Goal: Task Accomplishment & Management: Complete application form

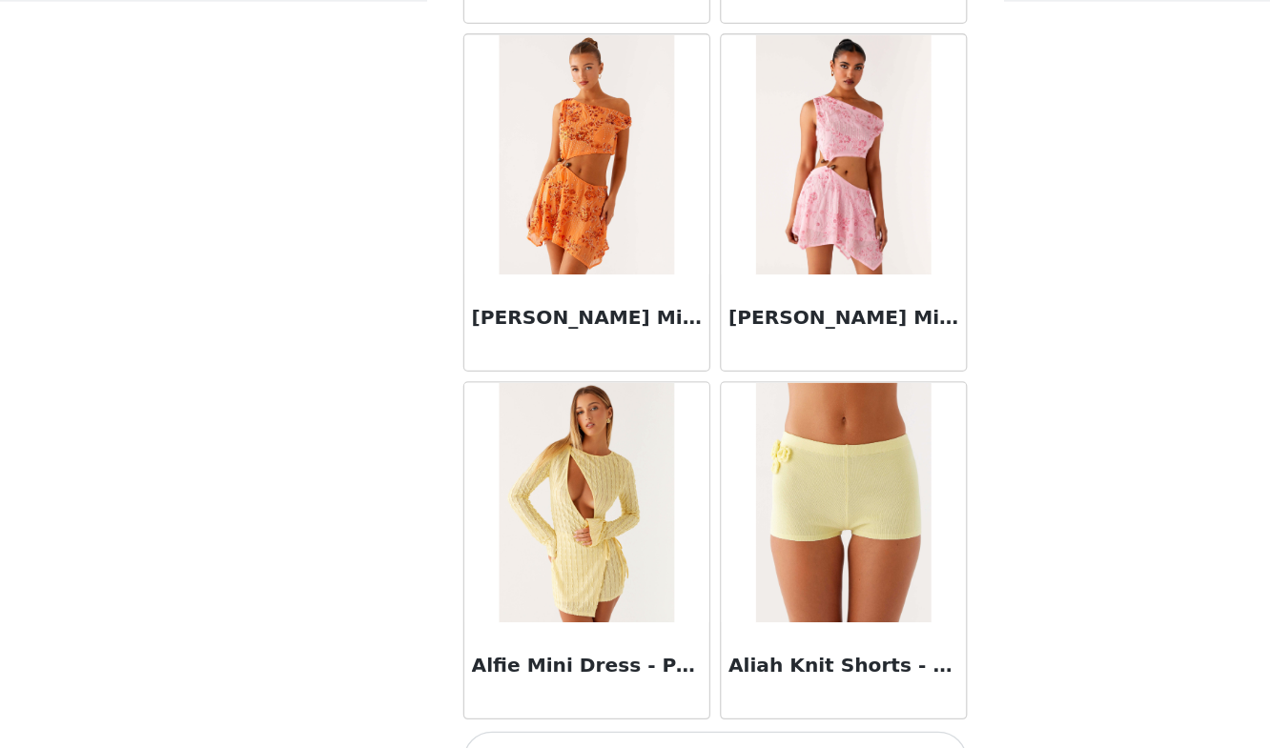
scroll to position [2169, 0]
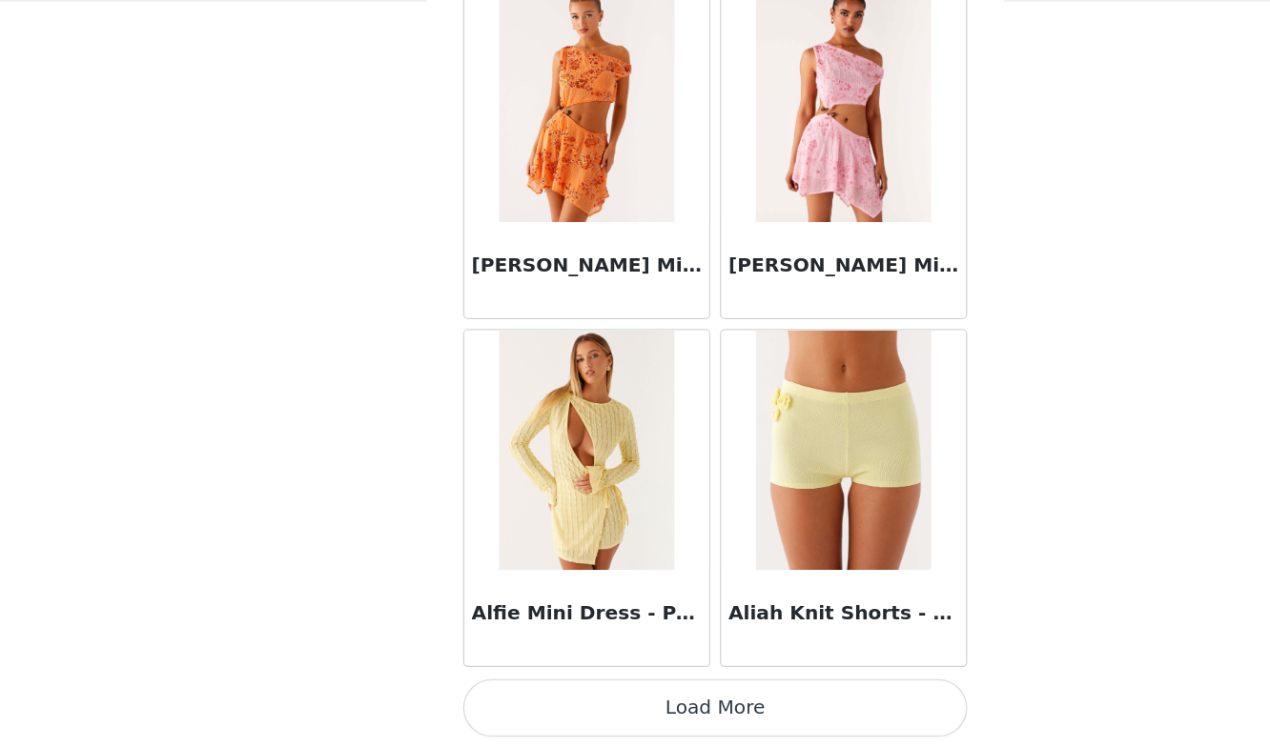
click at [590, 725] on button "Load More" at bounding box center [635, 716] width 400 height 46
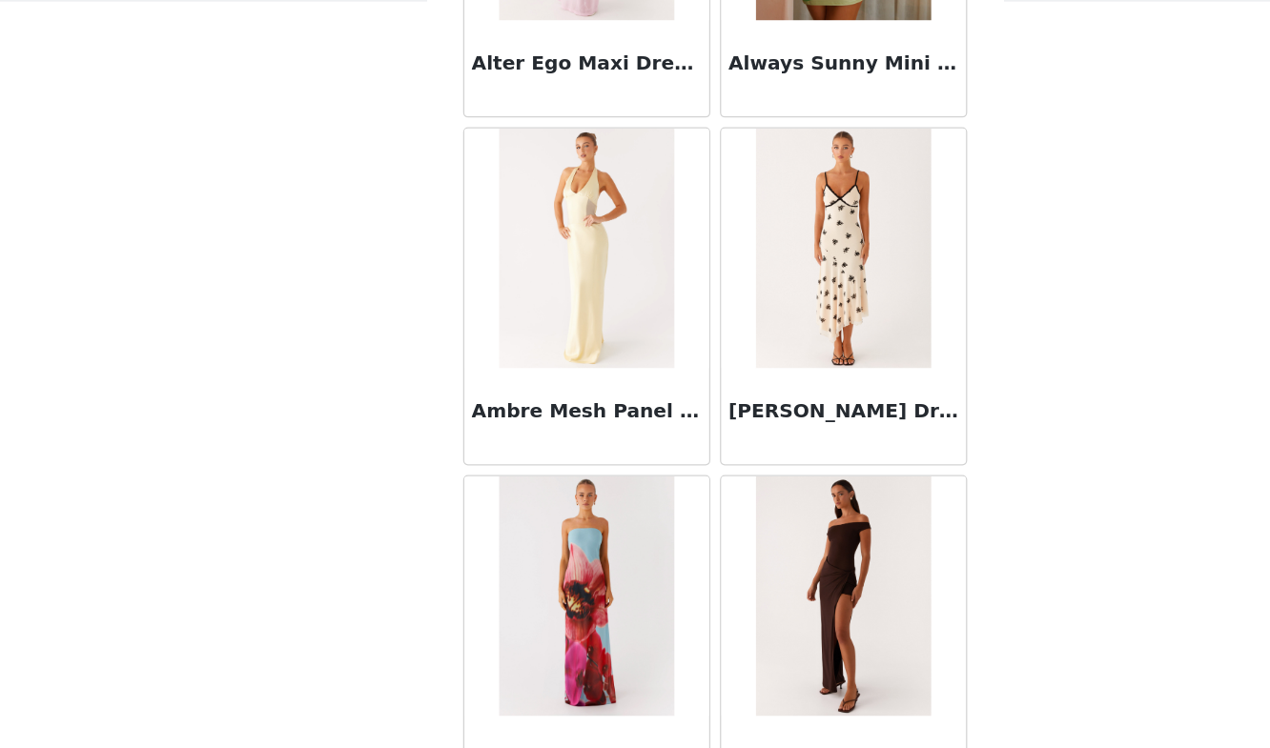
scroll to position [4933, 0]
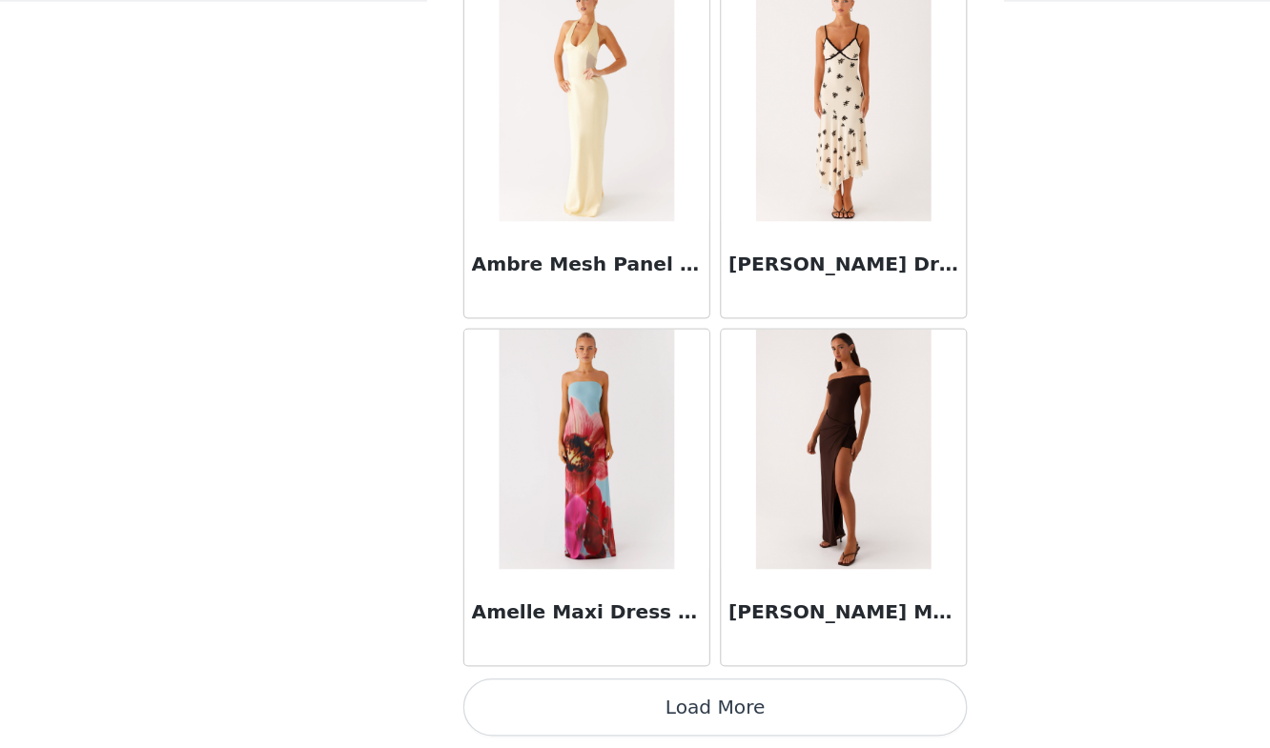
click at [588, 711] on button "Load More" at bounding box center [635, 716] width 400 height 46
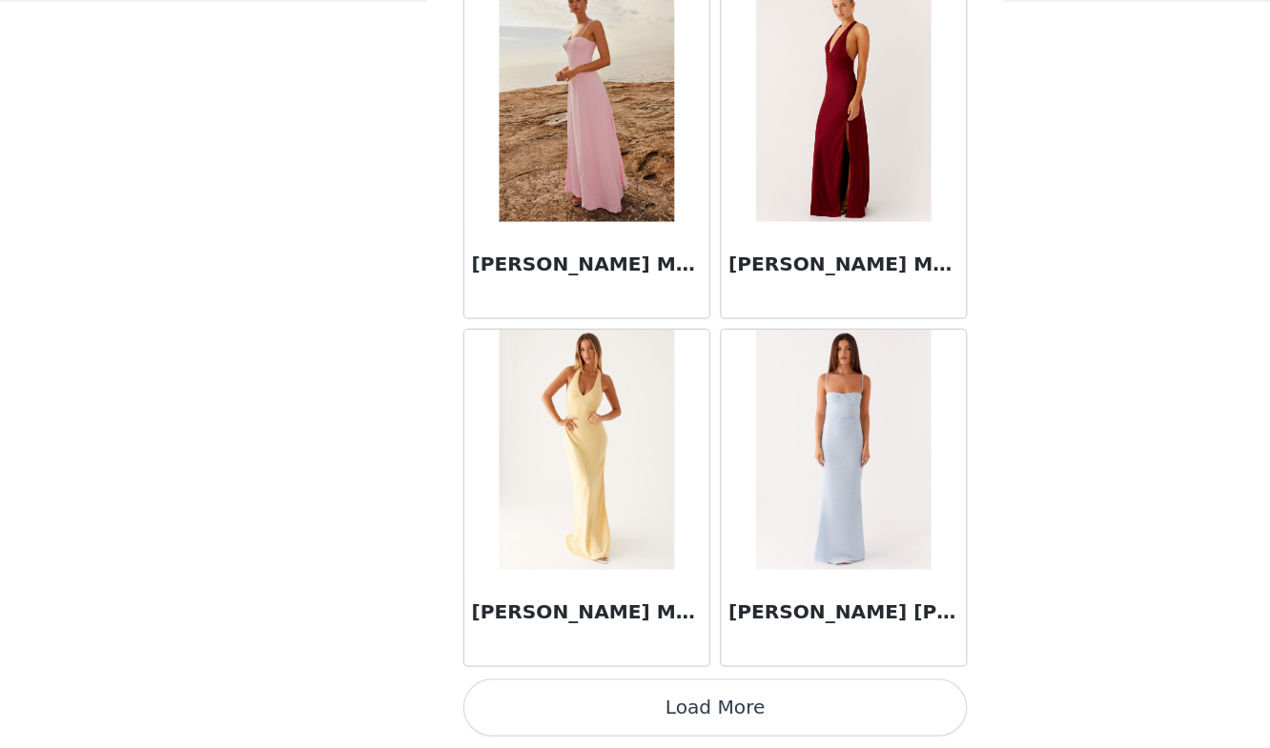
click at [593, 722] on button "Load More" at bounding box center [635, 716] width 400 height 46
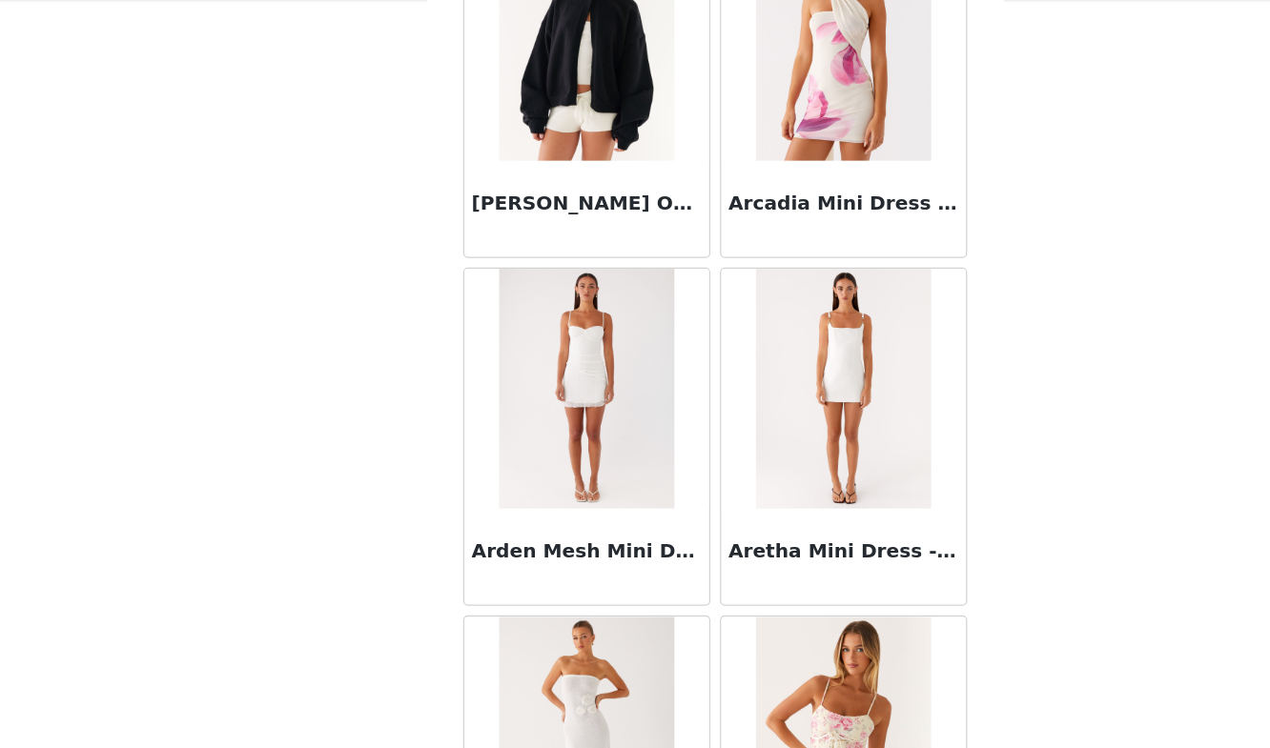
scroll to position [10463, 0]
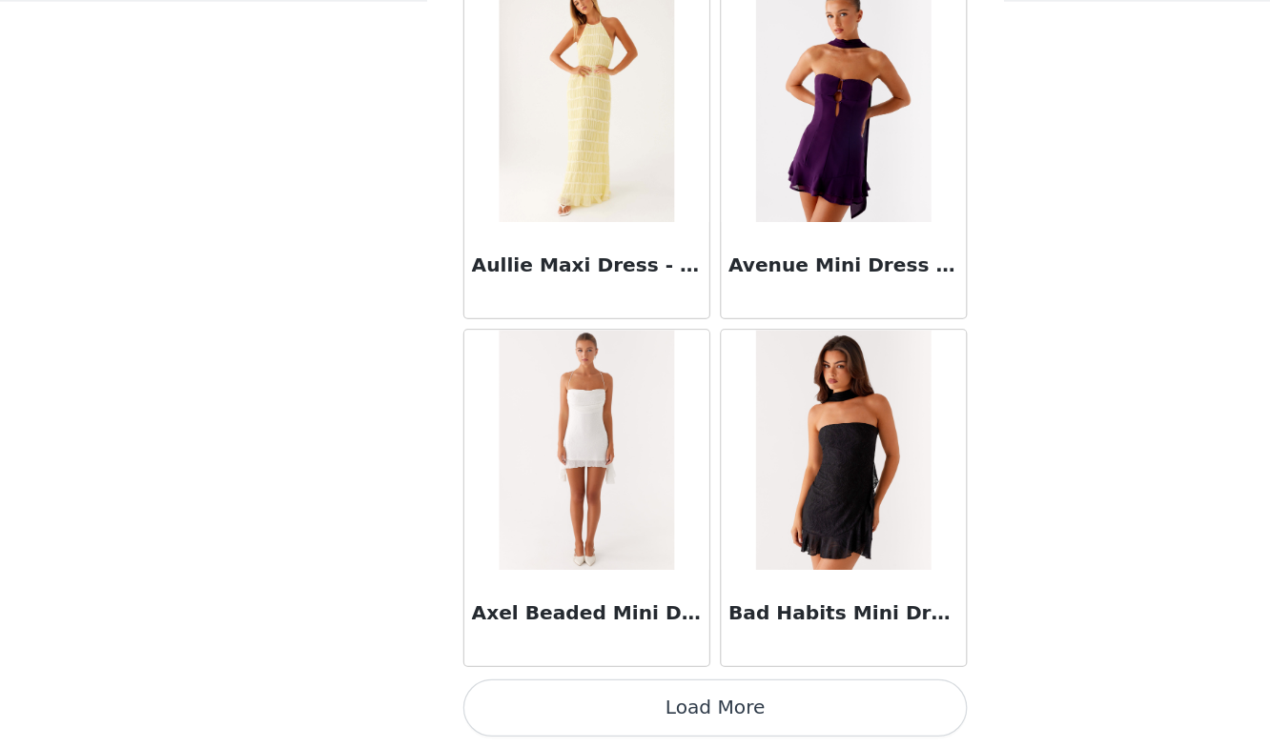
click at [579, 709] on button "Load More" at bounding box center [635, 716] width 400 height 46
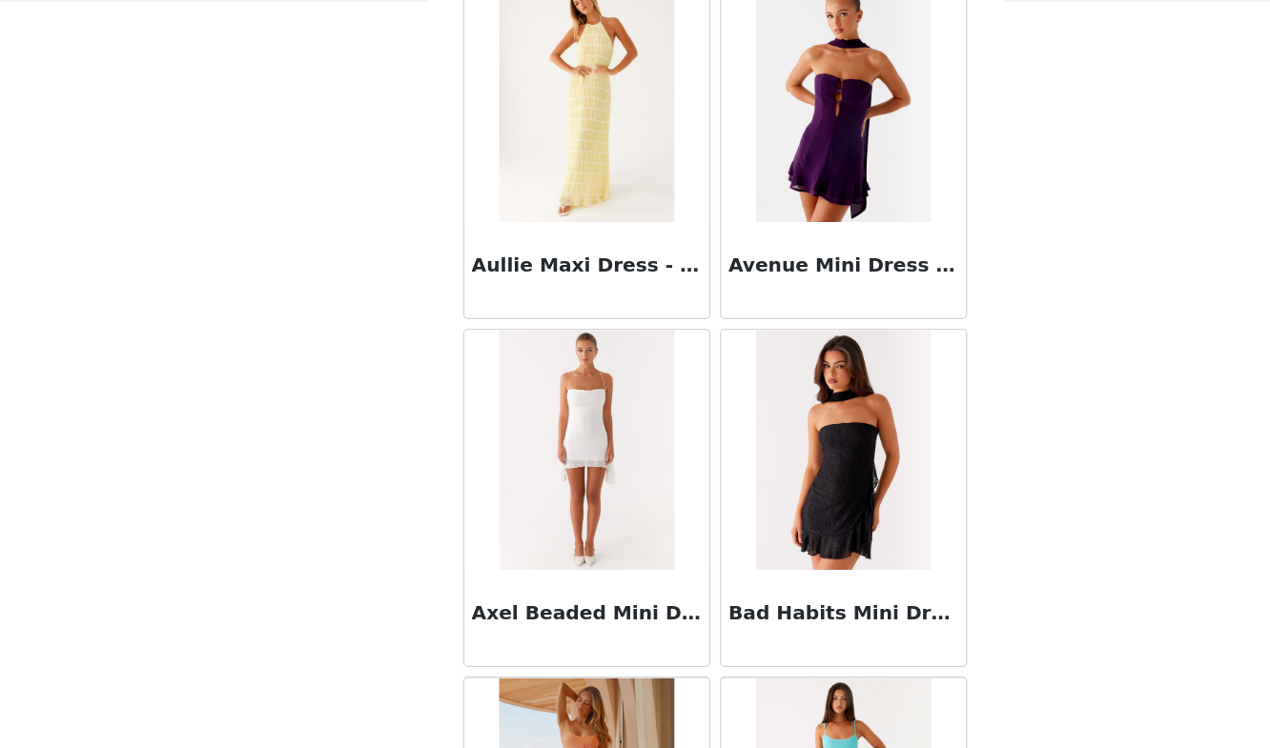
scroll to position [13227, 0]
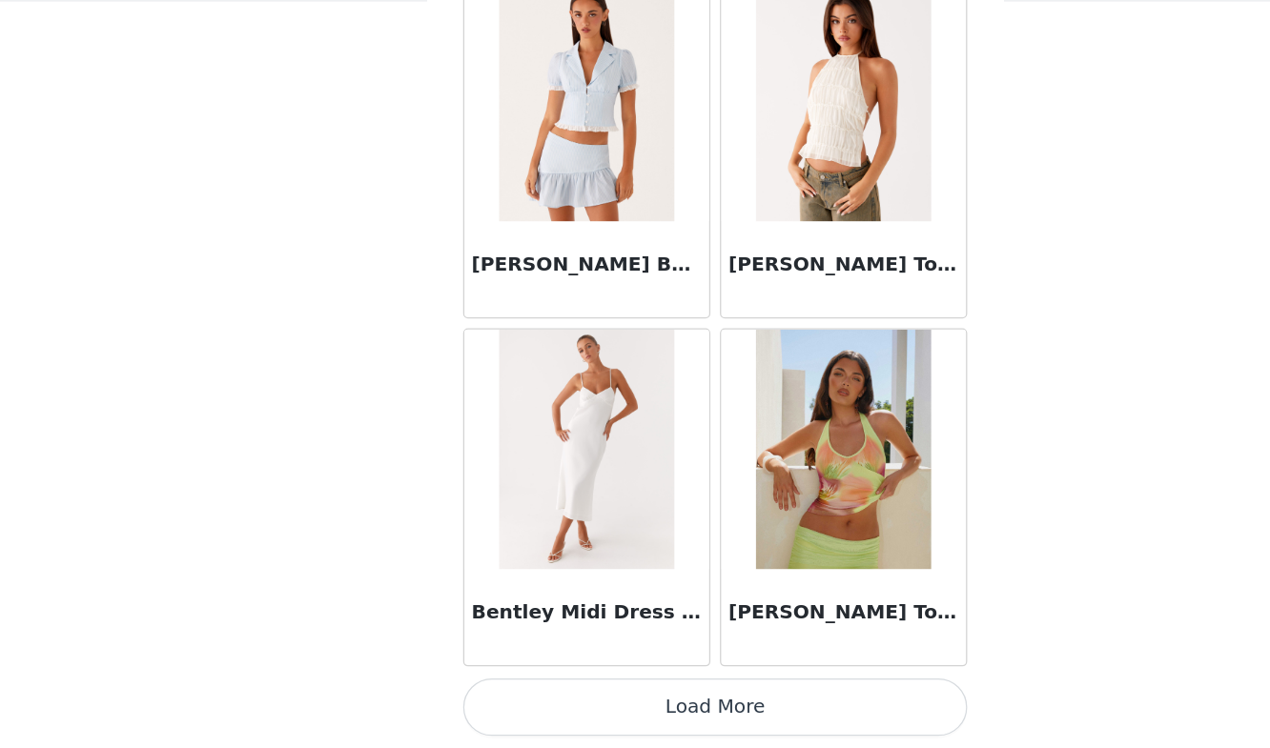
click at [587, 720] on button "Load More" at bounding box center [635, 716] width 400 height 46
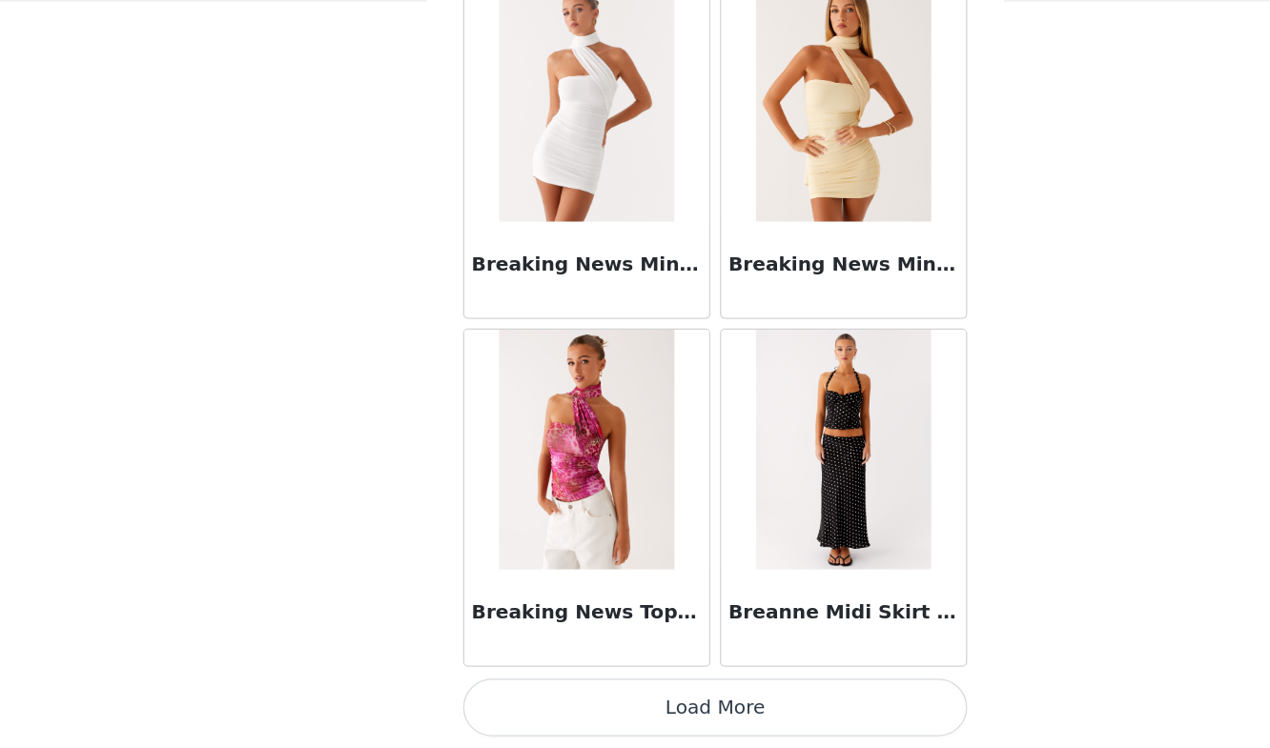
click at [605, 721] on button "Load More" at bounding box center [635, 716] width 400 height 46
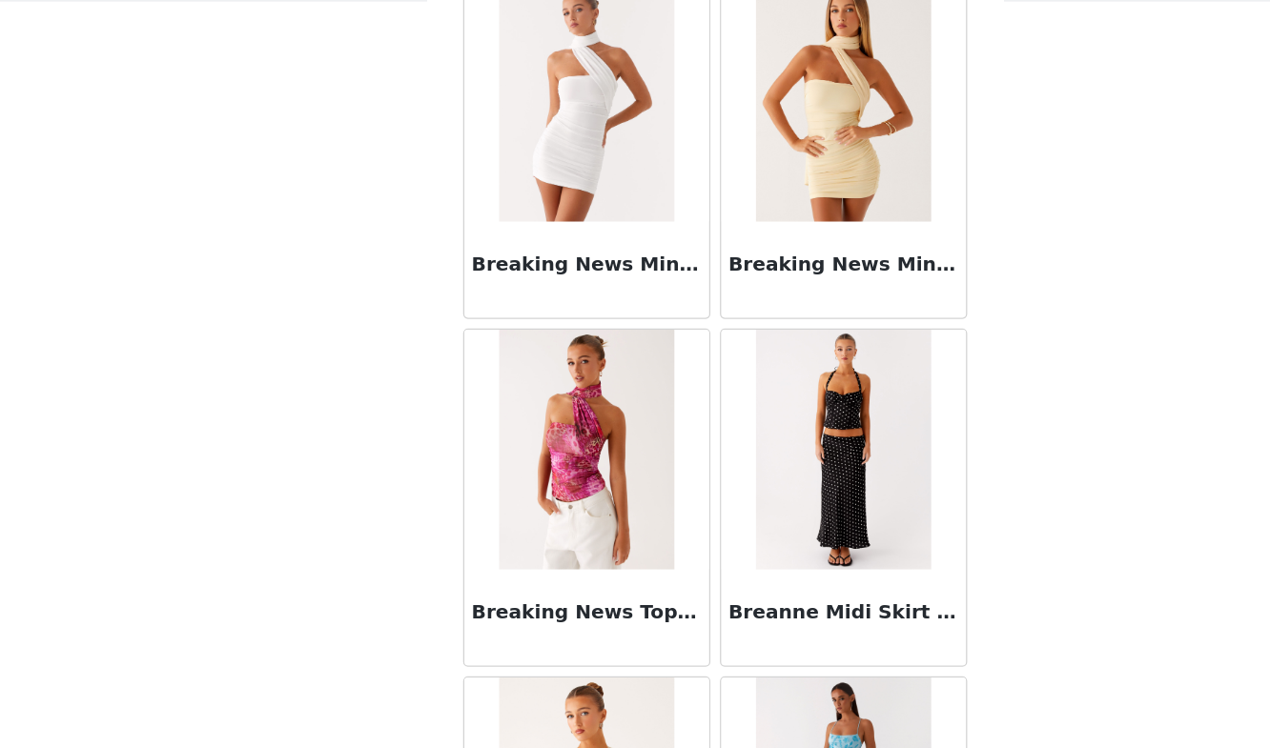
scroll to position [18757, 0]
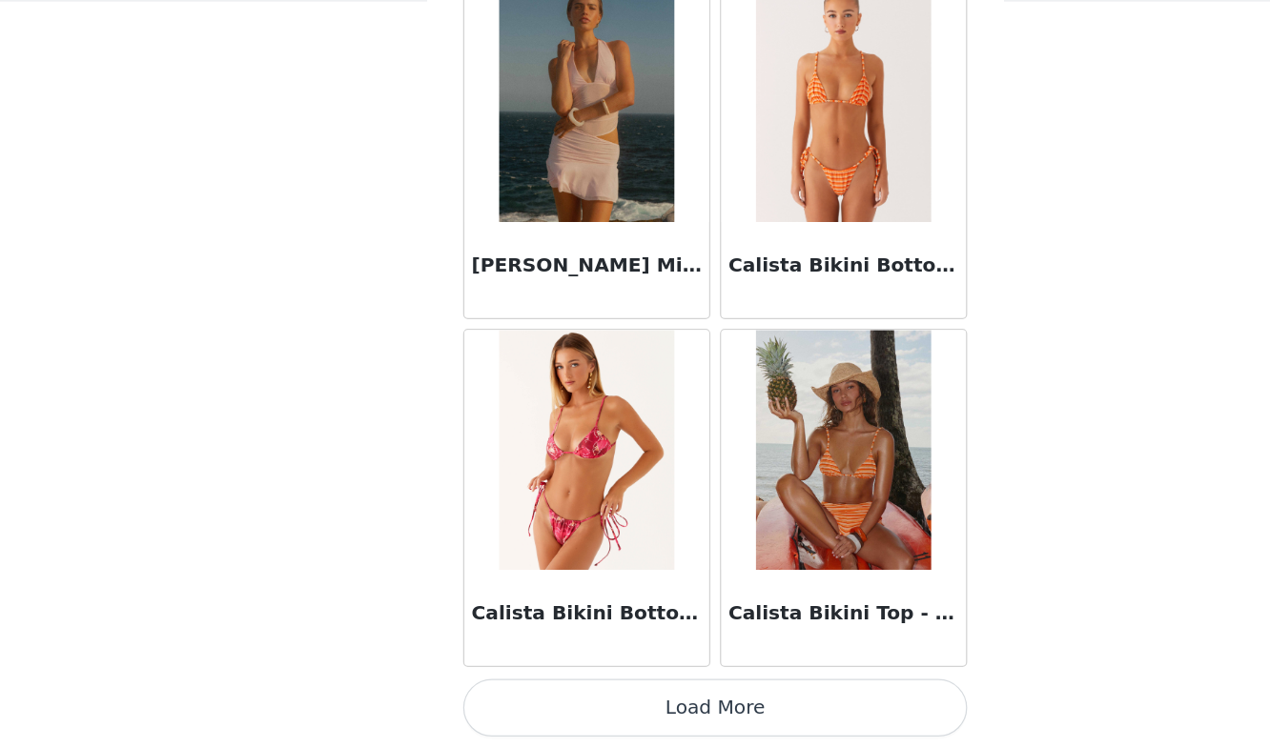
click at [615, 722] on button "Load More" at bounding box center [635, 716] width 400 height 46
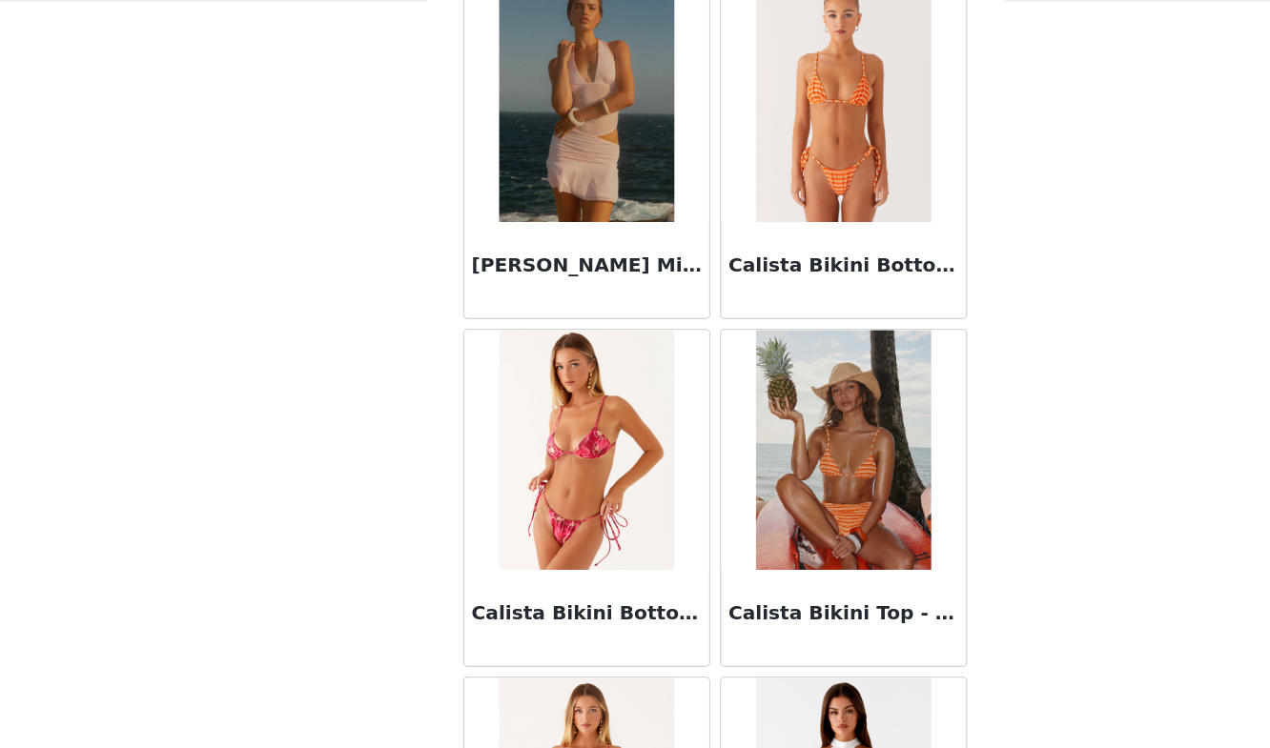
scroll to position [21521, 0]
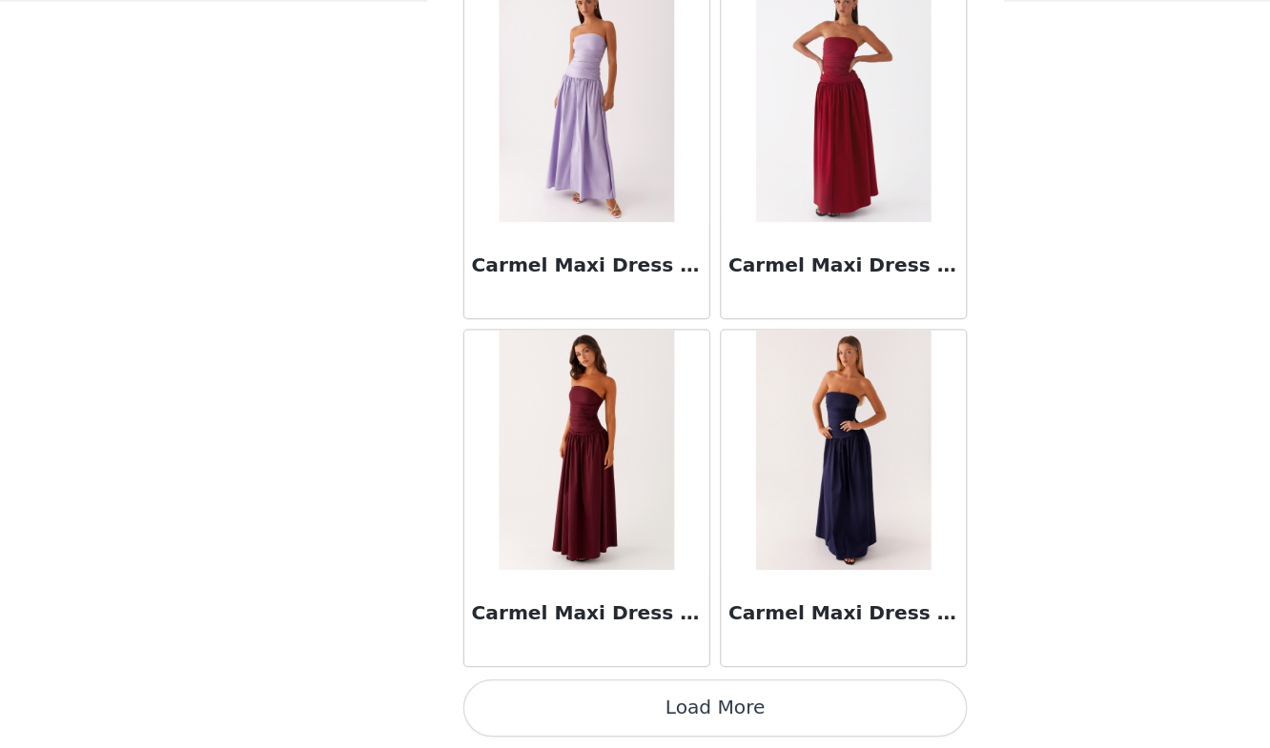
click at [611, 719] on button "Load More" at bounding box center [635, 716] width 400 height 46
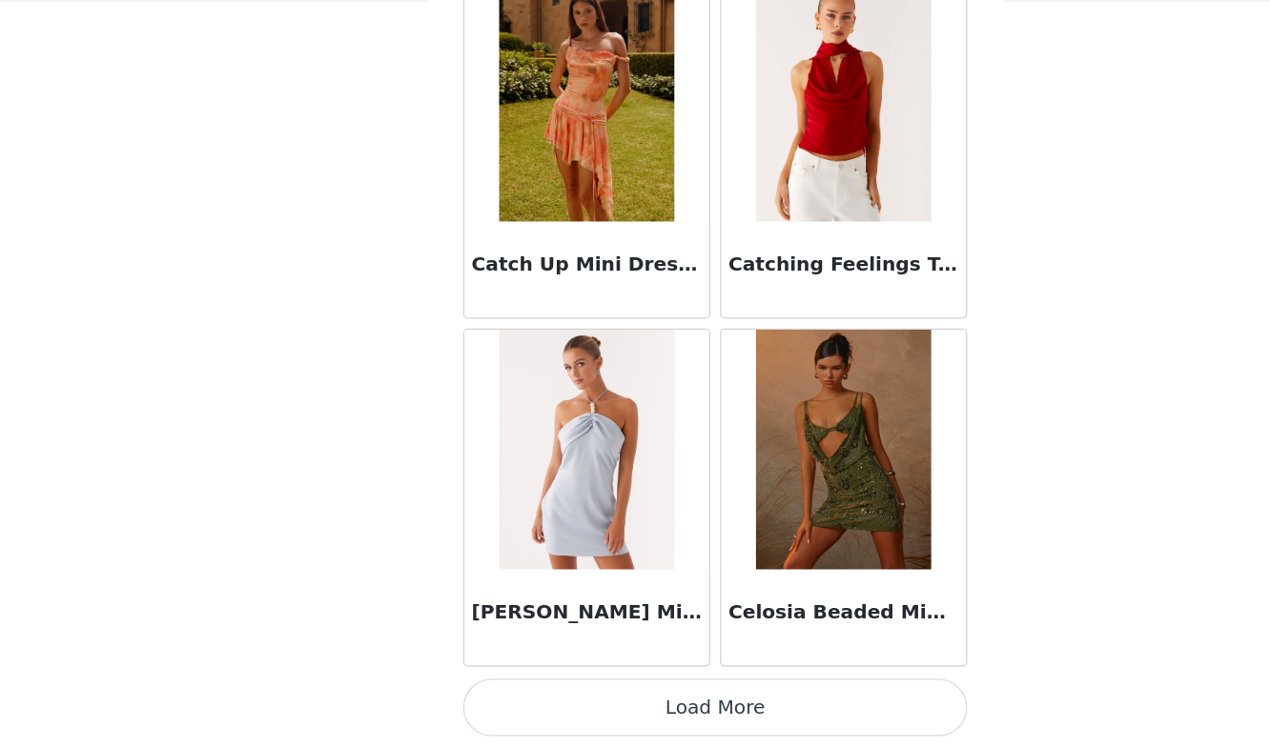
click at [621, 714] on button "Load More" at bounding box center [635, 716] width 400 height 46
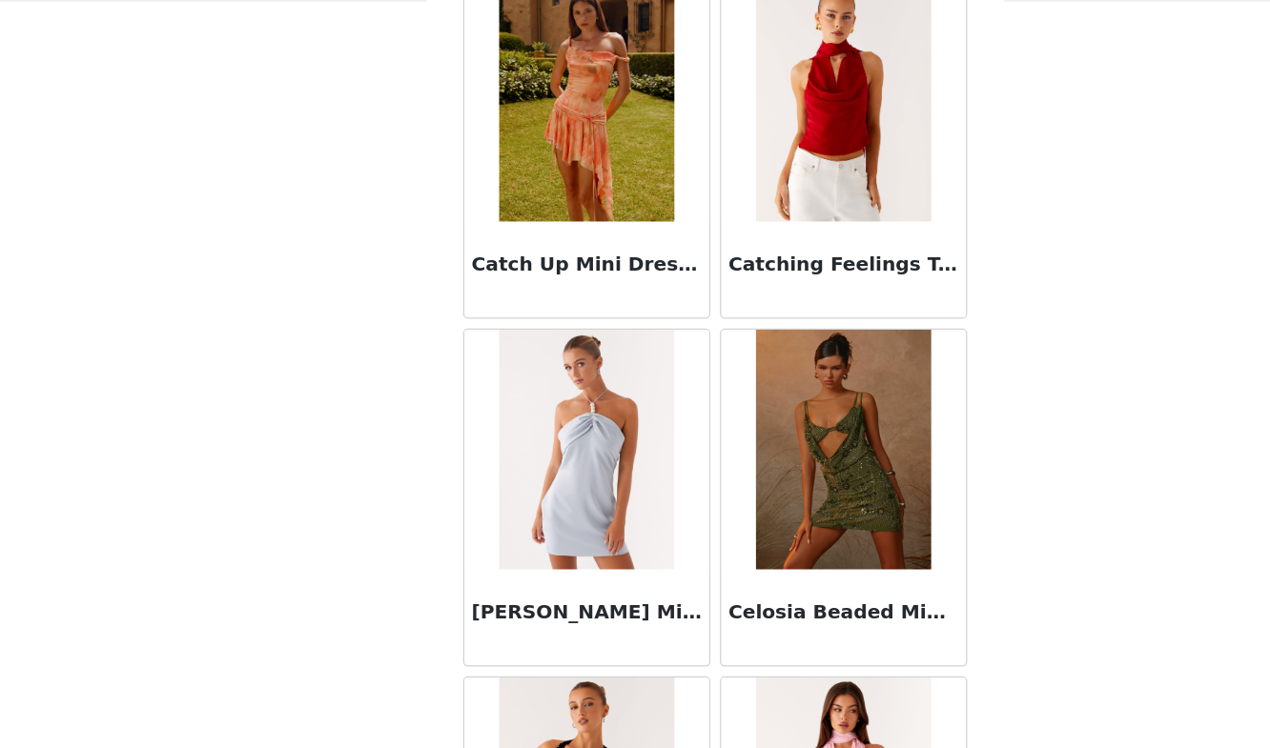
scroll to position [27051, 0]
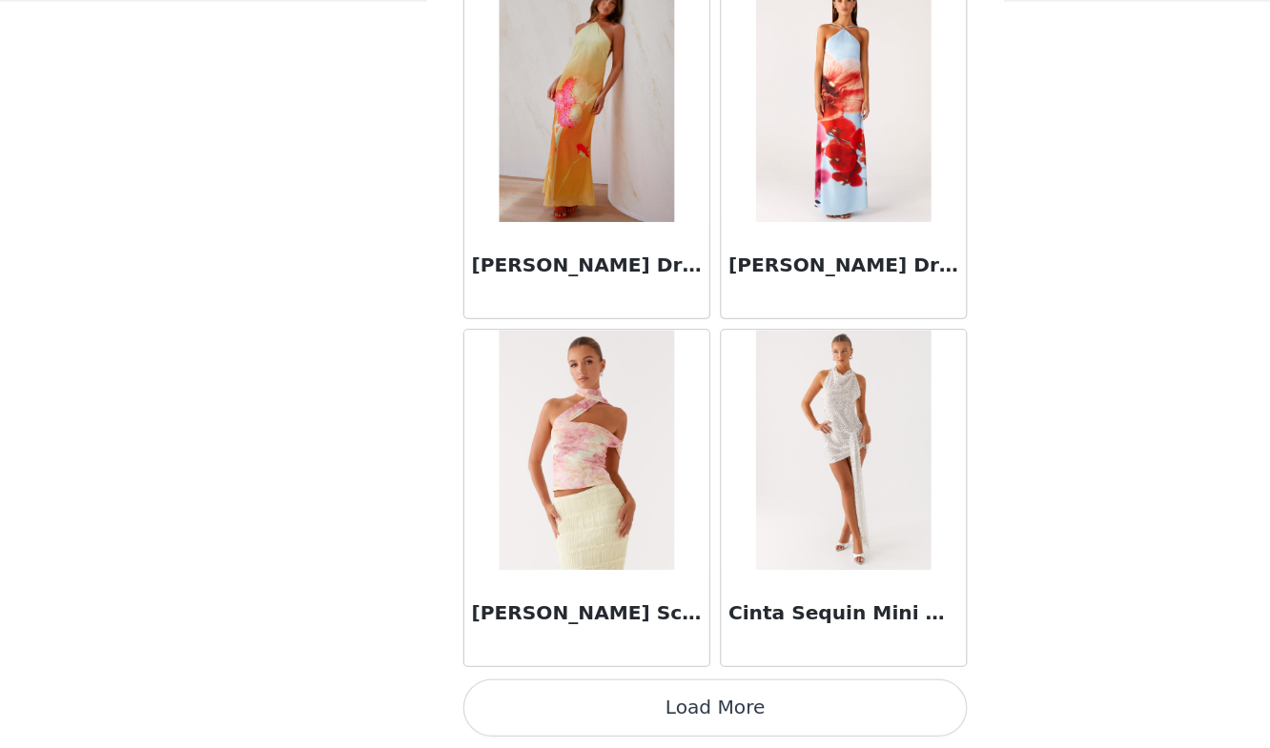
click at [605, 713] on button "Load More" at bounding box center [635, 716] width 400 height 46
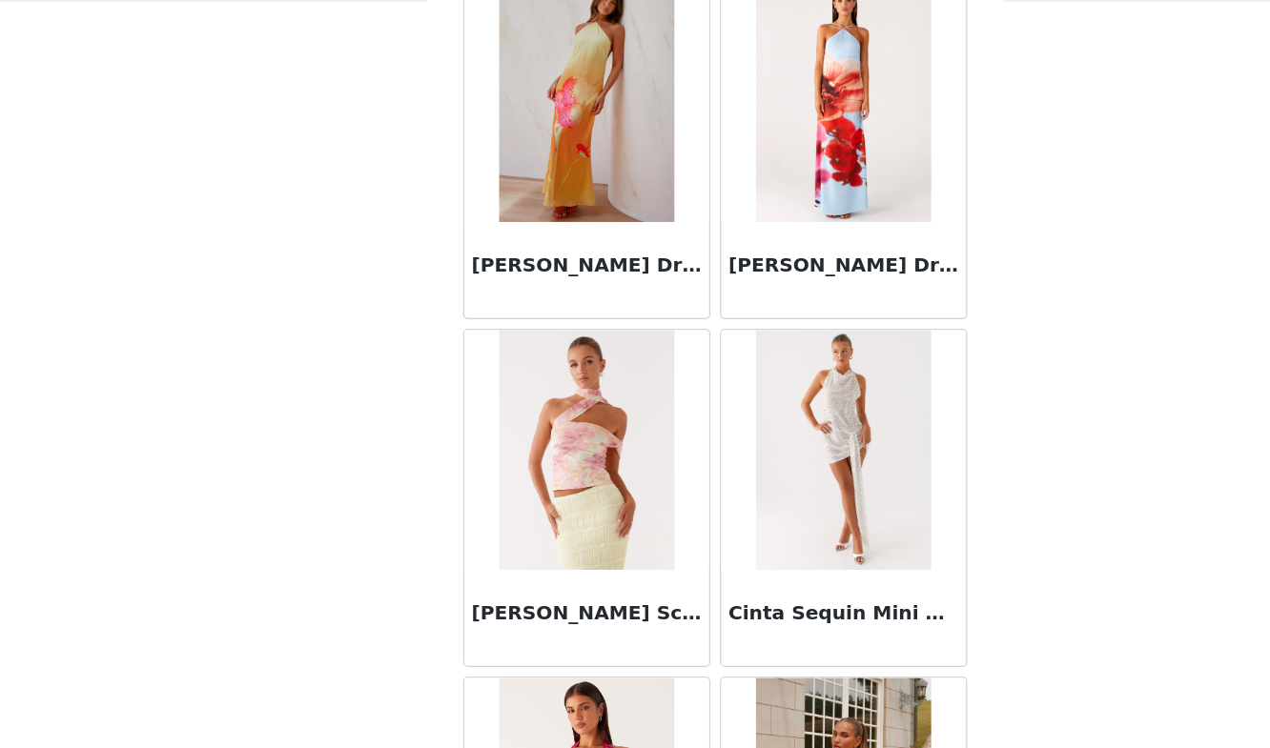
scroll to position [29815, 0]
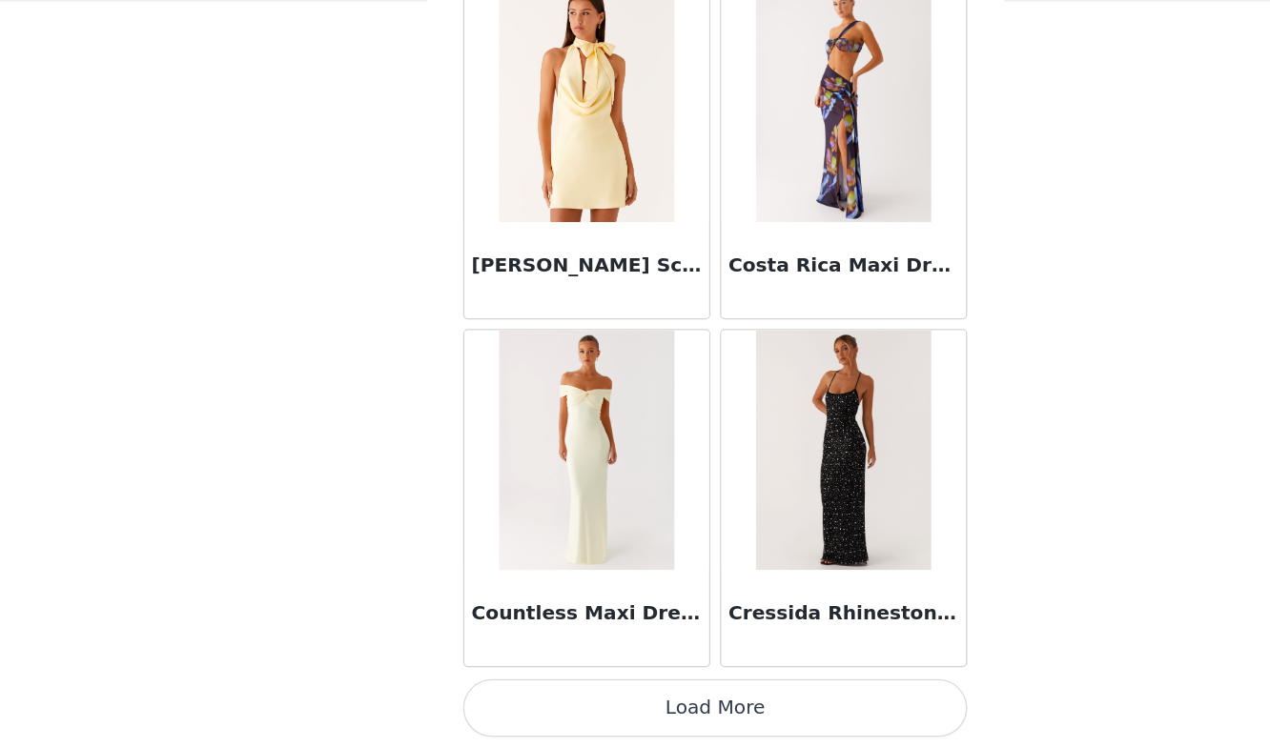
click at [582, 727] on button "Load More" at bounding box center [635, 716] width 400 height 46
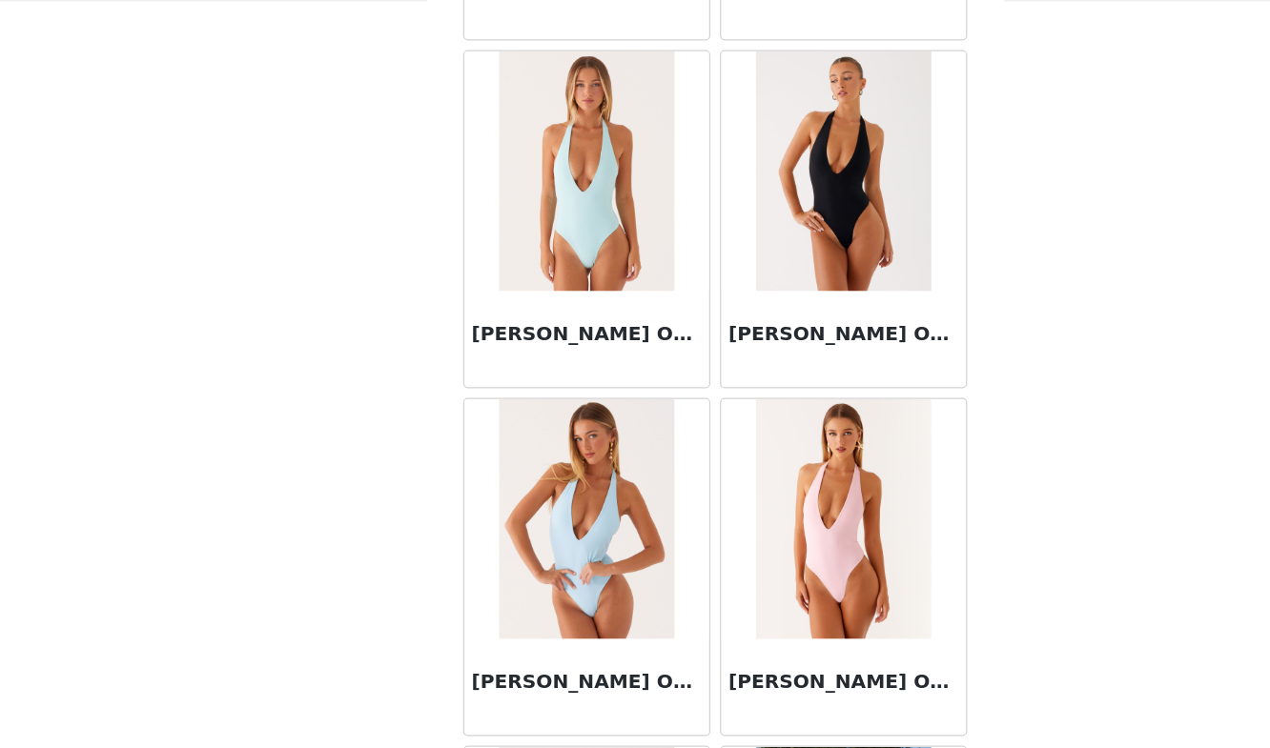
scroll to position [32580, 0]
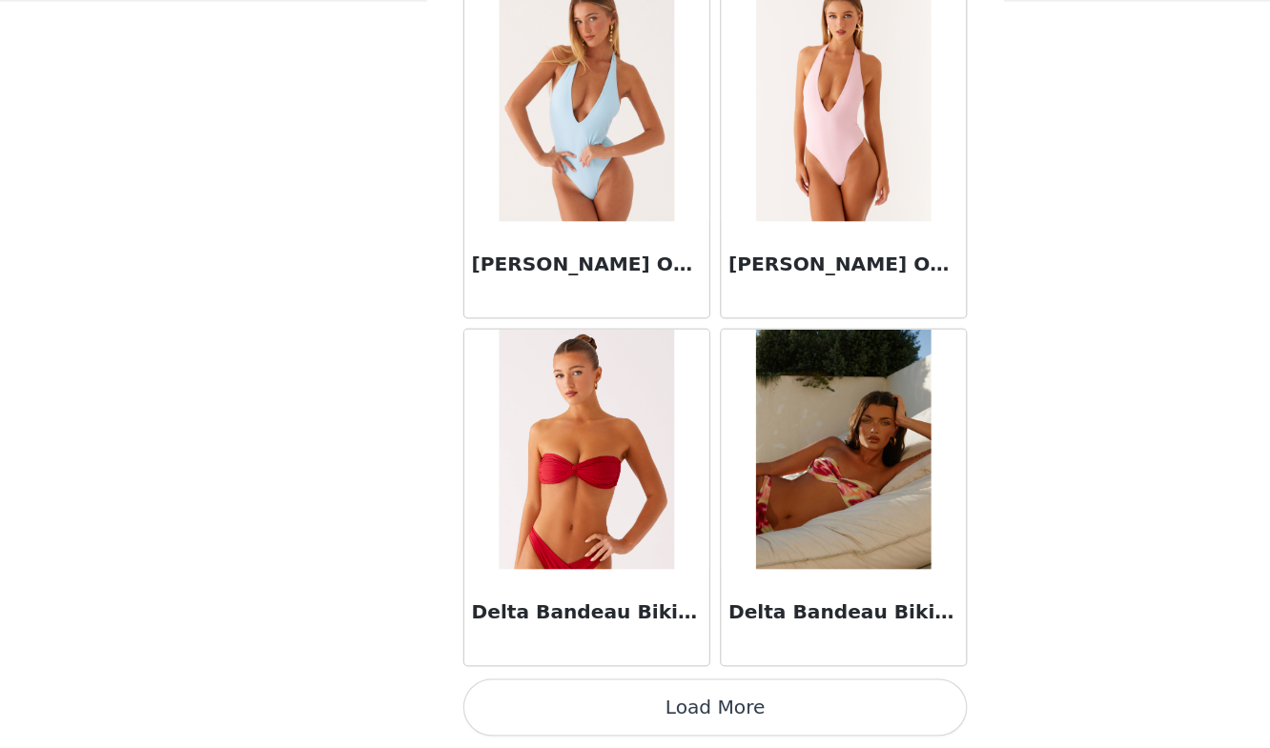
click at [587, 721] on button "Load More" at bounding box center [635, 716] width 400 height 46
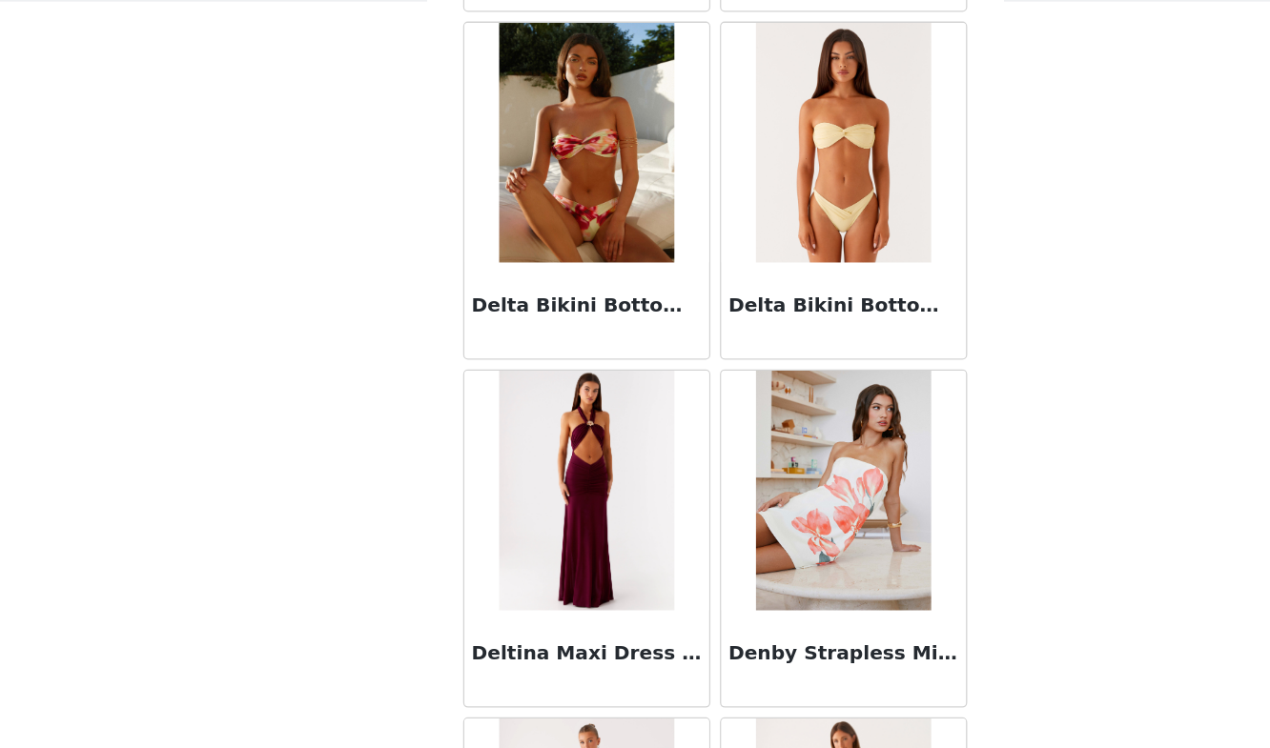
scroll to position [35345, 0]
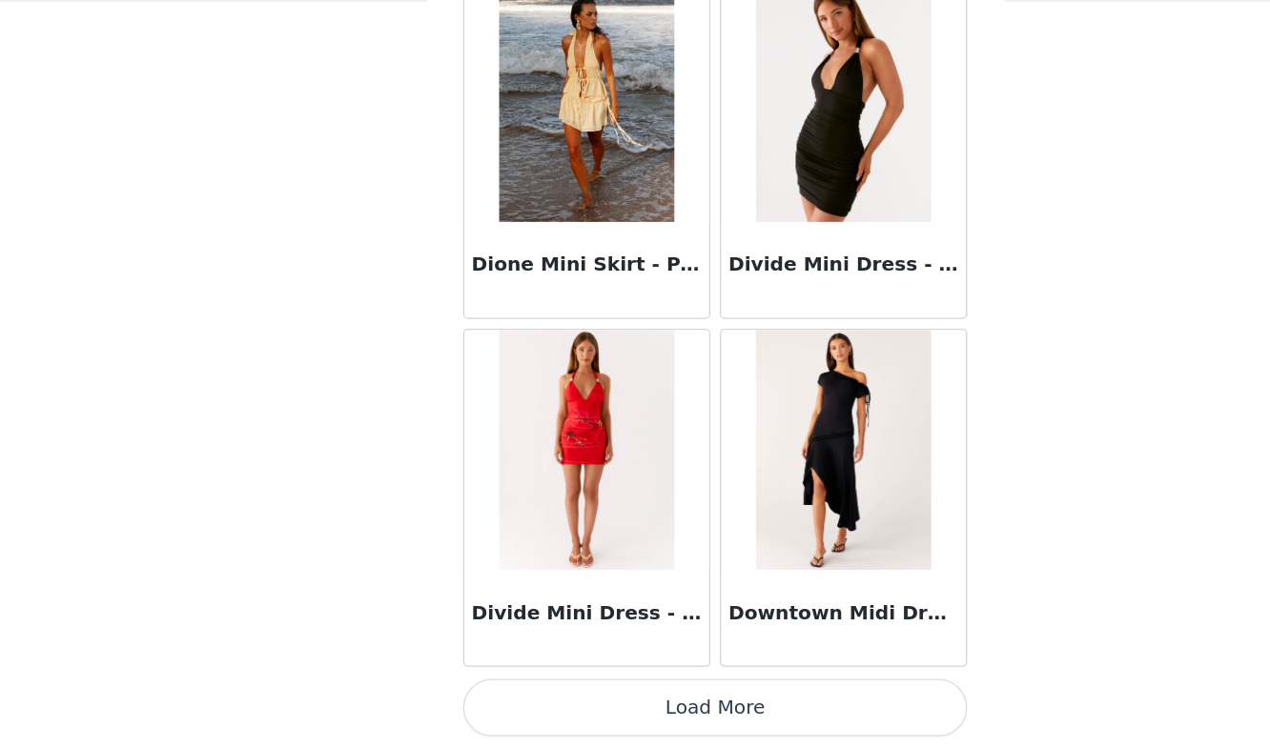
click at [577, 702] on button "Load More" at bounding box center [635, 716] width 400 height 46
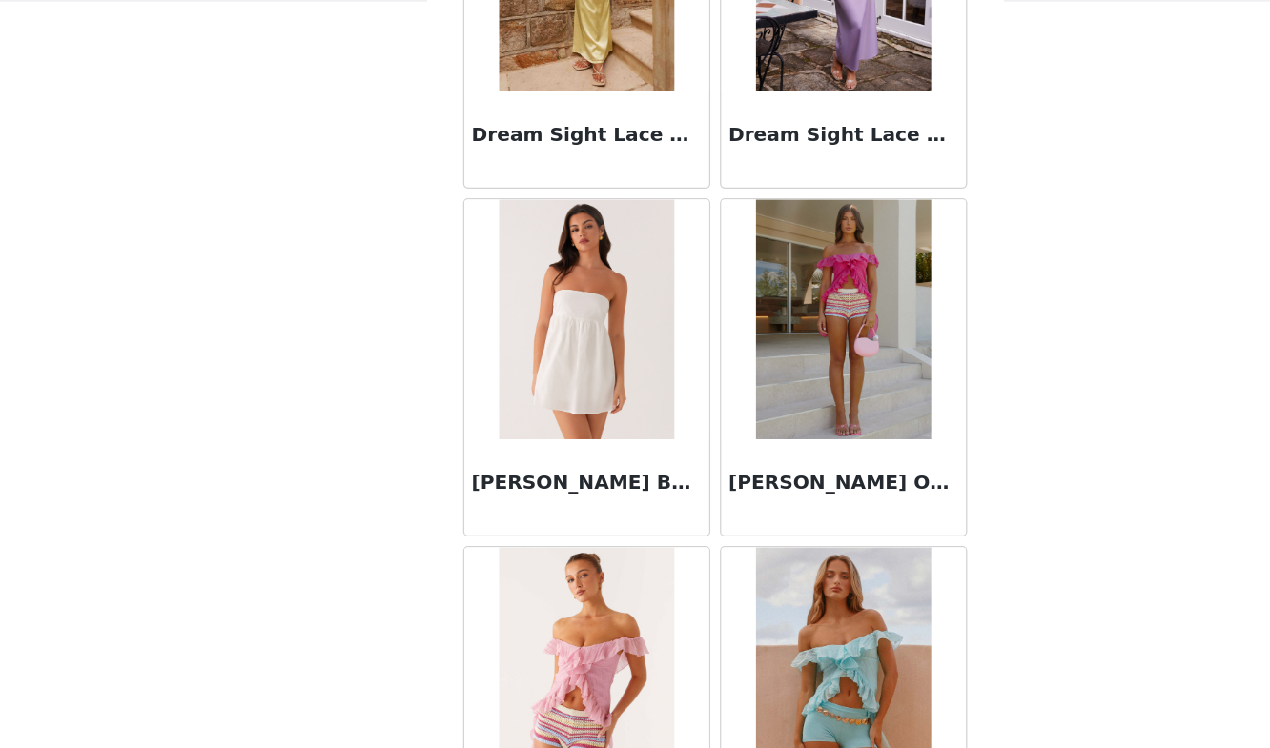
scroll to position [38109, 0]
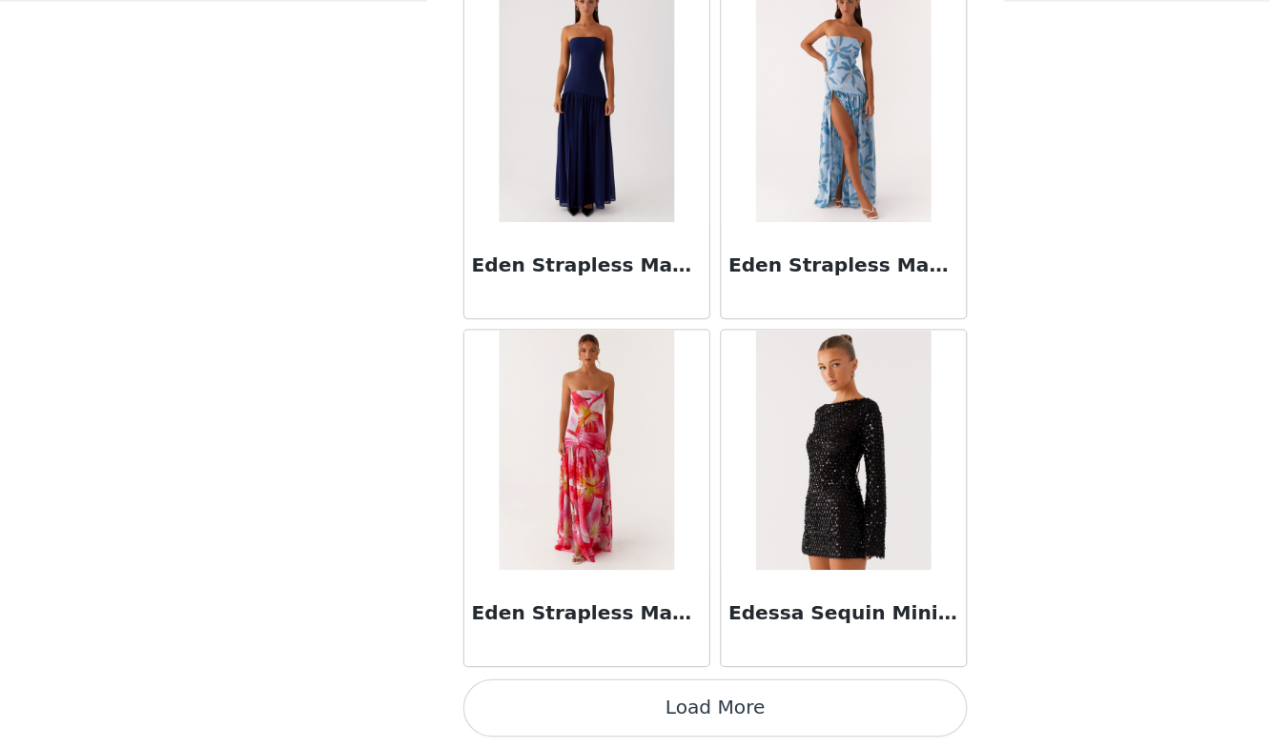
click at [570, 719] on button "Load More" at bounding box center [635, 716] width 400 height 46
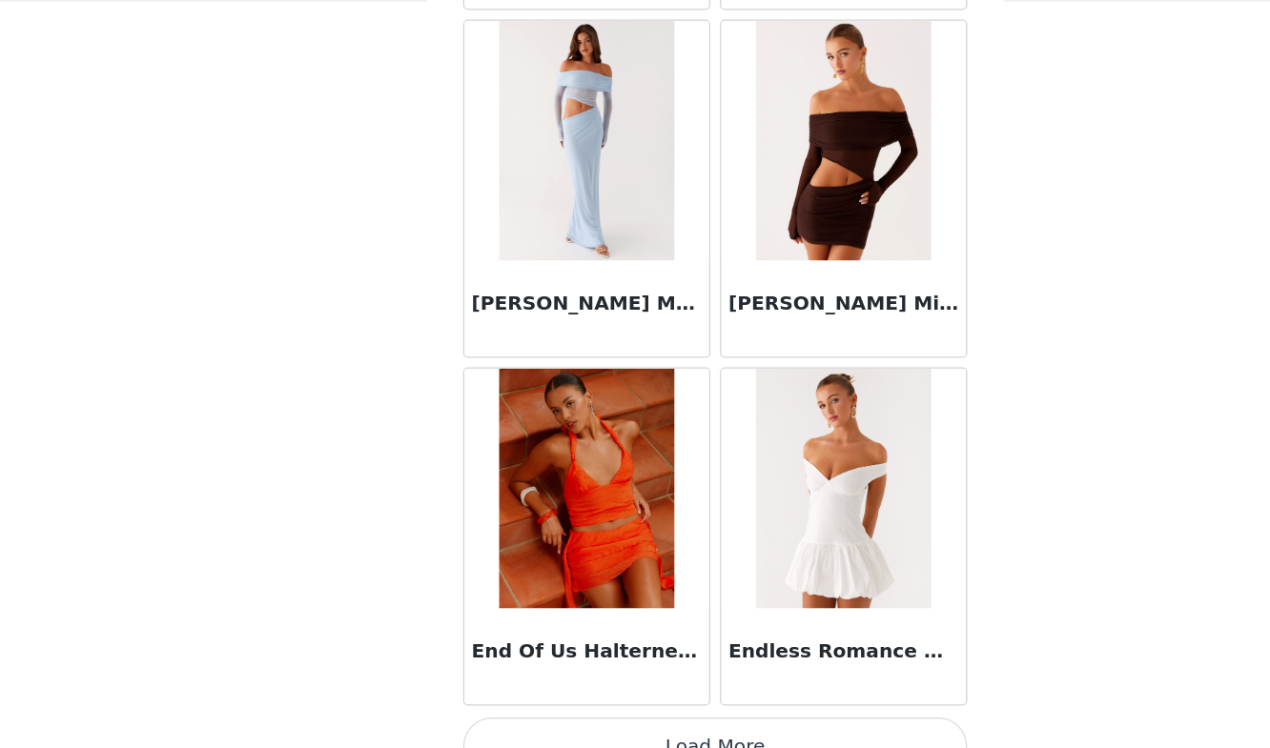
scroll to position [40874, 0]
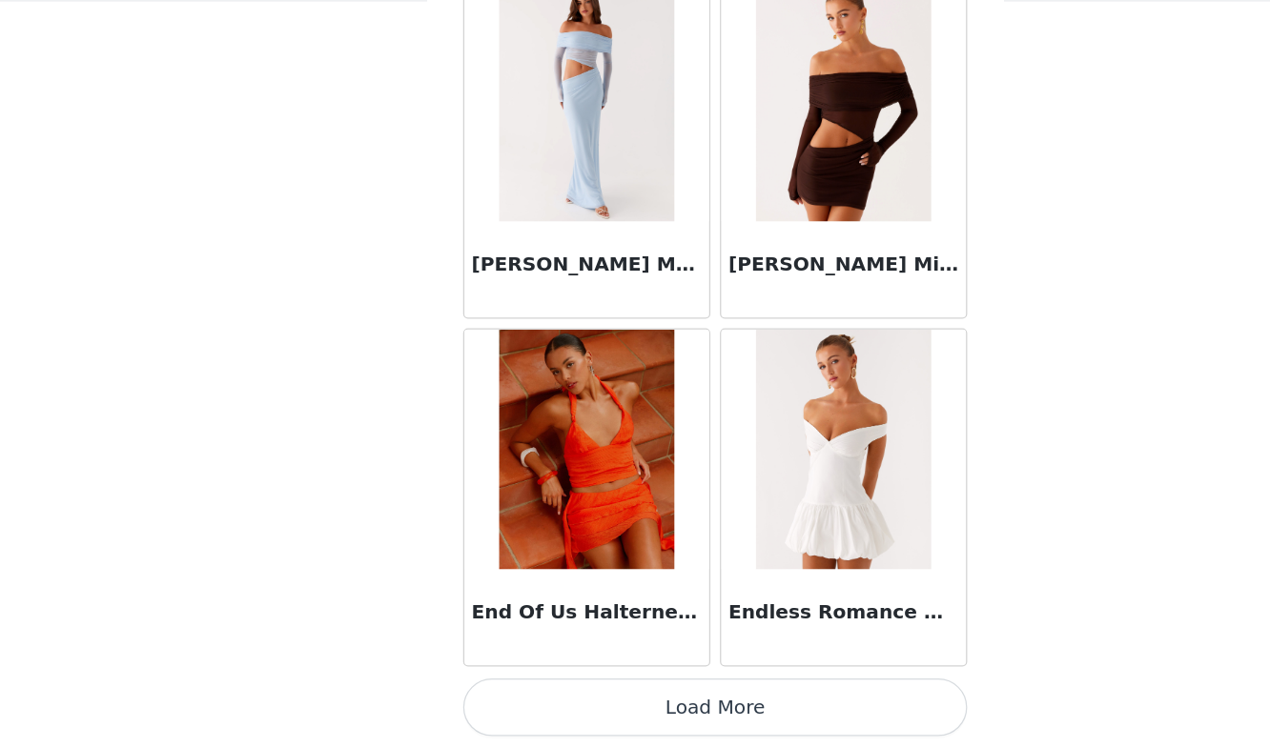
click at [682, 715] on button "Load More" at bounding box center [635, 716] width 400 height 46
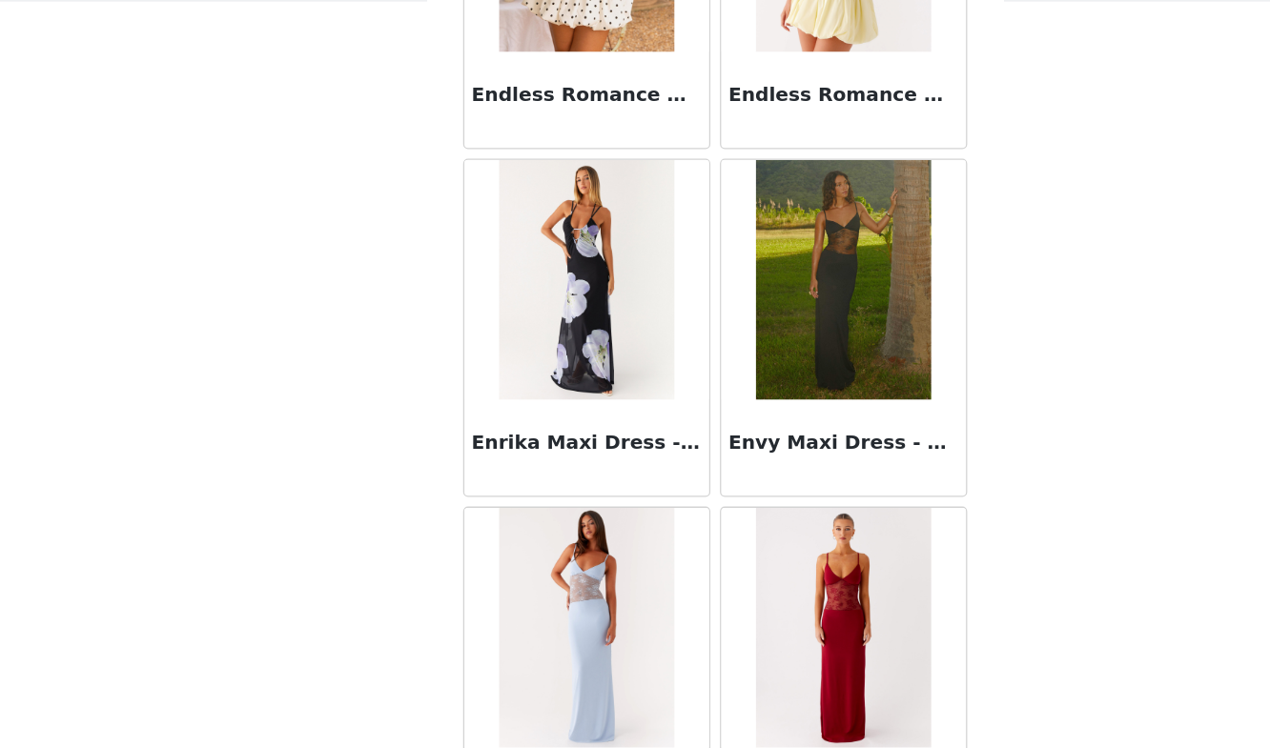
scroll to position [43639, 0]
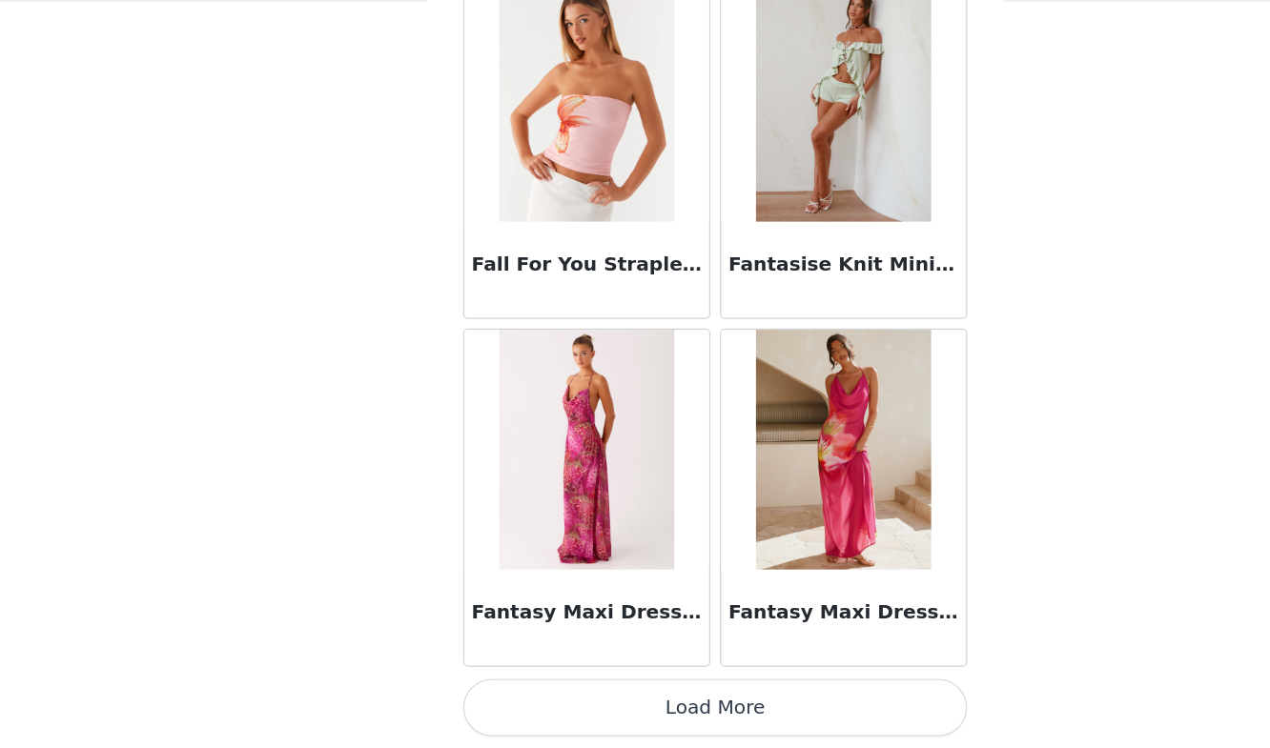
click at [617, 714] on button "Load More" at bounding box center [635, 716] width 400 height 46
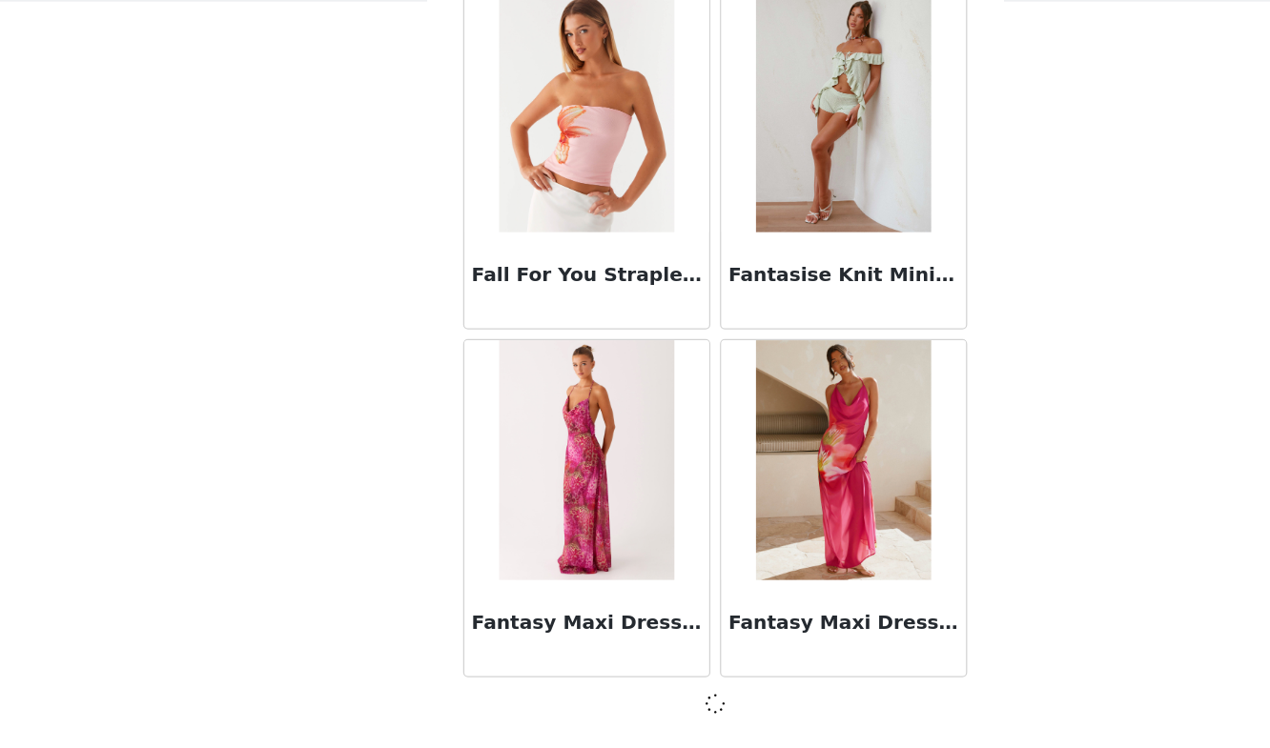
scroll to position [43630, 0]
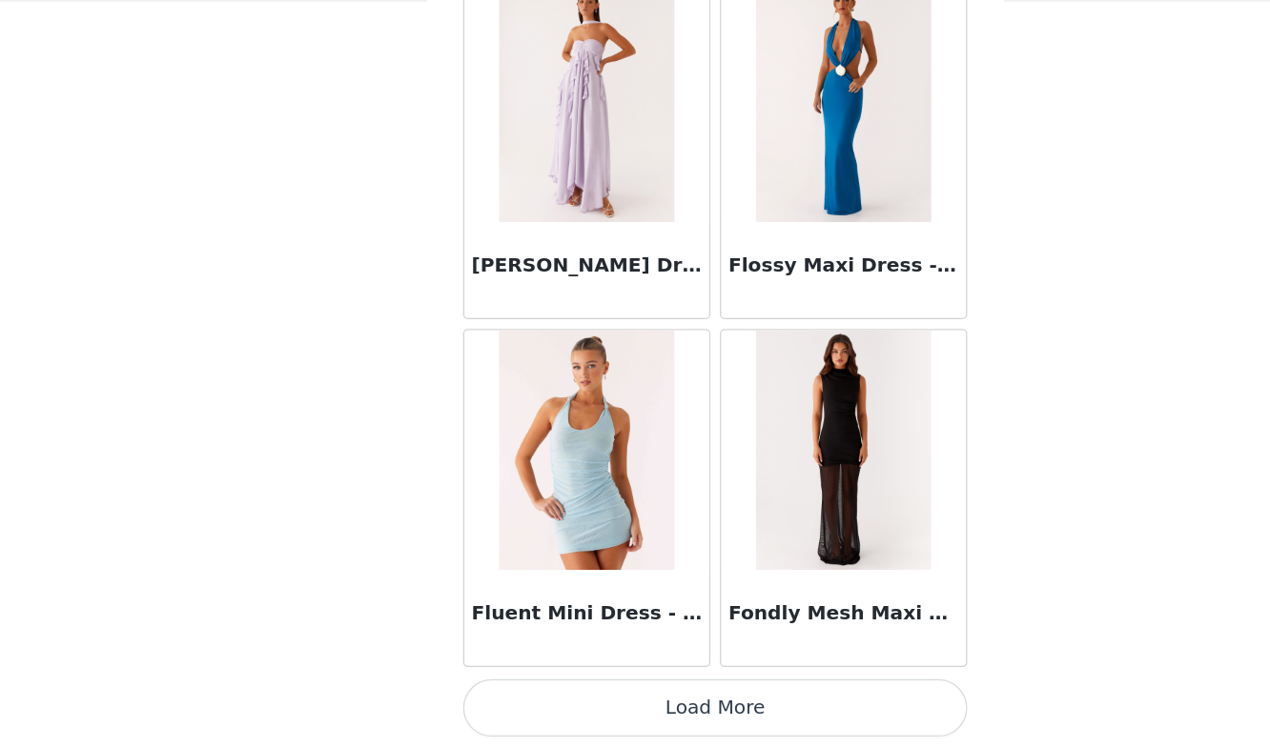
click at [619, 712] on button "Load More" at bounding box center [635, 716] width 400 height 46
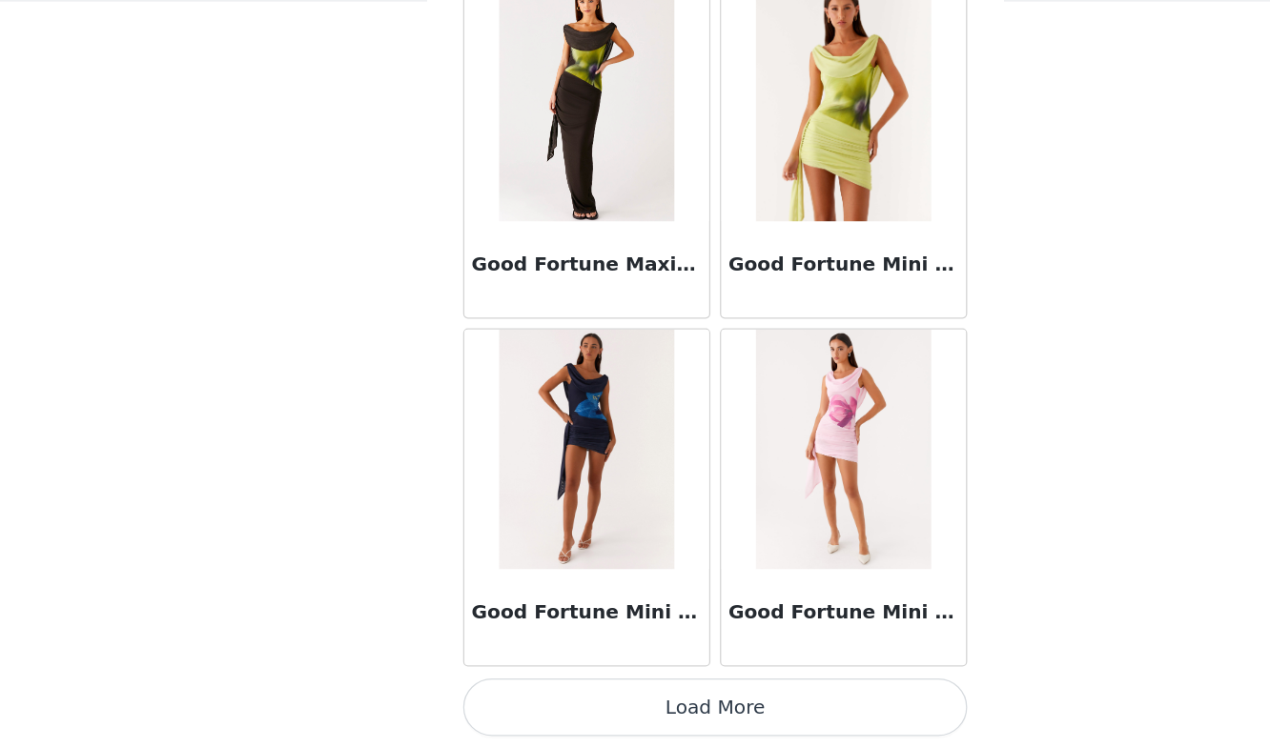
click at [619, 712] on button "Load More" at bounding box center [635, 716] width 400 height 46
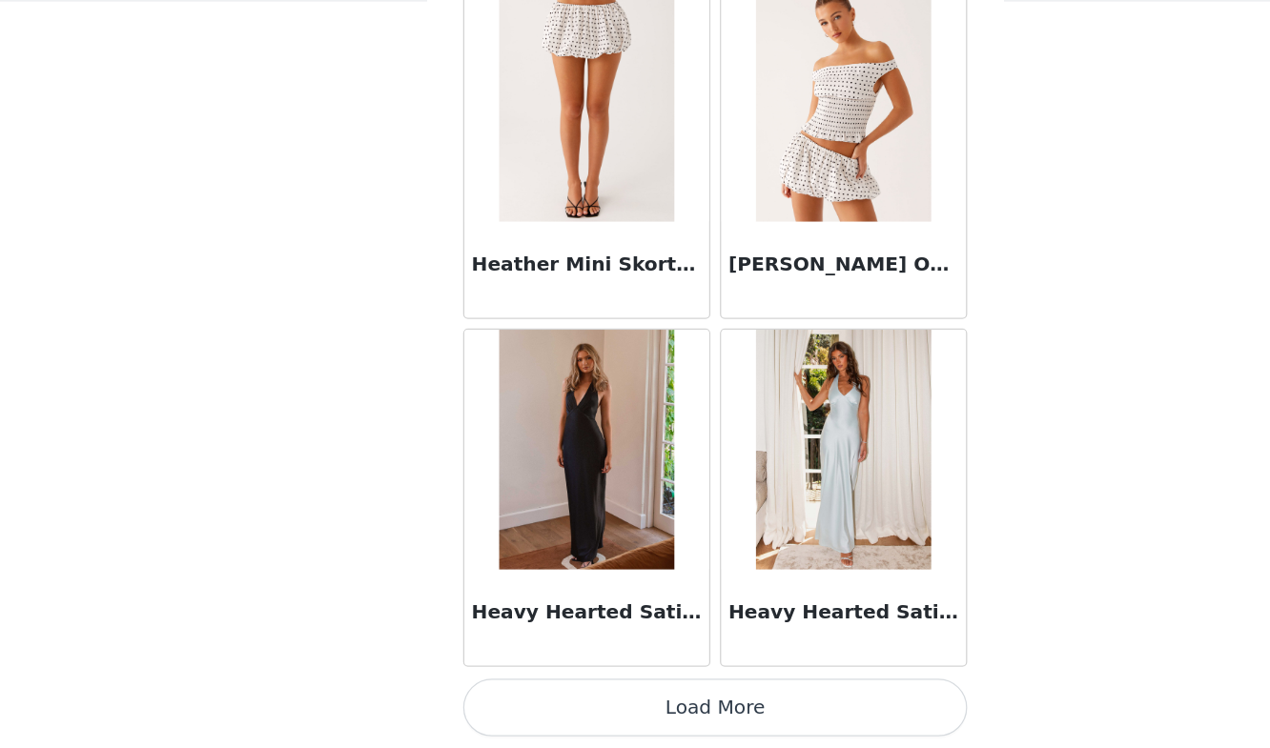
click at [619, 712] on button "Load More" at bounding box center [635, 716] width 400 height 46
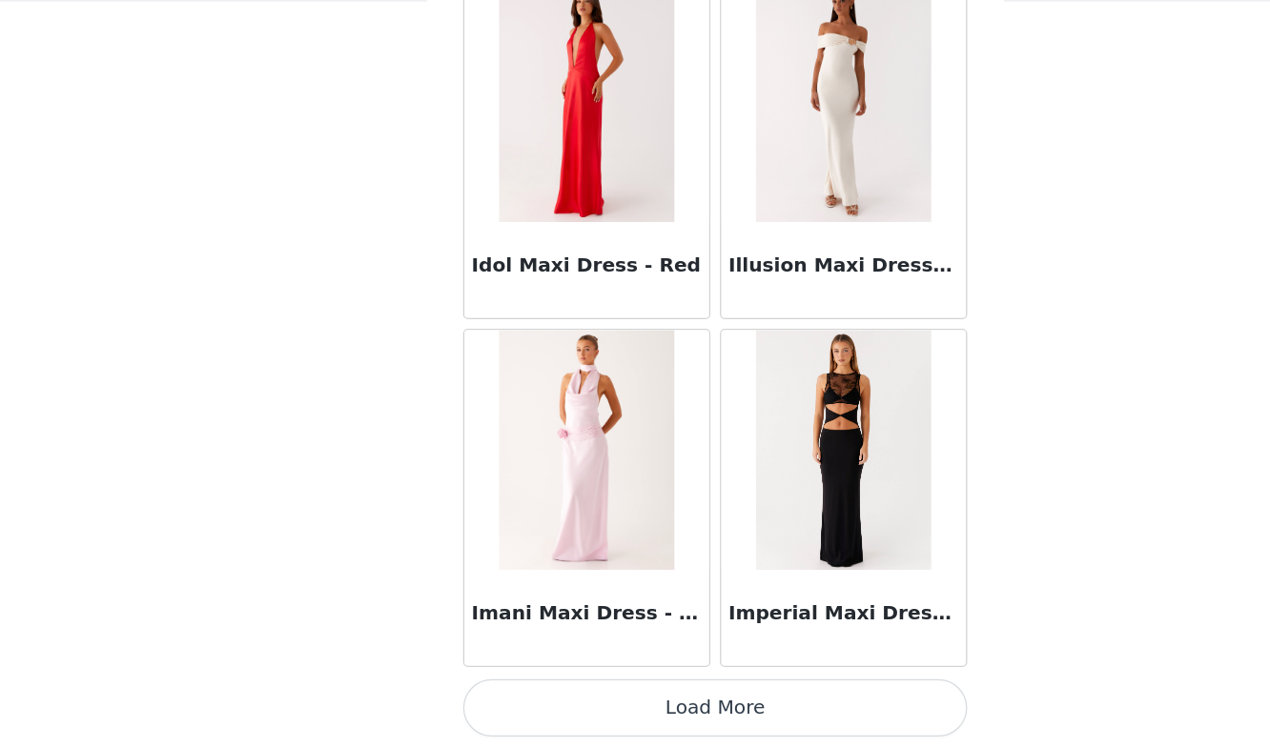
click at [619, 712] on button "Load More" at bounding box center [635, 716] width 400 height 46
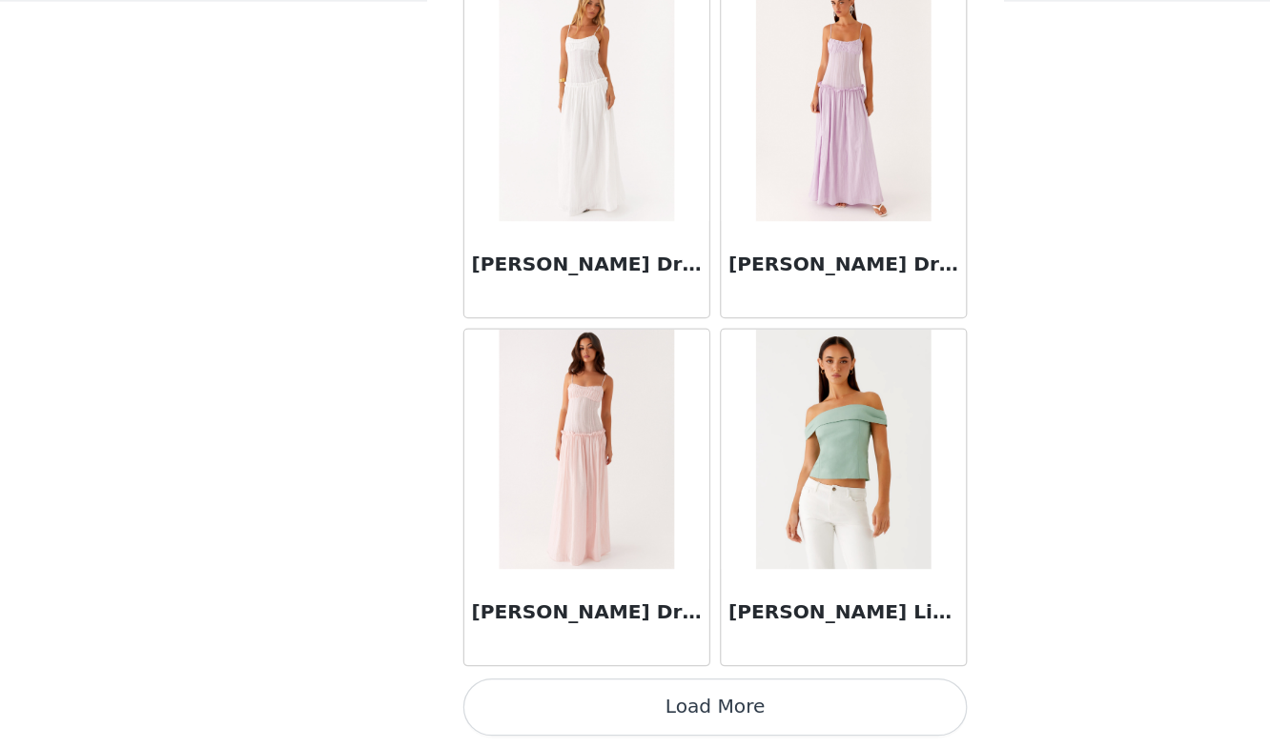
click at [623, 717] on button "Load More" at bounding box center [635, 716] width 400 height 46
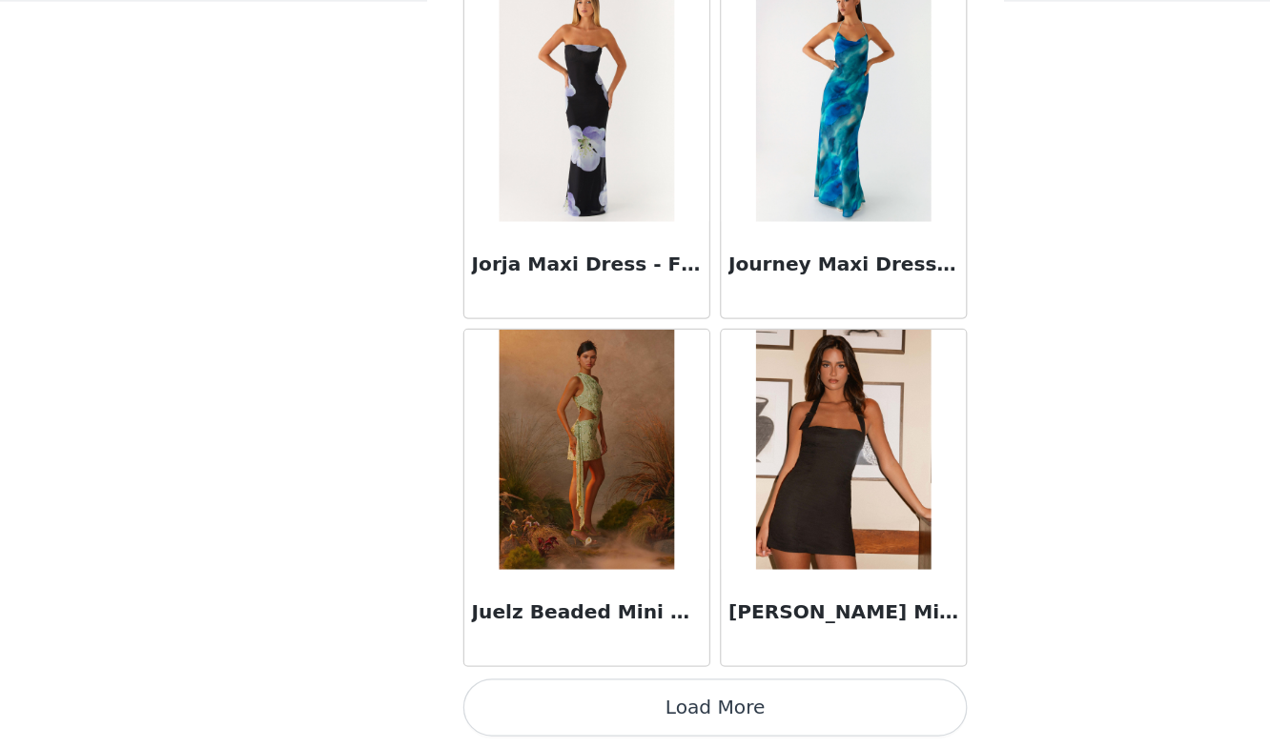
click at [639, 707] on button "Load More" at bounding box center [635, 716] width 400 height 46
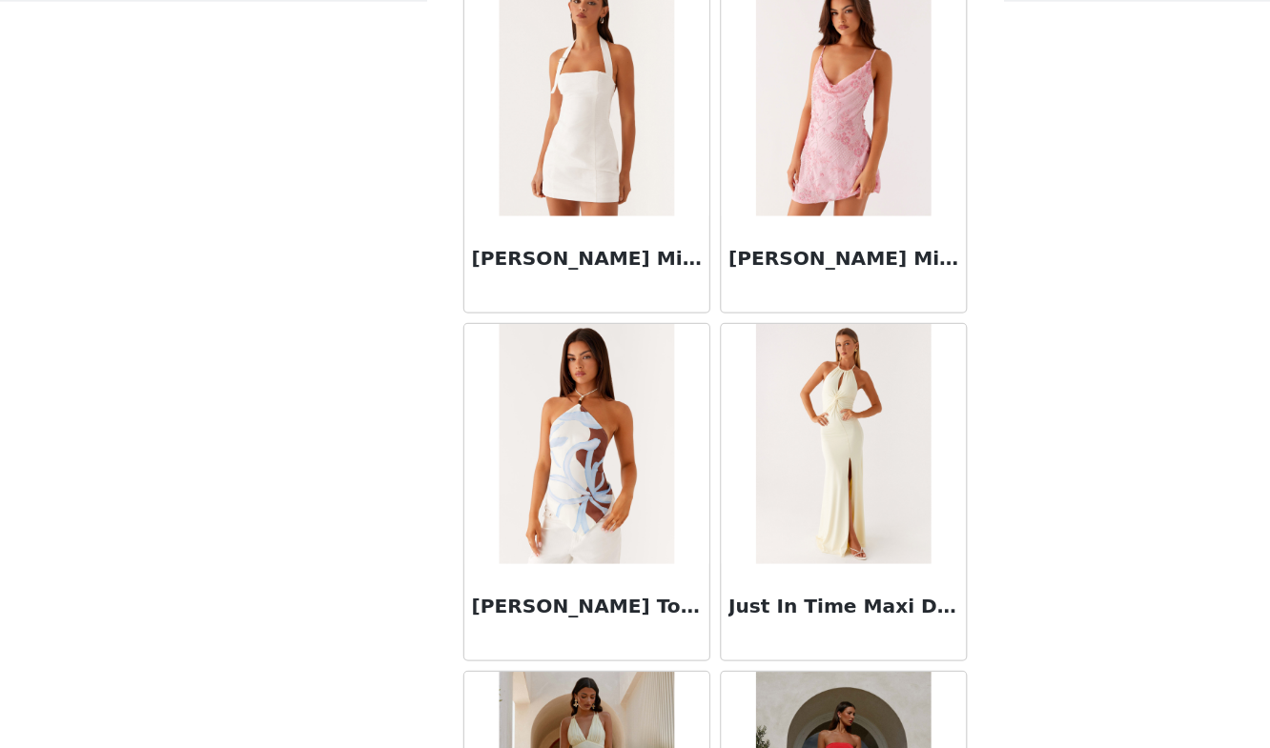
scroll to position [62991, 0]
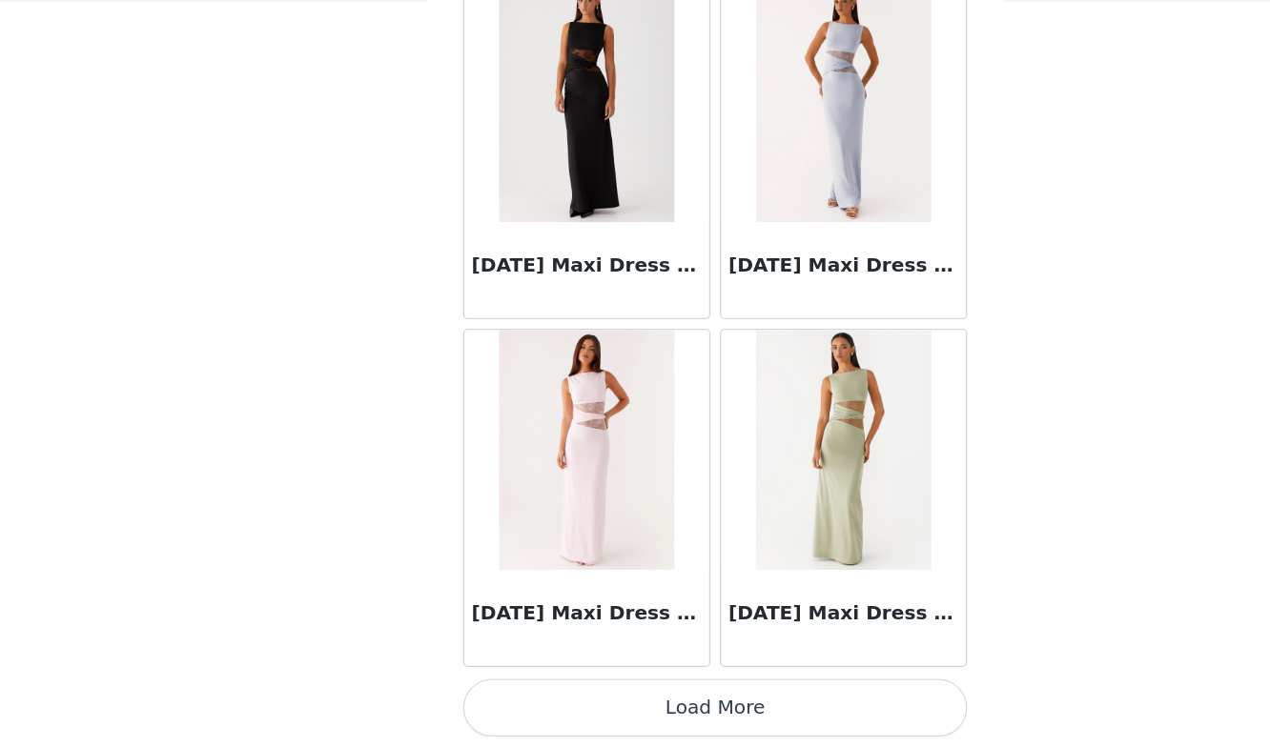
click at [628, 715] on button "Load More" at bounding box center [635, 716] width 400 height 46
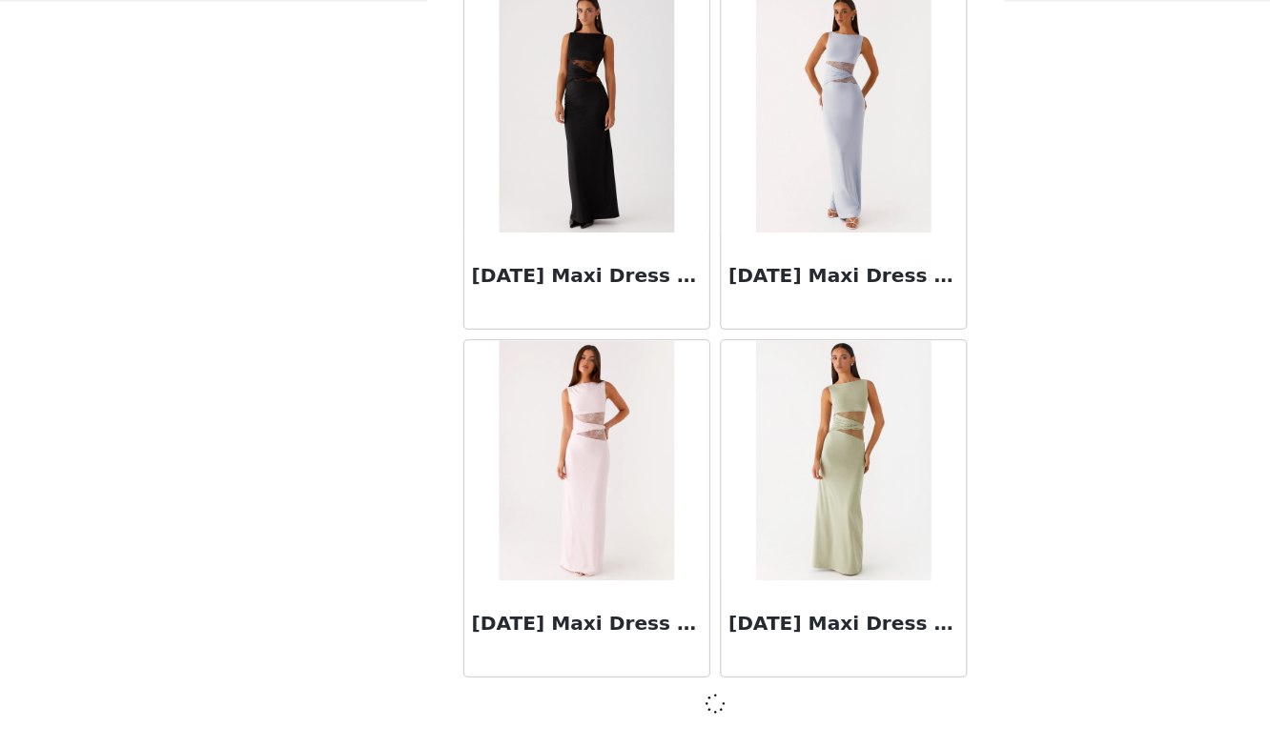
scroll to position [62982, 0]
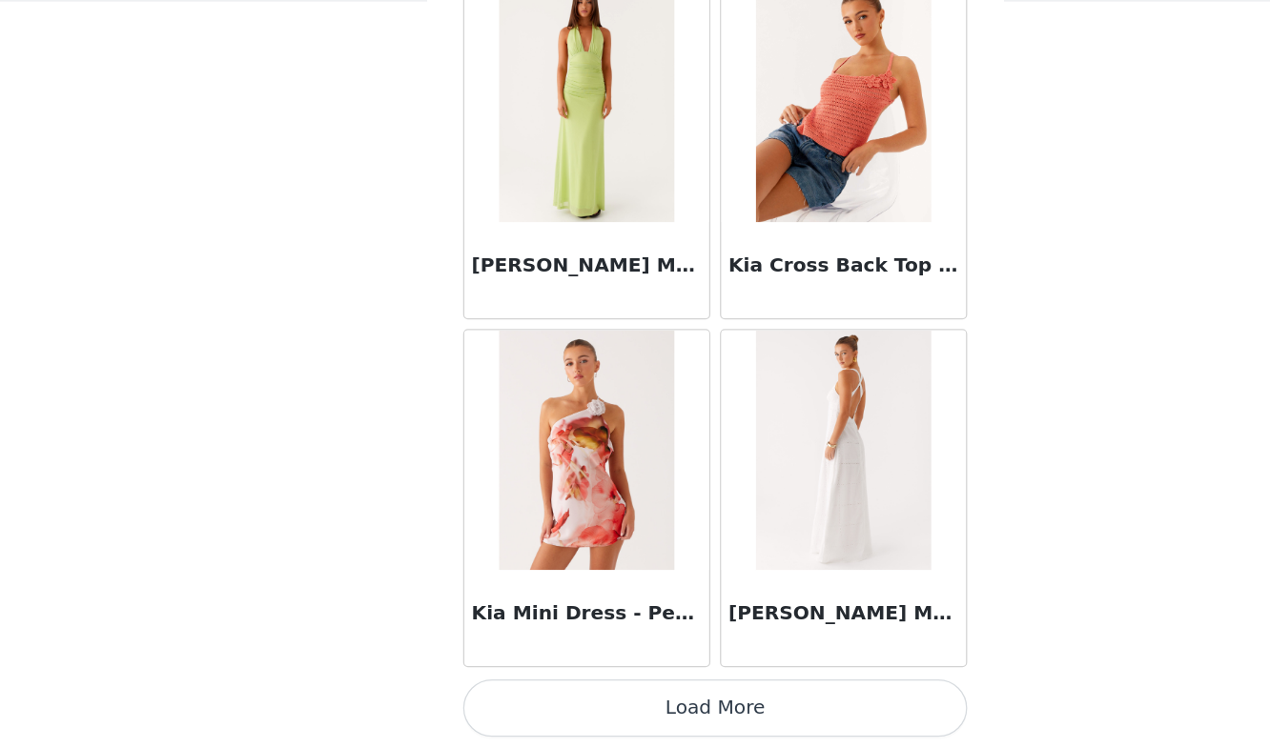
click at [628, 715] on button "Load More" at bounding box center [635, 716] width 400 height 46
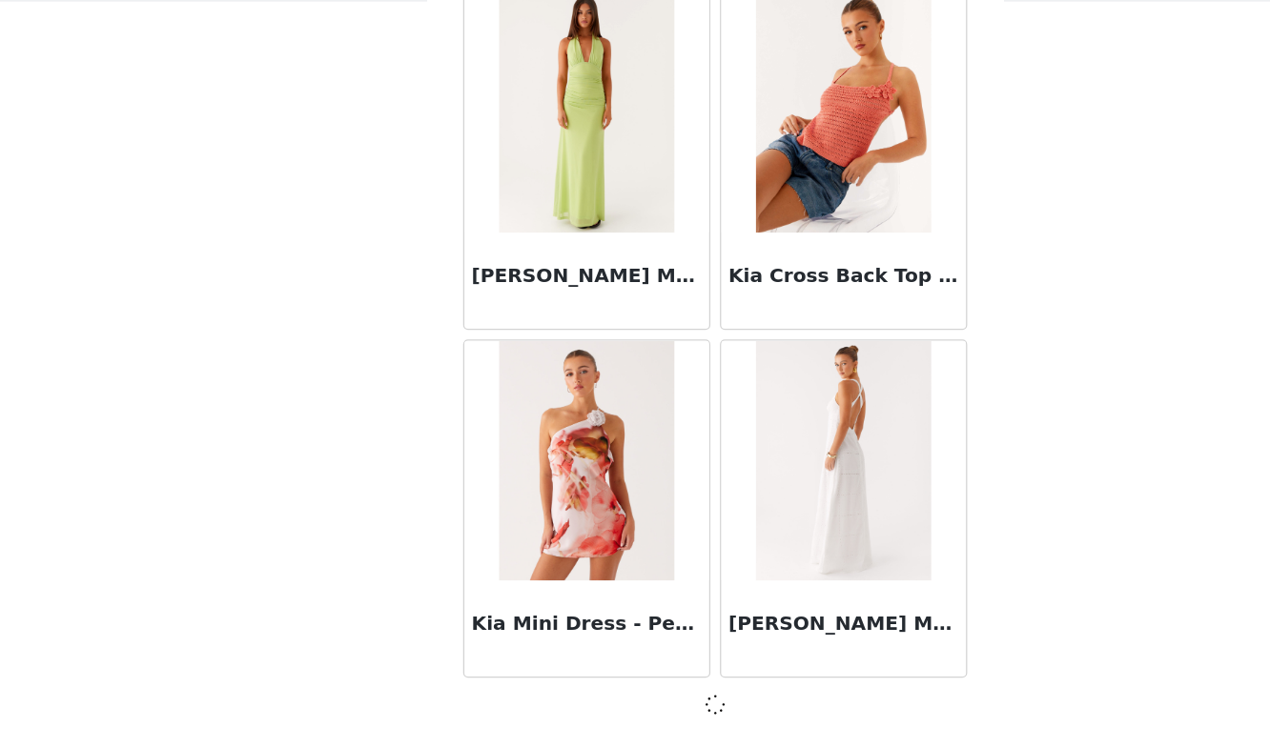
scroll to position [65747, 0]
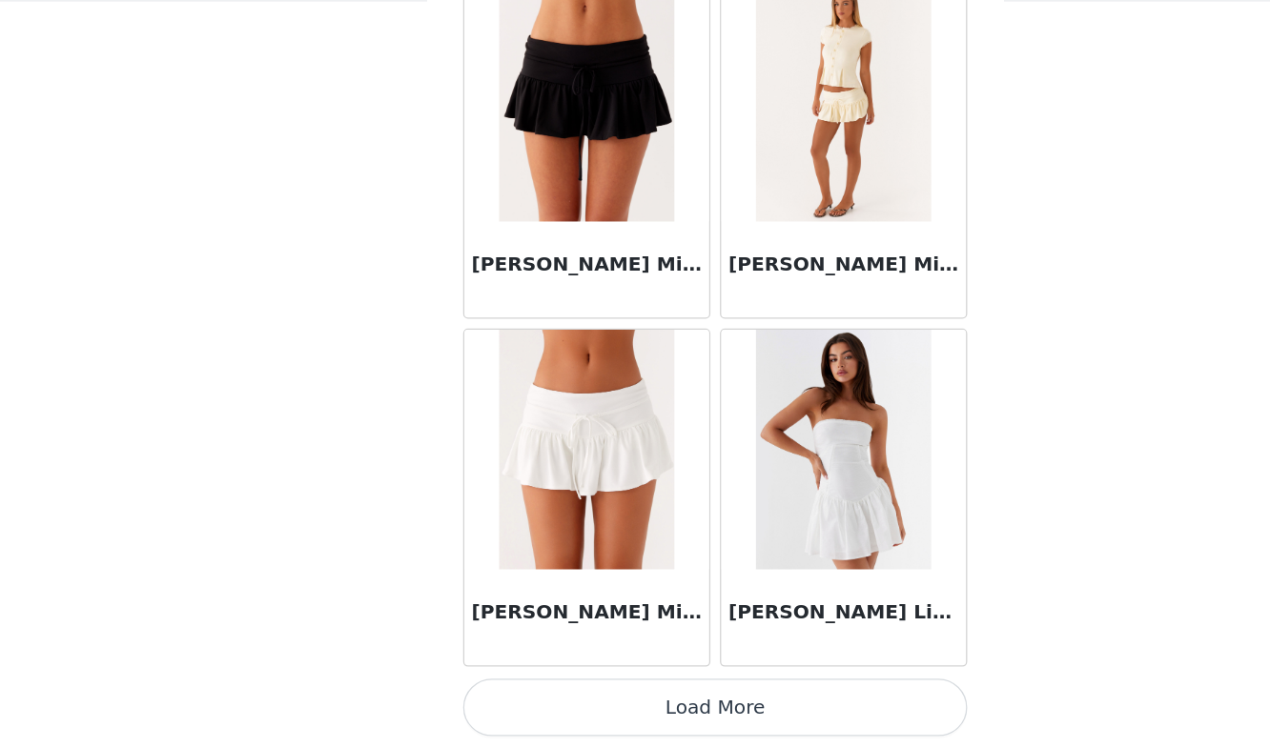
click at [628, 715] on button "Load More" at bounding box center [635, 716] width 400 height 46
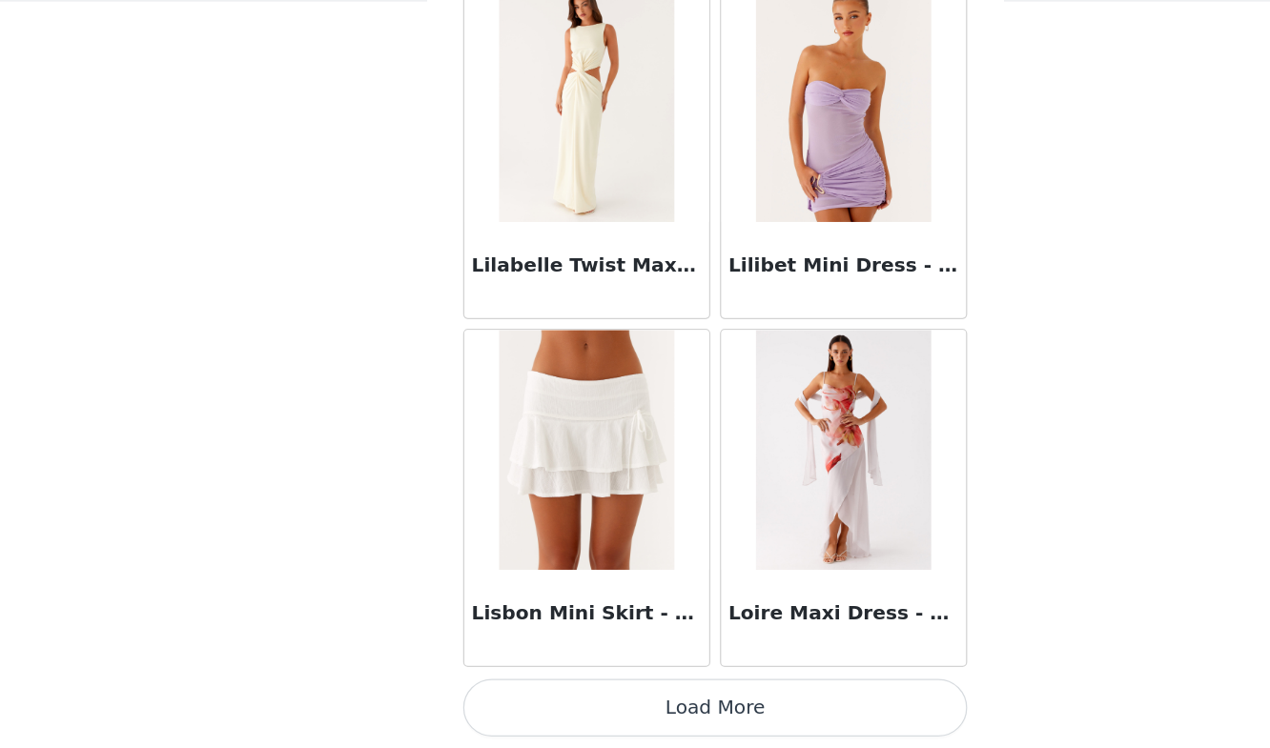
click at [628, 715] on button "Load More" at bounding box center [635, 716] width 400 height 46
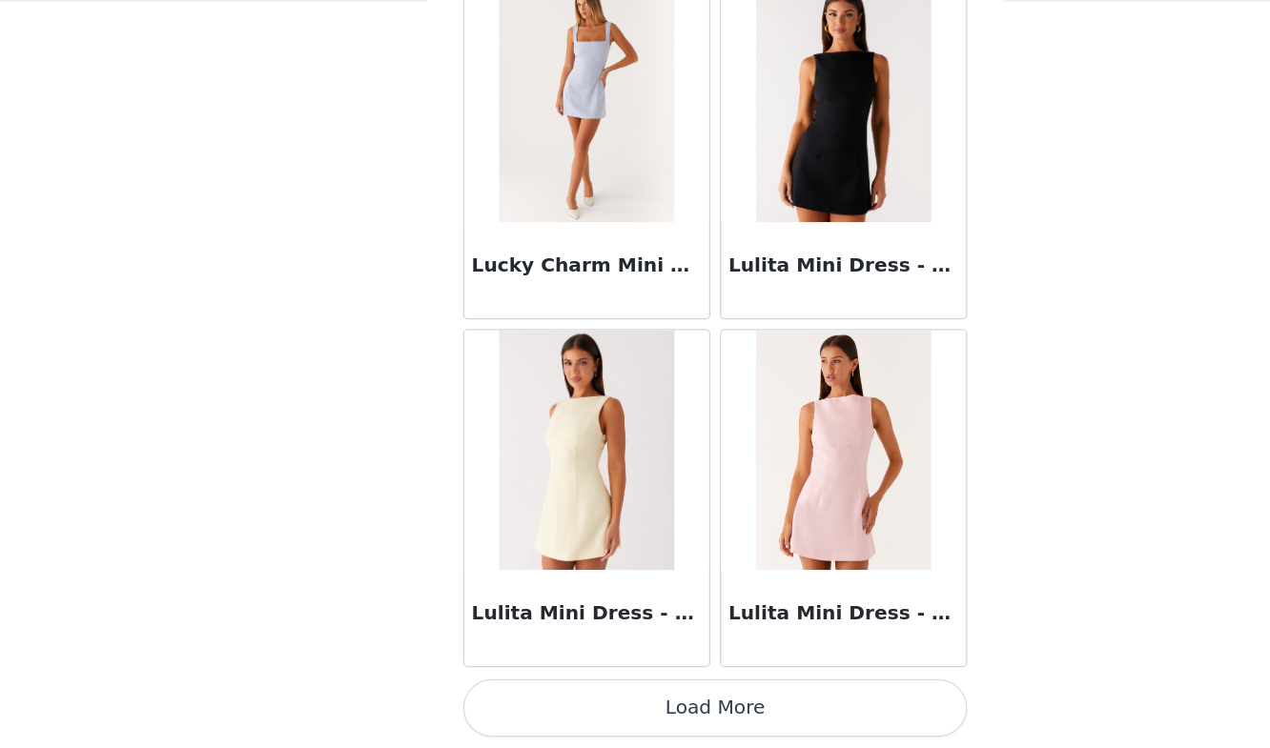
click at [628, 710] on button "Load More" at bounding box center [635, 716] width 400 height 46
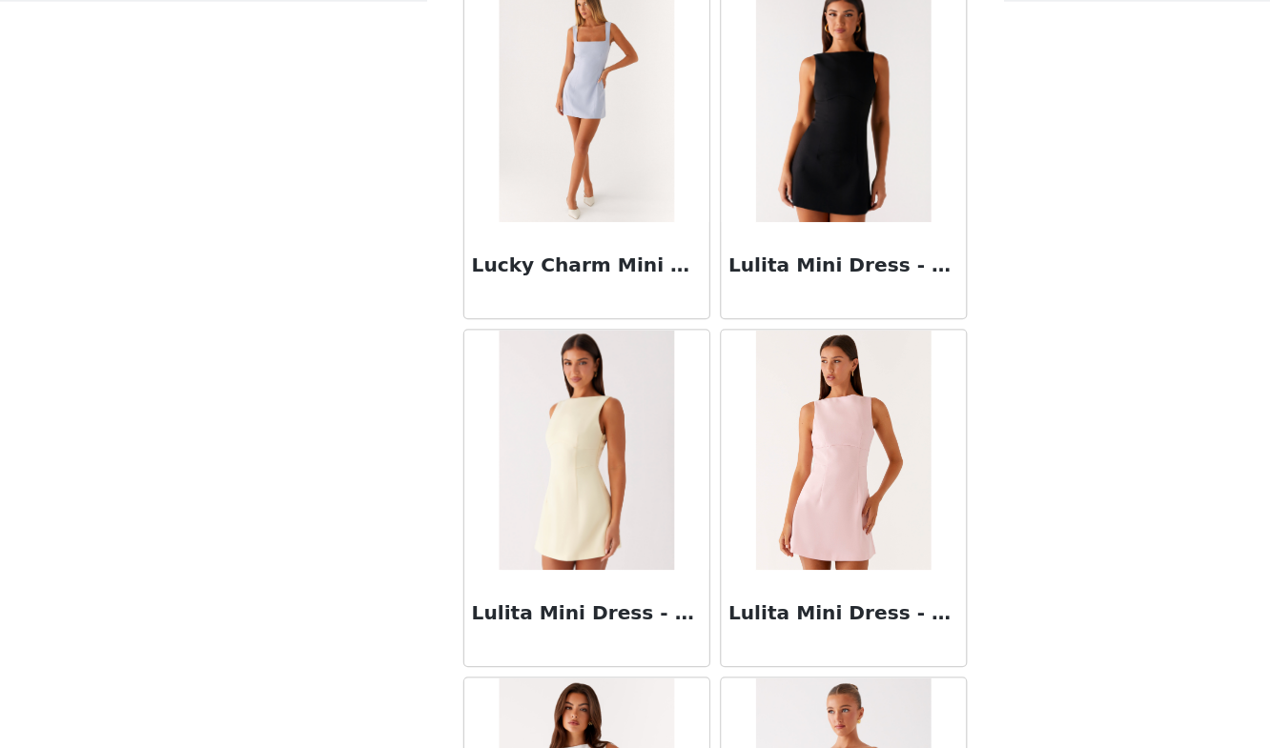
scroll to position [76814, 0]
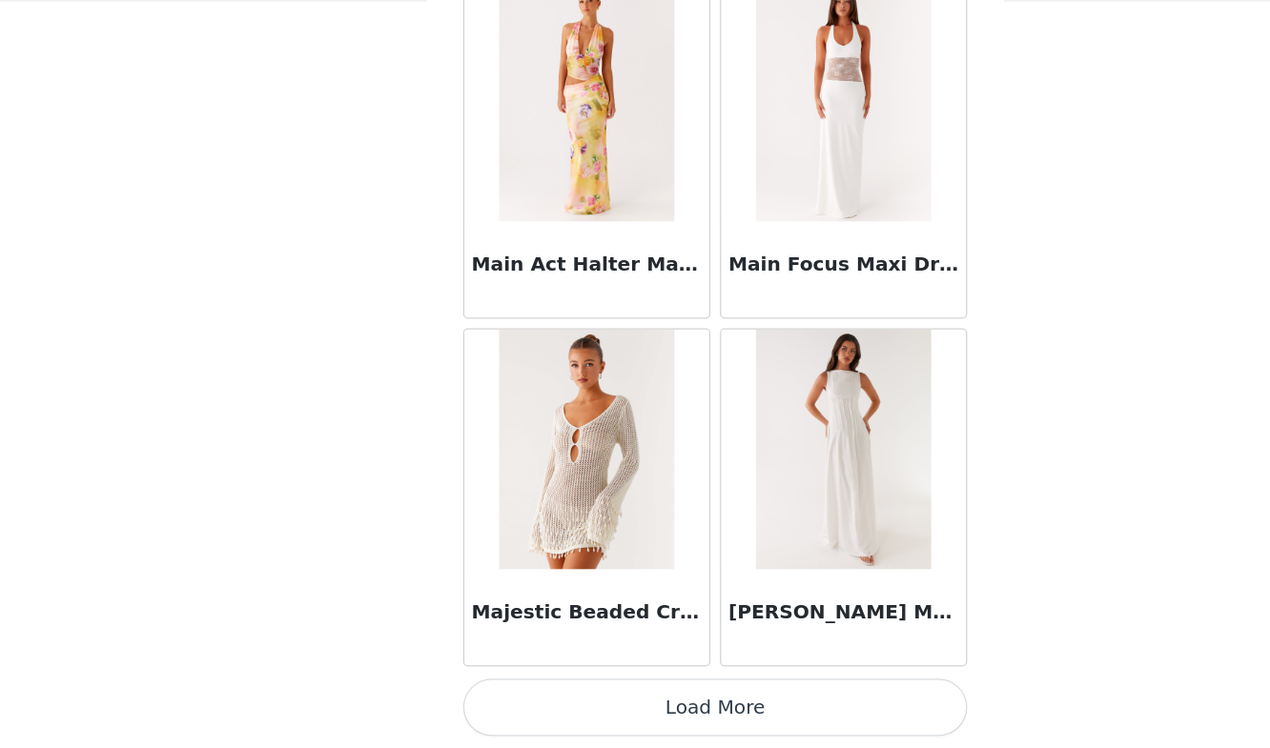
click at [619, 731] on button "Load More" at bounding box center [635, 716] width 400 height 46
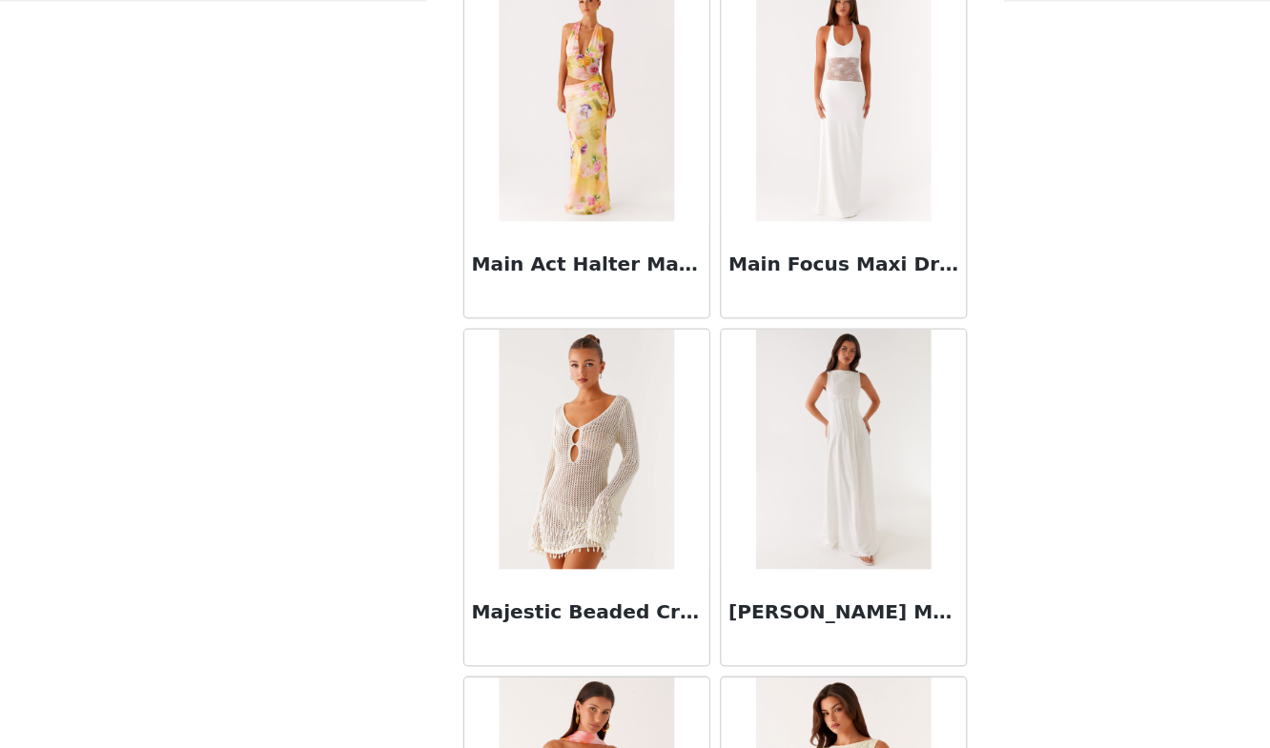
scroll to position [79579, 0]
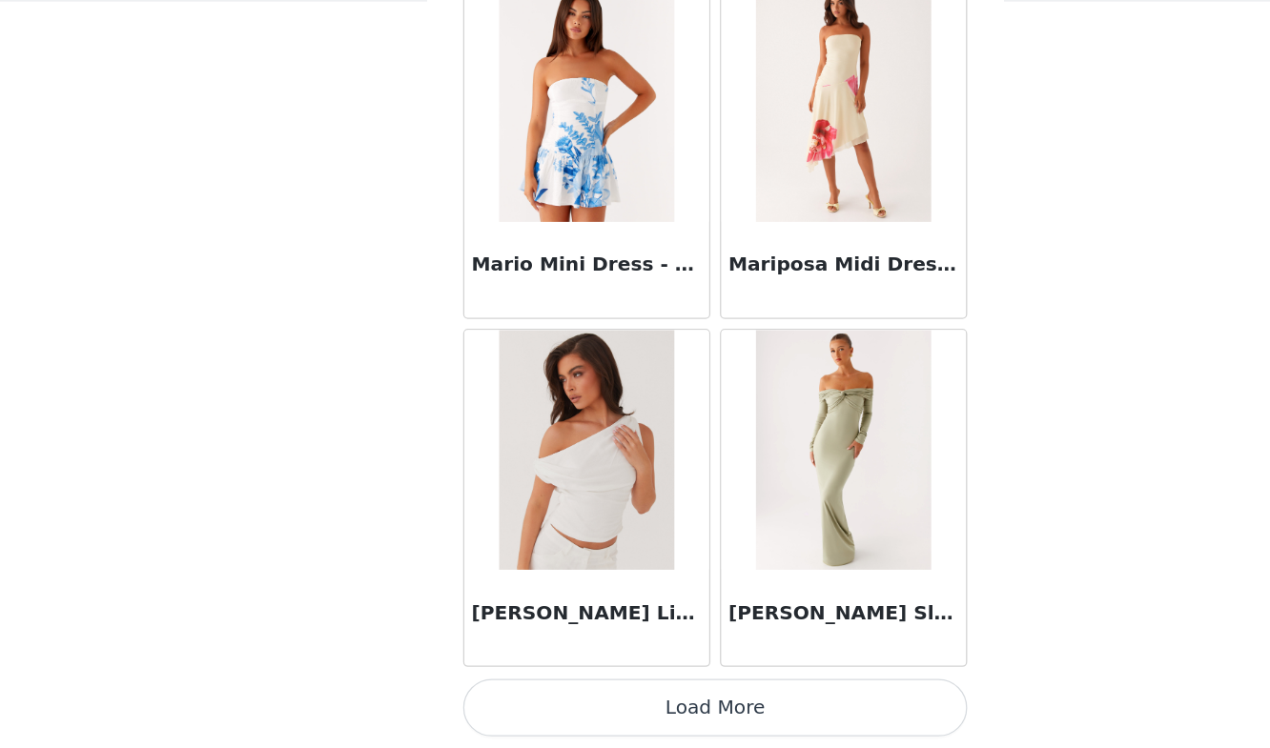
click at [623, 725] on button "Load More" at bounding box center [635, 716] width 400 height 46
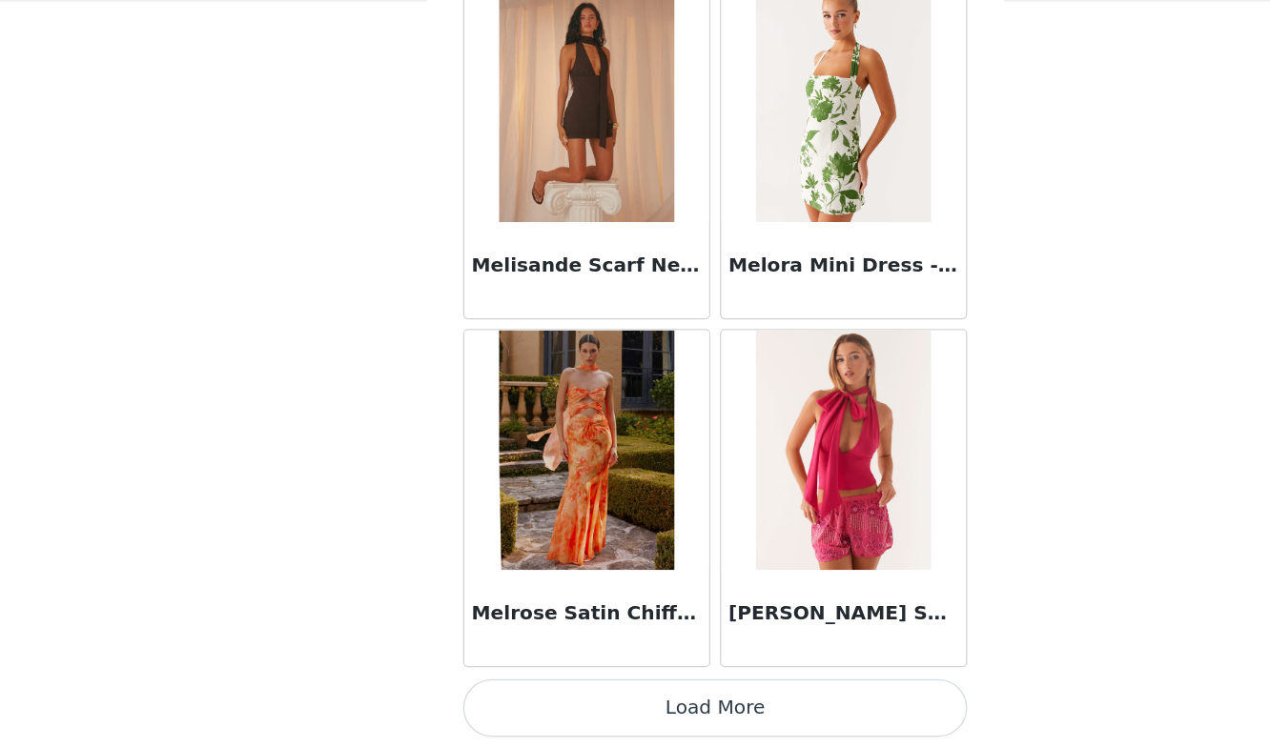
click at [608, 714] on button "Load More" at bounding box center [635, 716] width 400 height 46
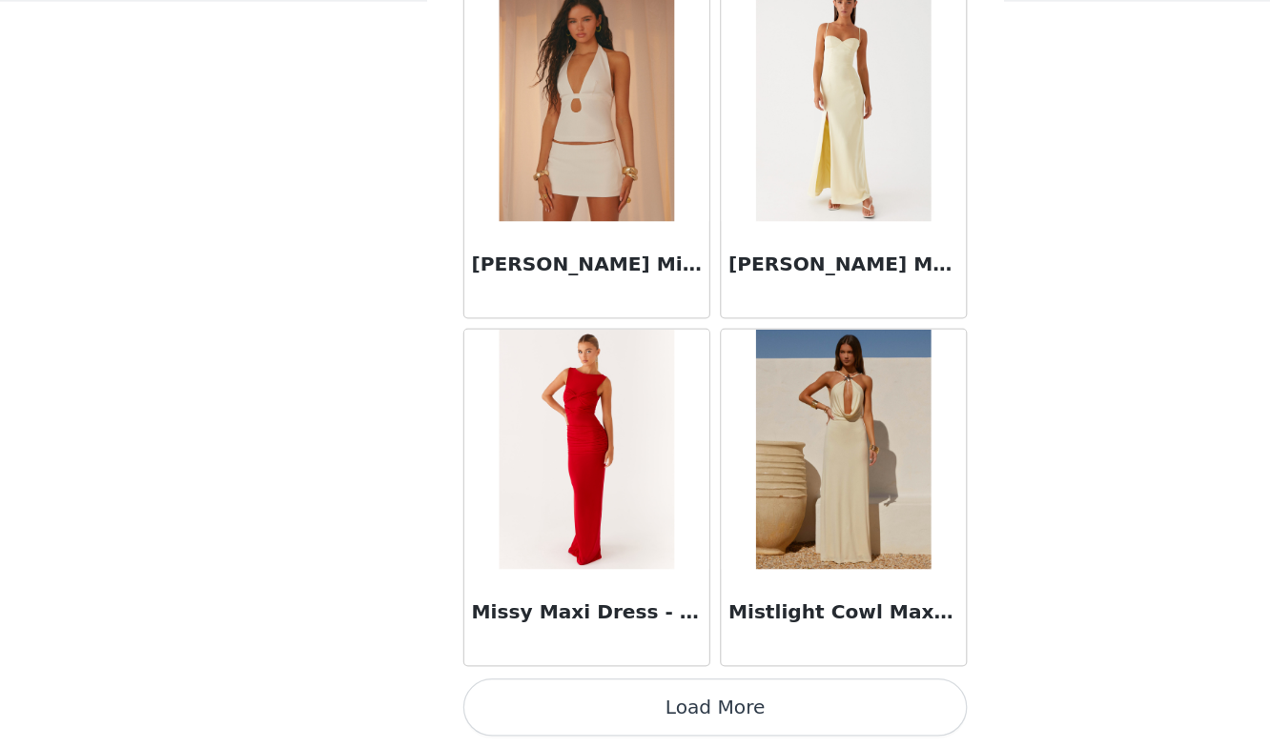
click at [608, 714] on button "Load More" at bounding box center [635, 716] width 400 height 46
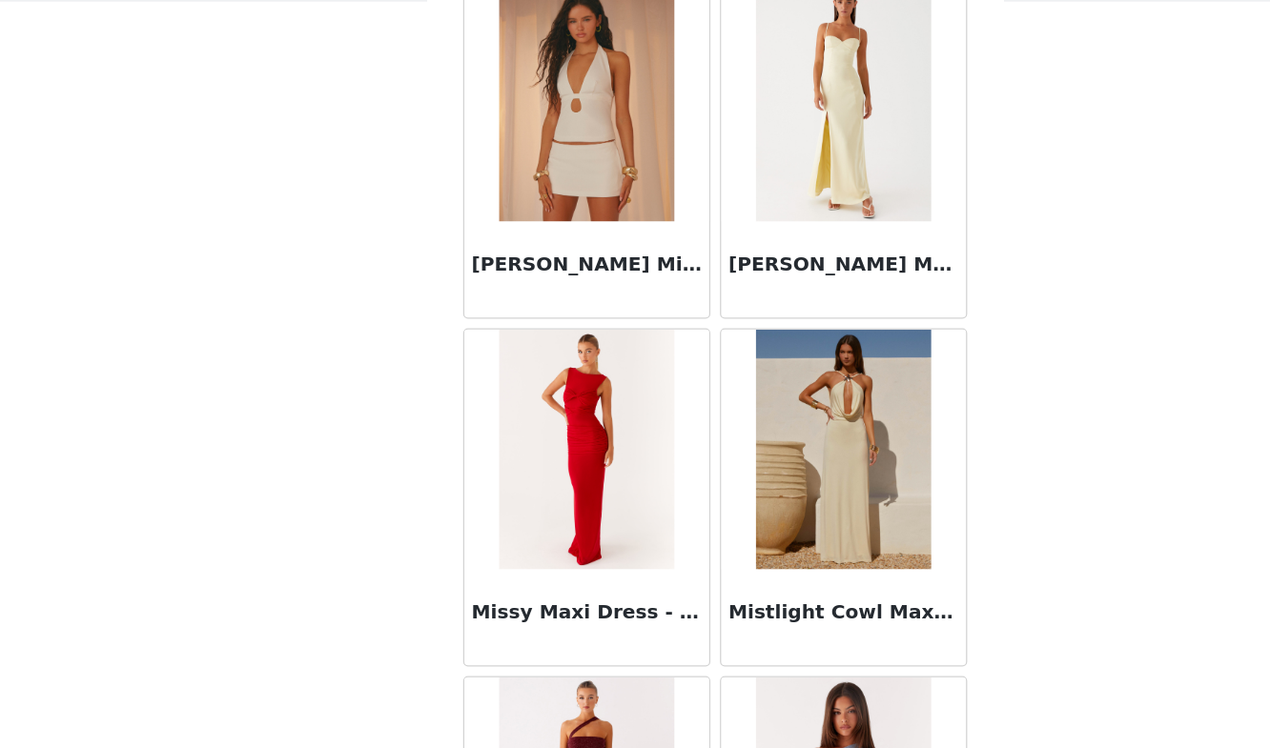
scroll to position [87873, 0]
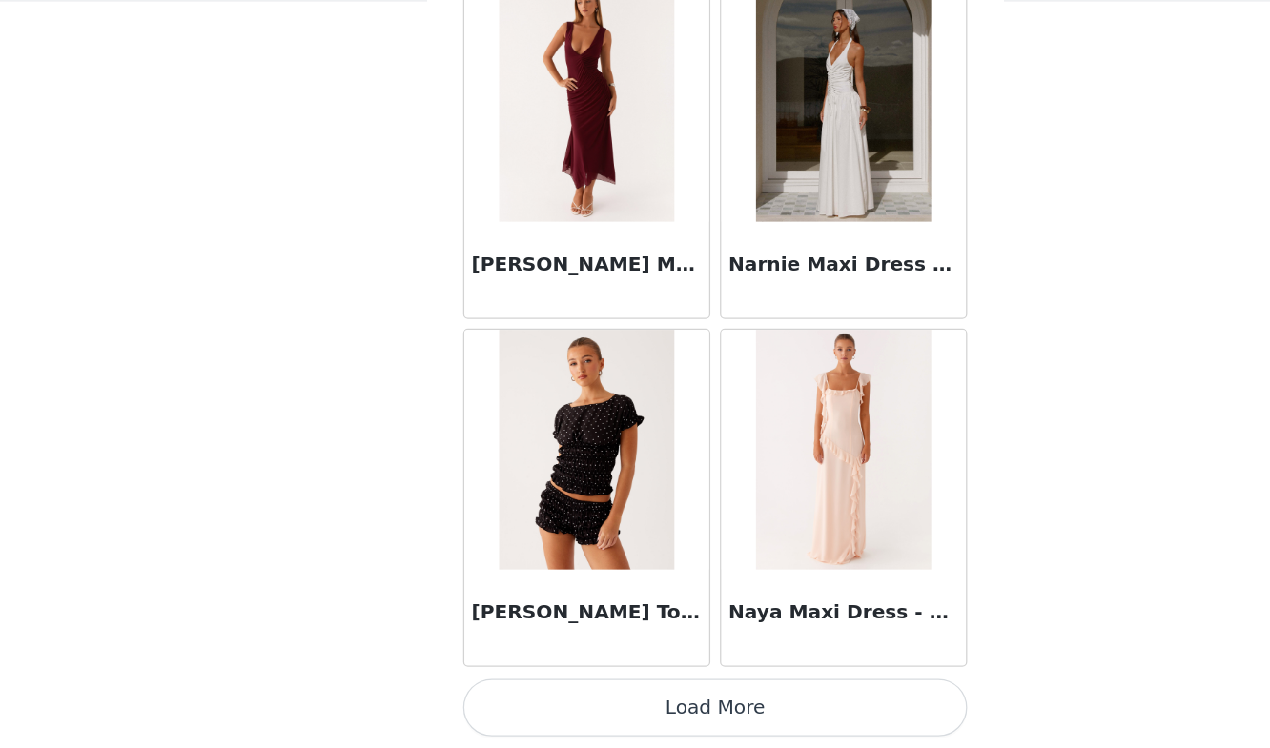
click at [603, 732] on button "Load More" at bounding box center [635, 716] width 400 height 46
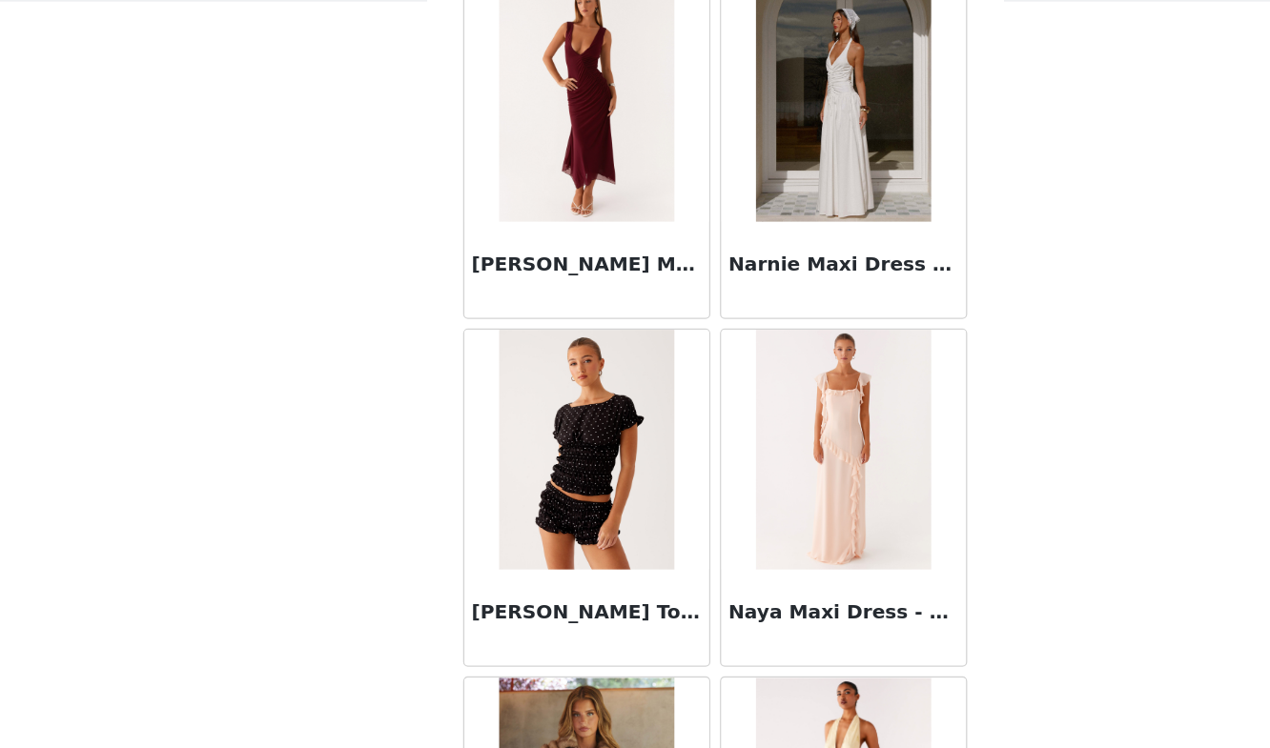
scroll to position [90638, 0]
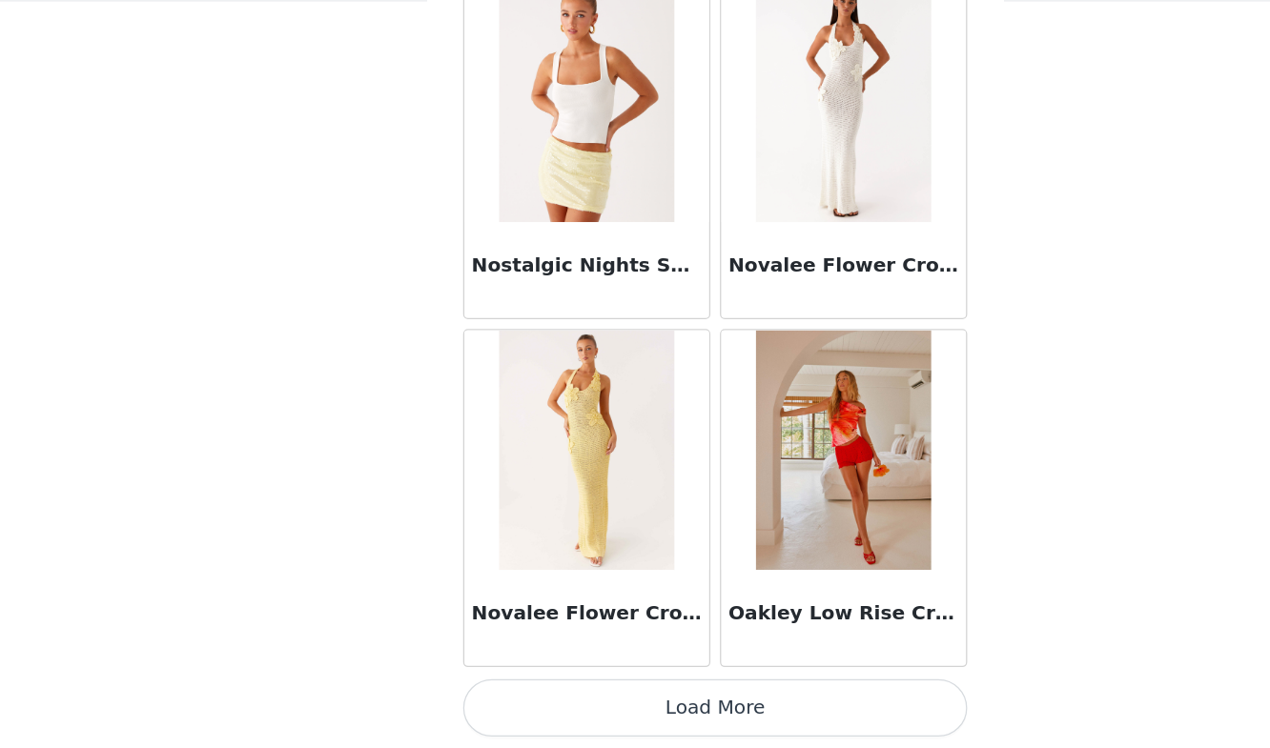
click at [608, 715] on button "Load More" at bounding box center [635, 716] width 400 height 46
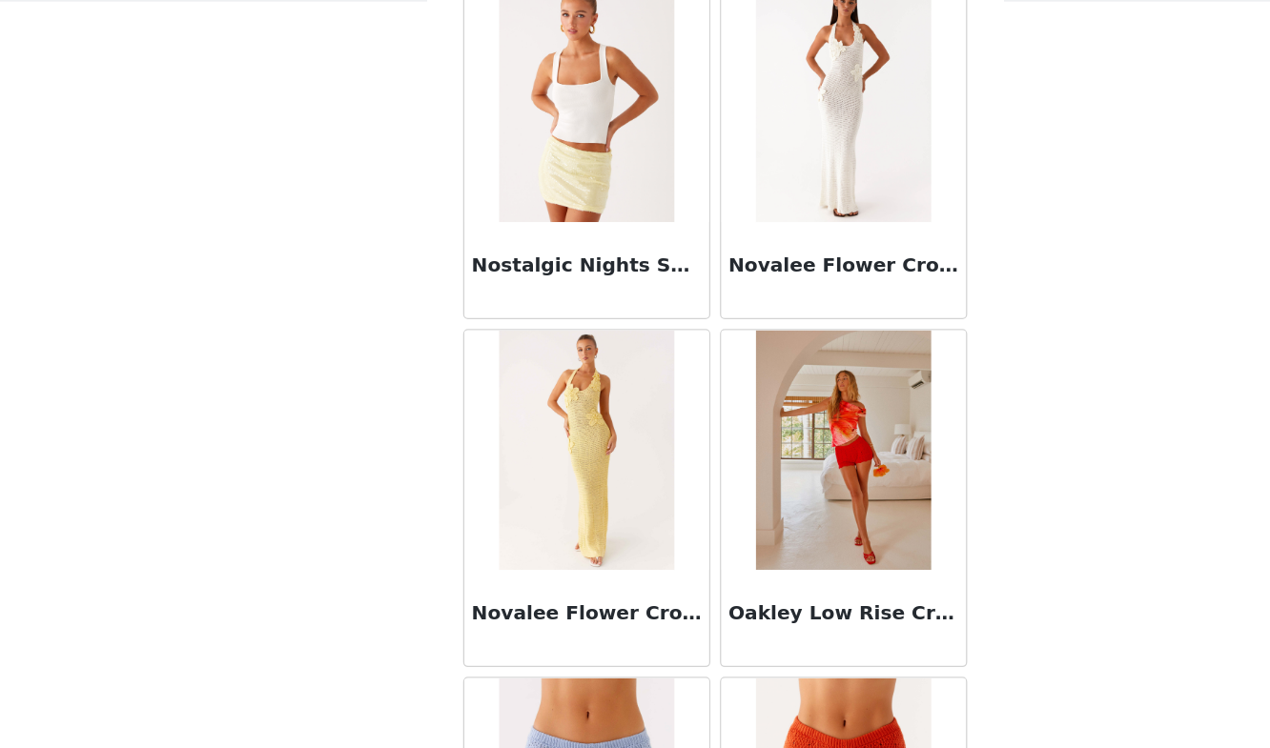
scroll to position [93402, 0]
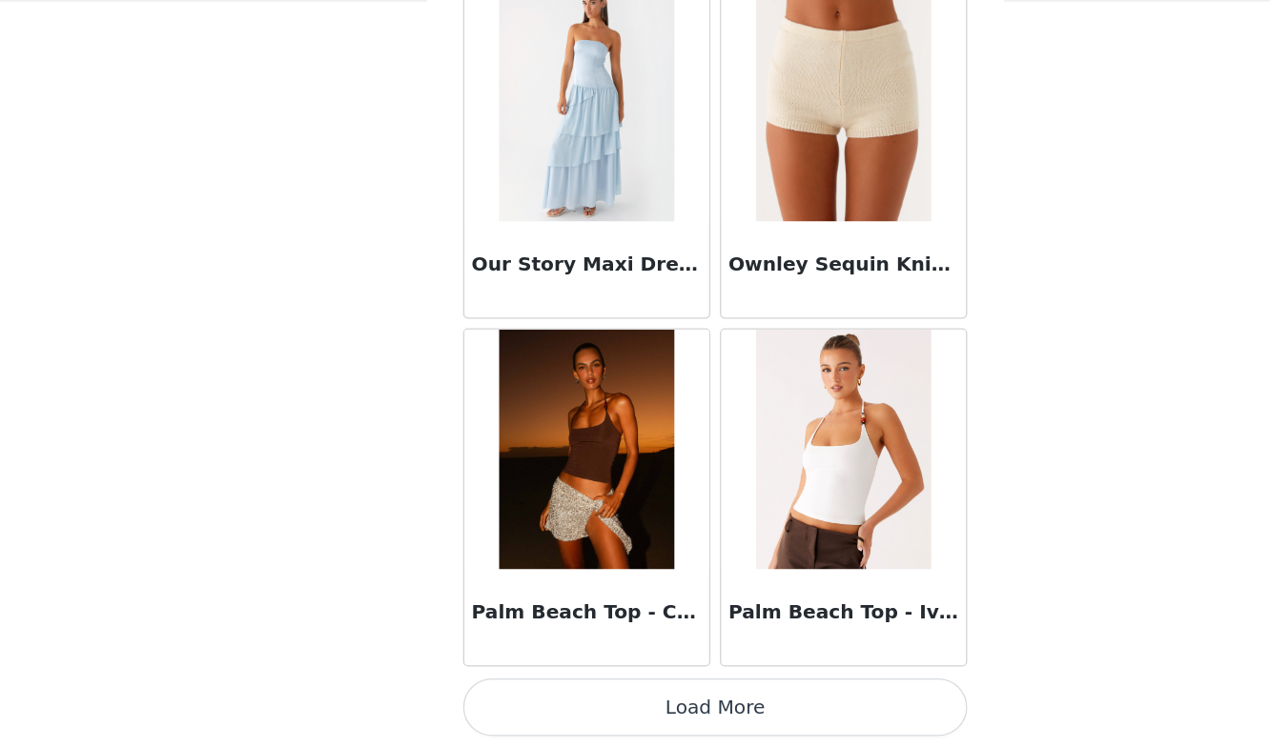
click at [598, 715] on button "Load More" at bounding box center [635, 716] width 400 height 46
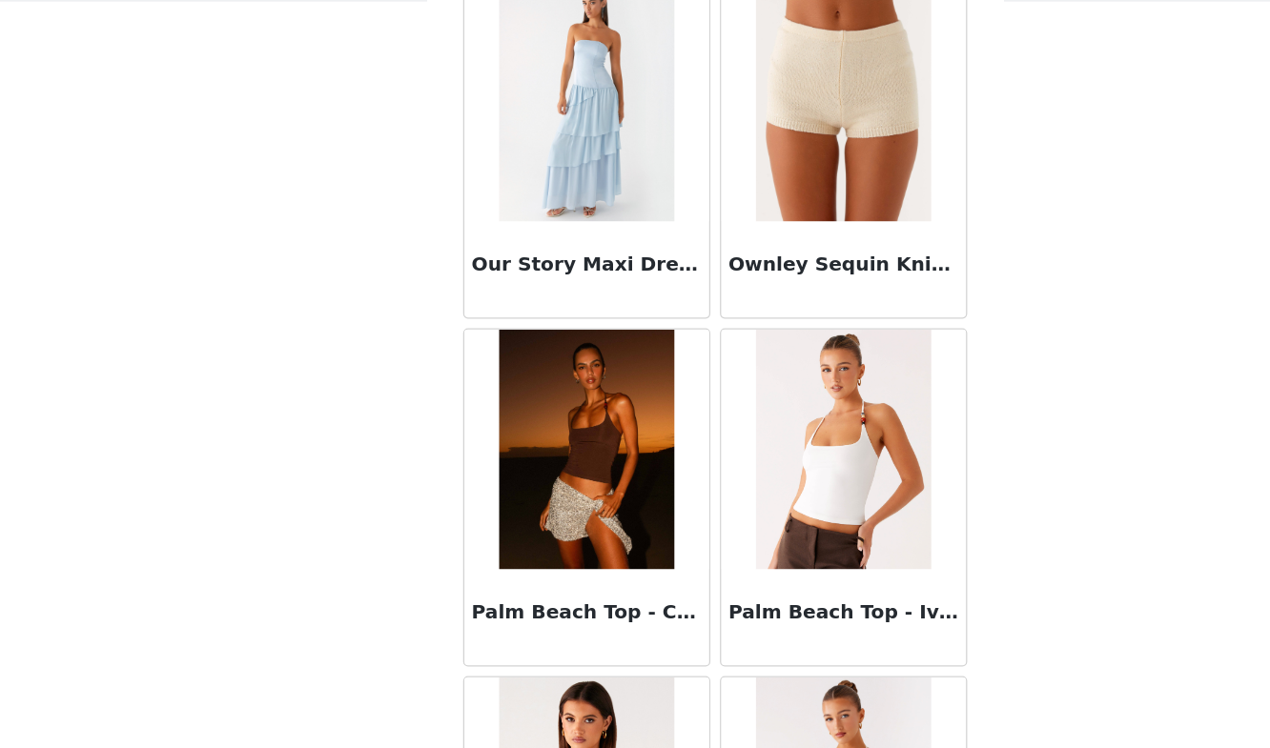
scroll to position [96167, 0]
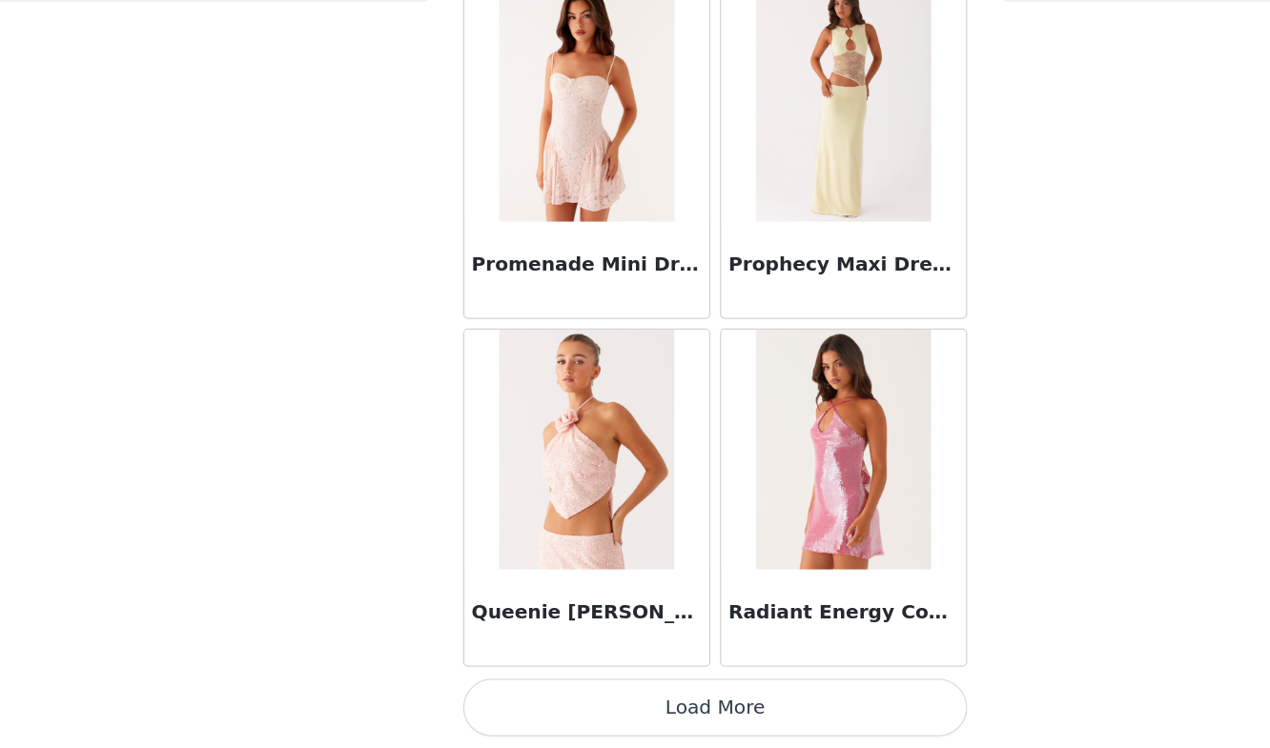
click at [596, 703] on button "Load More" at bounding box center [635, 716] width 400 height 46
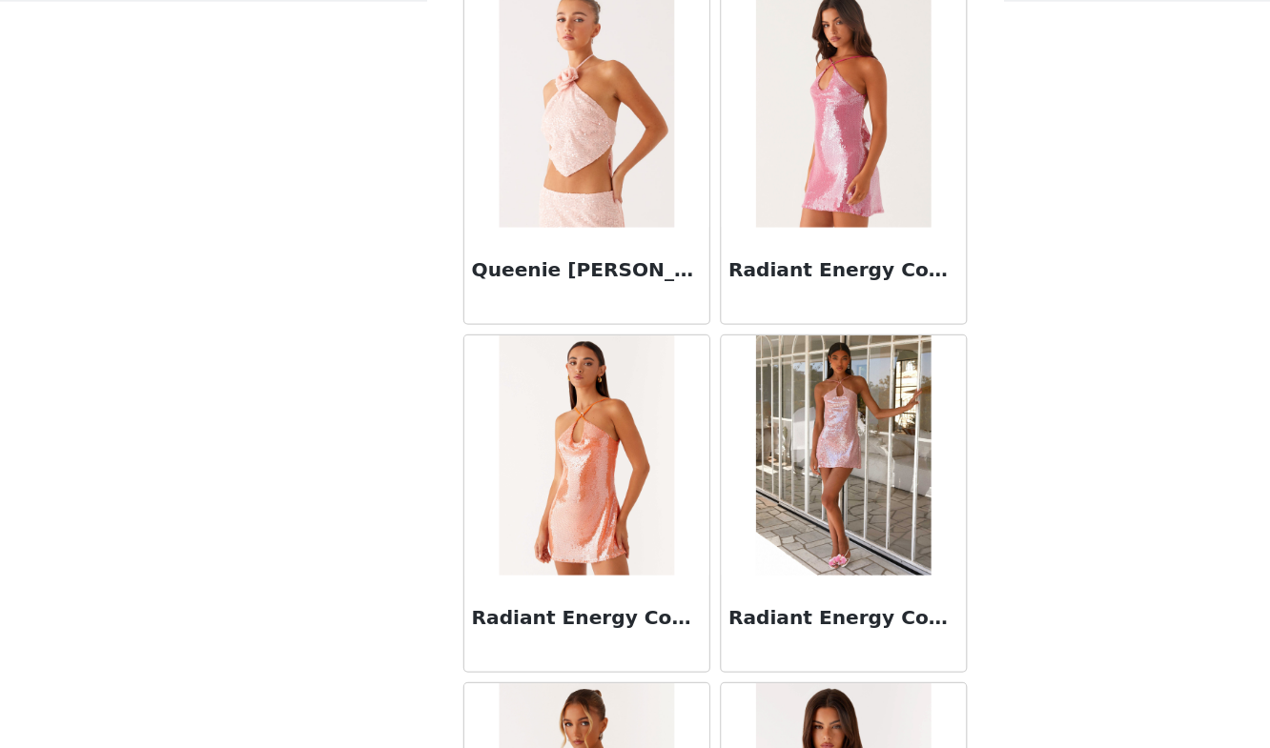
scroll to position [98931, 0]
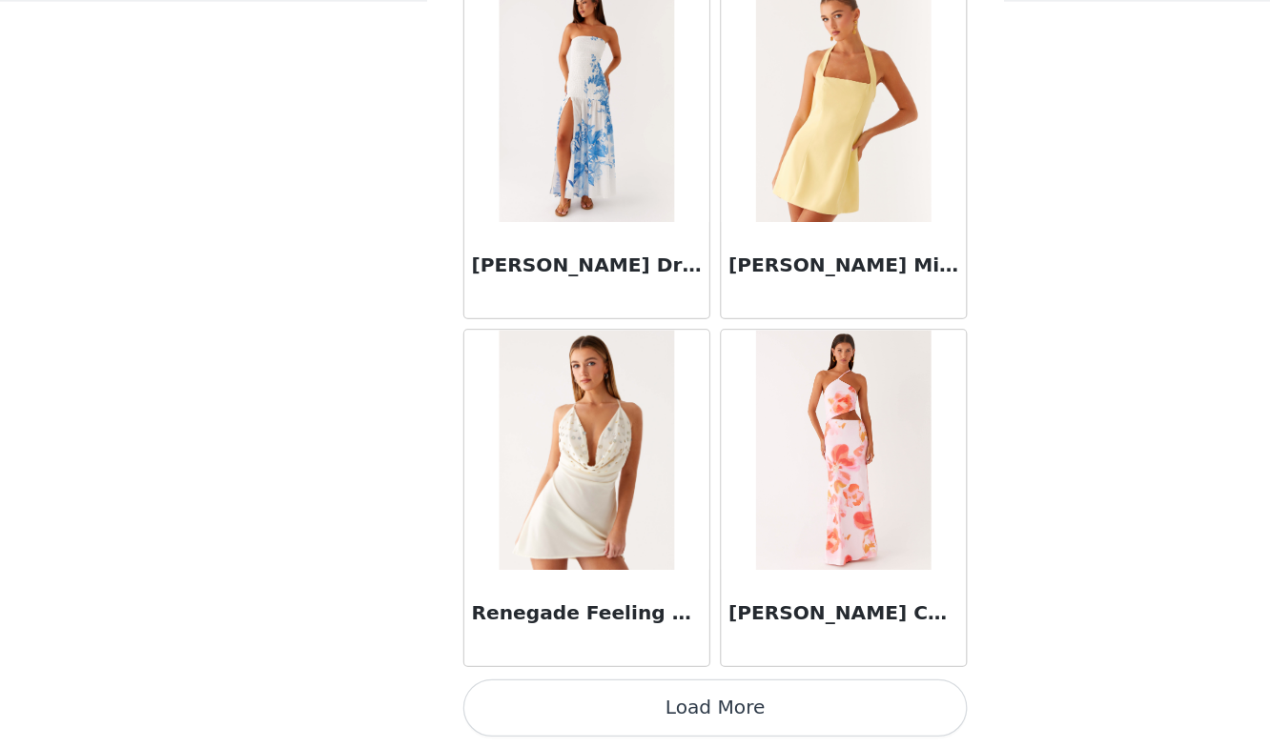
click at [594, 707] on button "Load More" at bounding box center [635, 716] width 400 height 46
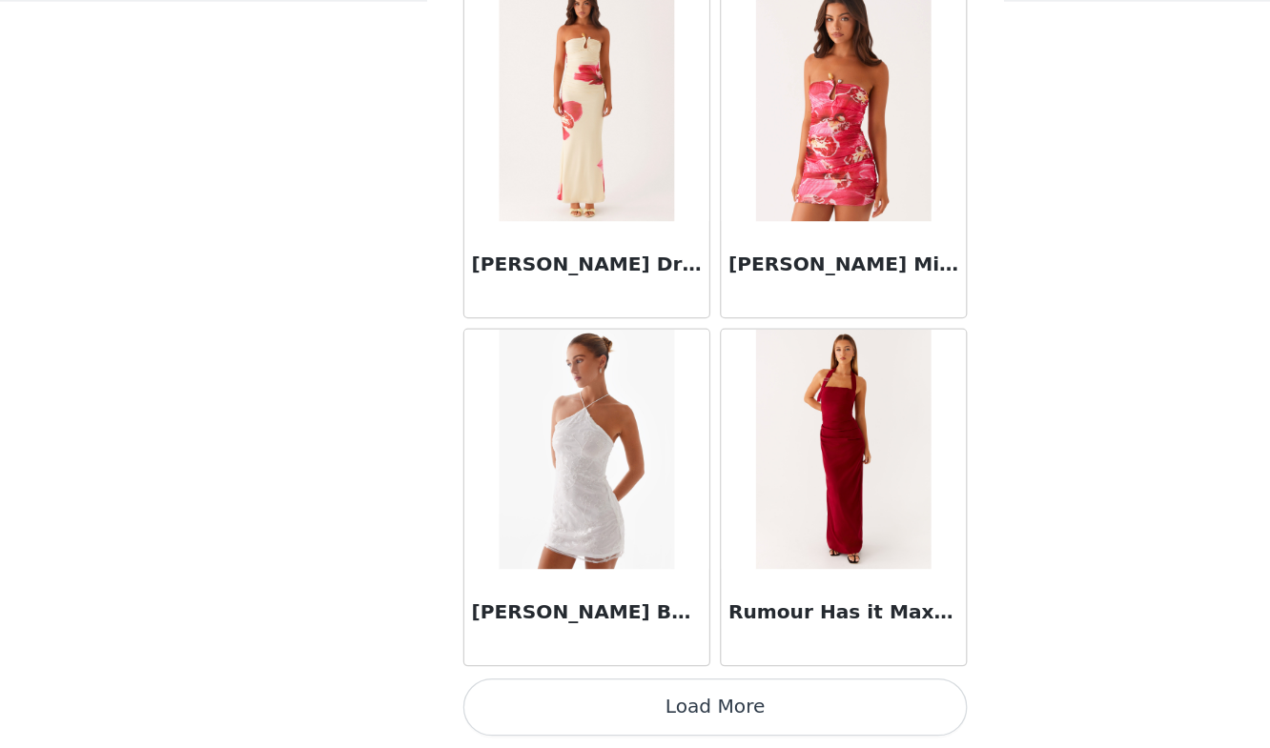
click at [594, 707] on button "Load More" at bounding box center [635, 716] width 400 height 46
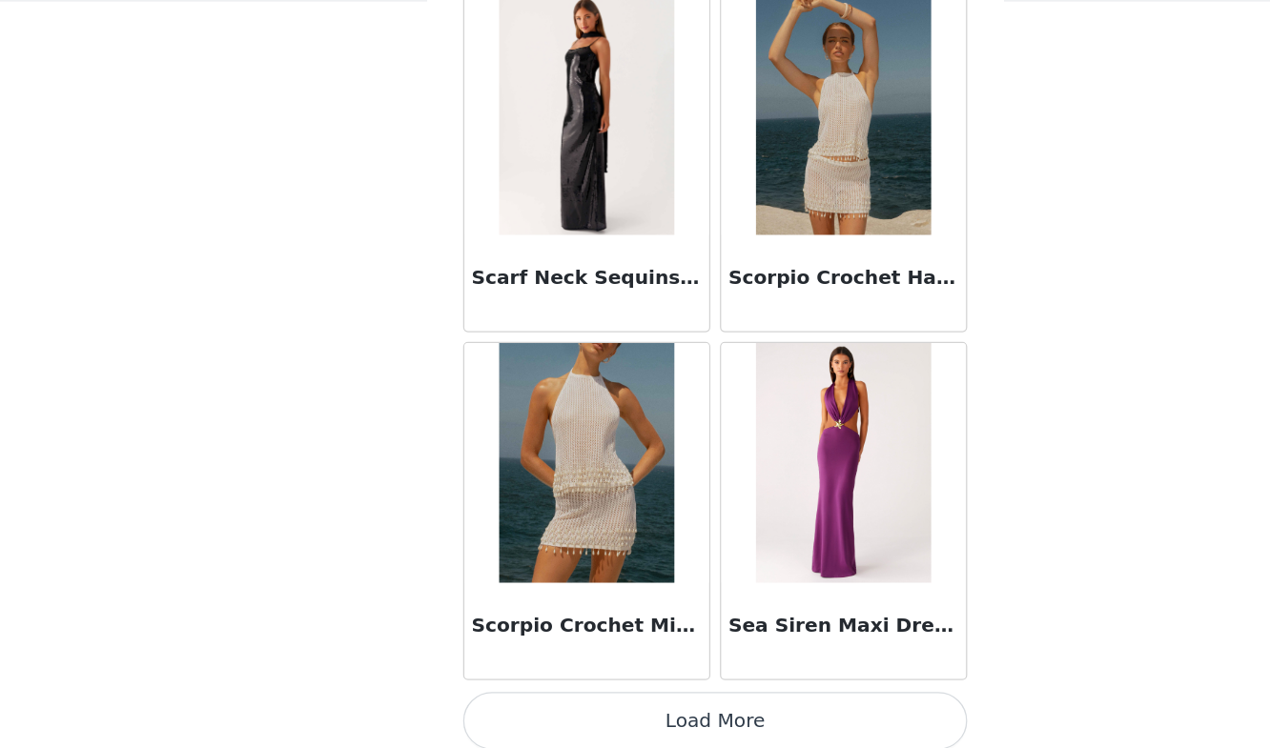
scroll to position [104461, 0]
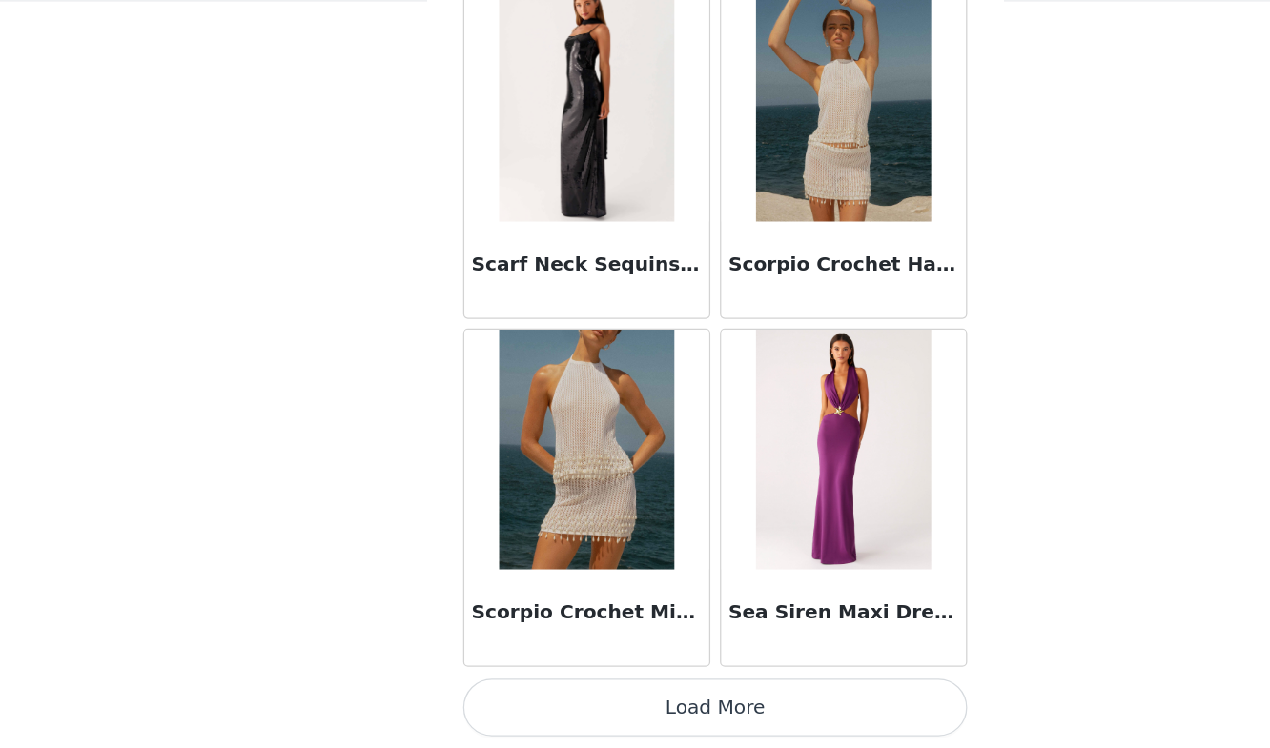
click at [596, 716] on button "Load More" at bounding box center [635, 716] width 400 height 46
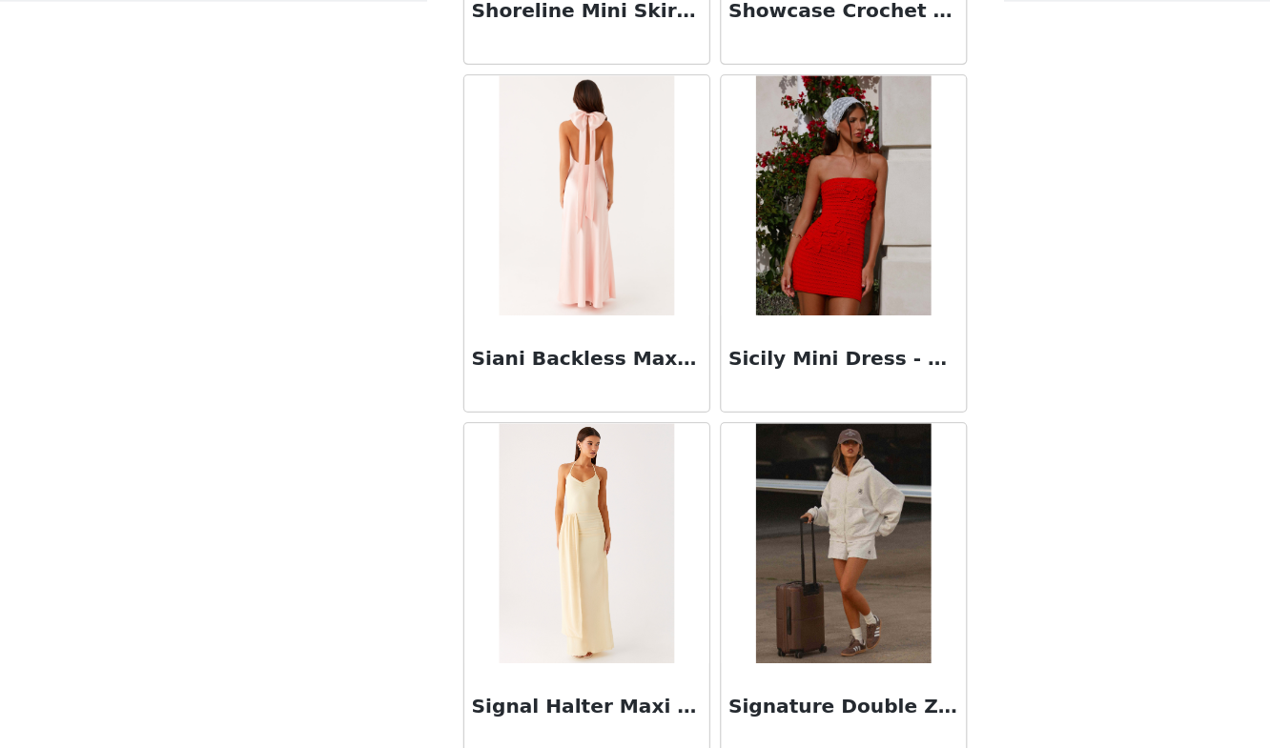
scroll to position [107225, 0]
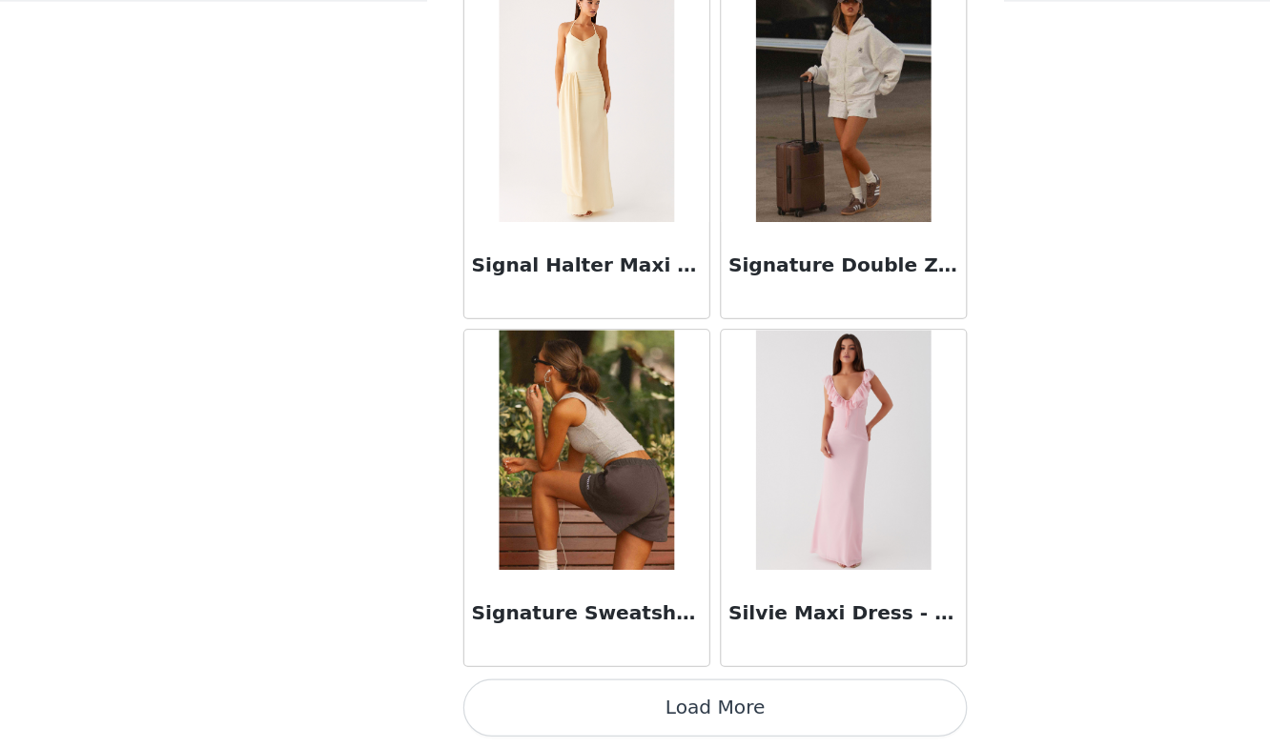
click at [596, 716] on button "Load More" at bounding box center [635, 716] width 400 height 46
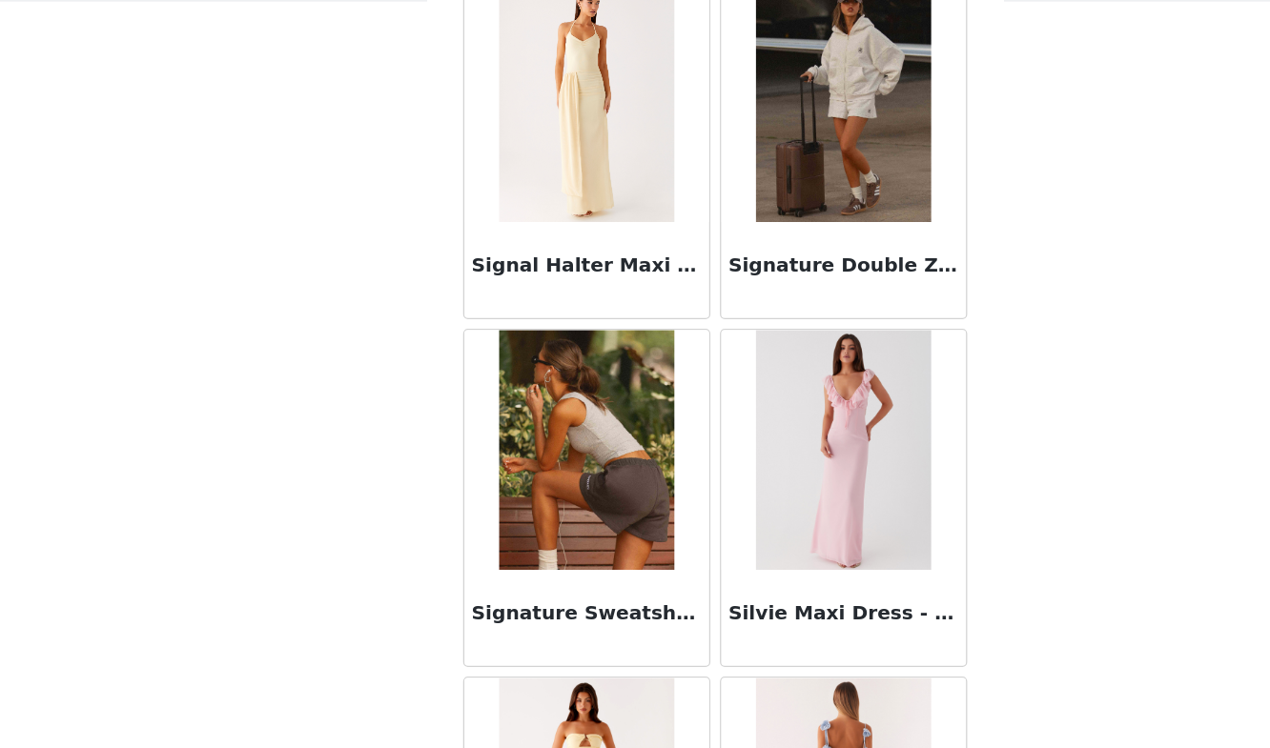
scroll to position [109990, 0]
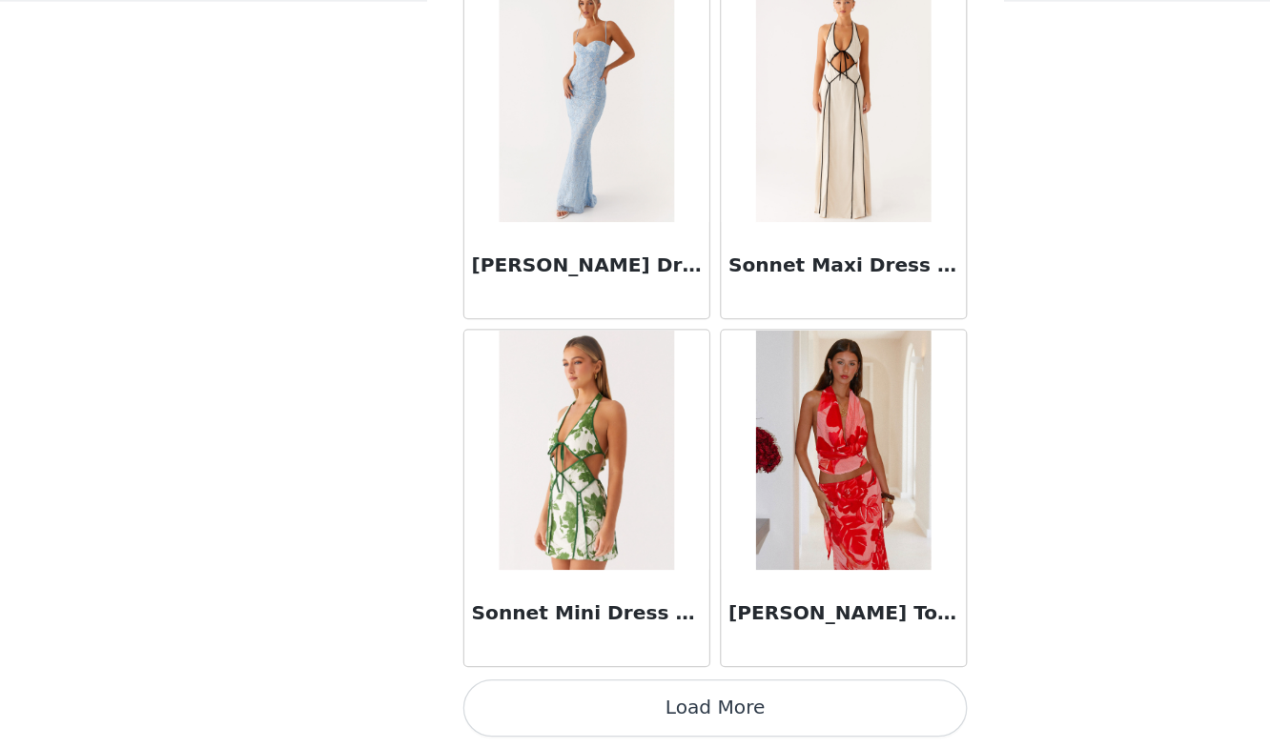
click at [587, 701] on button "Load More" at bounding box center [635, 716] width 400 height 46
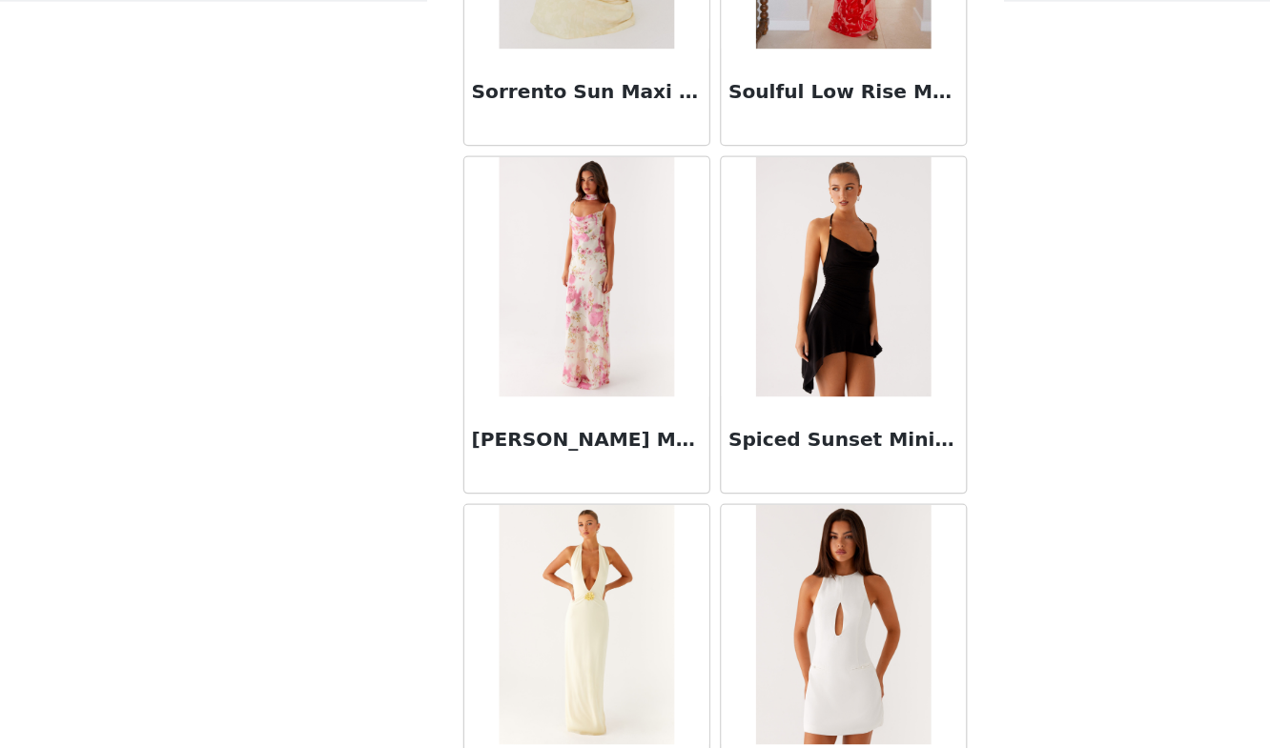
scroll to position [112755, 0]
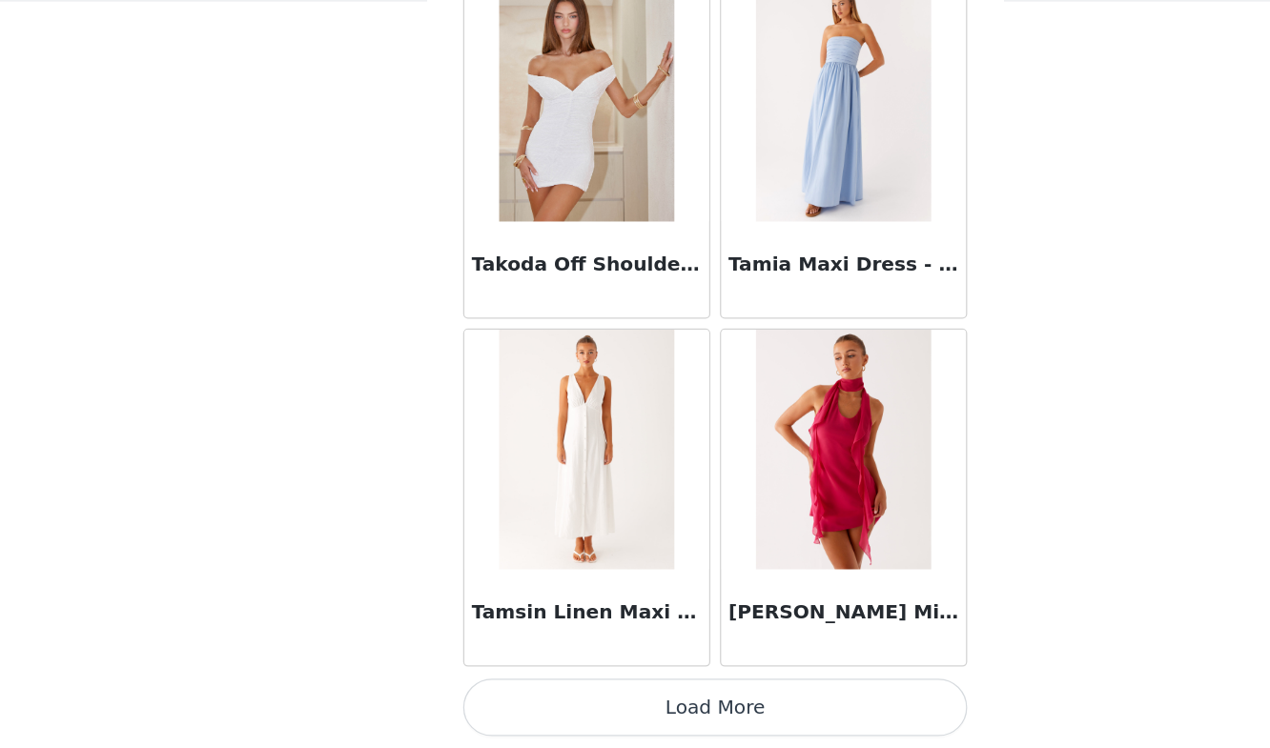
click at [599, 713] on button "Load More" at bounding box center [635, 716] width 400 height 46
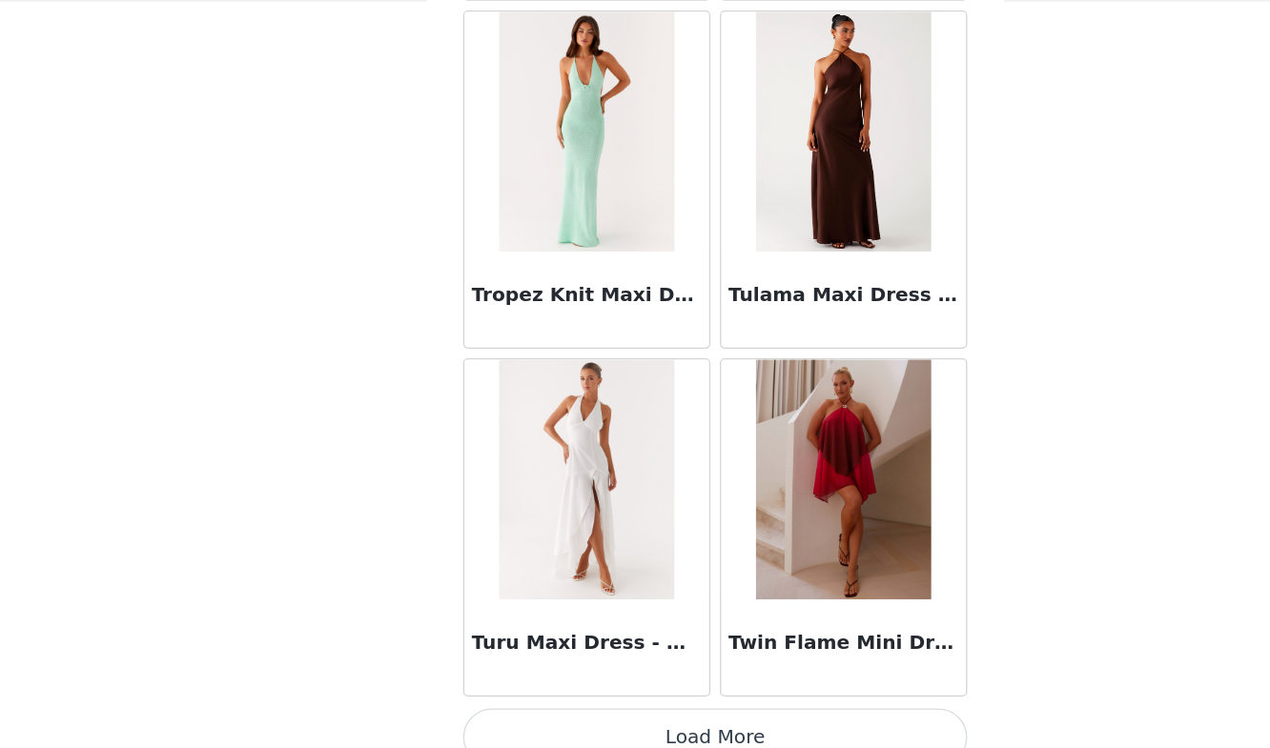
scroll to position [115519, 0]
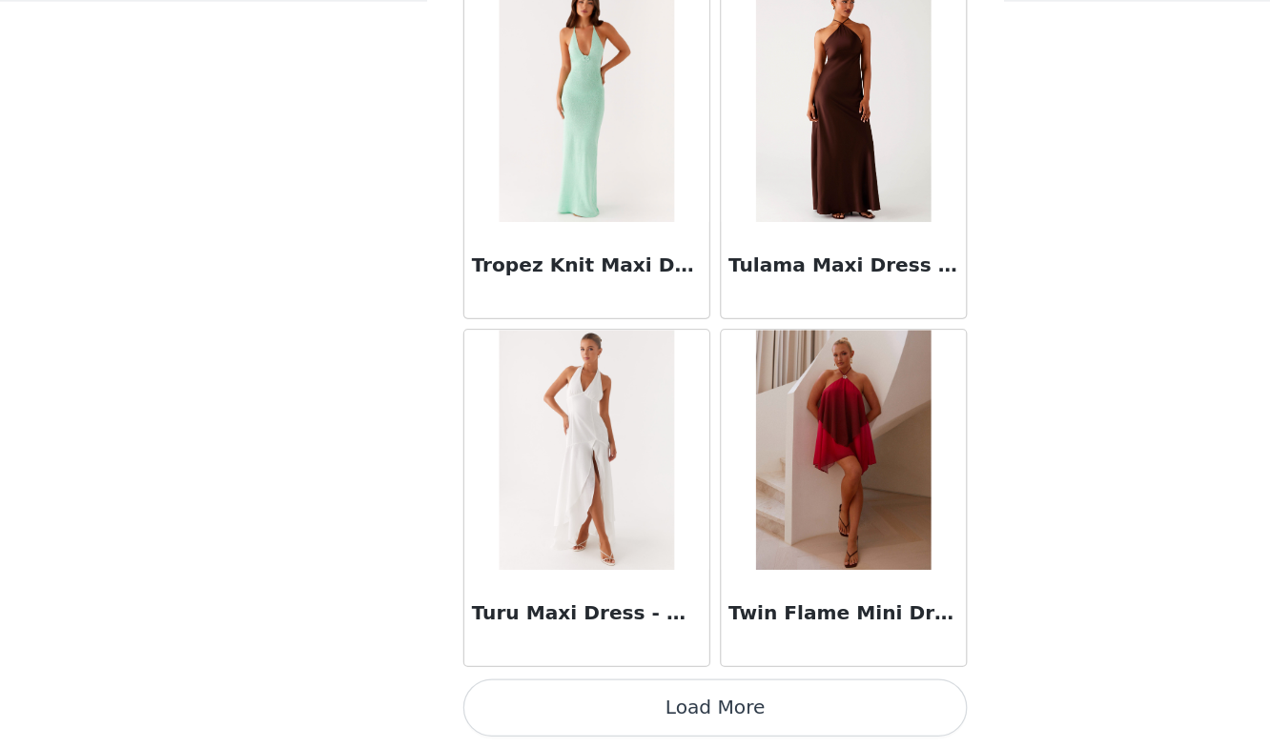
click at [593, 721] on button "Load More" at bounding box center [635, 716] width 400 height 46
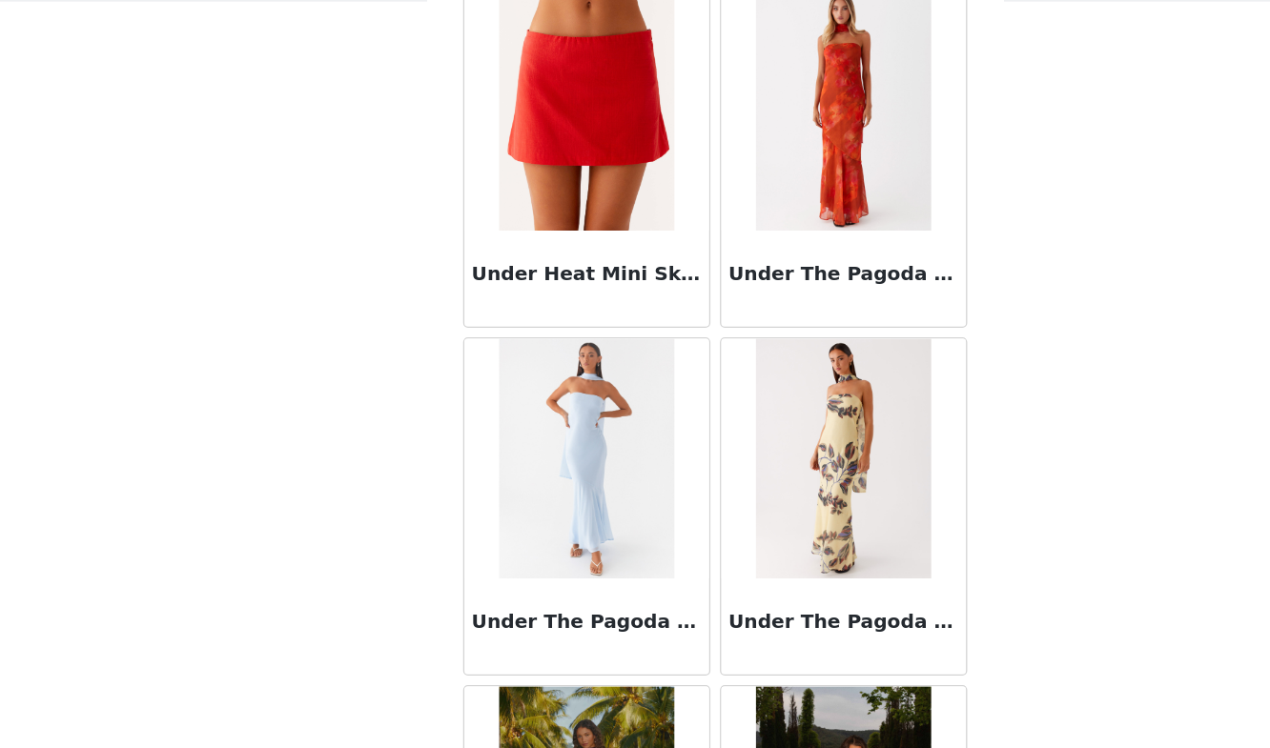
scroll to position [118284, 0]
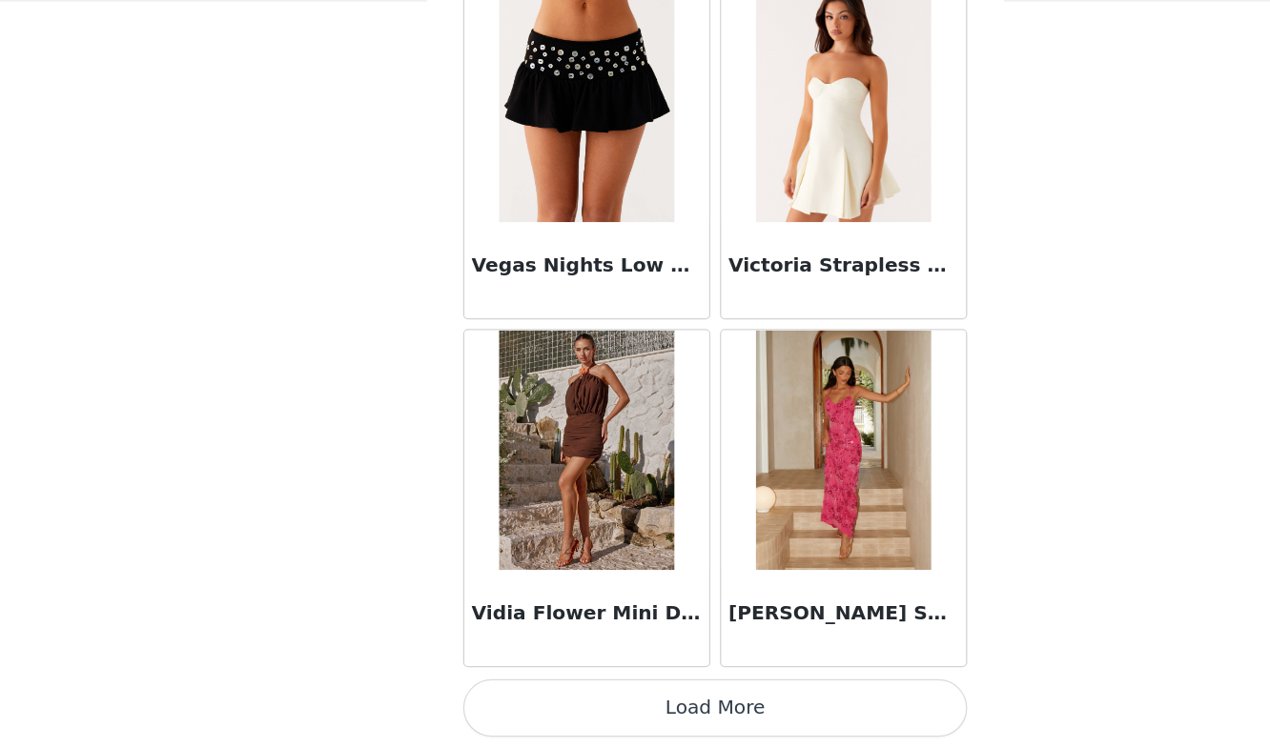
click at [602, 701] on button "Load More" at bounding box center [635, 716] width 400 height 46
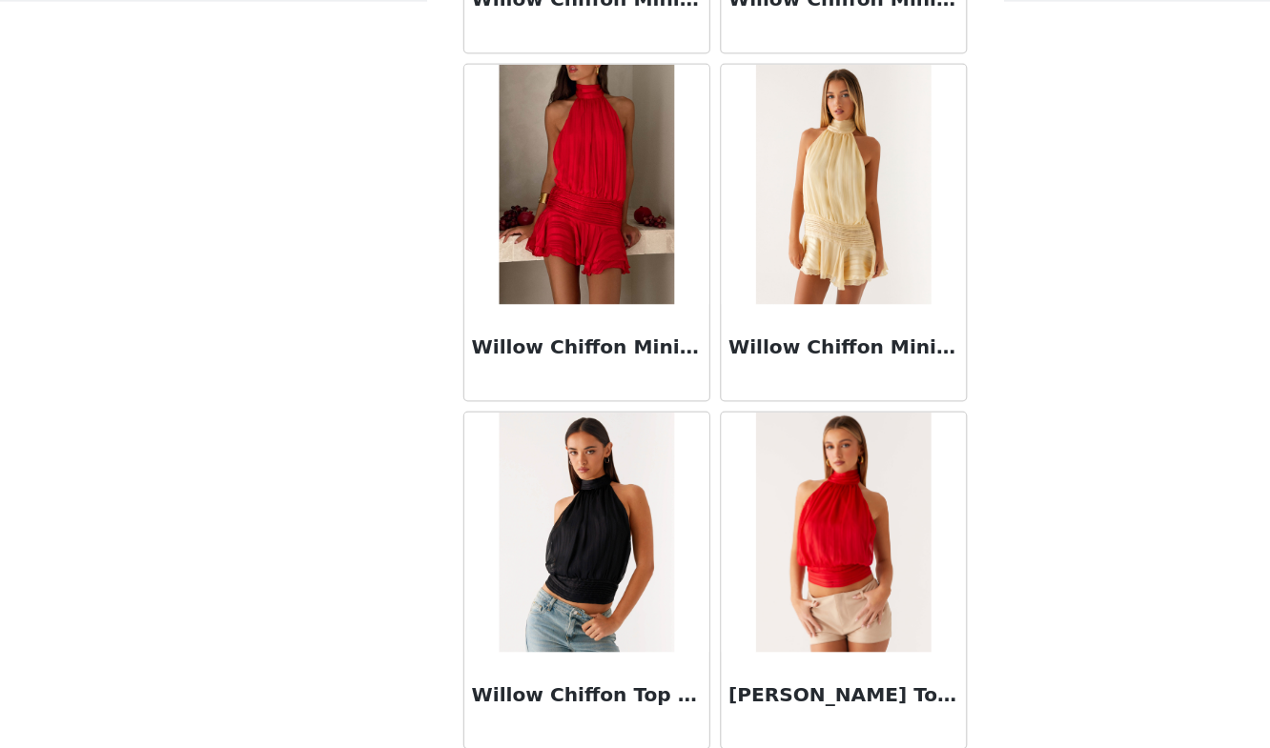
scroll to position [121049, 0]
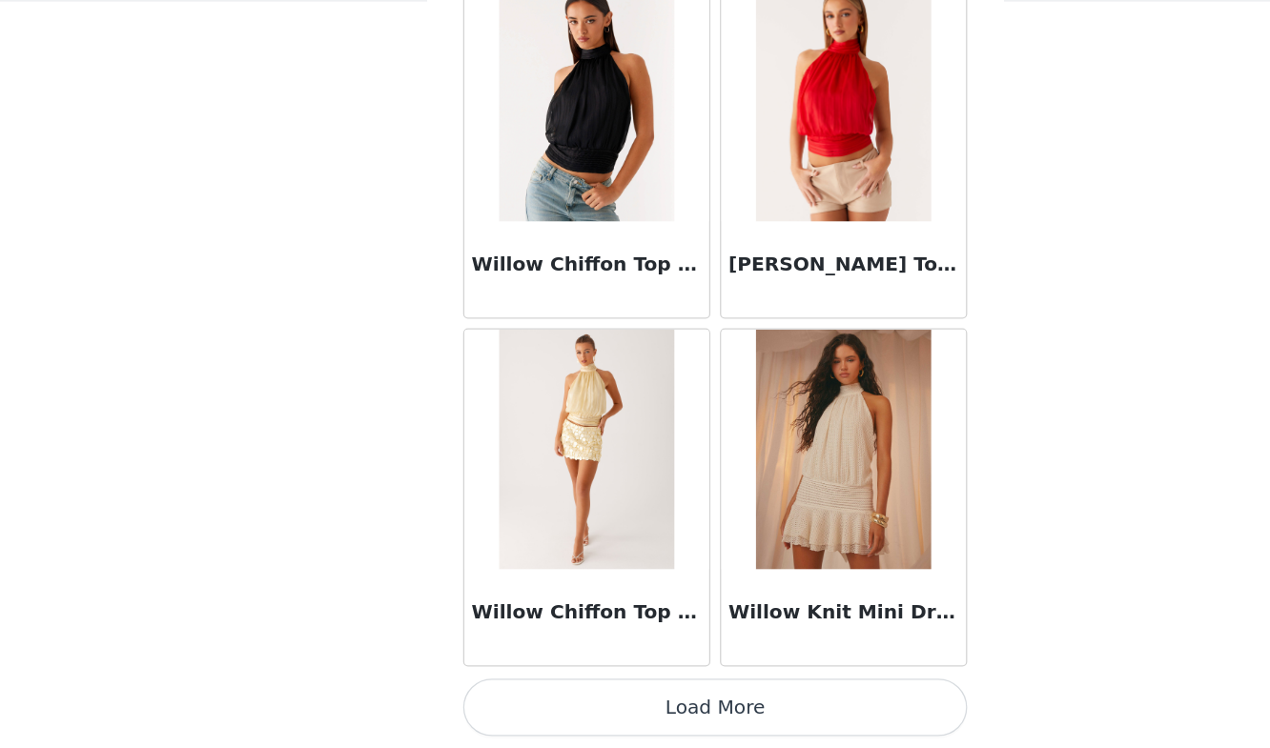
click at [601, 706] on button "Load More" at bounding box center [635, 716] width 400 height 46
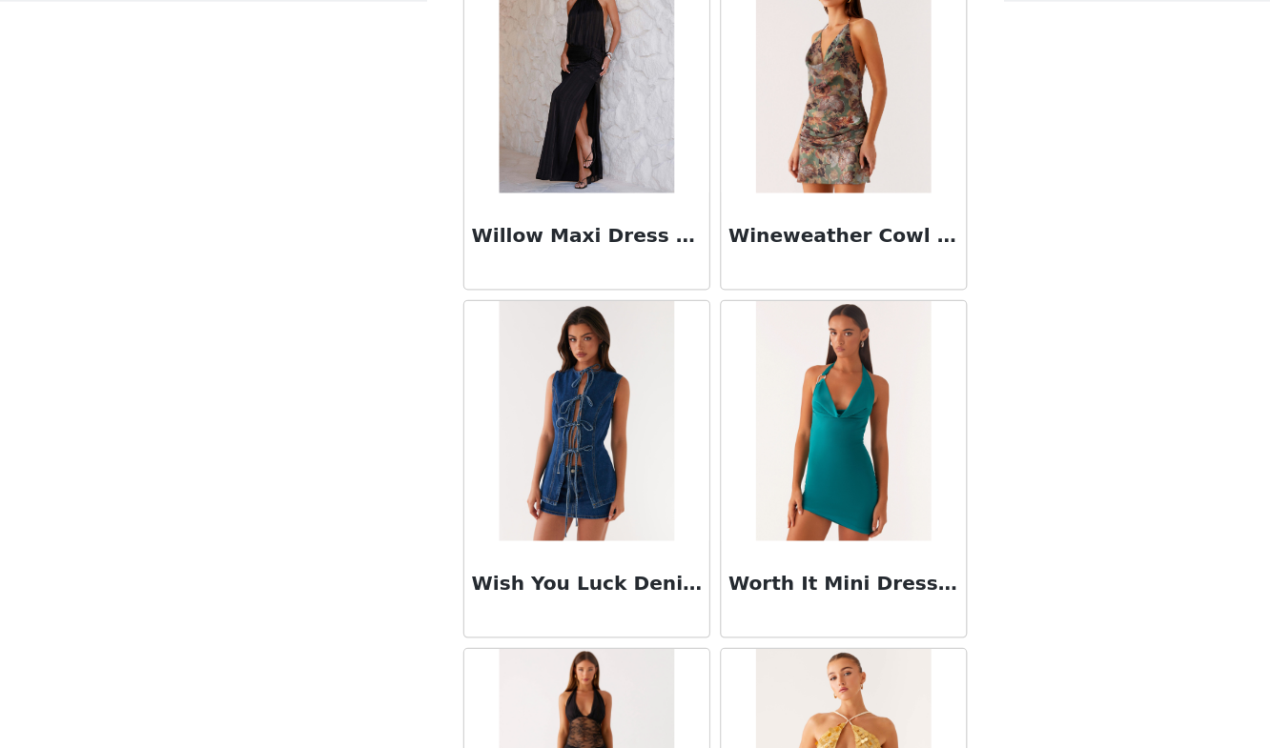
scroll to position [123813, 0]
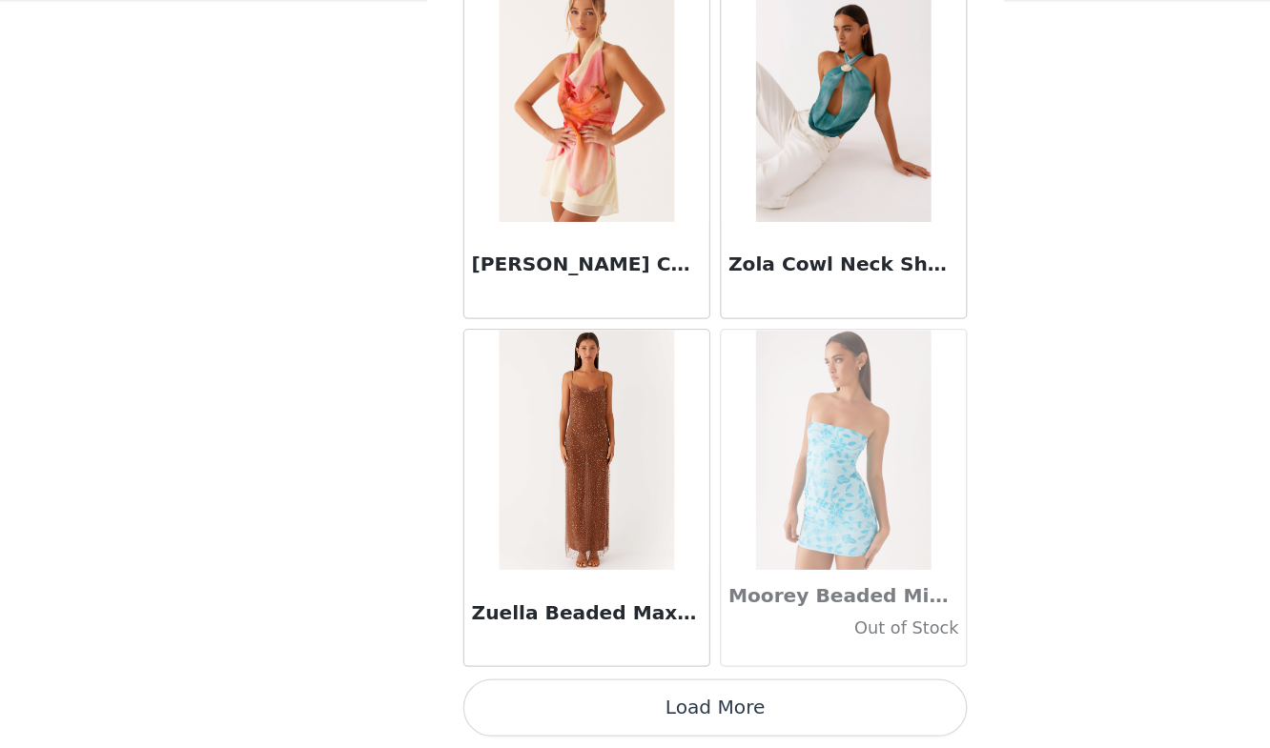
click at [595, 729] on button "Load More" at bounding box center [635, 716] width 400 height 46
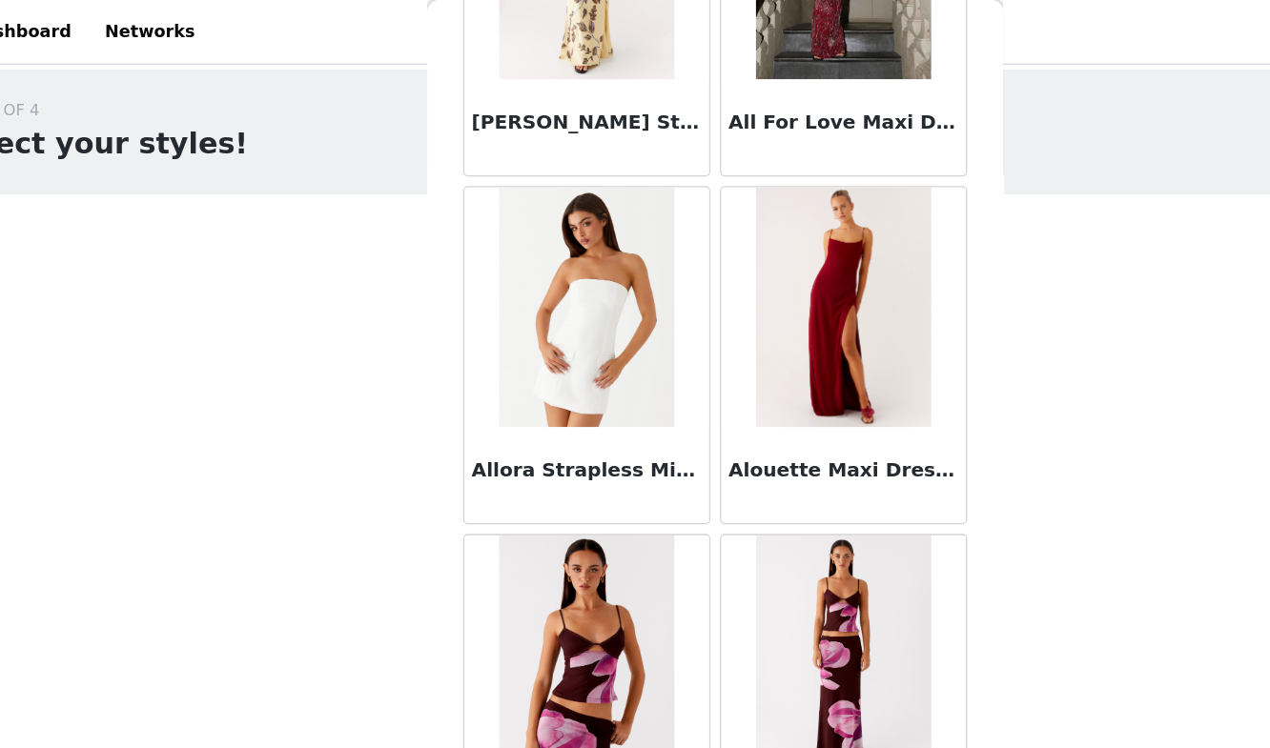
scroll to position [88415, 0]
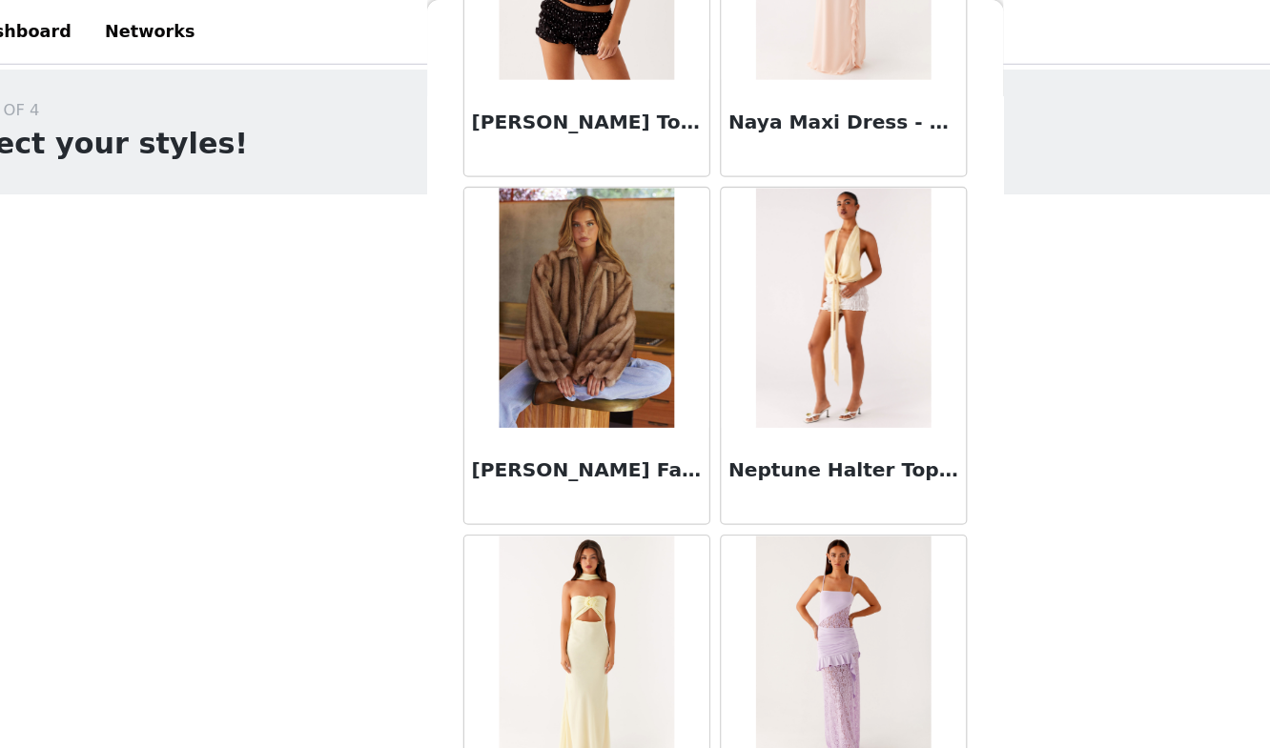
click at [557, 265] on img at bounding box center [532, 245] width 138 height 191
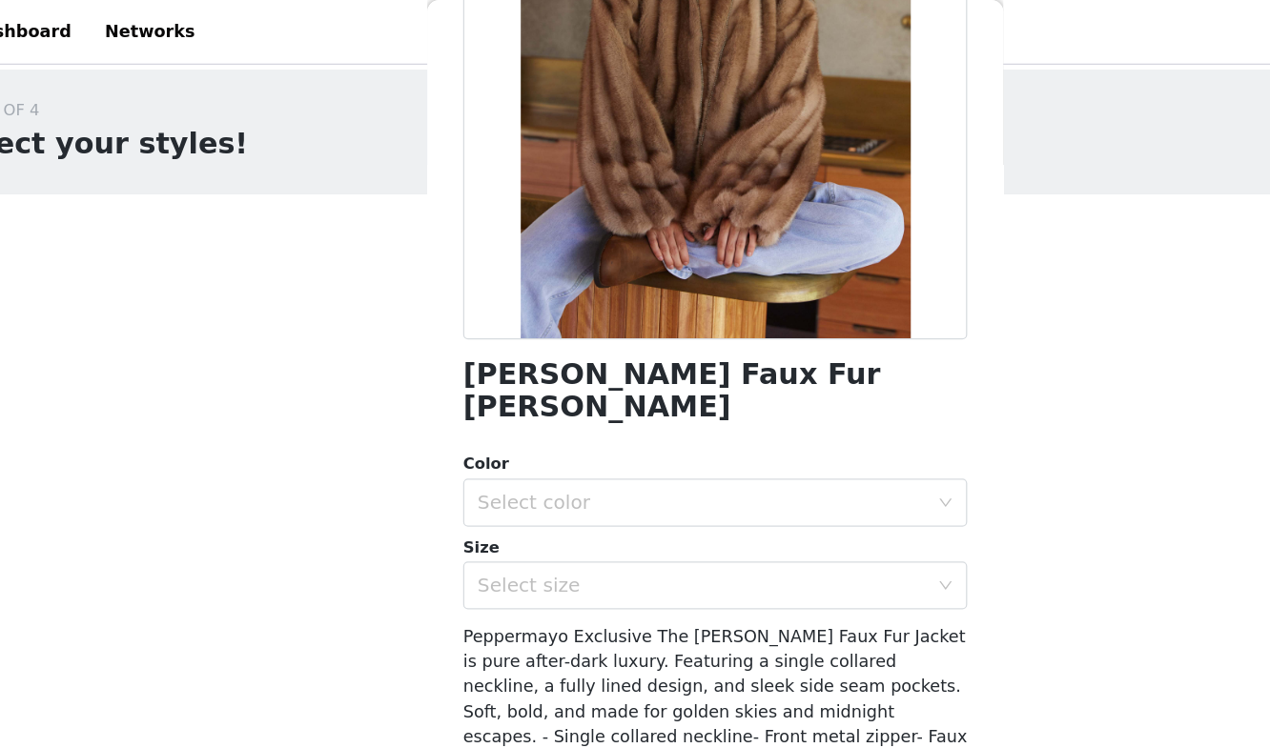
scroll to position [256, 0]
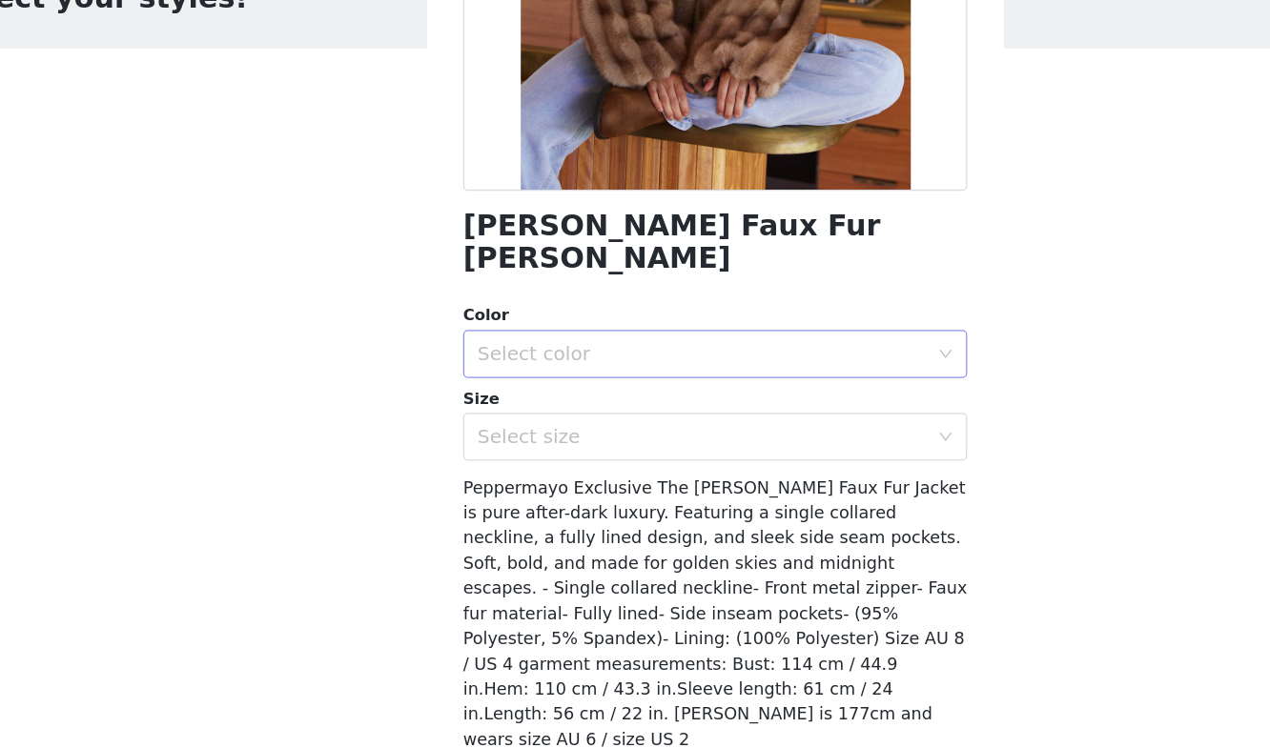
click at [533, 388] on div "Select color" at bounding box center [624, 397] width 357 height 19
click at [505, 411] on li "Brown" at bounding box center [635, 413] width 400 height 31
click at [506, 454] on div "Select size" at bounding box center [624, 463] width 357 height 19
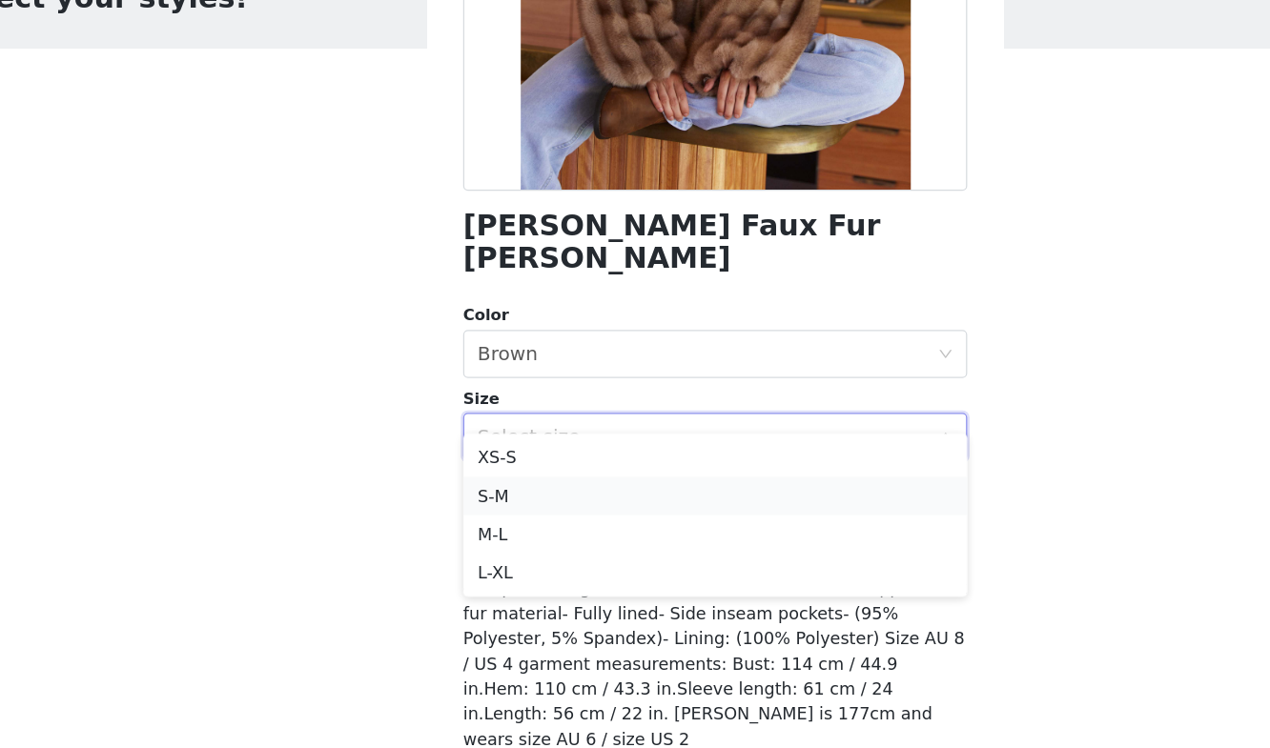
click at [489, 505] on li "S-M" at bounding box center [635, 510] width 400 height 31
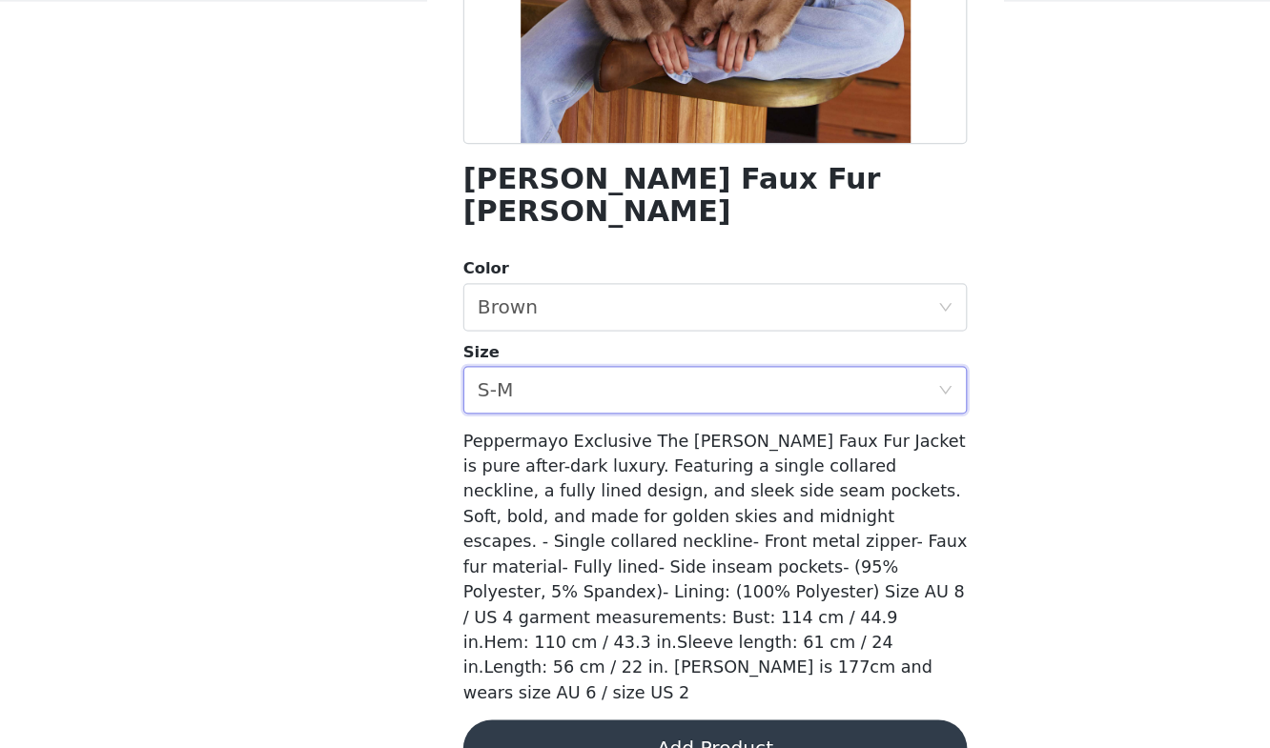
click at [557, 725] on button "Add Product" at bounding box center [635, 748] width 400 height 46
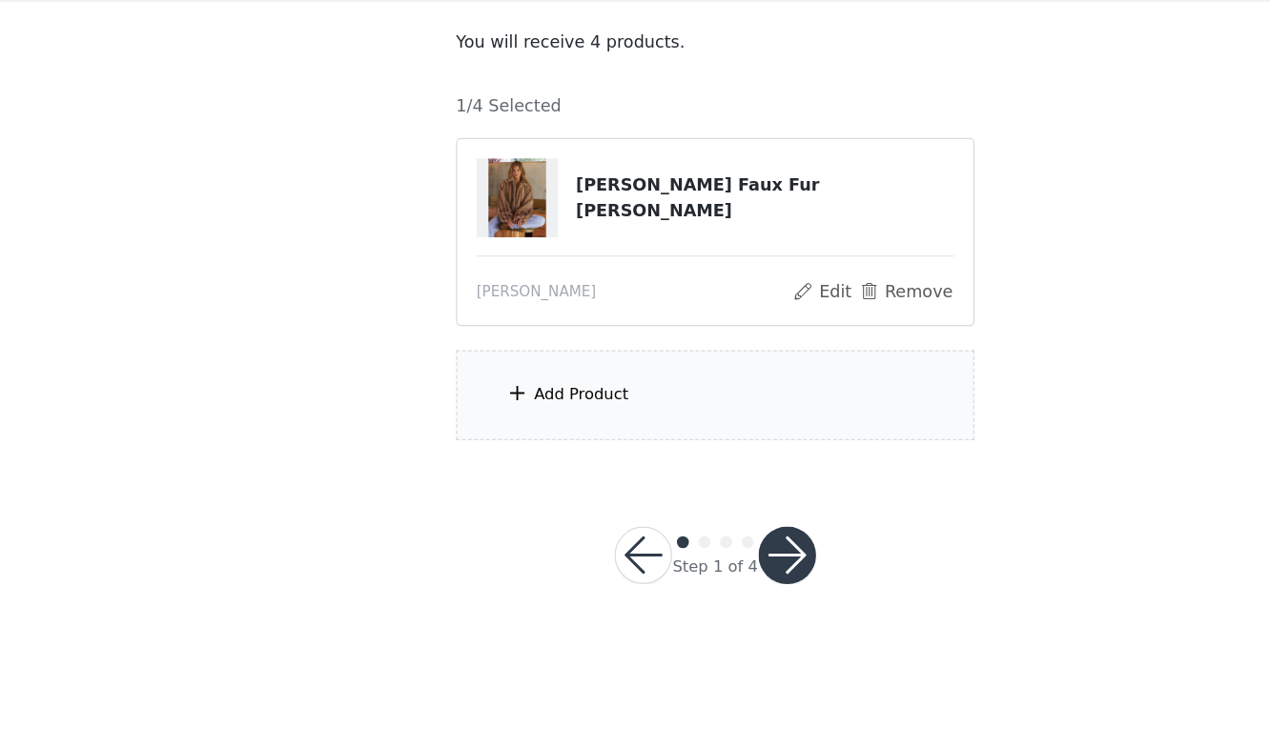
click at [483, 453] on div "Add Product" at bounding box center [635, 467] width 412 height 71
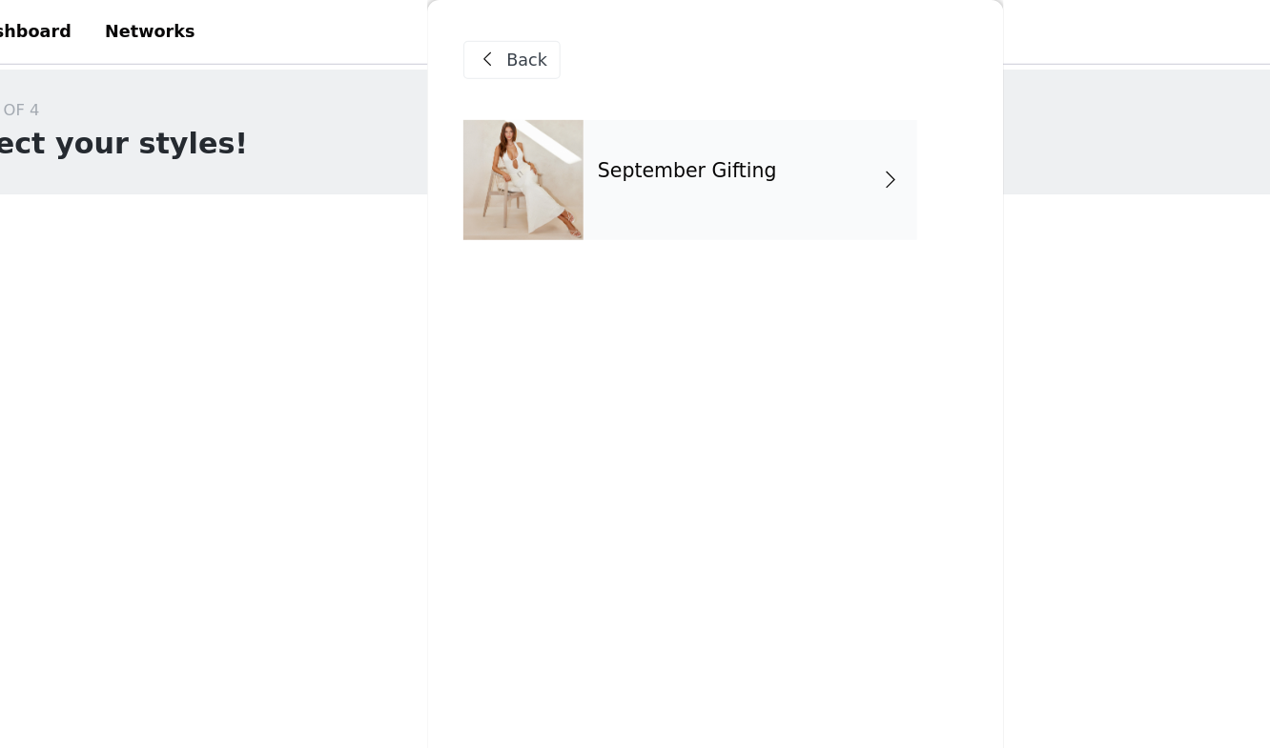
click at [571, 155] on div "September Gifting" at bounding box center [662, 142] width 265 height 95
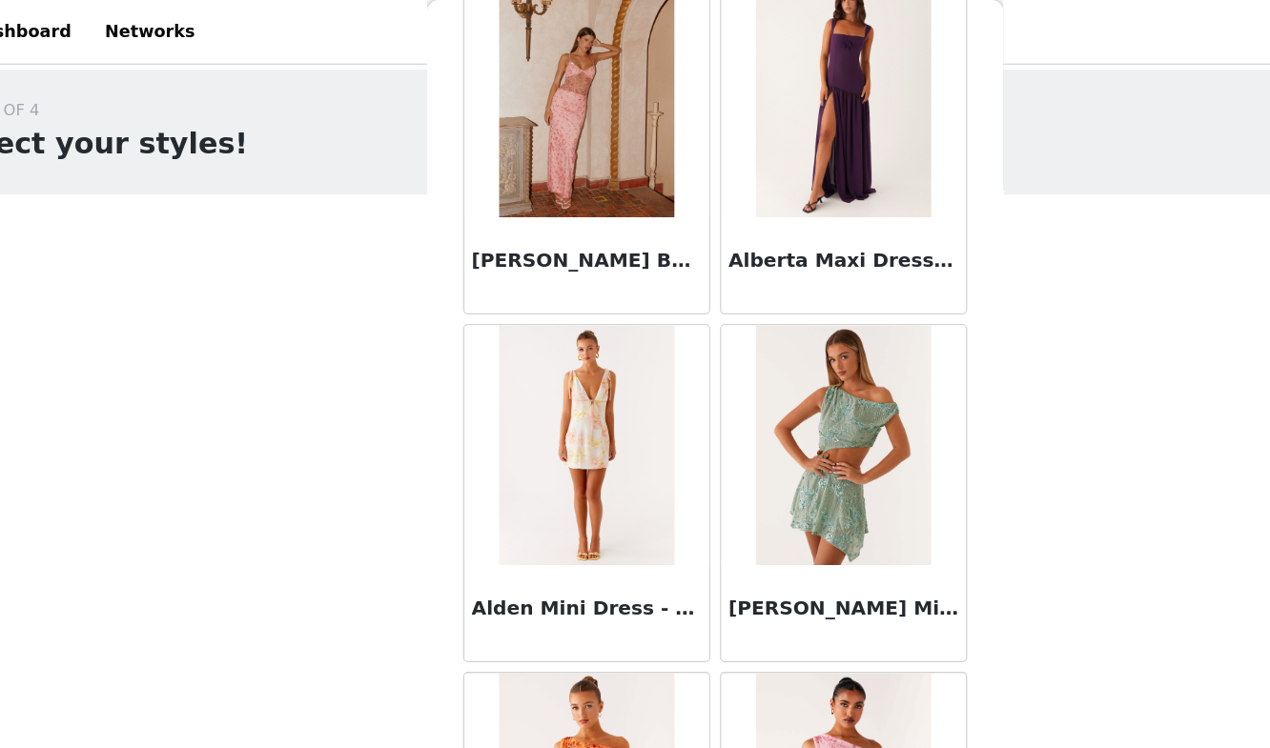
scroll to position [2169, 0]
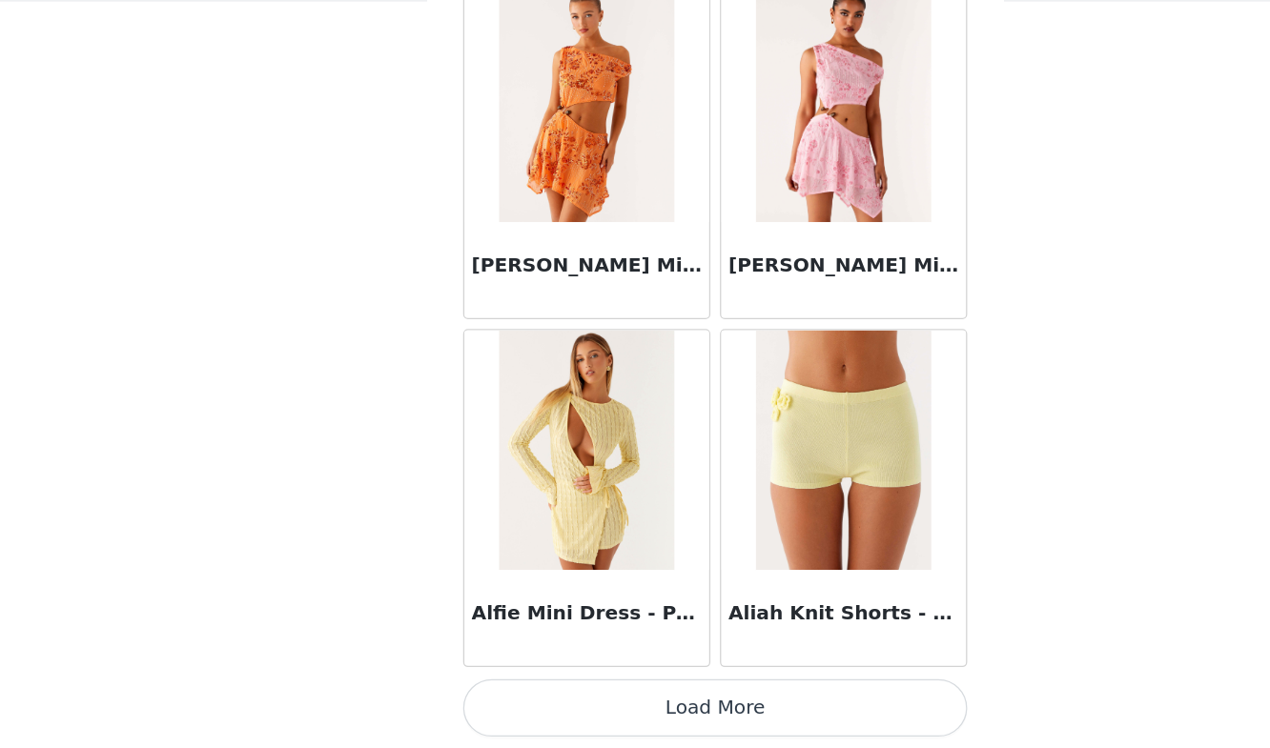
click at [619, 717] on button "Load More" at bounding box center [635, 716] width 400 height 46
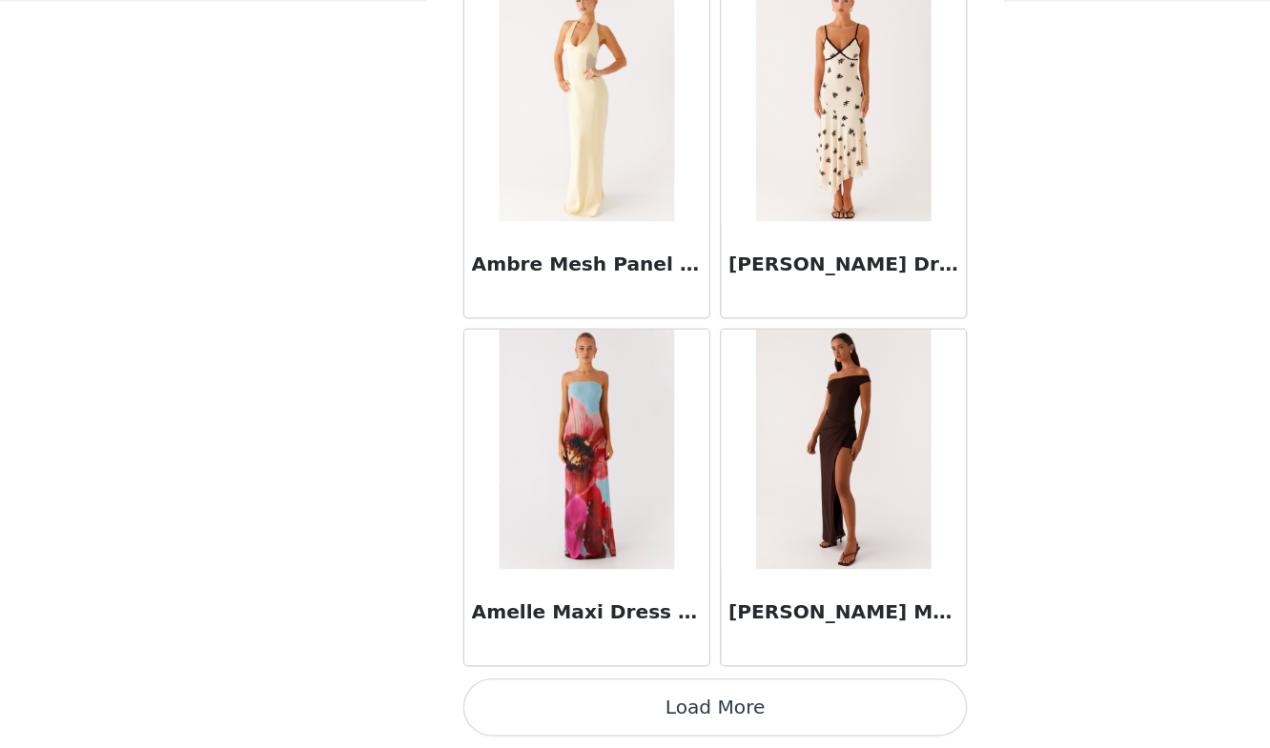
click at [625, 699] on button "Load More" at bounding box center [635, 716] width 400 height 46
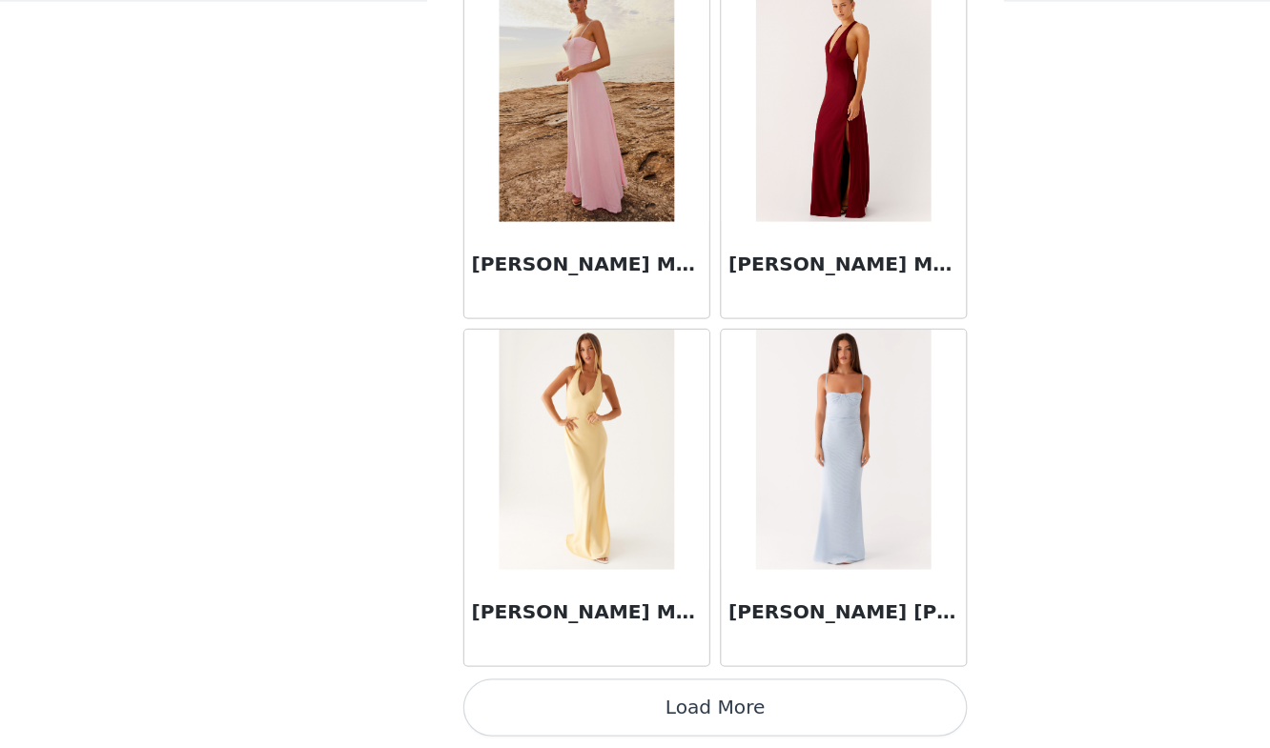
click at [625, 699] on button "Load More" at bounding box center [635, 716] width 400 height 46
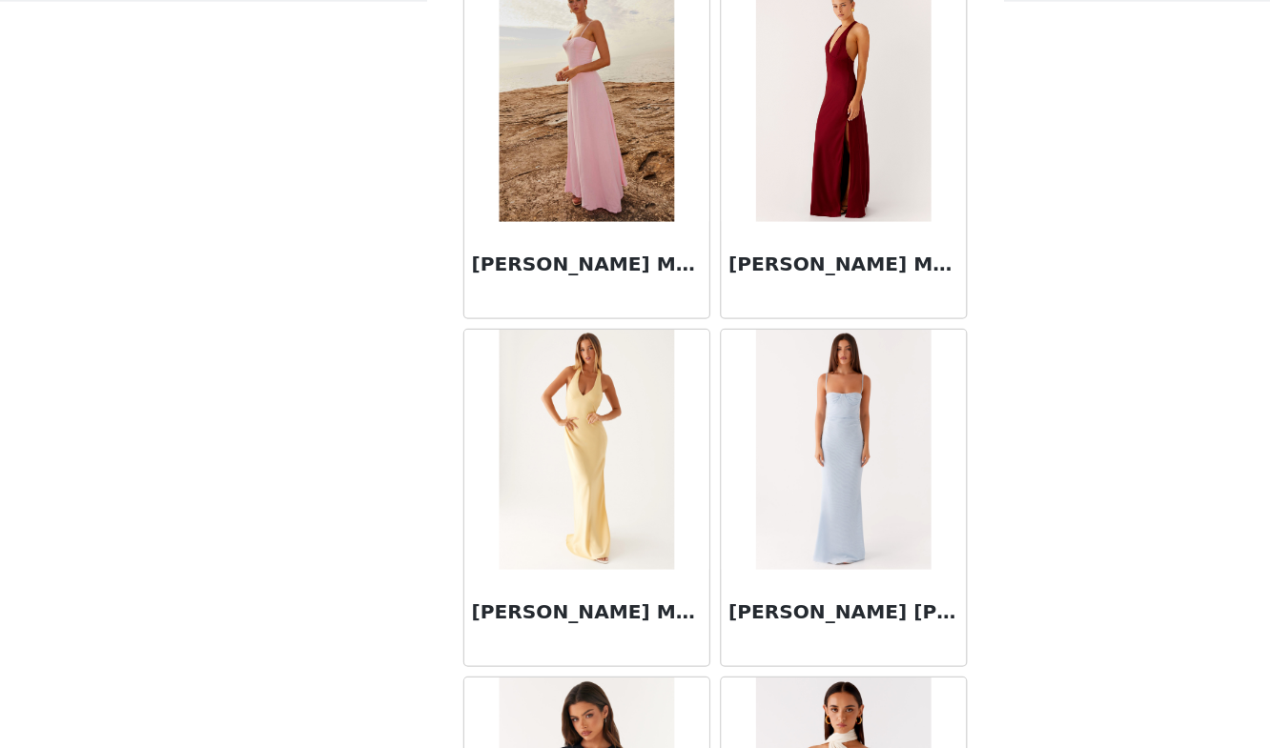
scroll to position [10463, 0]
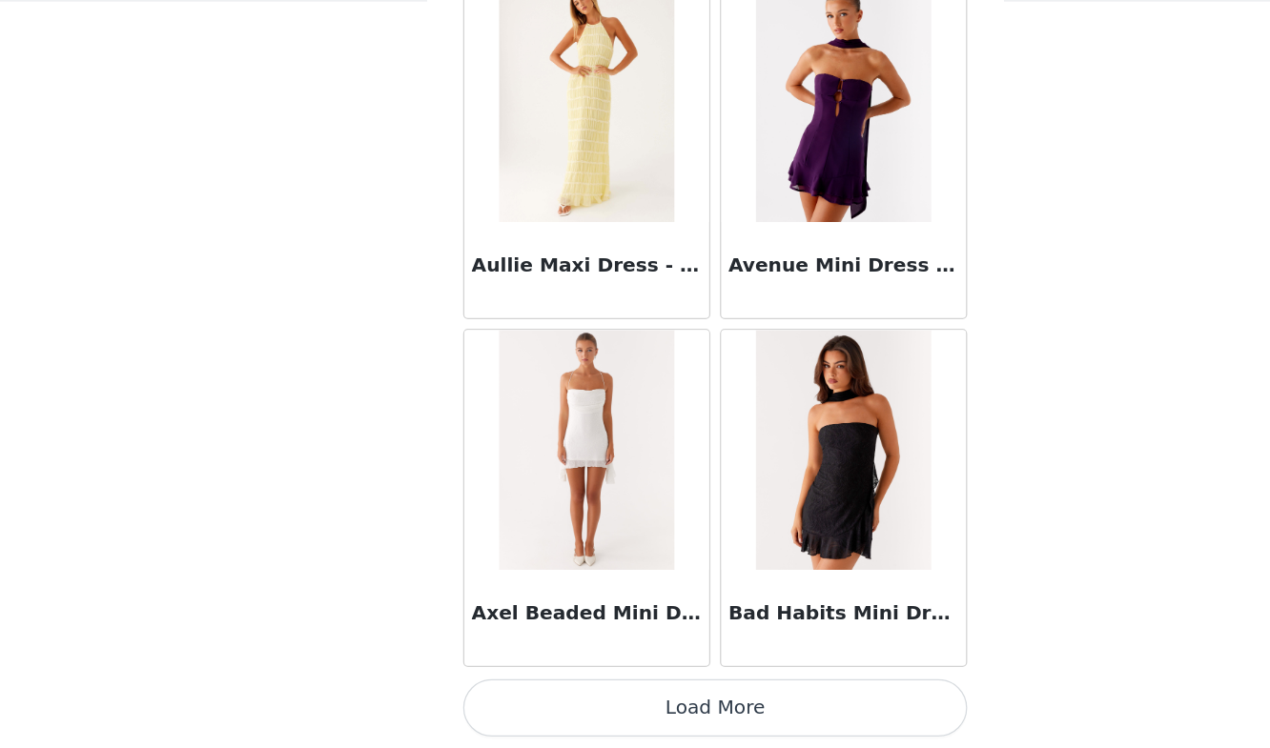
click at [615, 719] on button "Load More" at bounding box center [635, 716] width 400 height 46
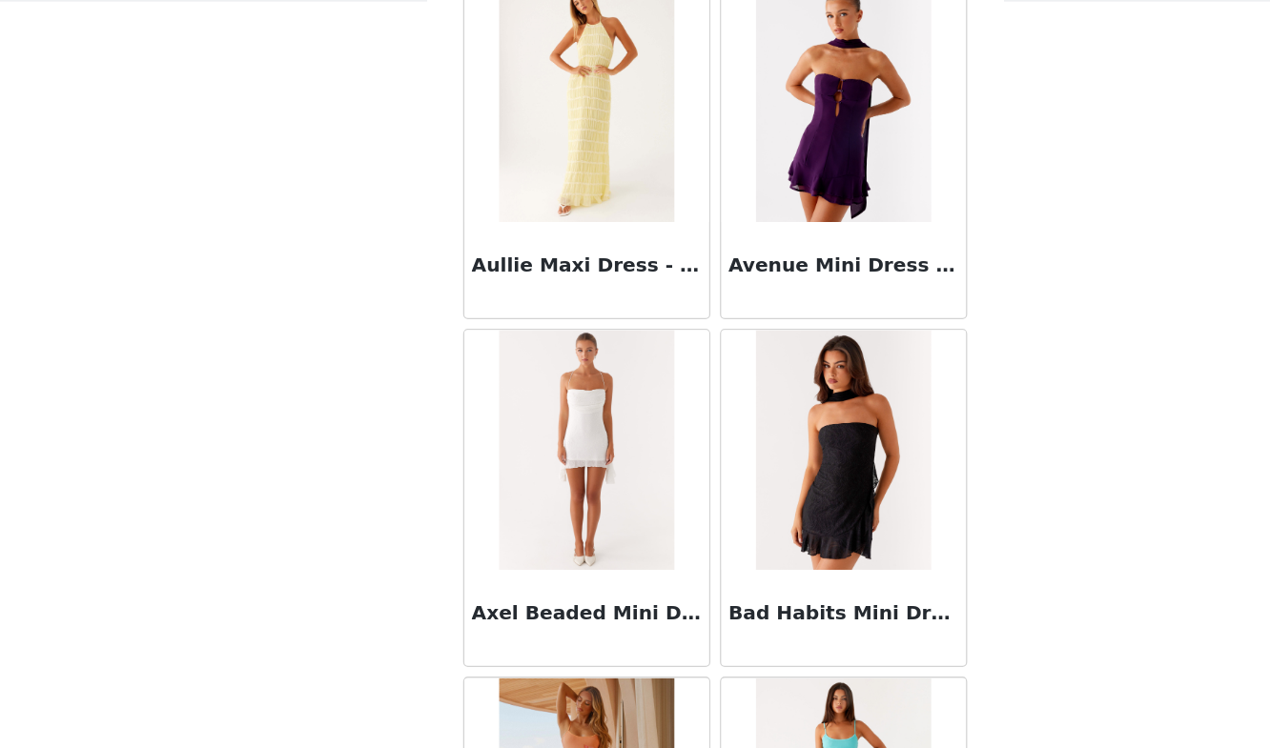
scroll to position [13227, 0]
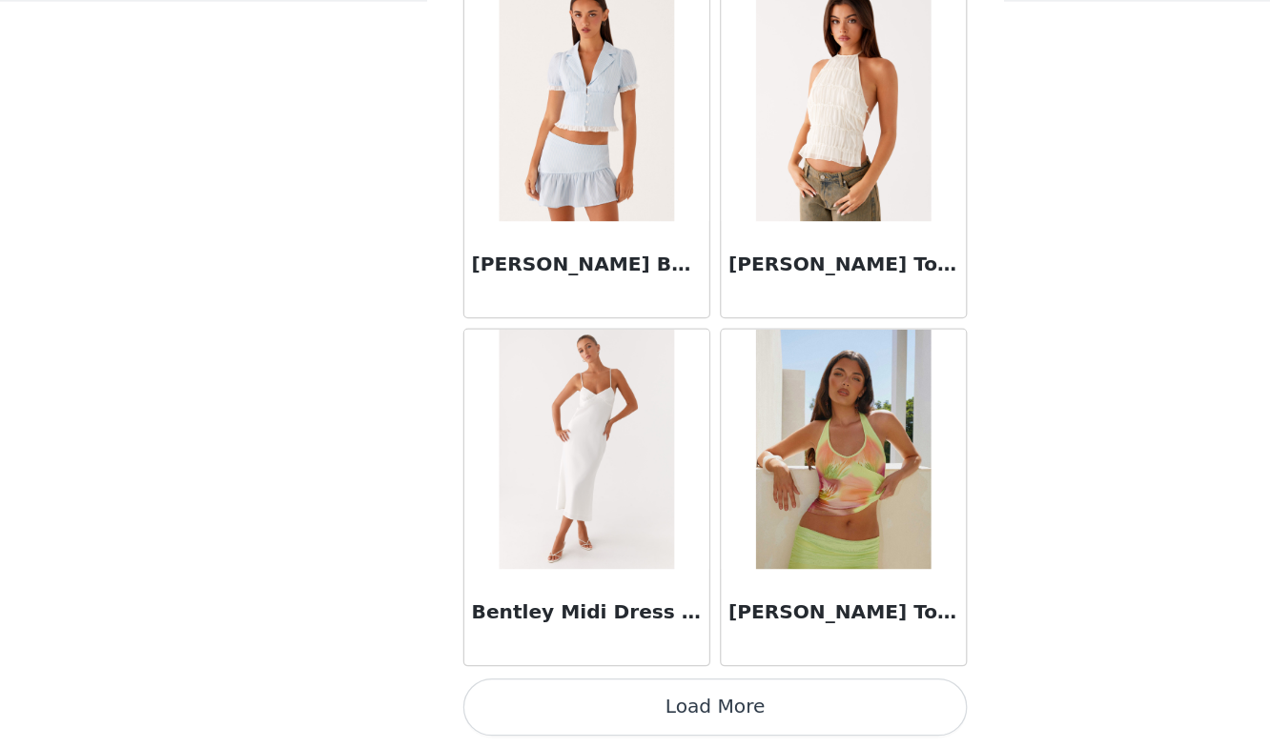
click at [626, 708] on button "Load More" at bounding box center [635, 716] width 400 height 46
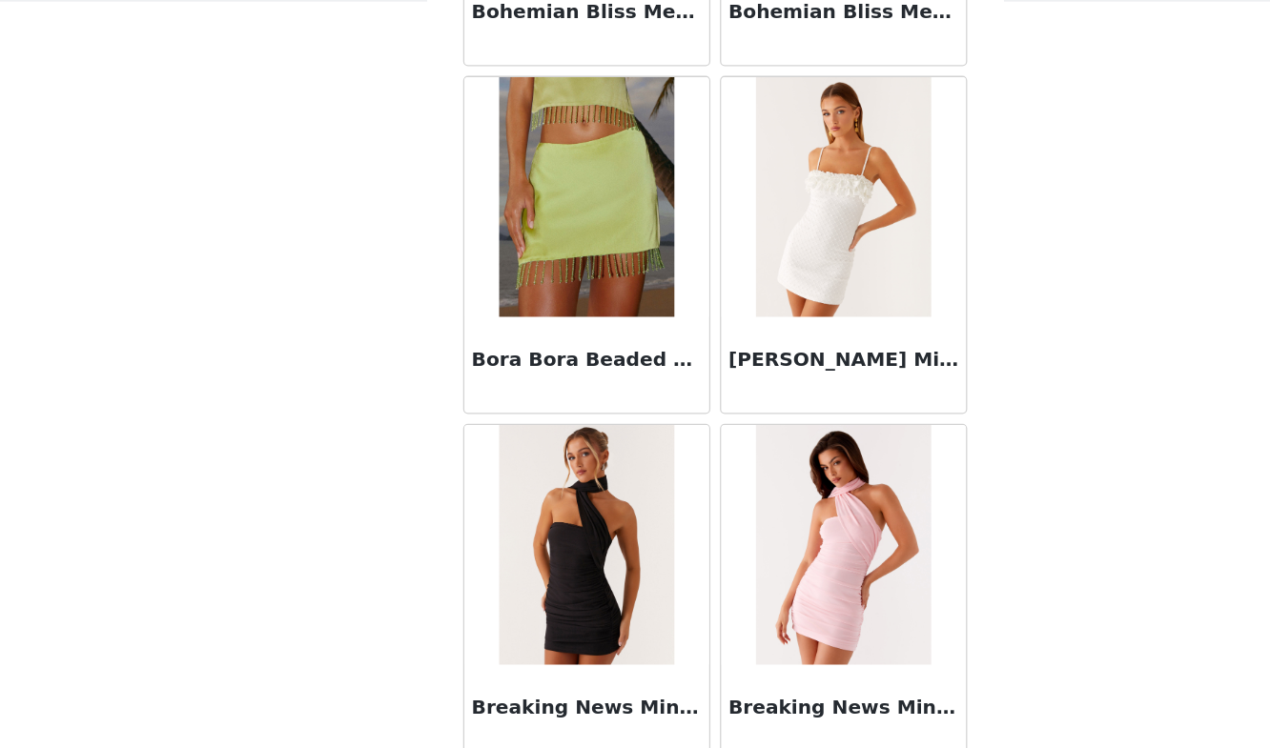
scroll to position [15992, 0]
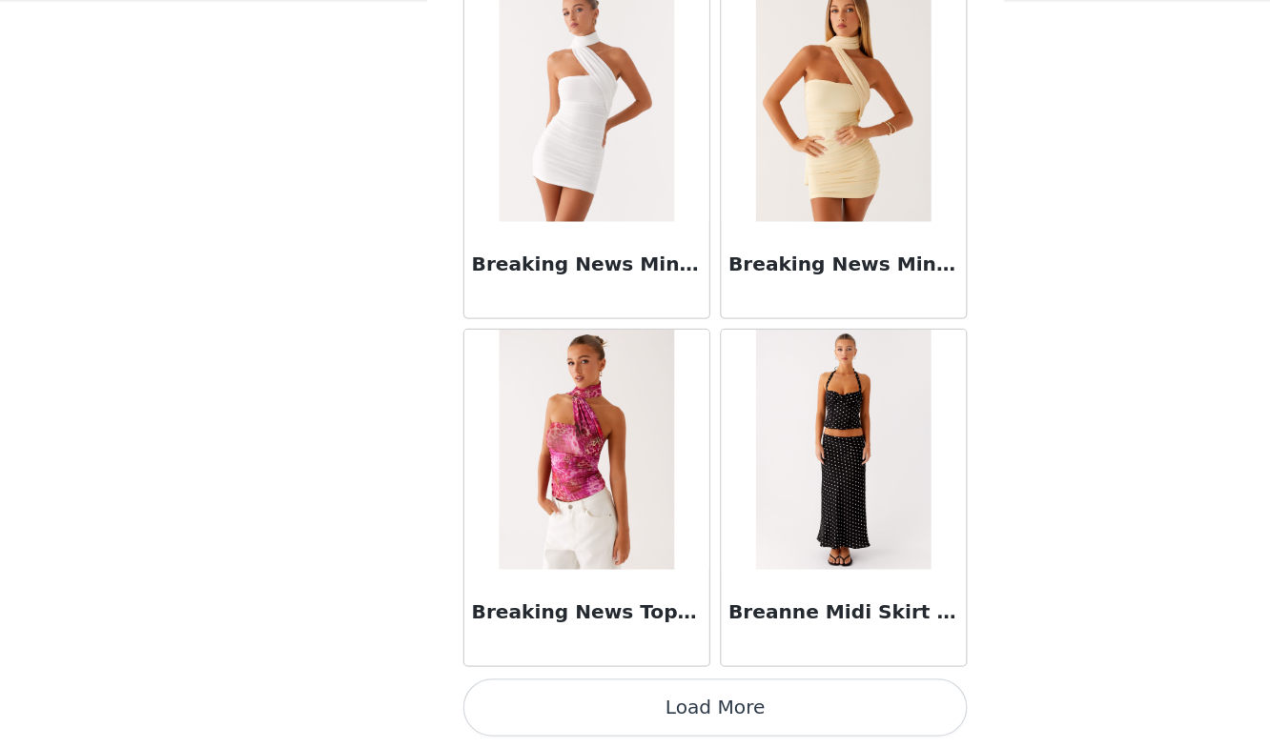
click at [659, 721] on button "Load More" at bounding box center [635, 716] width 400 height 46
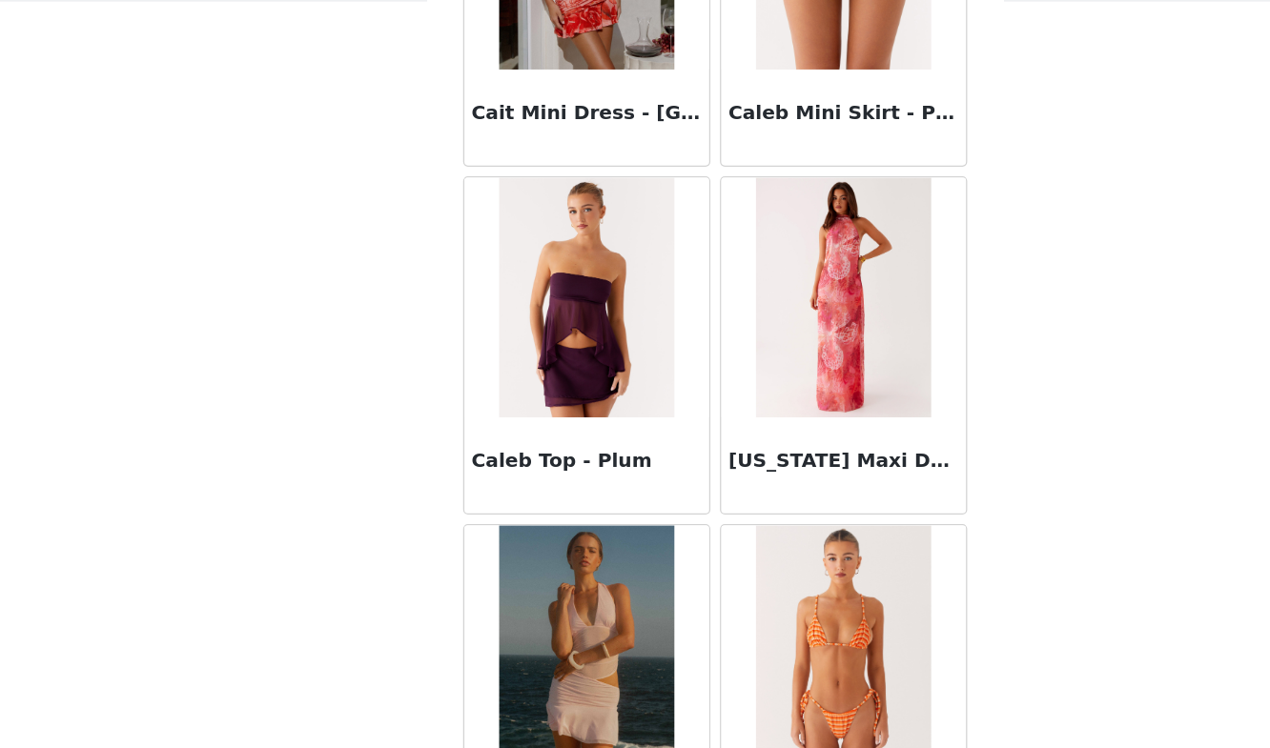
scroll to position [18757, 0]
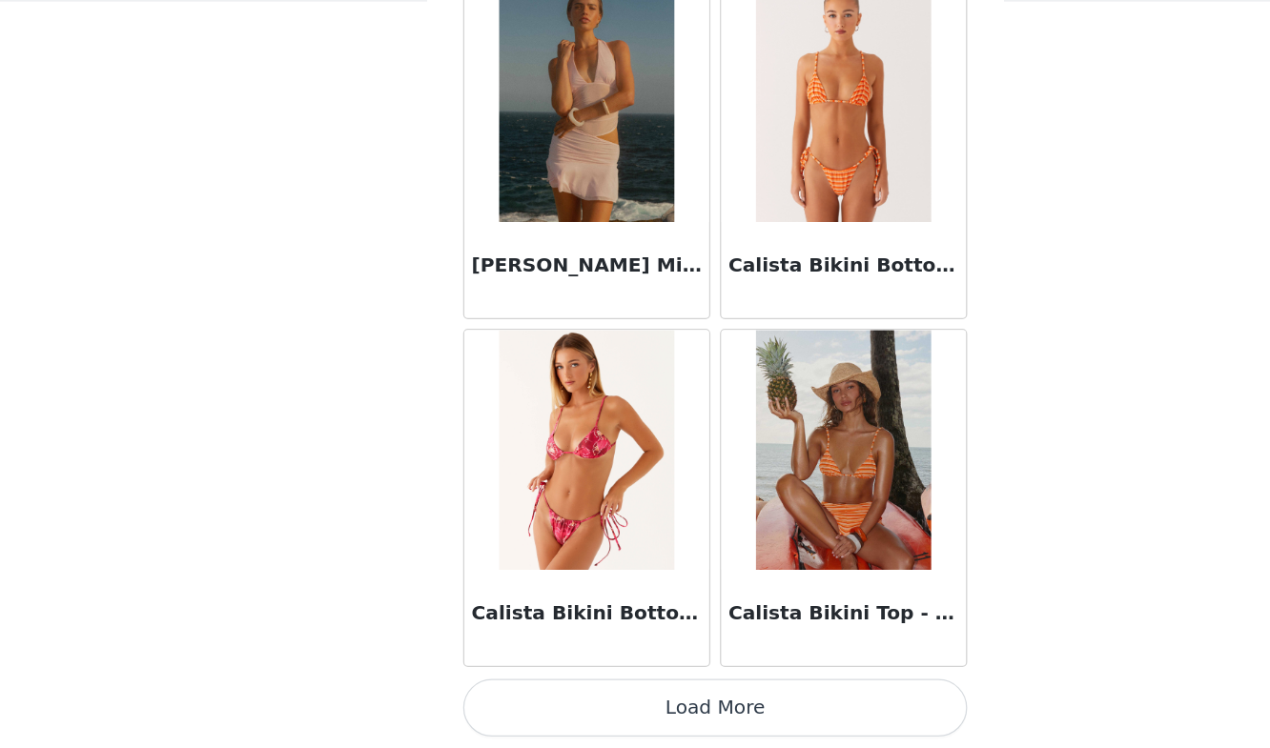
click at [614, 712] on button "Load More" at bounding box center [635, 716] width 400 height 46
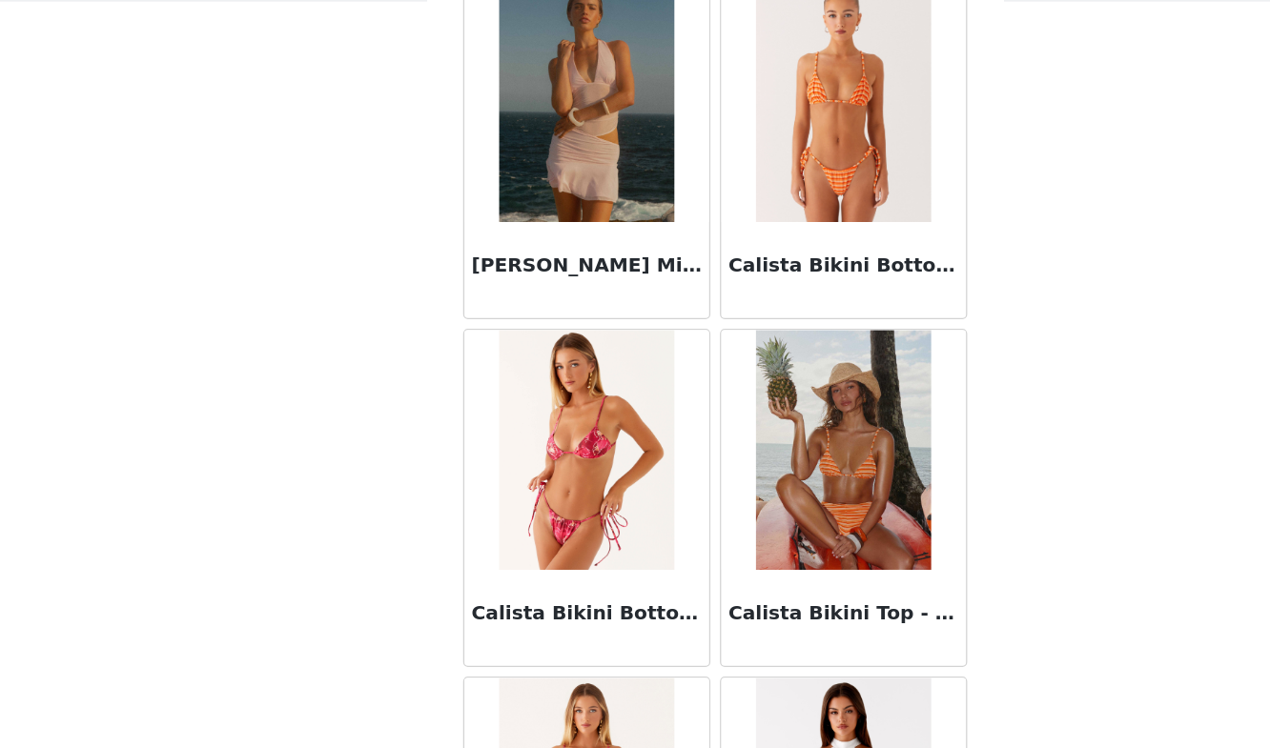
scroll to position [21521, 0]
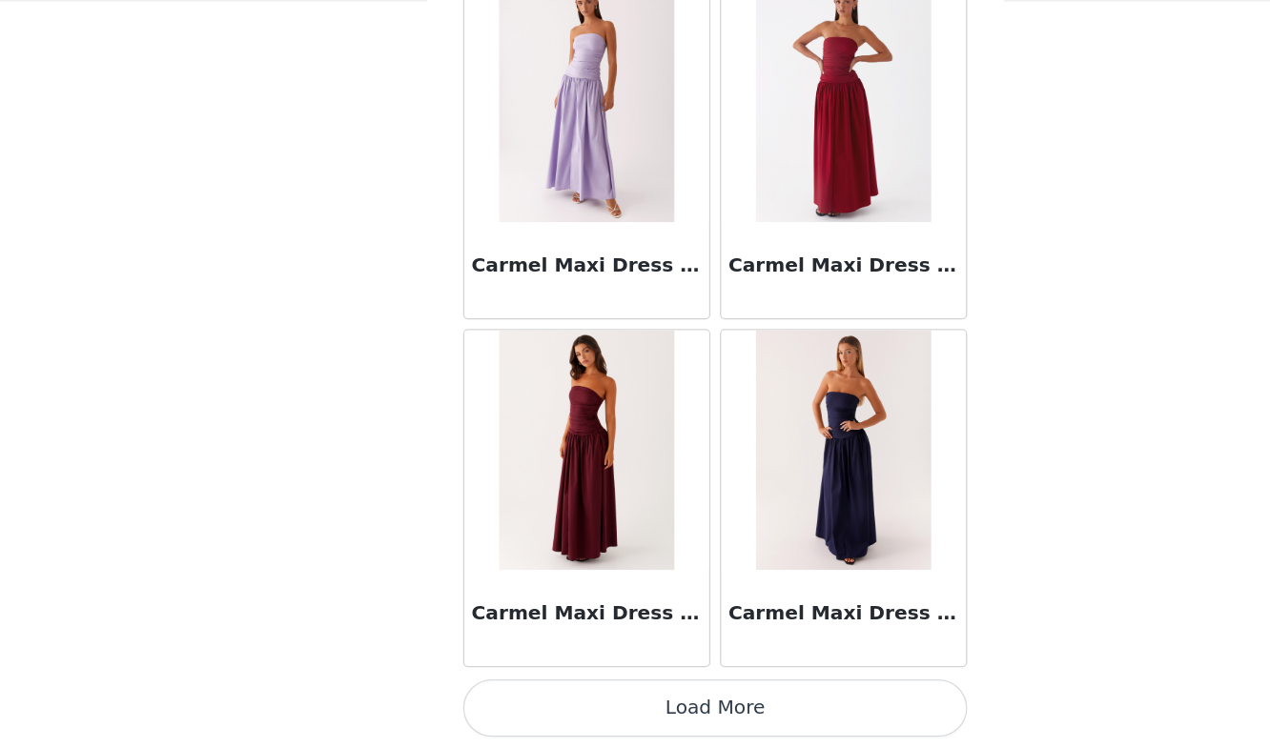
click at [616, 712] on button "Load More" at bounding box center [635, 716] width 400 height 46
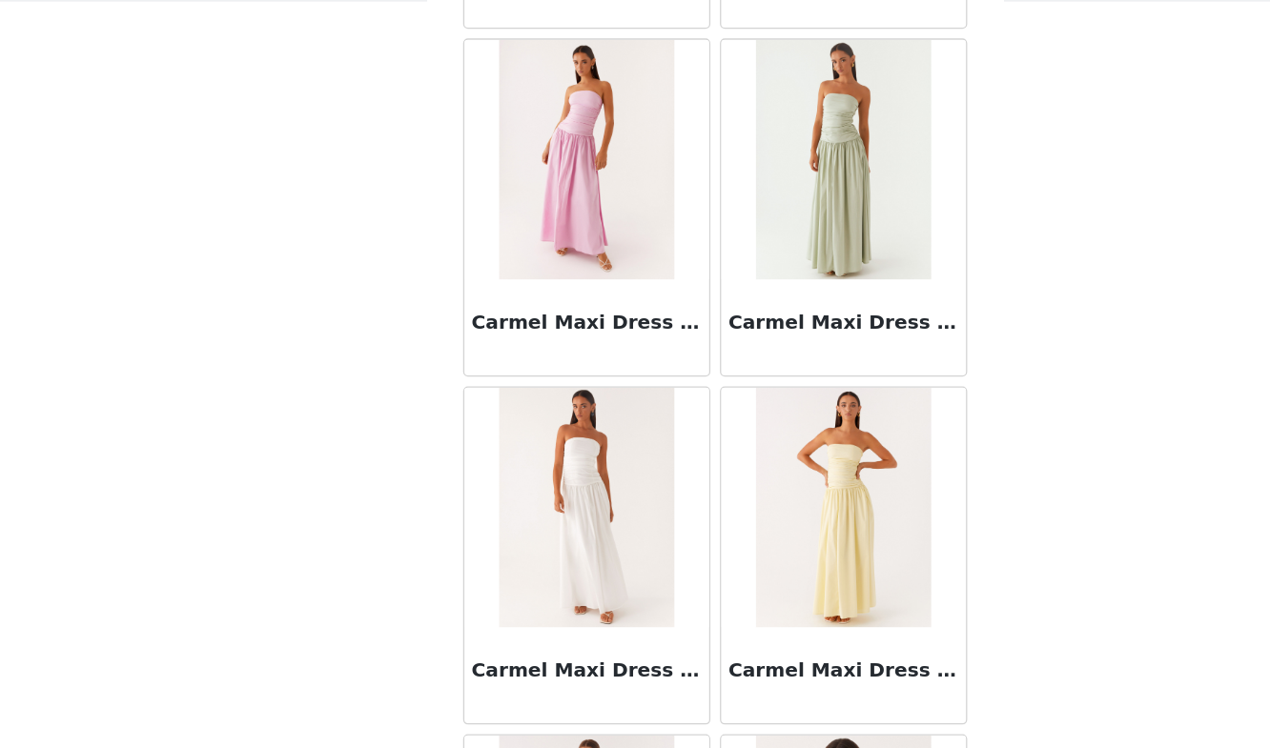
scroll to position [24286, 0]
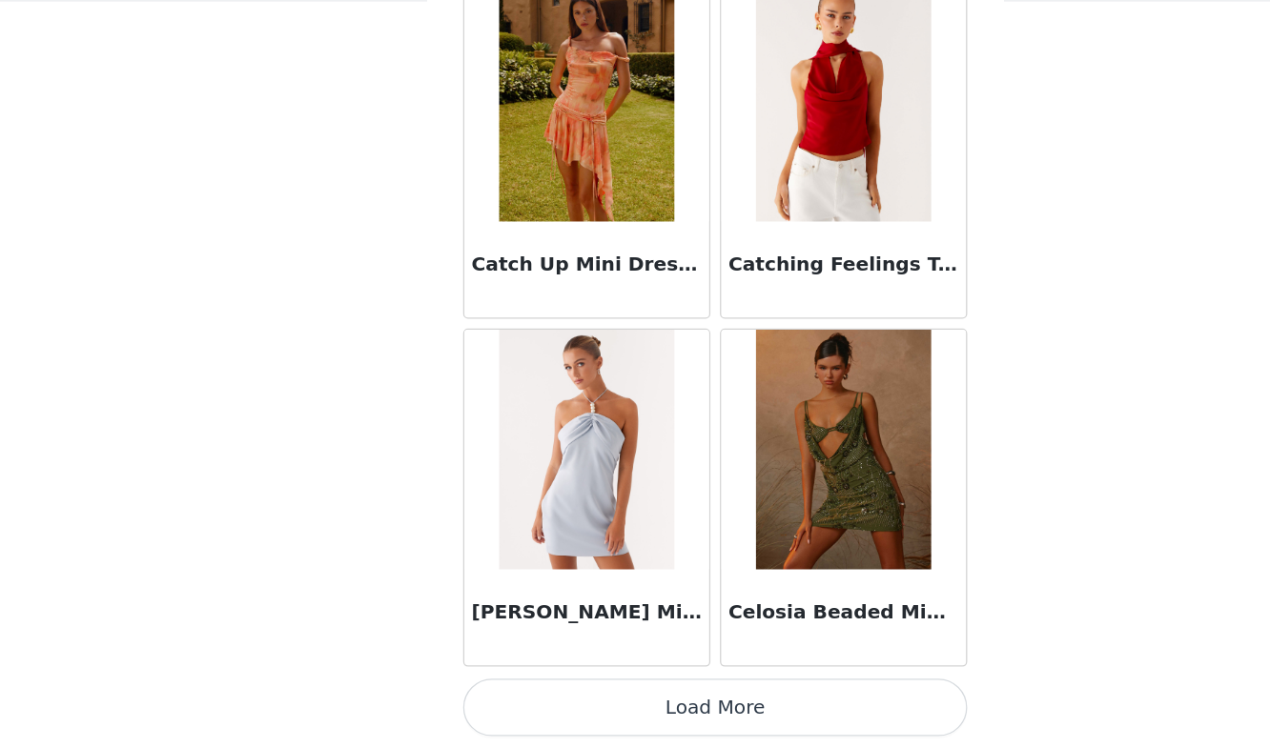
click at [617, 705] on button "Load More" at bounding box center [635, 716] width 400 height 46
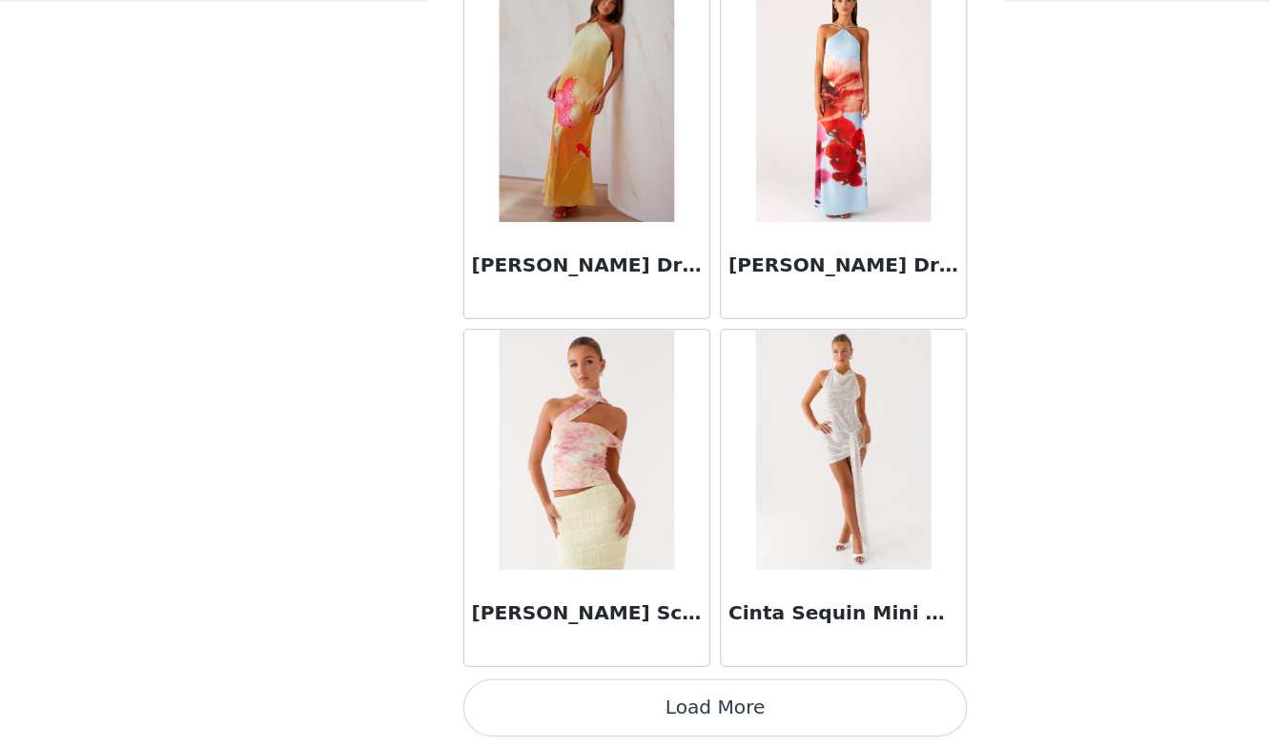
click at [617, 705] on button "Load More" at bounding box center [635, 716] width 400 height 46
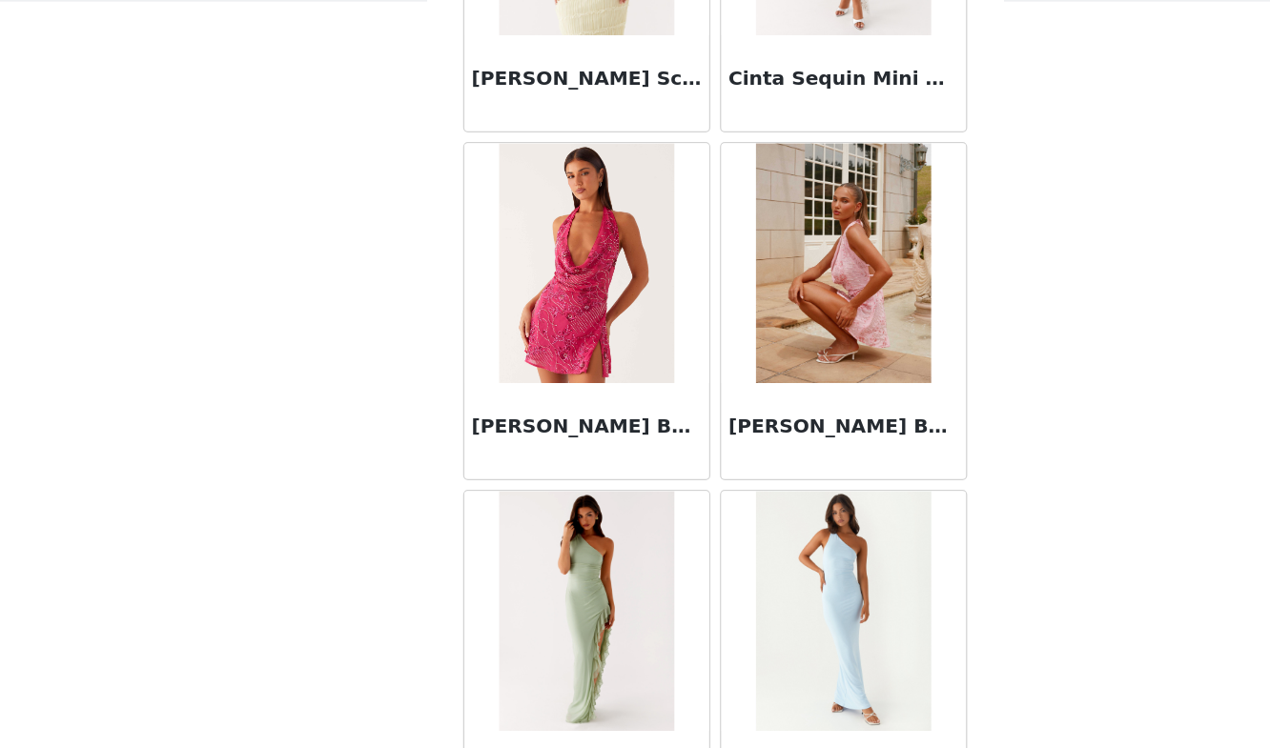
scroll to position [29815, 0]
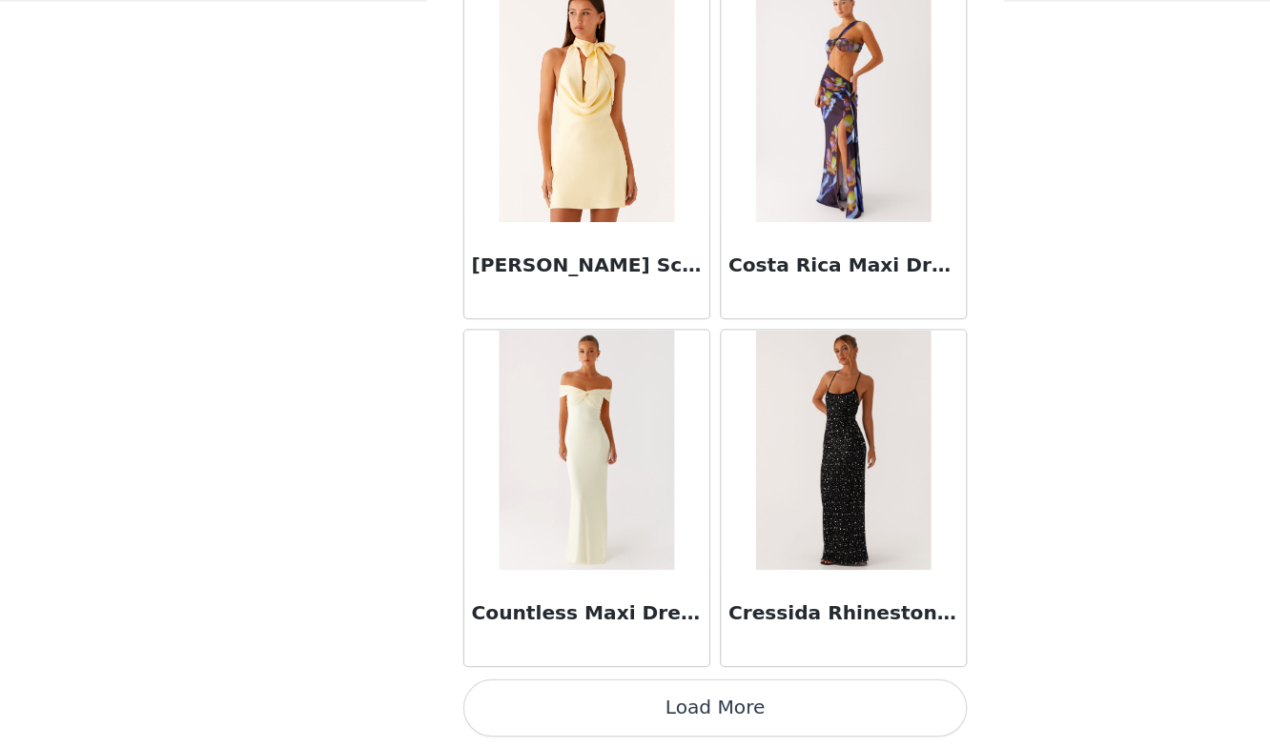
click at [578, 722] on button "Load More" at bounding box center [635, 716] width 400 height 46
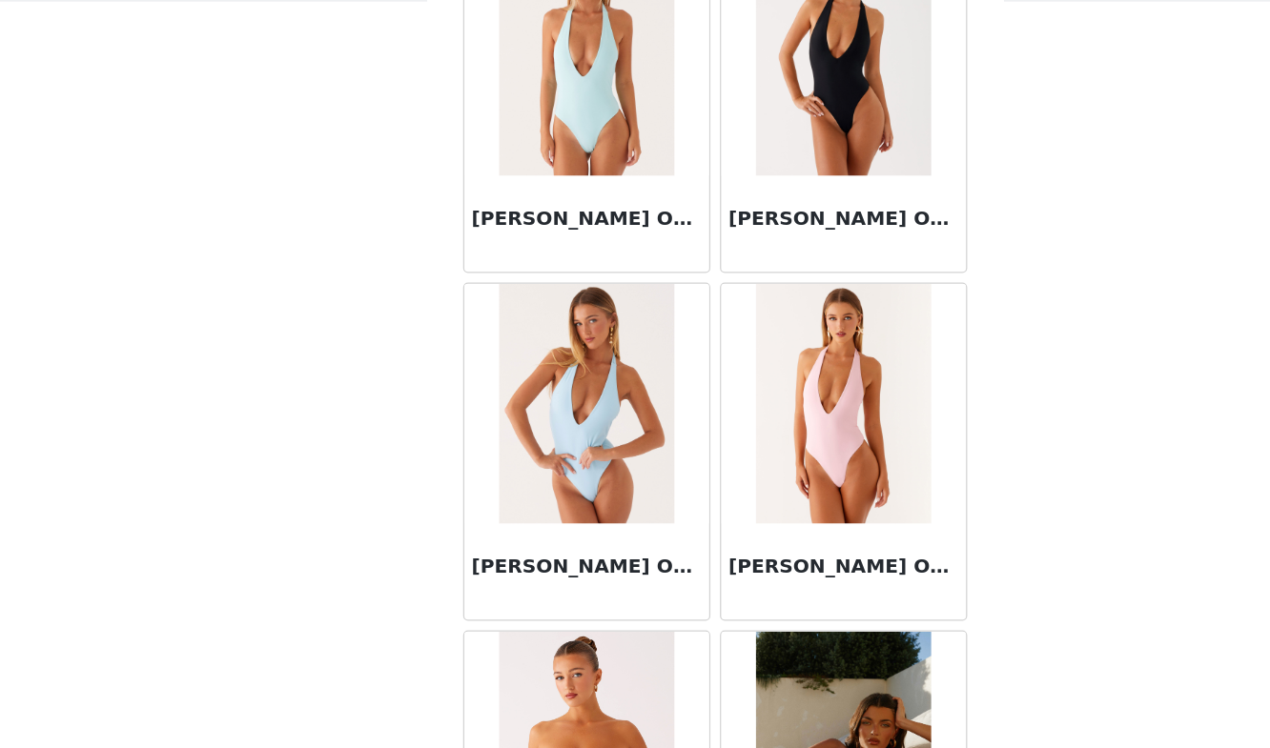
scroll to position [32338, 0]
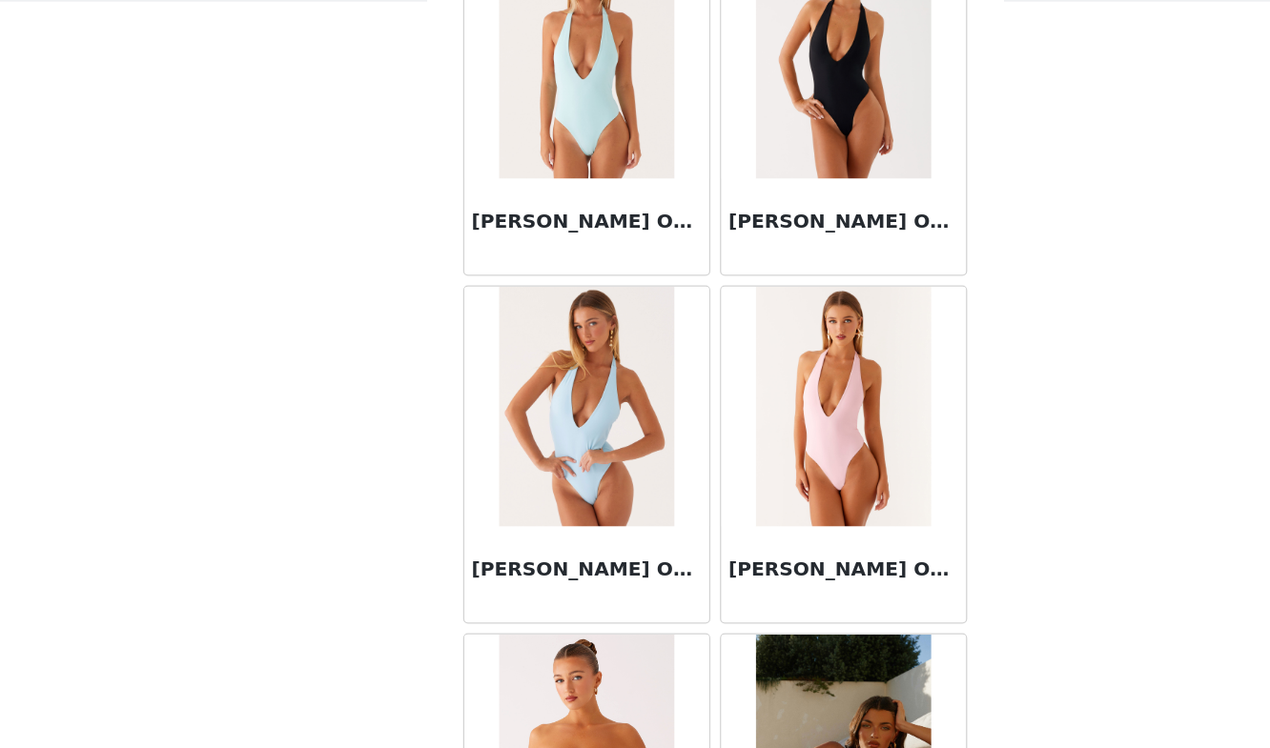
click at [537, 471] on img at bounding box center [532, 476] width 138 height 191
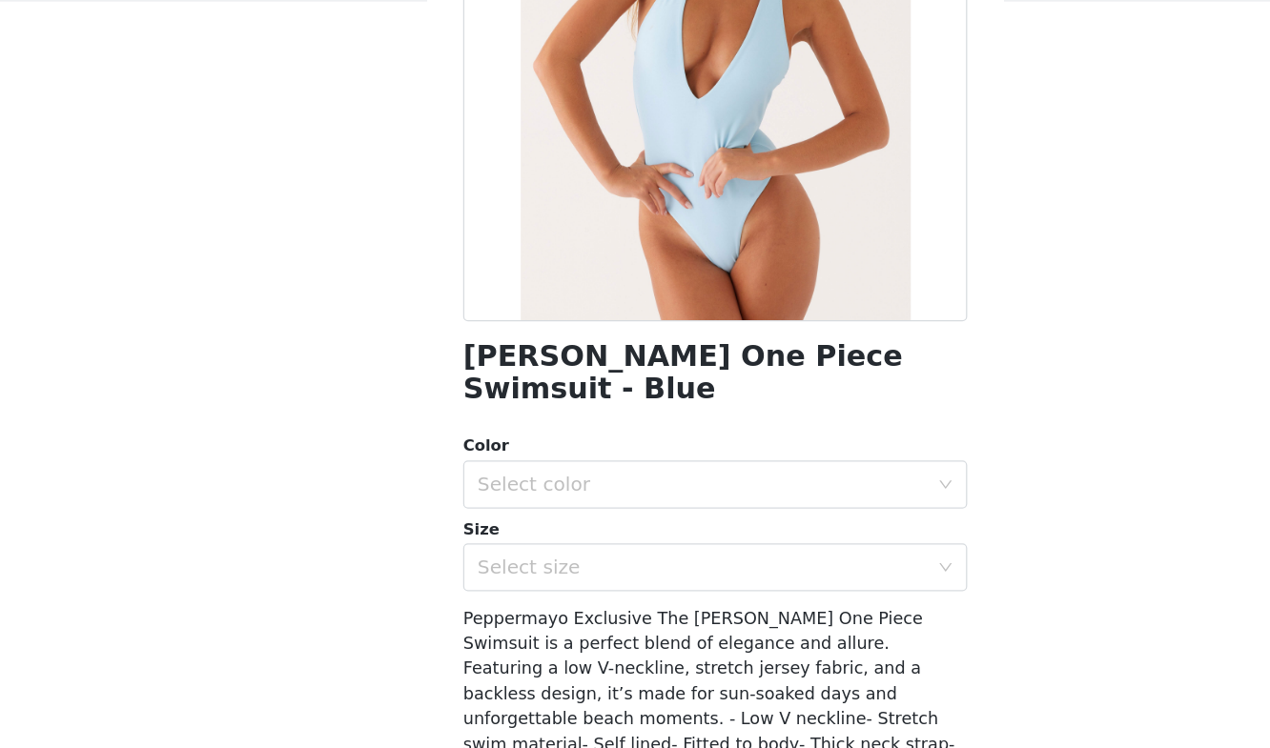
scroll to position [123, 0]
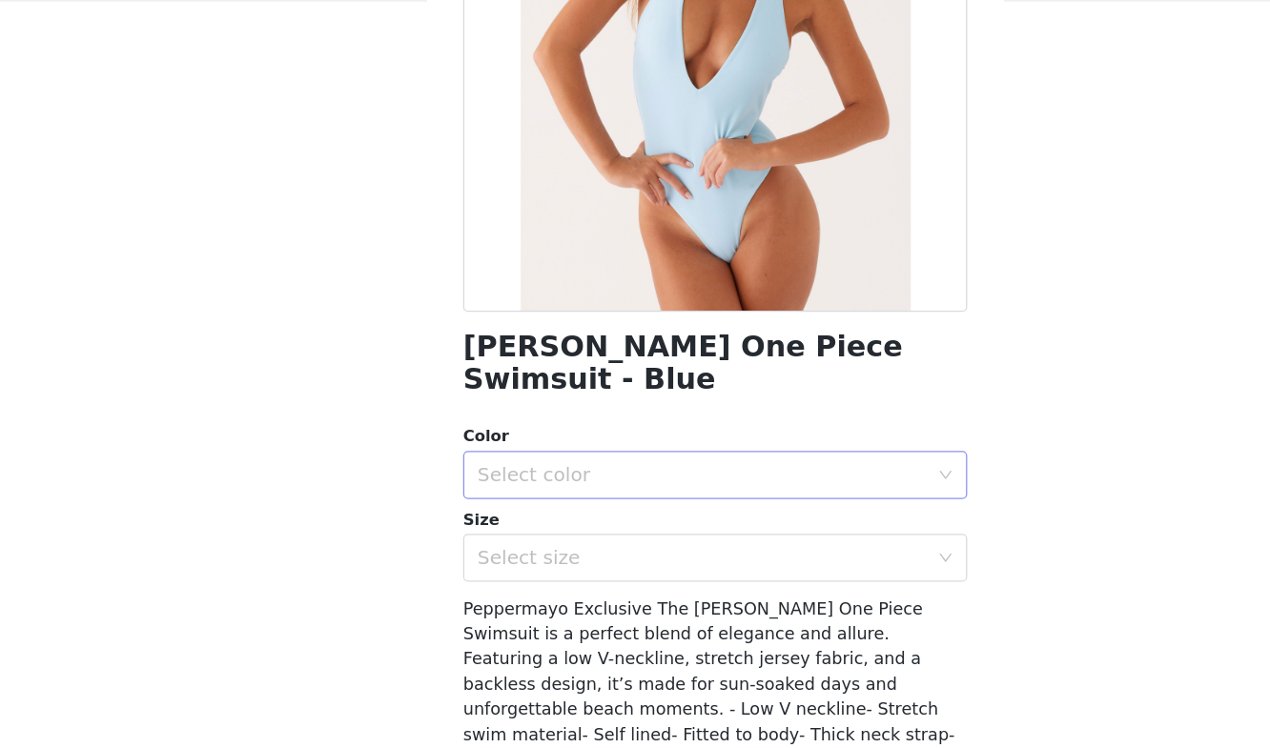
click at [554, 521] on div "Select color" at bounding box center [624, 530] width 357 height 19
click at [523, 541] on li "Blue" at bounding box center [635, 546] width 400 height 31
click at [513, 587] on div "Select size" at bounding box center [624, 596] width 357 height 19
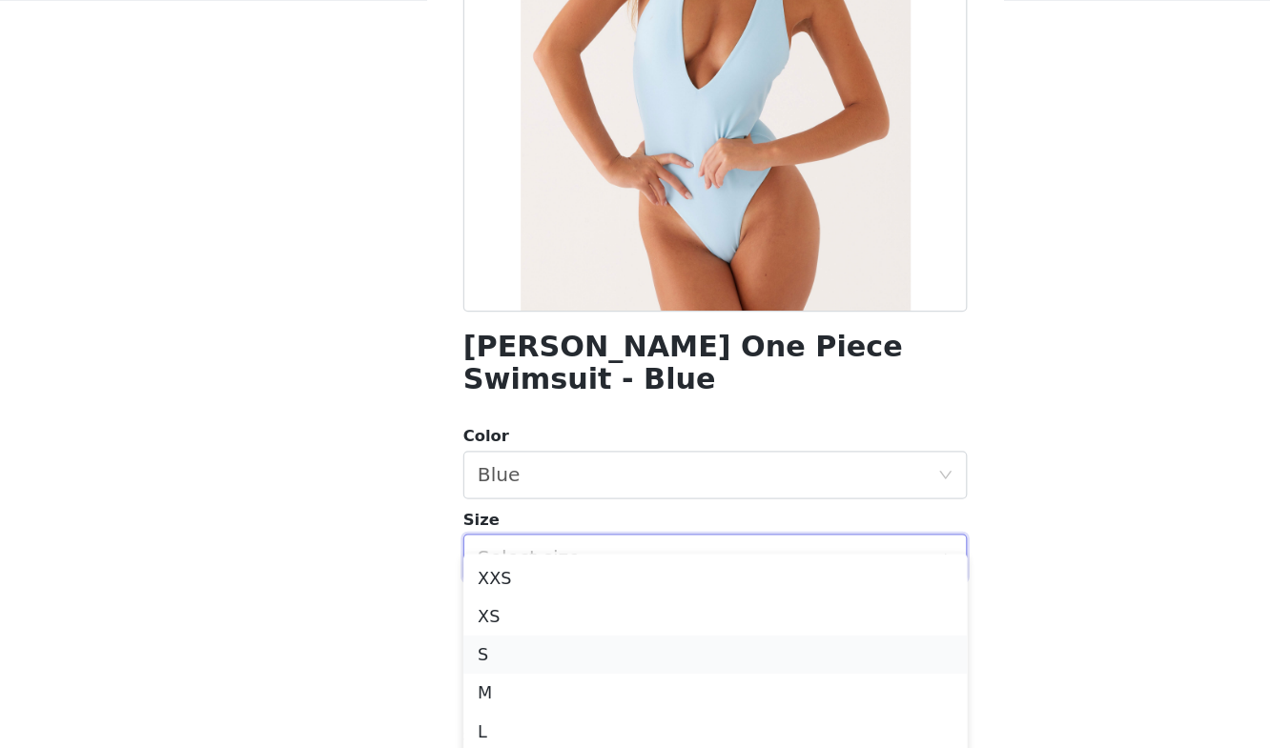
click at [460, 673] on li "S" at bounding box center [635, 674] width 400 height 31
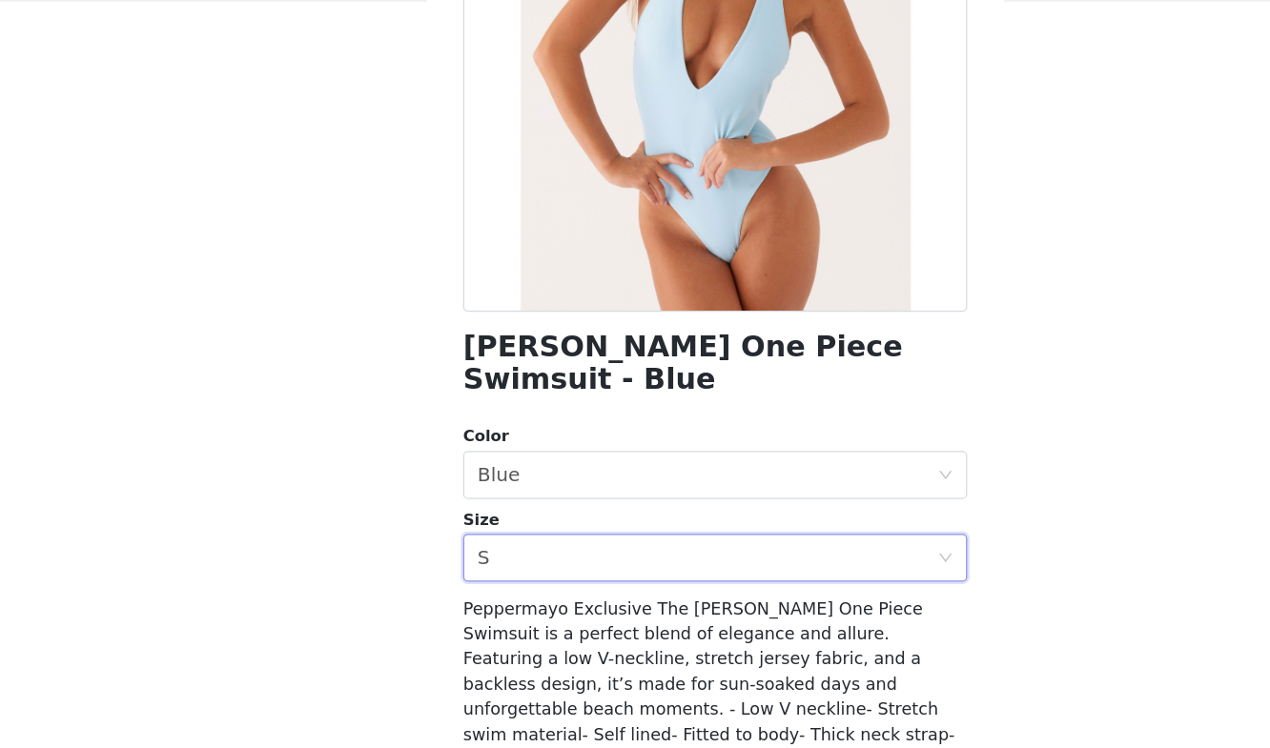
scroll to position [236, 0]
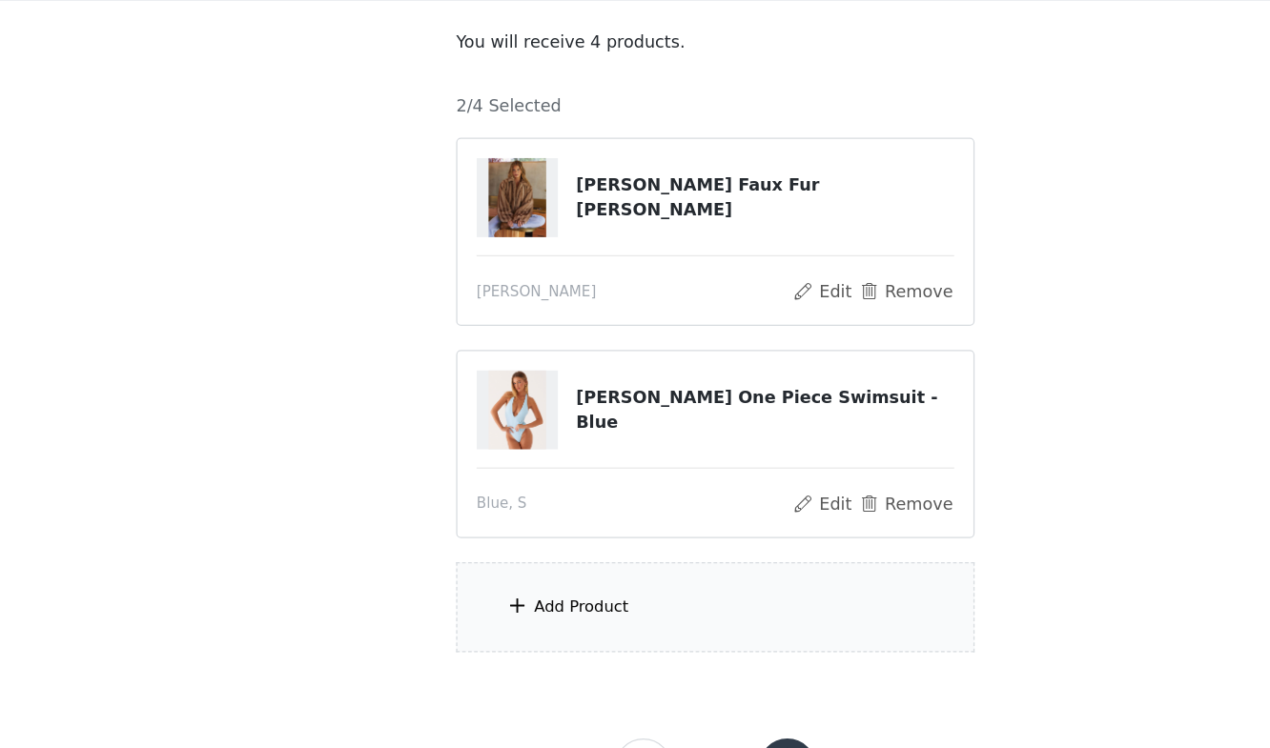
click at [536, 634] on div "Add Product" at bounding box center [528, 635] width 75 height 19
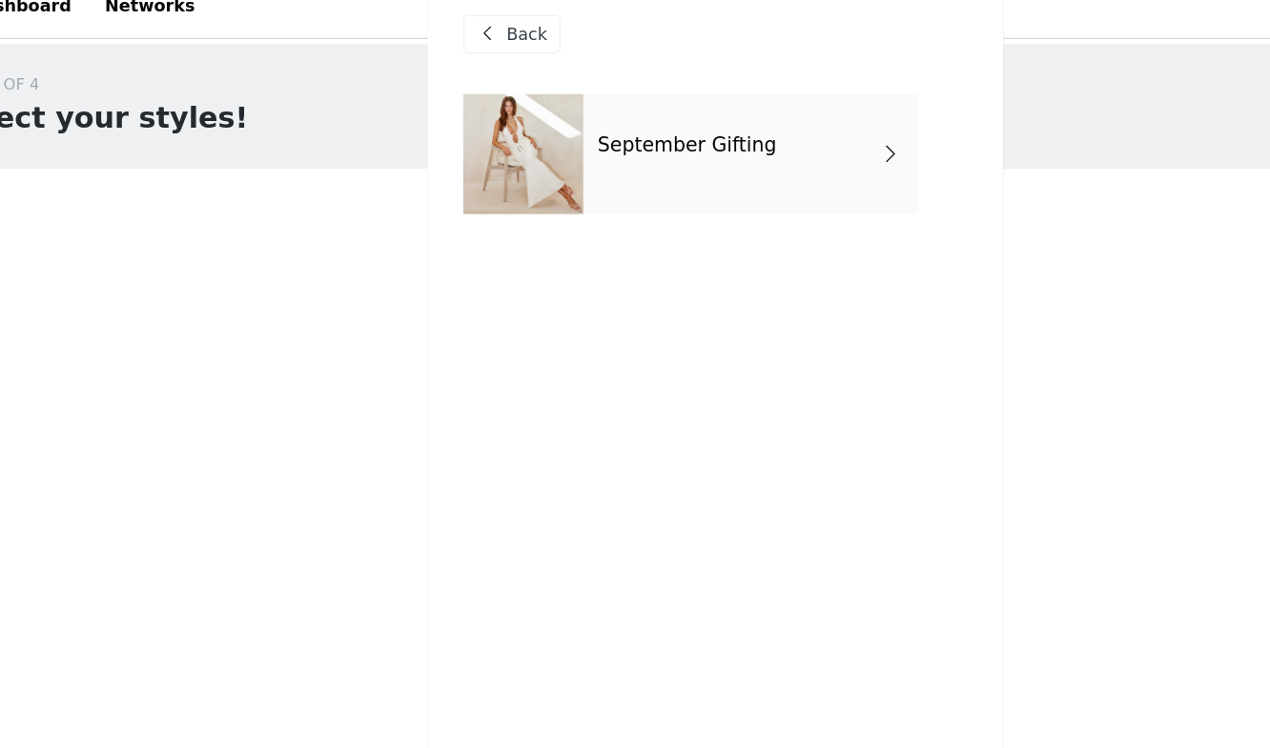
click at [610, 145] on div "September Gifting" at bounding box center [662, 142] width 265 height 95
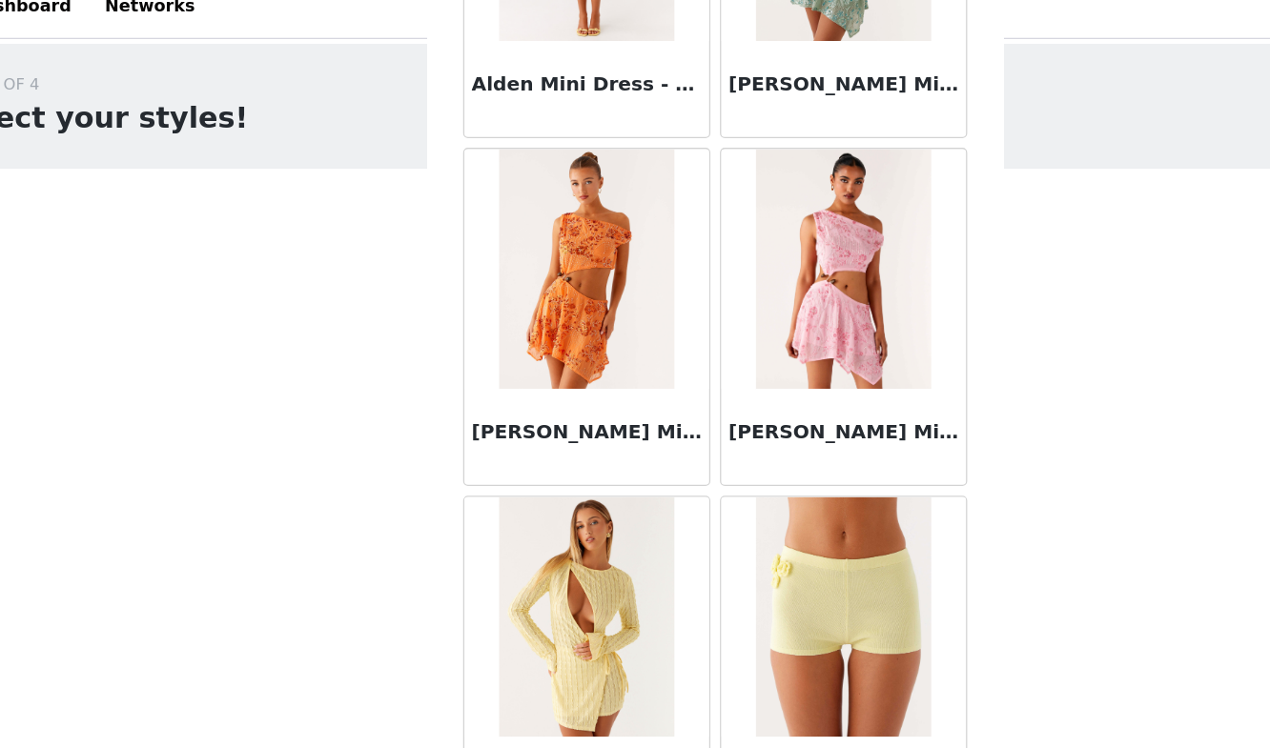
scroll to position [83, 0]
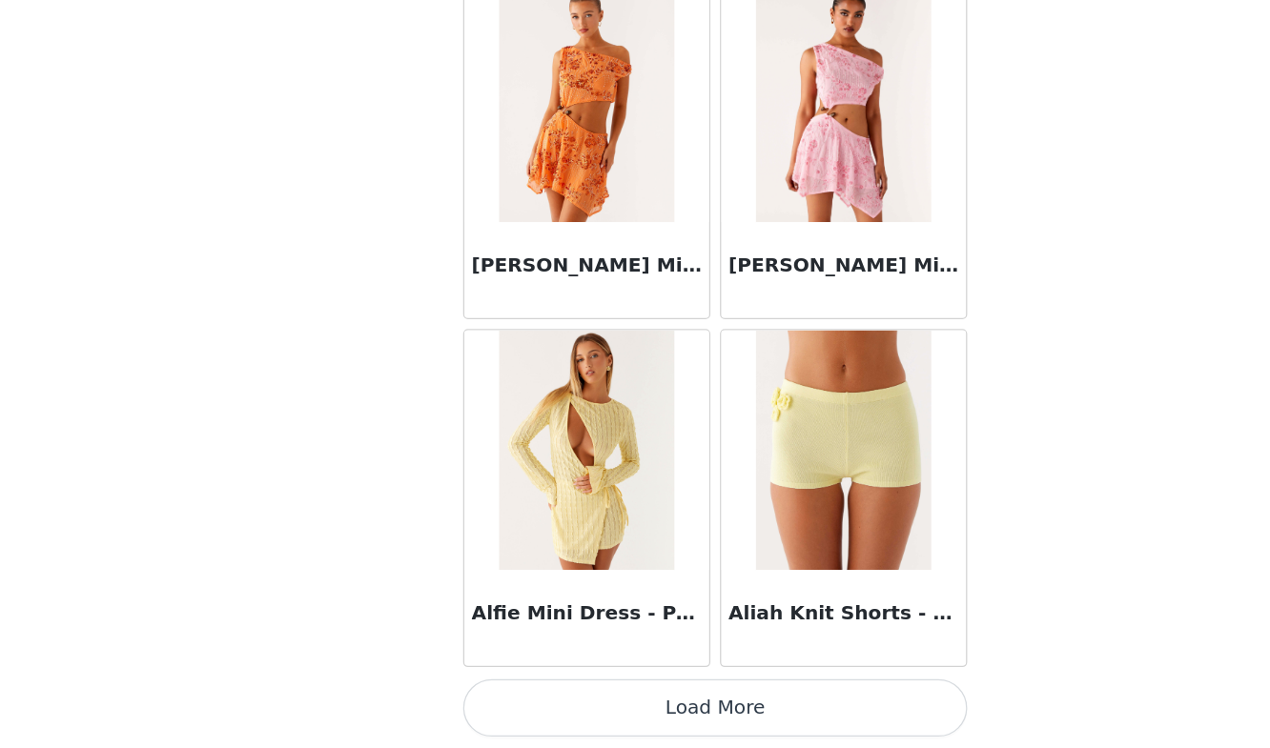
click at [570, 733] on button "Load More" at bounding box center [635, 716] width 400 height 46
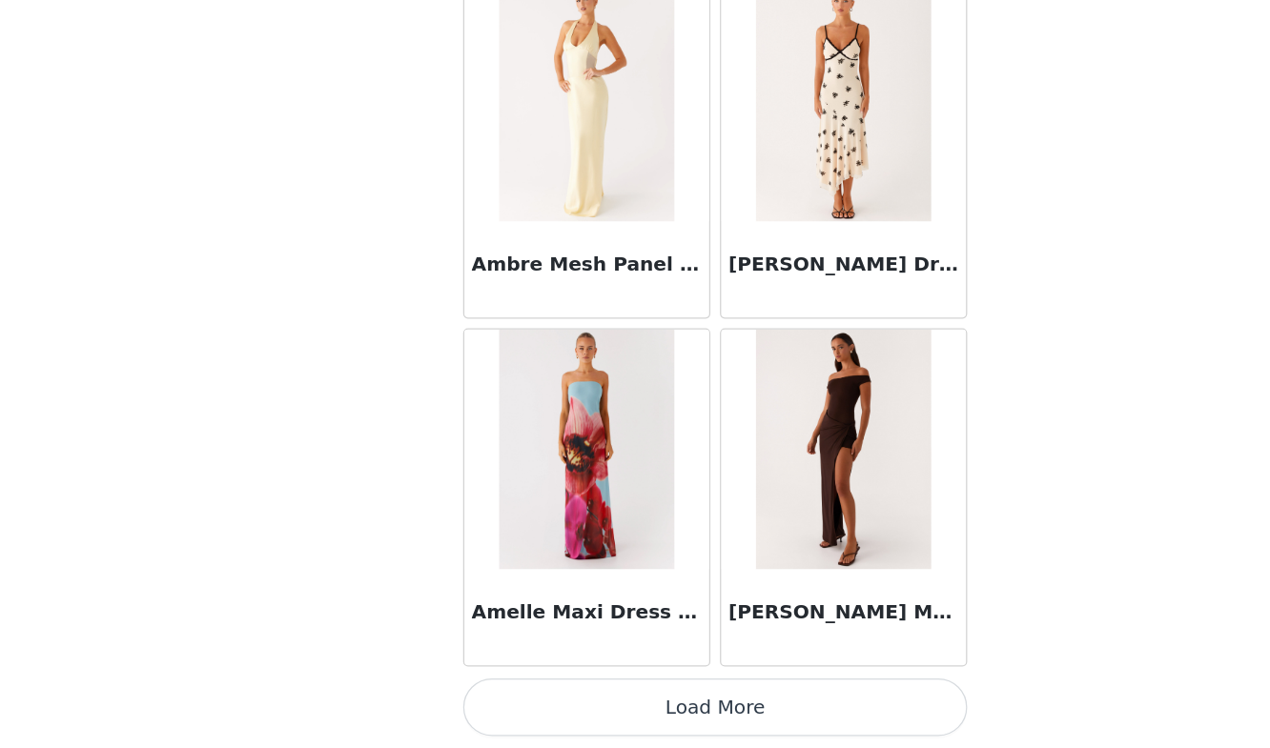
click at [552, 714] on button "Load More" at bounding box center [635, 716] width 400 height 46
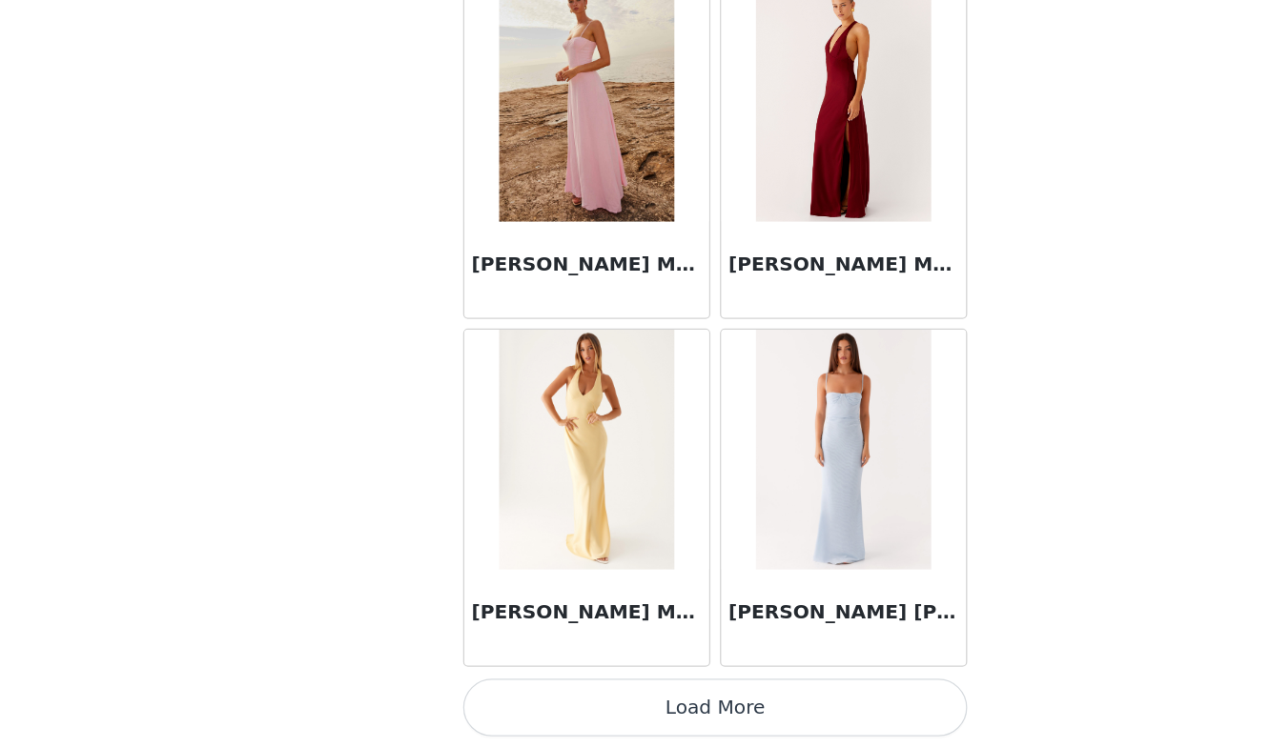
click at [544, 705] on button "Load More" at bounding box center [635, 716] width 400 height 46
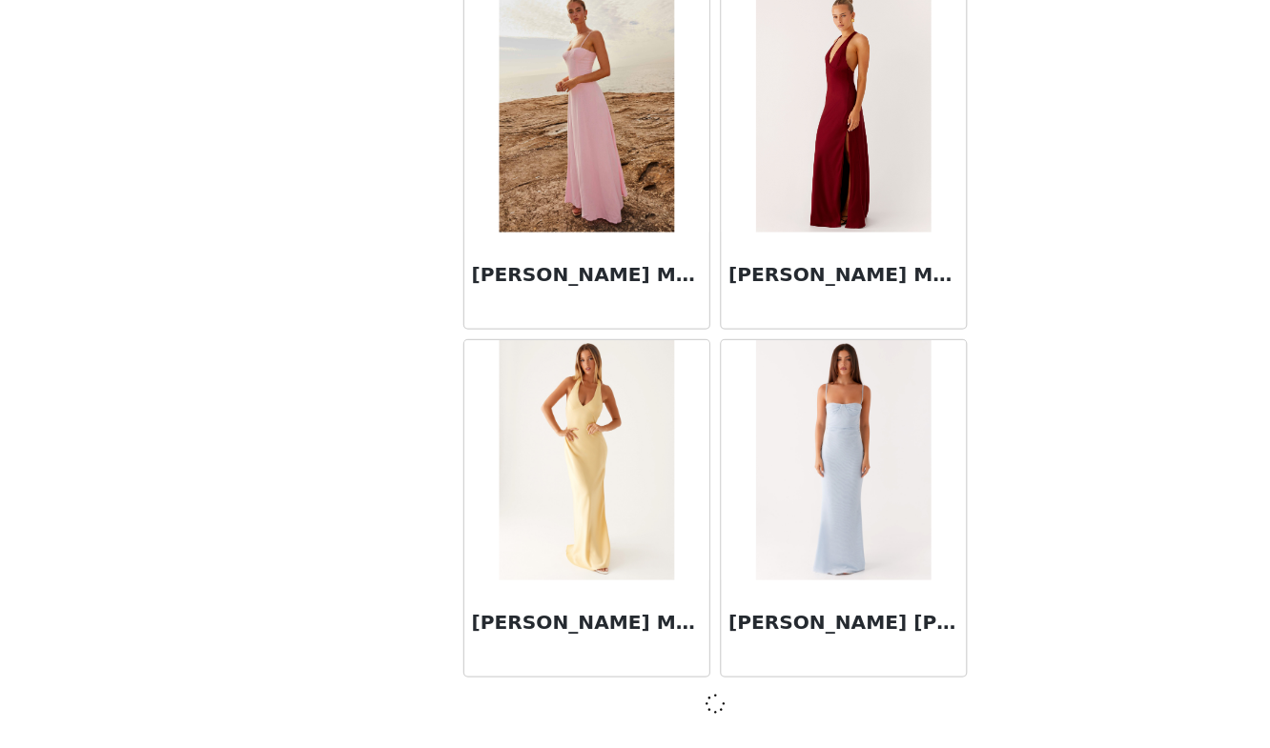
scroll to position [7698, 0]
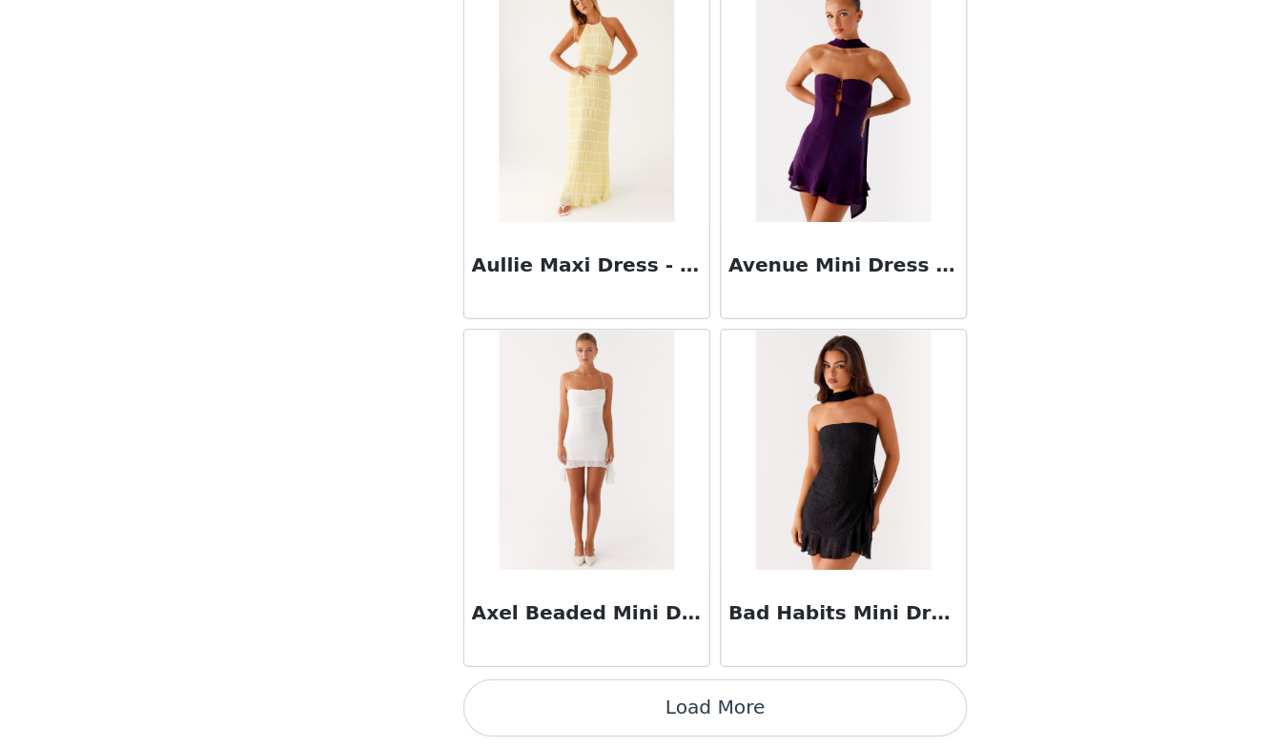
click at [605, 711] on button "Load More" at bounding box center [635, 716] width 400 height 46
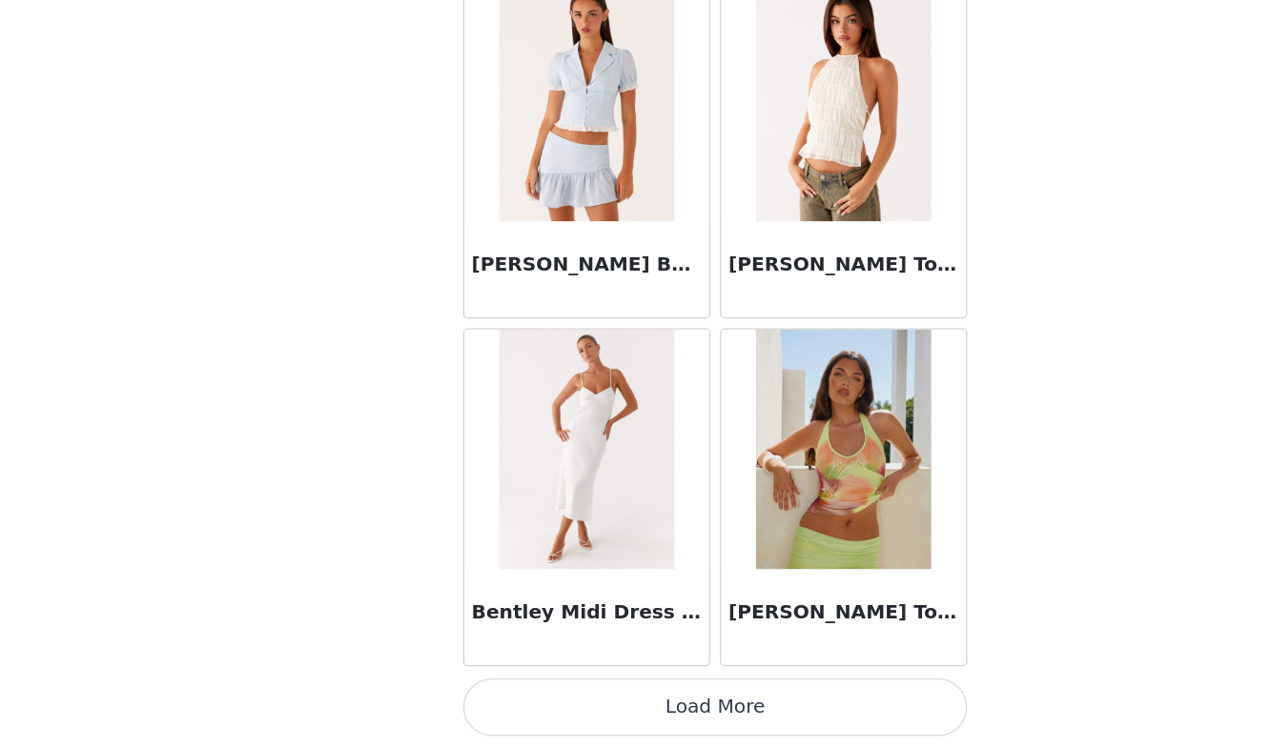
click at [605, 711] on button "Load More" at bounding box center [635, 716] width 400 height 46
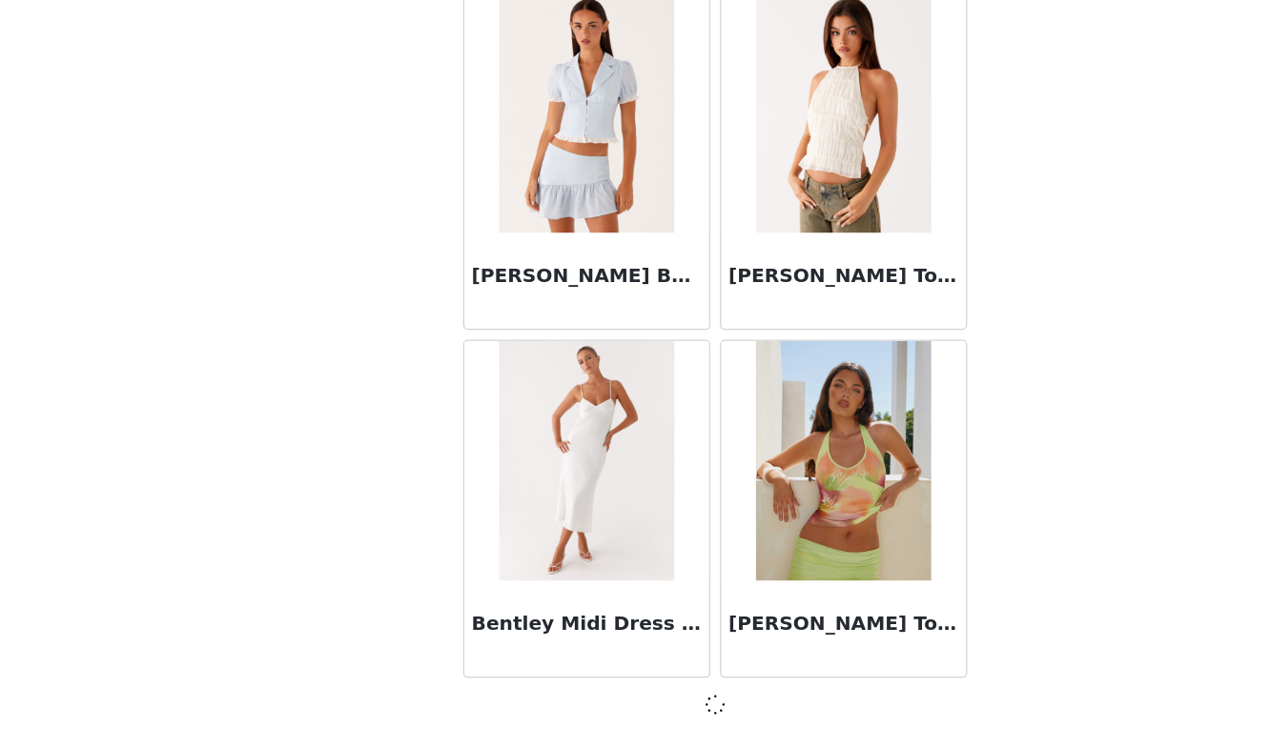
scroll to position [13219, 0]
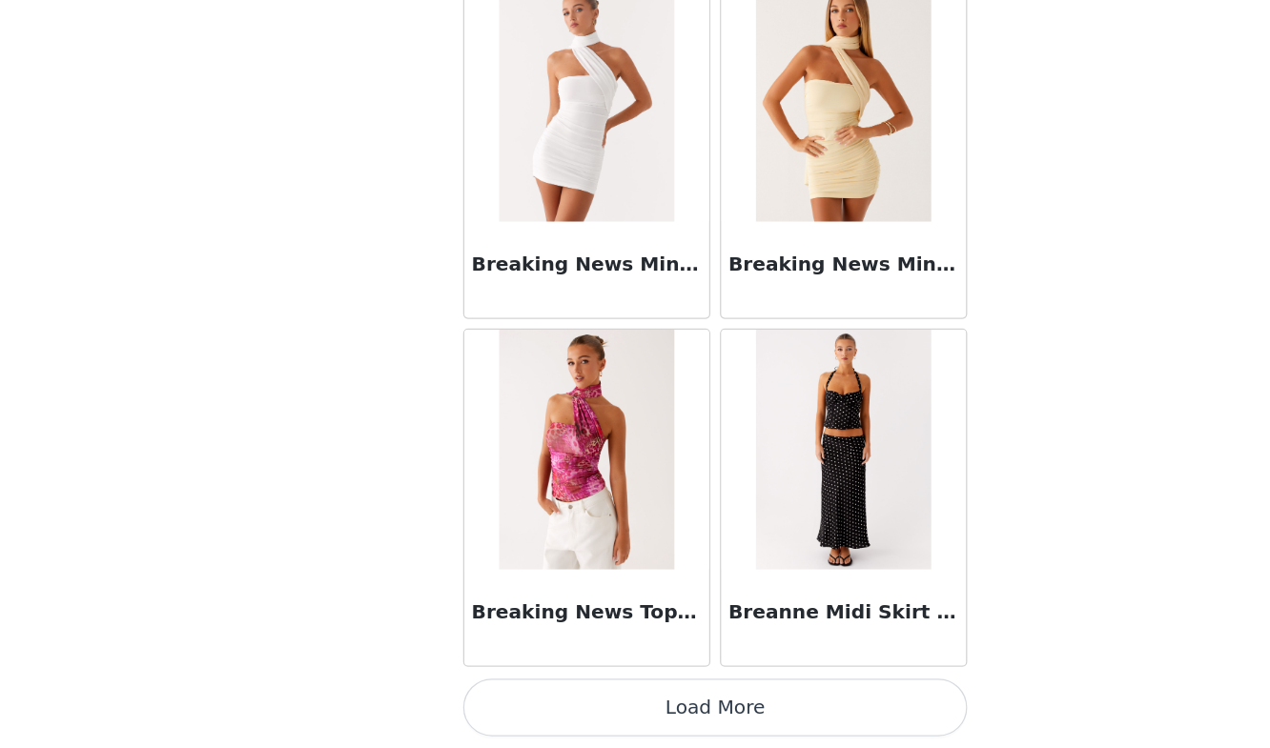
click at [605, 711] on button "Load More" at bounding box center [635, 716] width 400 height 46
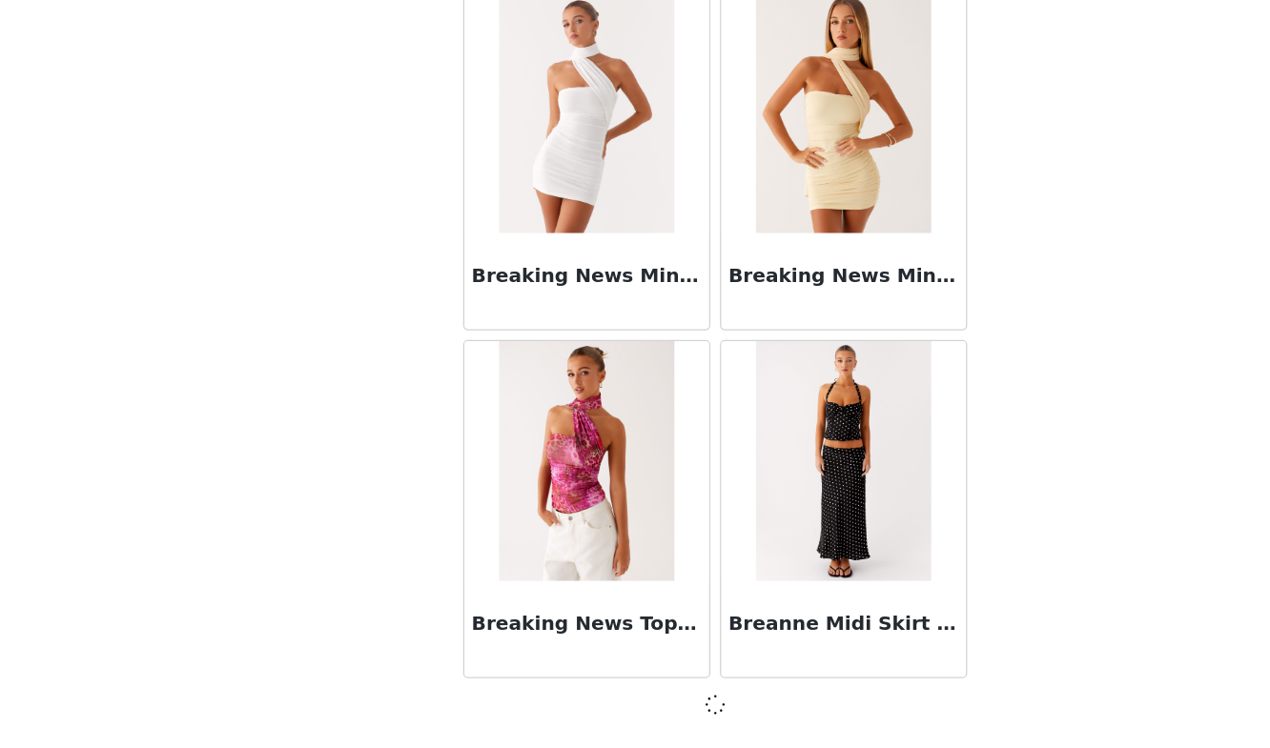
scroll to position [15983, 0]
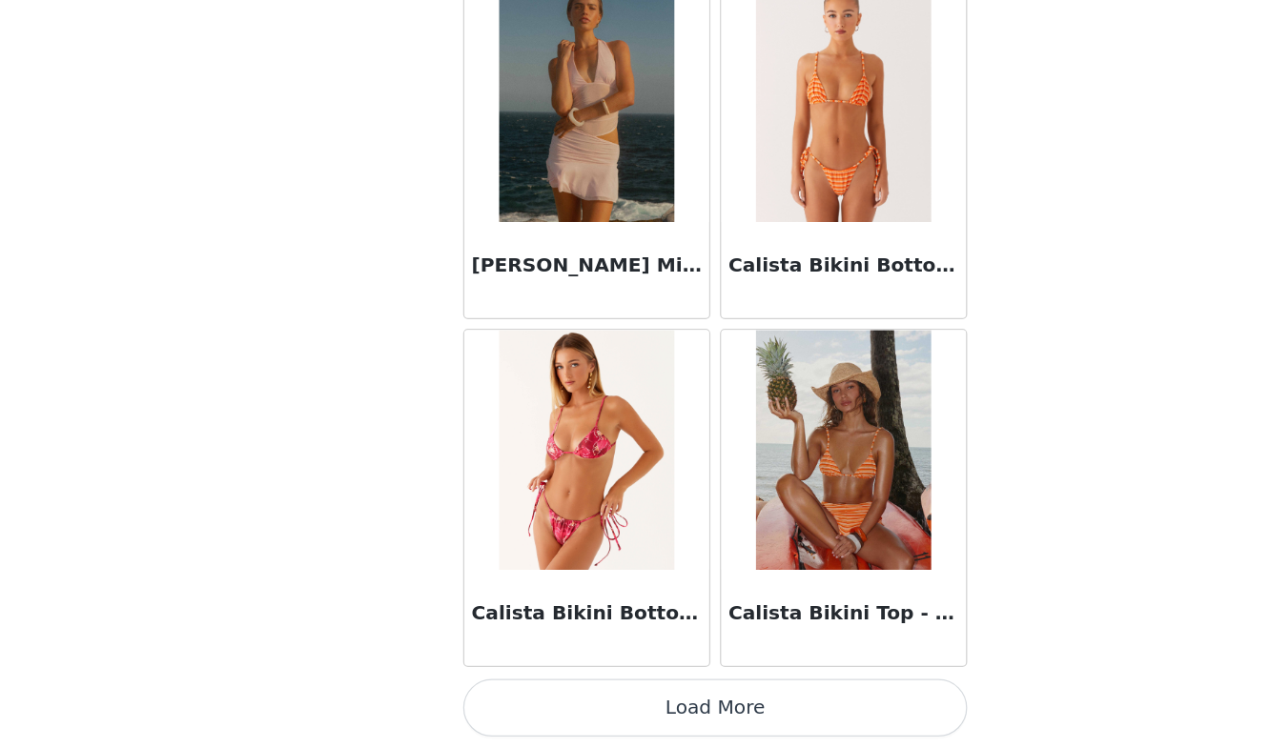
click at [605, 711] on button "Load More" at bounding box center [635, 716] width 400 height 46
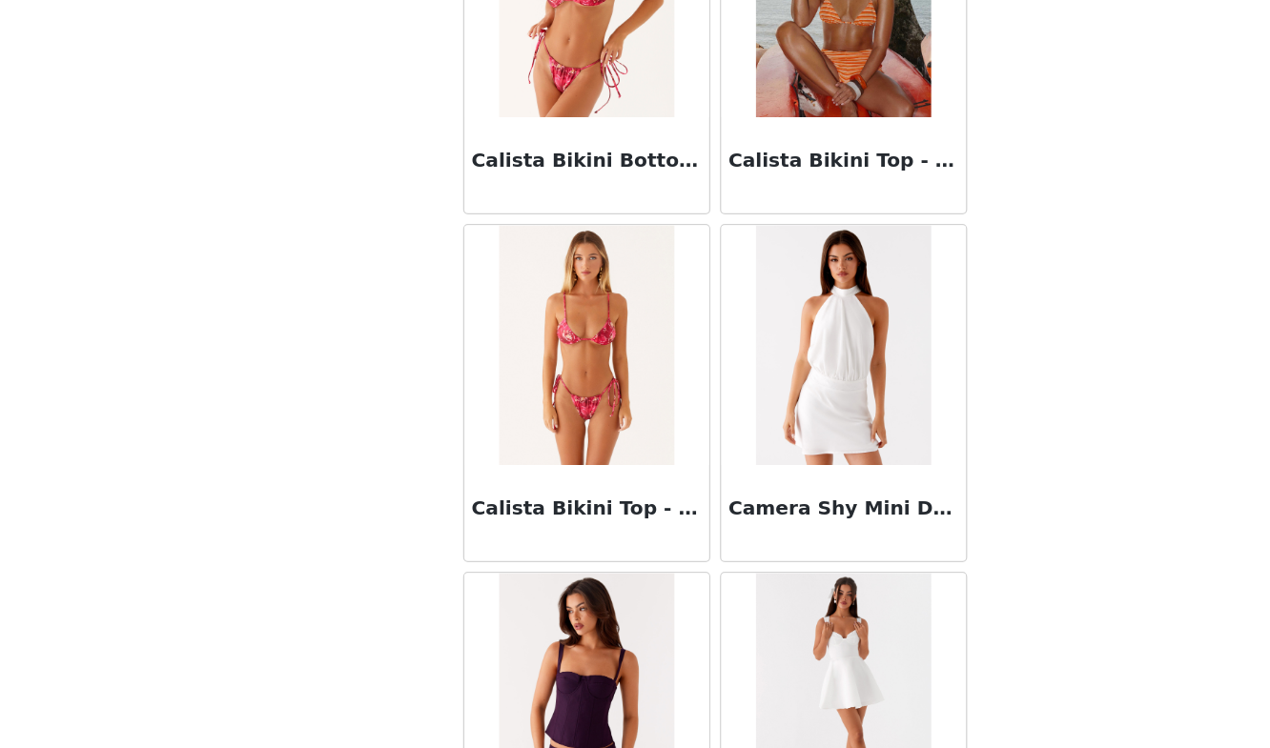
scroll to position [21521, 0]
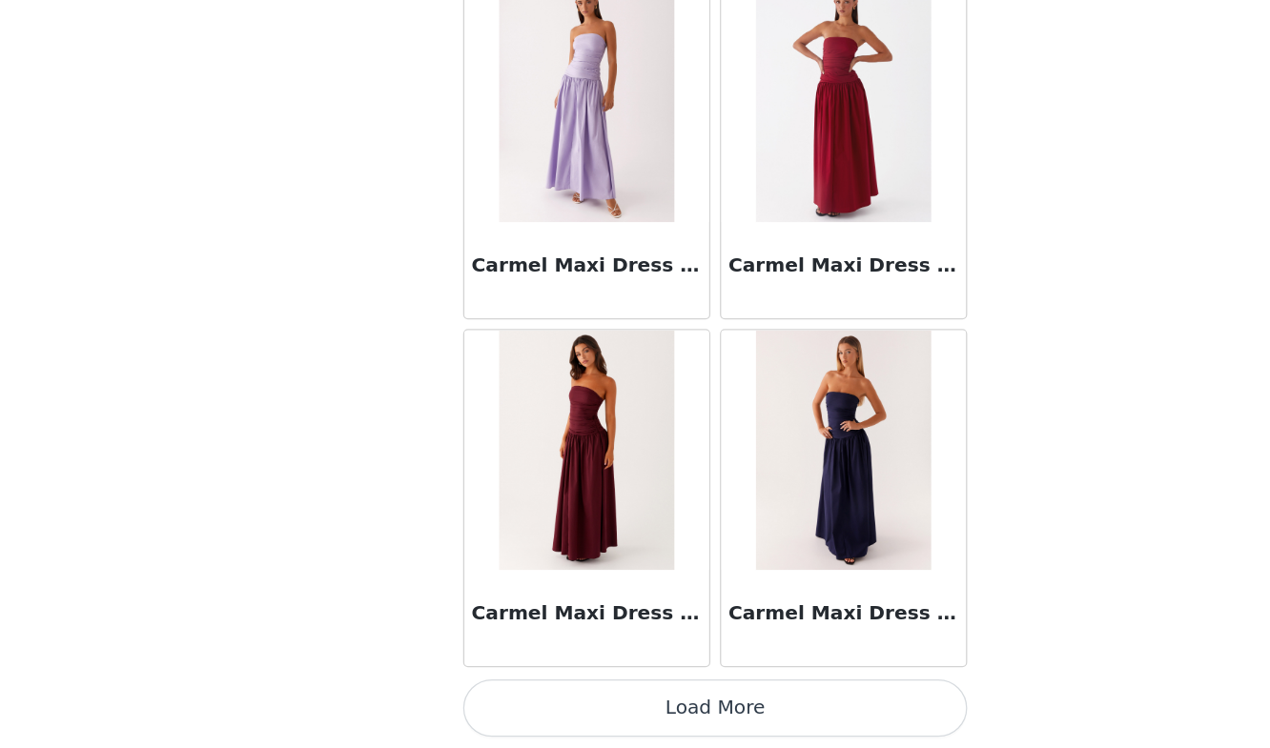
click at [599, 717] on button "Load More" at bounding box center [635, 716] width 400 height 46
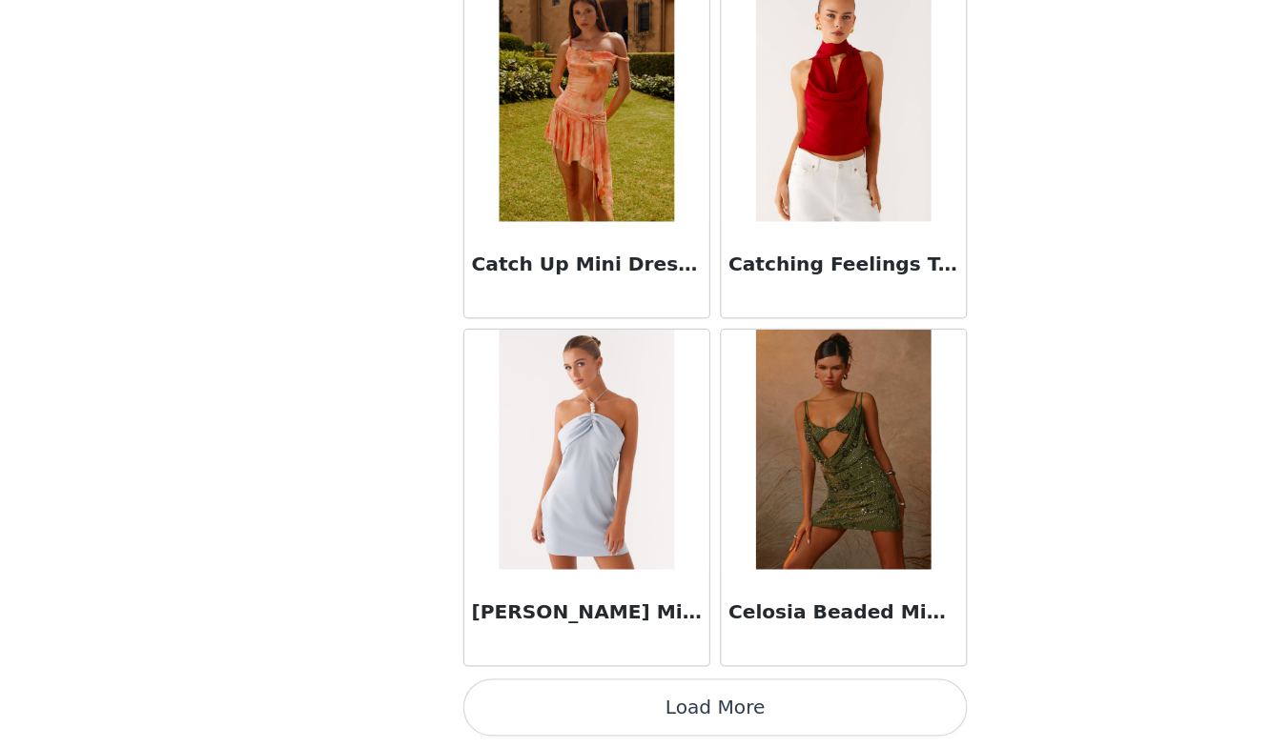
click at [617, 723] on button "Load More" at bounding box center [635, 716] width 400 height 46
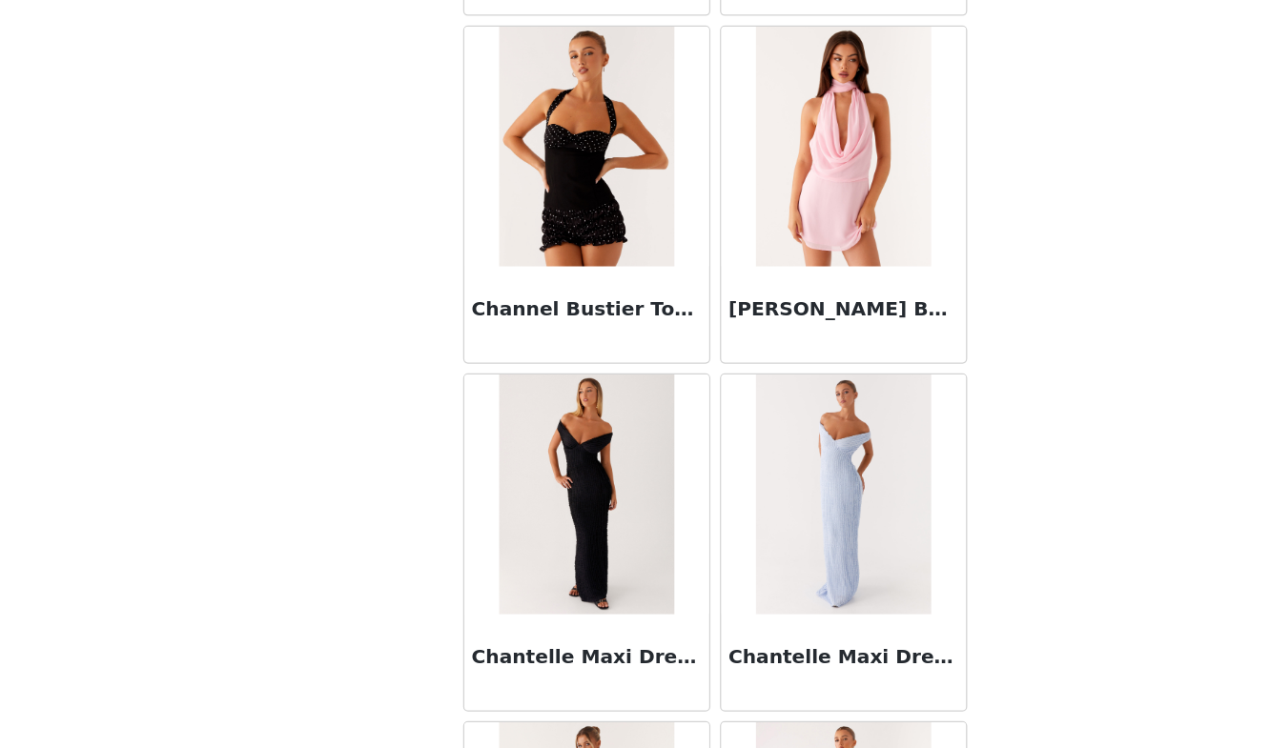
scroll to position [27051, 0]
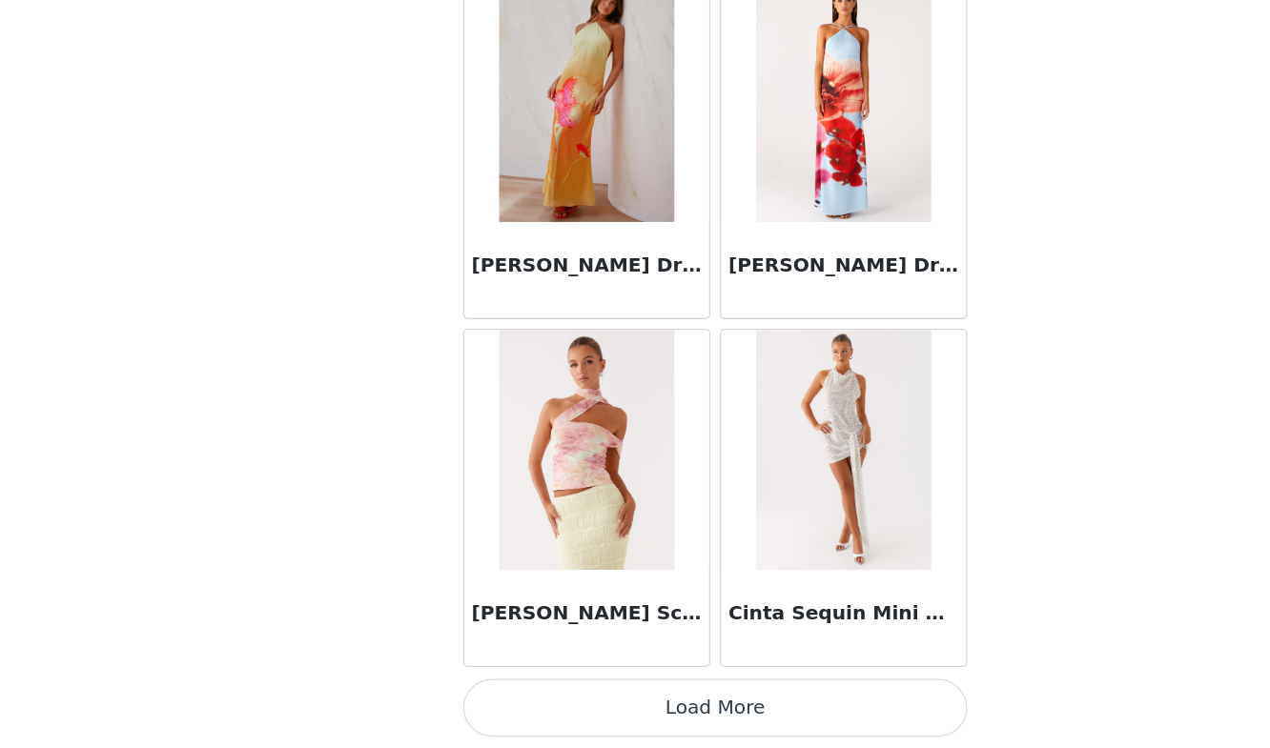
click at [620, 718] on button "Load More" at bounding box center [635, 716] width 400 height 46
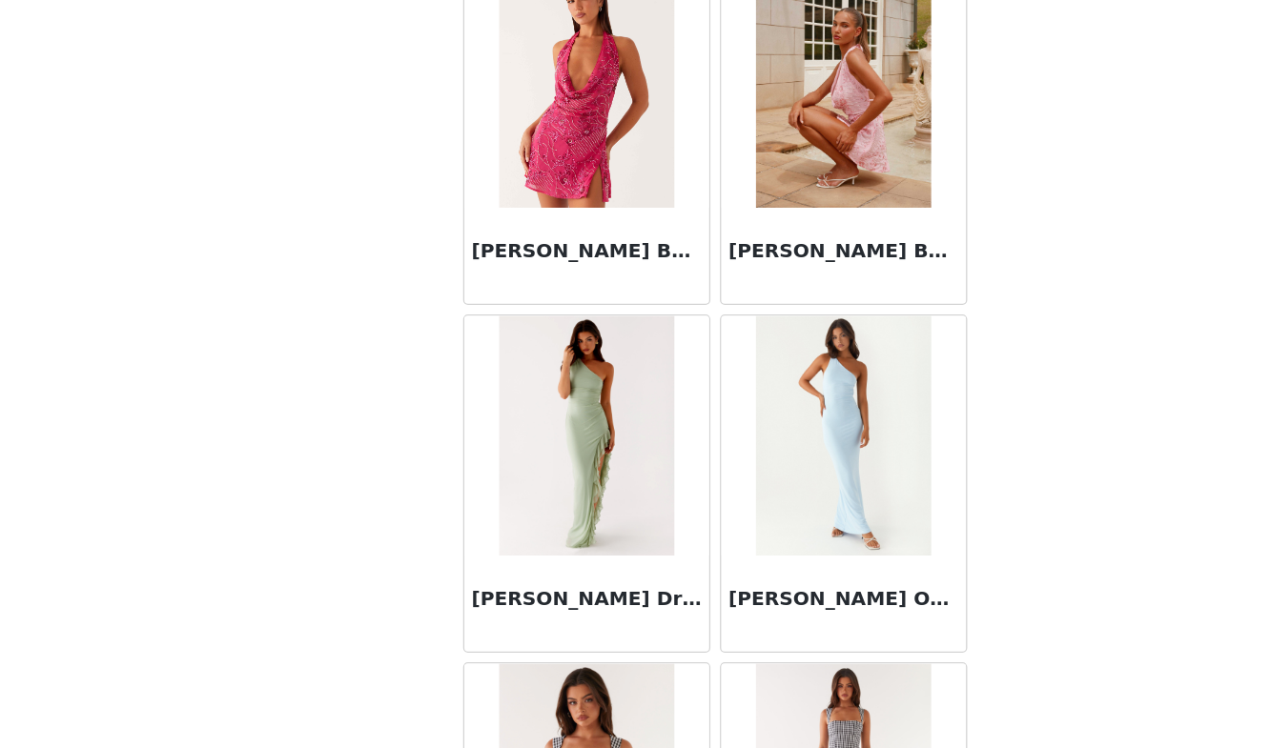
scroll to position [29815, 0]
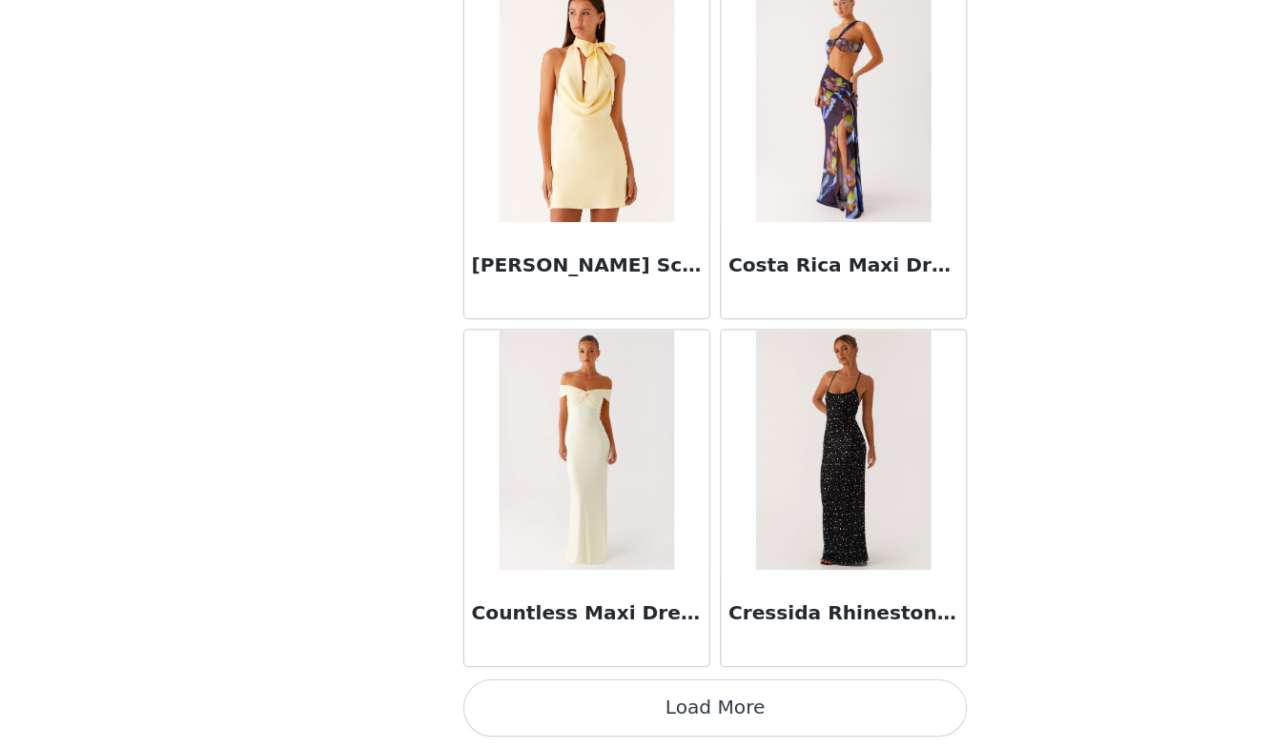
click at [659, 707] on button "Load More" at bounding box center [635, 716] width 400 height 46
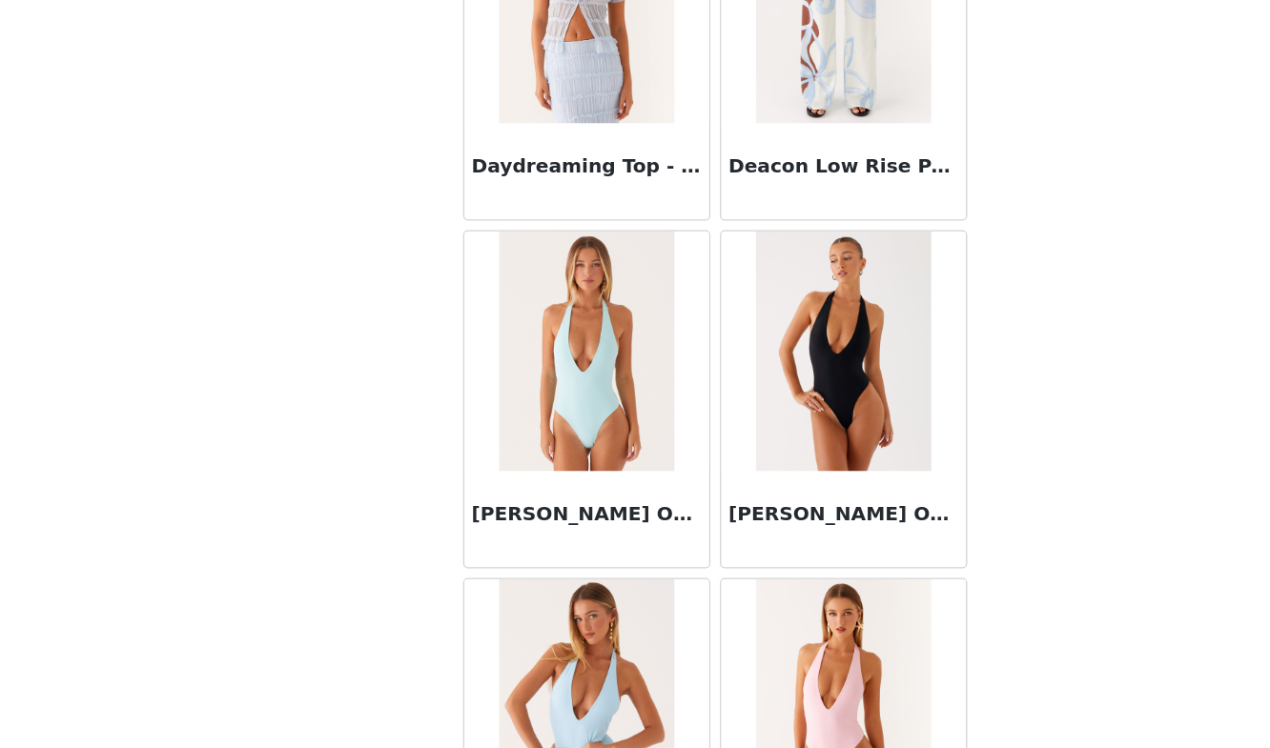
scroll to position [32106, 0]
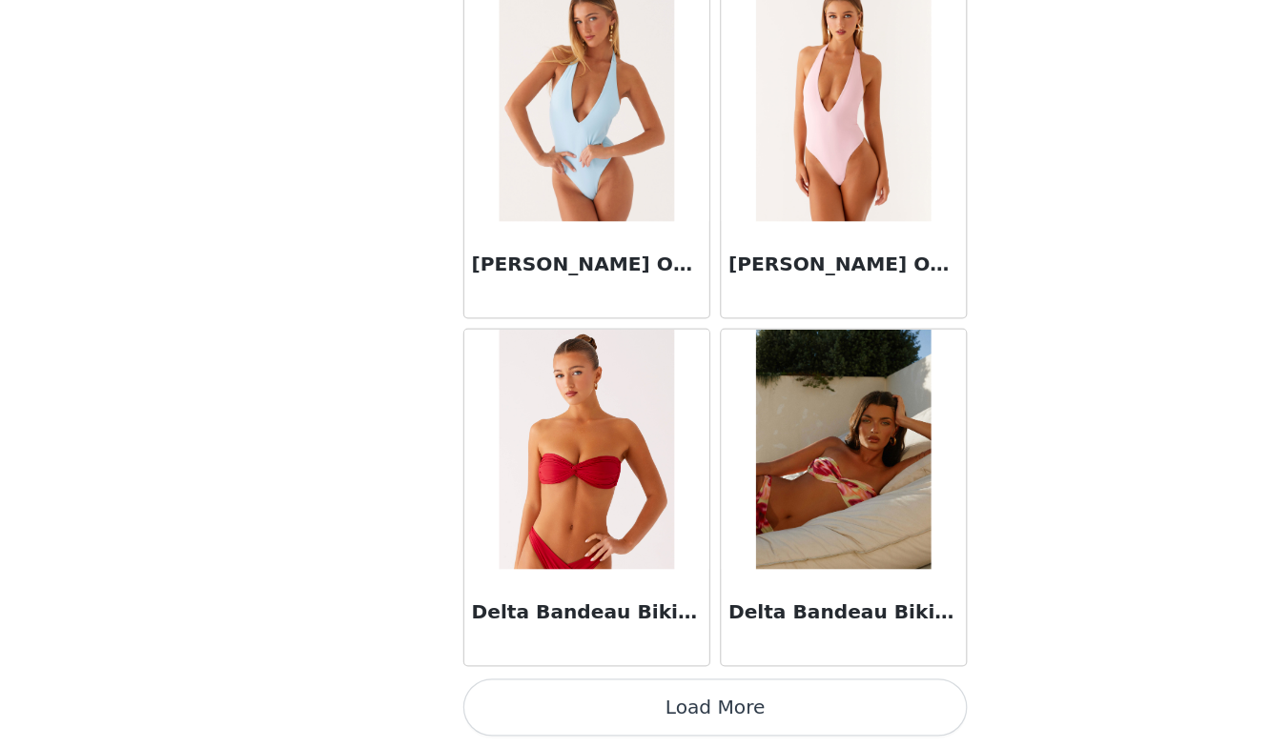
click at [621, 723] on button "Load More" at bounding box center [635, 716] width 400 height 46
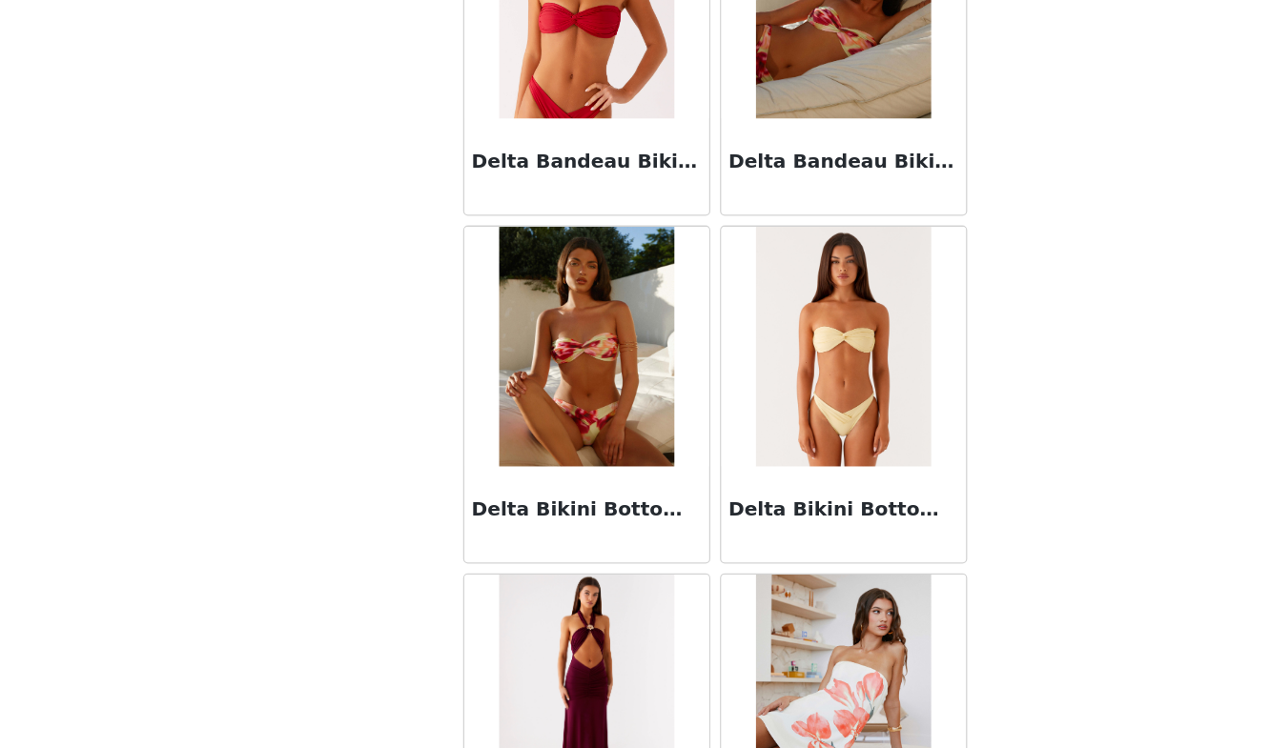
scroll to position [35345, 0]
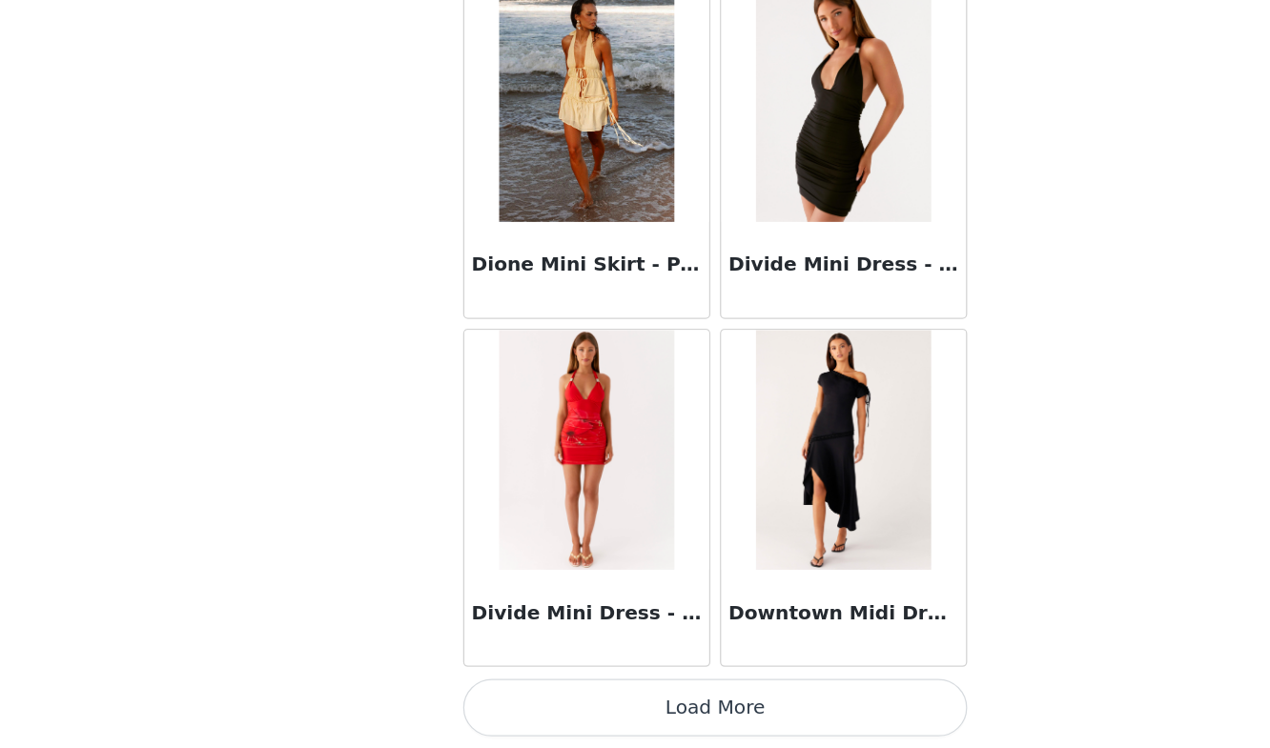
click at [605, 707] on button "Load More" at bounding box center [635, 716] width 400 height 46
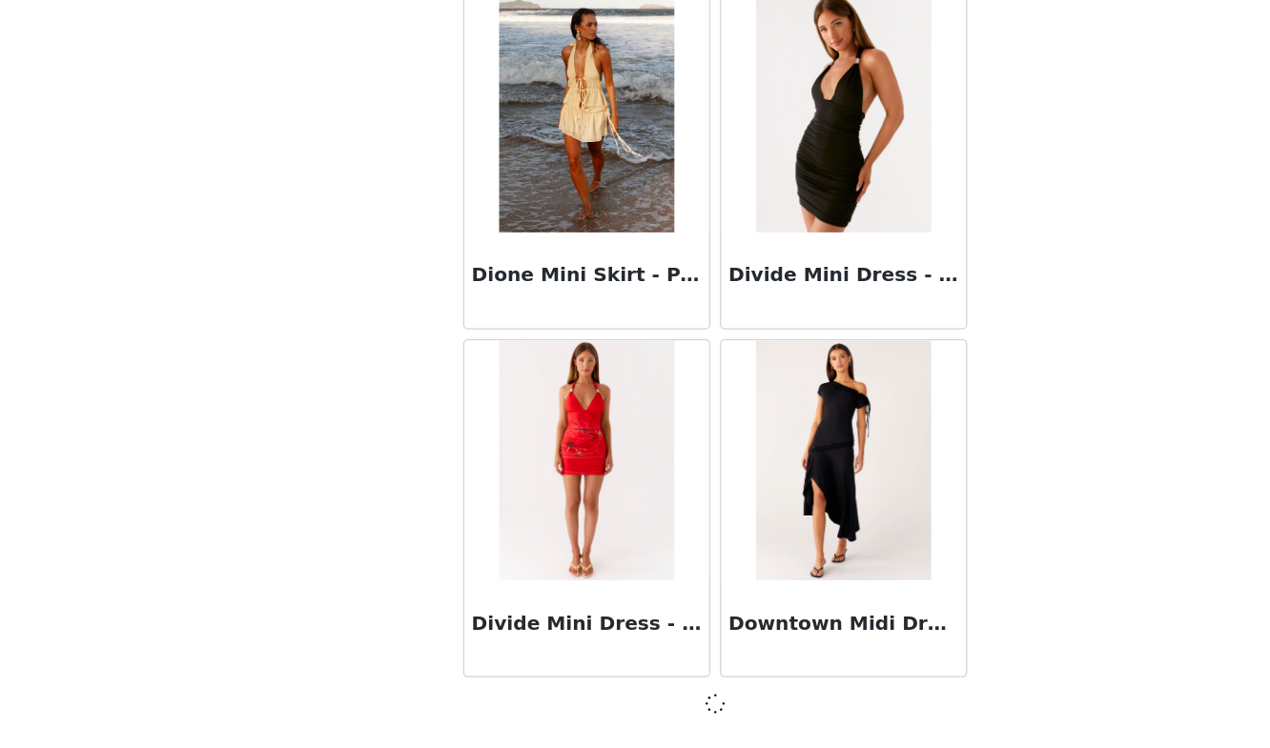
scroll to position [35336, 0]
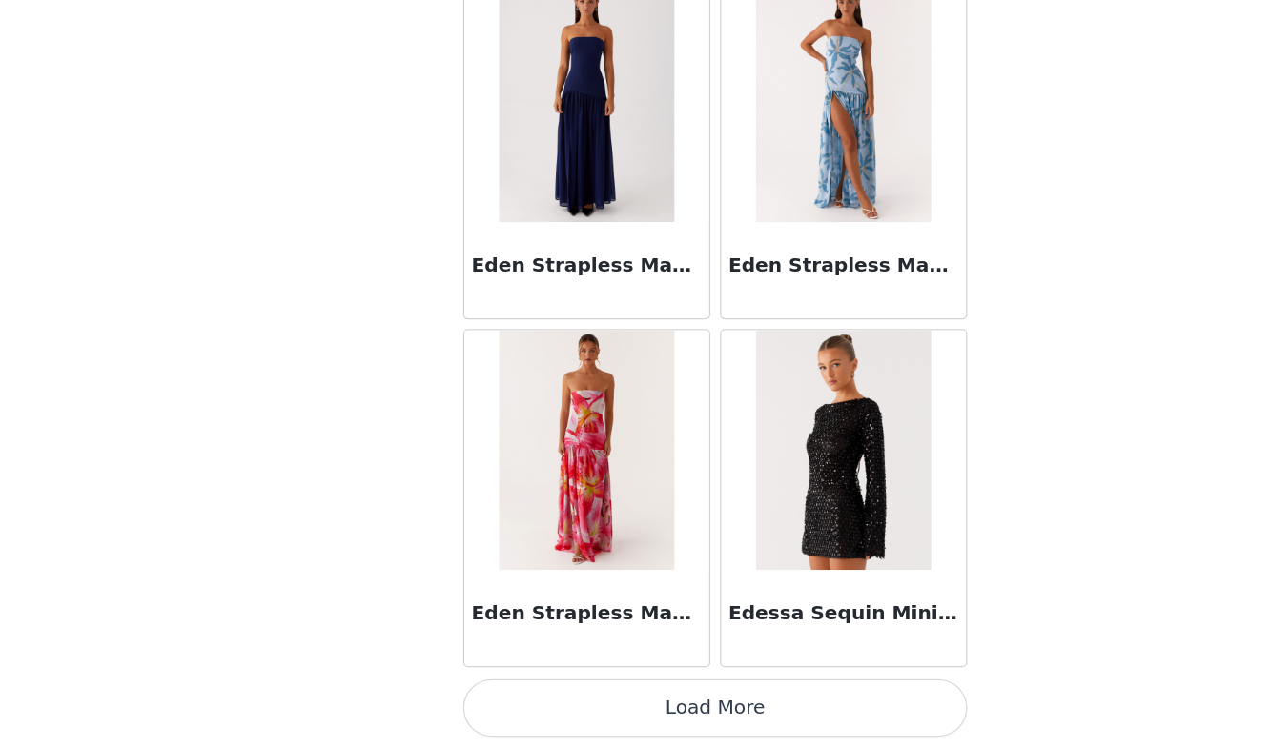
click at [599, 705] on button "Load More" at bounding box center [635, 716] width 400 height 46
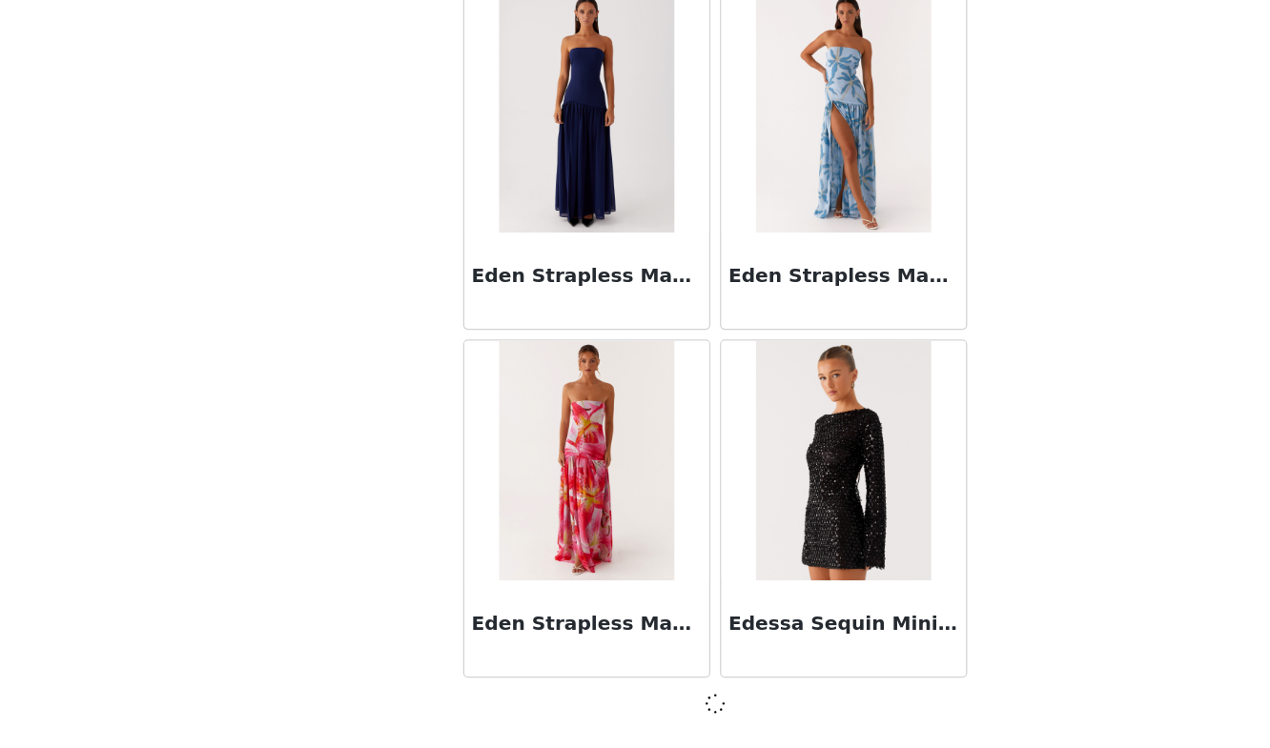
scroll to position [38101, 0]
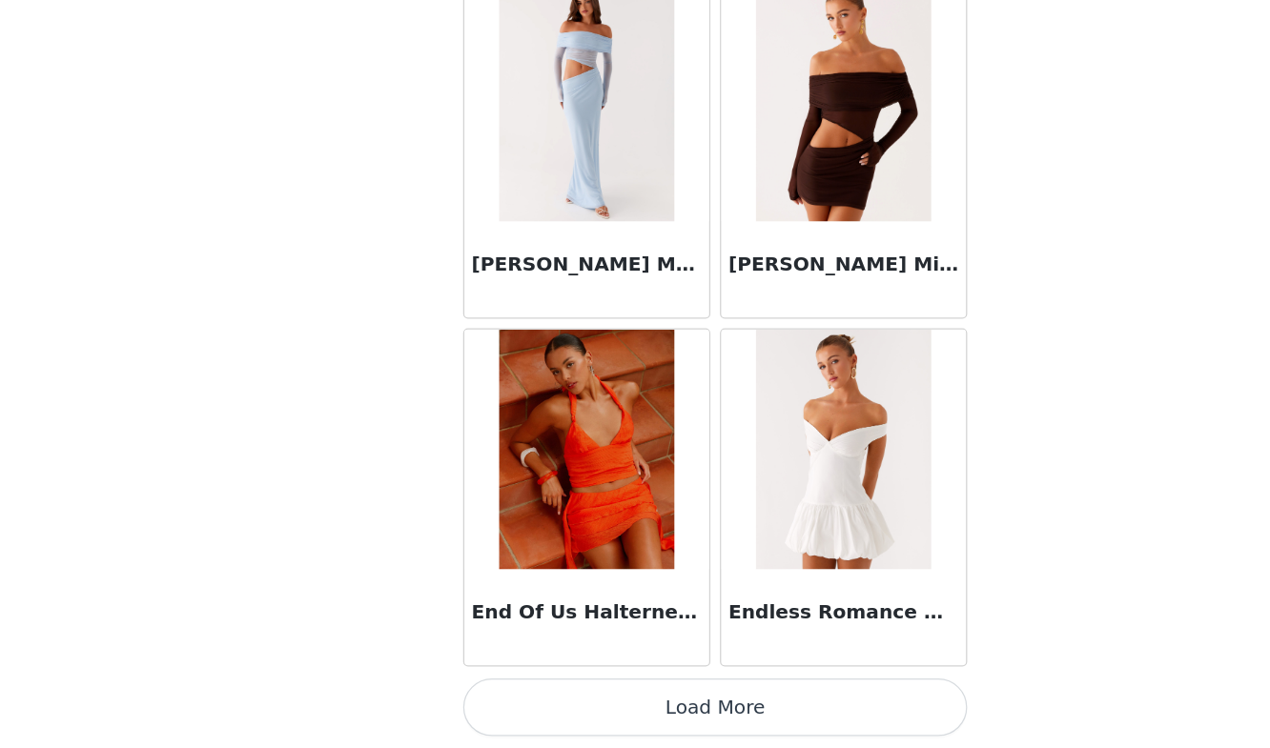
click at [599, 705] on button "Load More" at bounding box center [635, 716] width 400 height 46
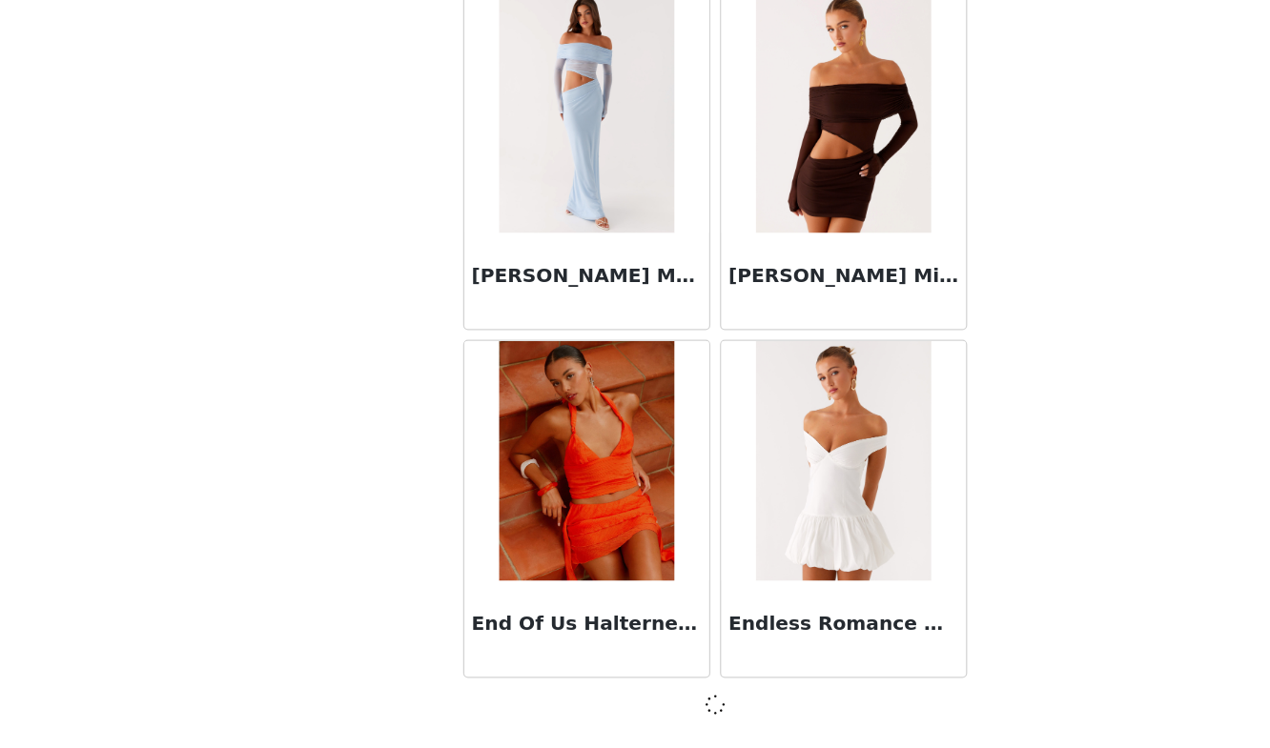
scroll to position [40865, 0]
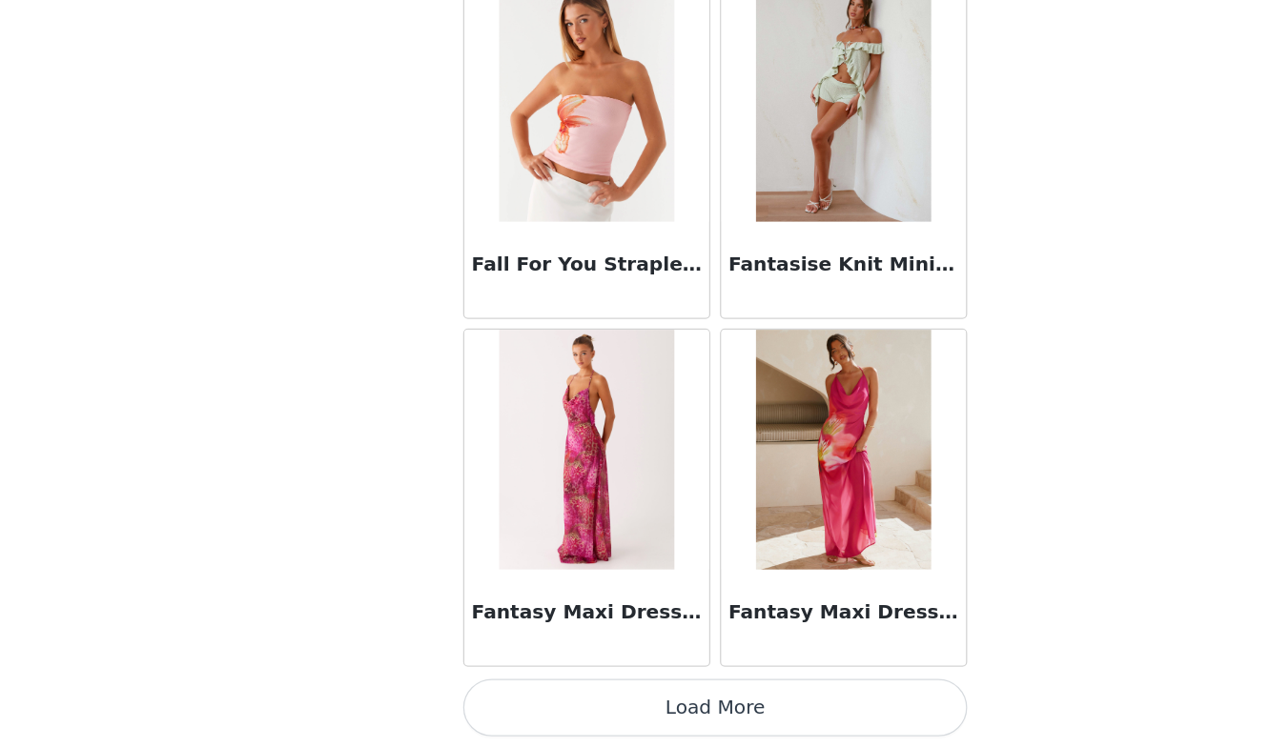
click at [599, 705] on button "Load More" at bounding box center [635, 716] width 400 height 46
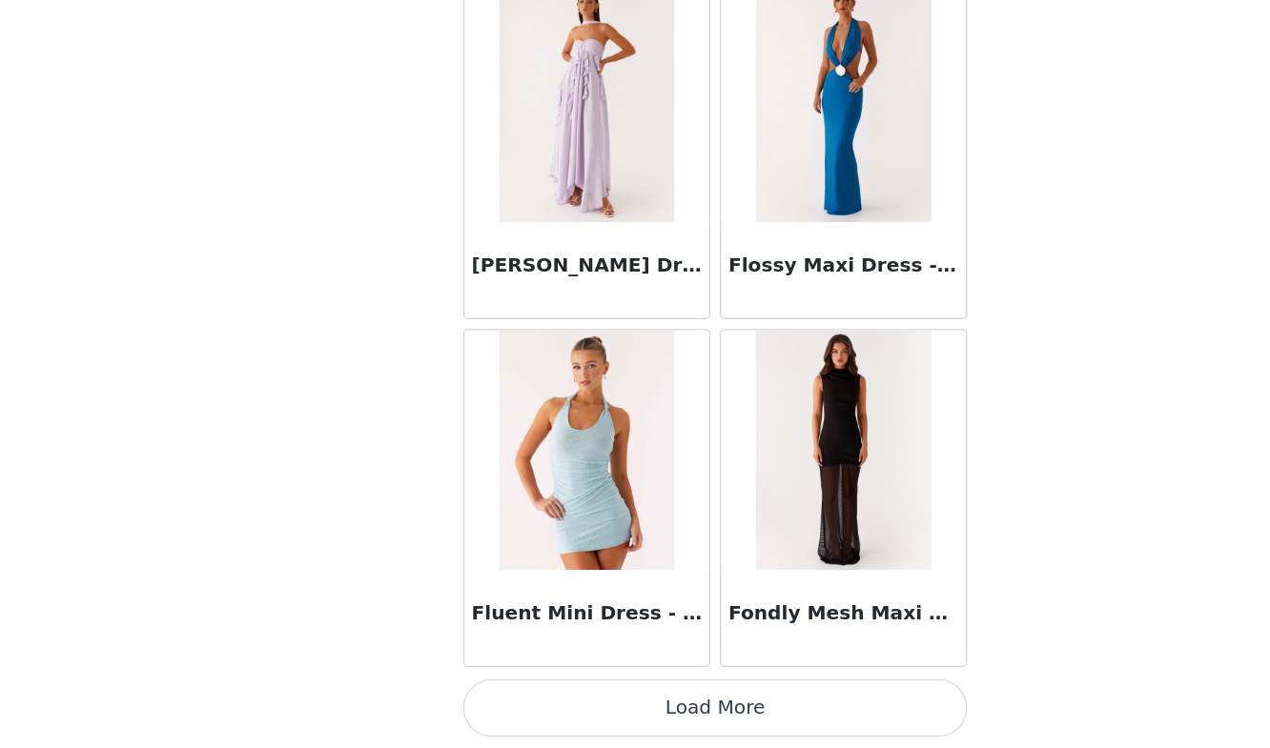
click at [598, 705] on button "Load More" at bounding box center [635, 716] width 400 height 46
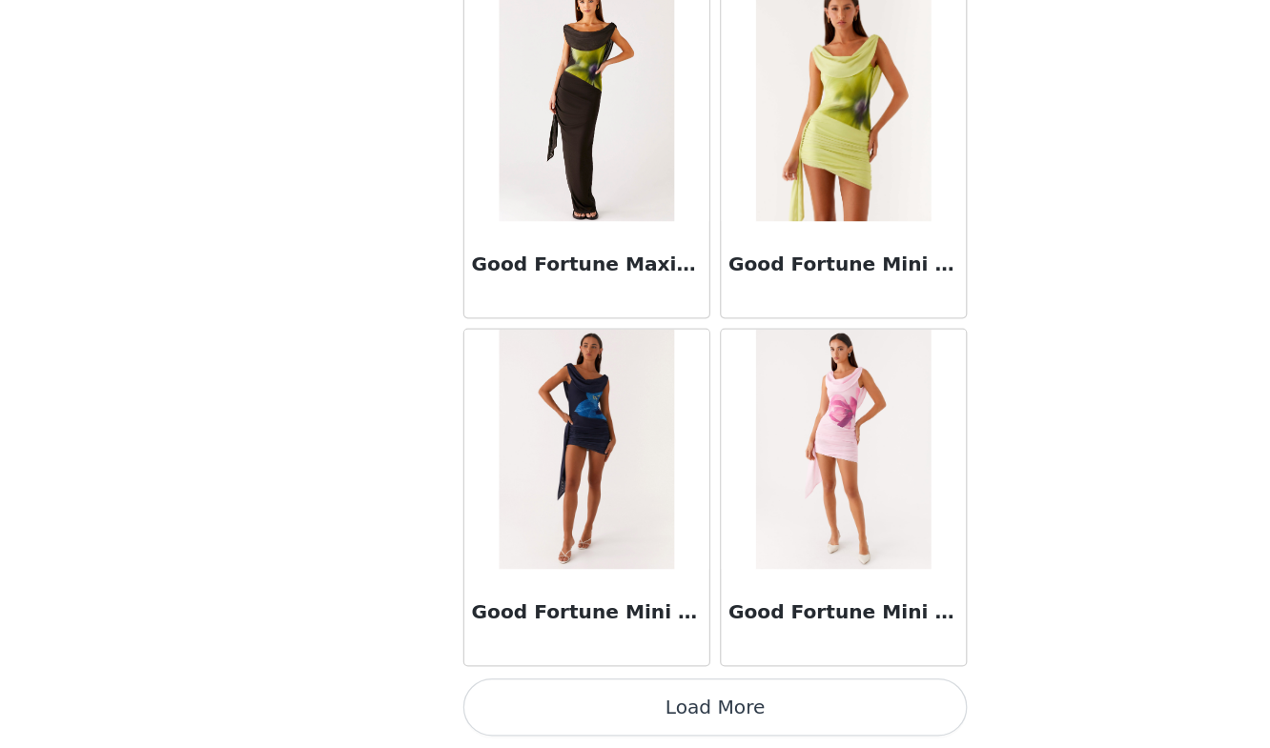
click at [598, 705] on button "Load More" at bounding box center [635, 716] width 400 height 46
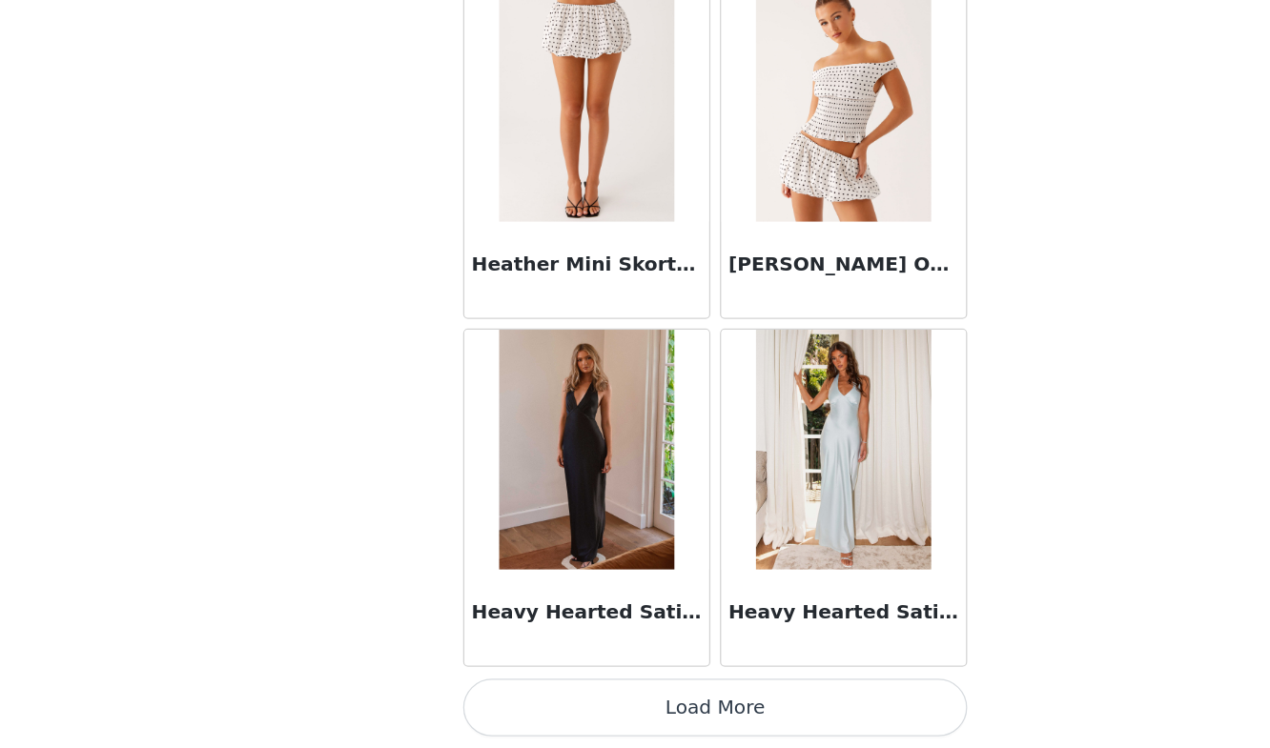
click at [593, 709] on button "Load More" at bounding box center [635, 716] width 400 height 46
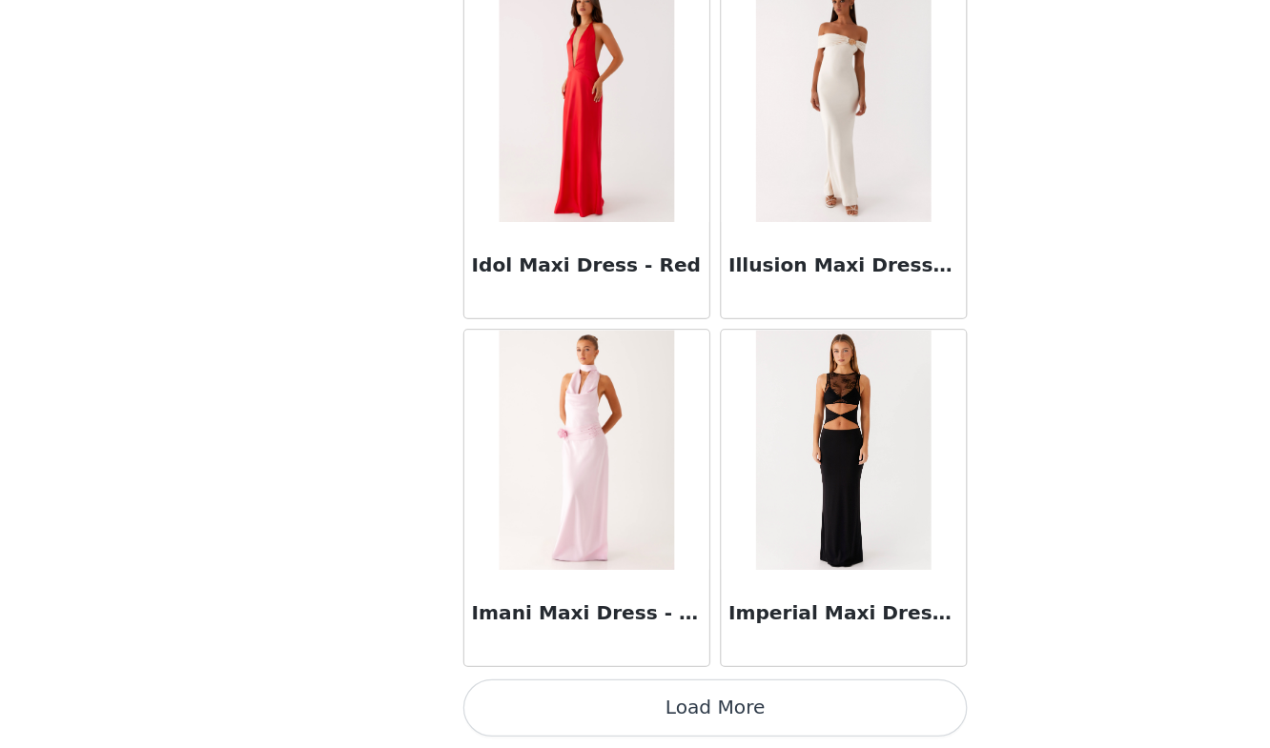
click at [593, 709] on button "Load More" at bounding box center [635, 716] width 400 height 46
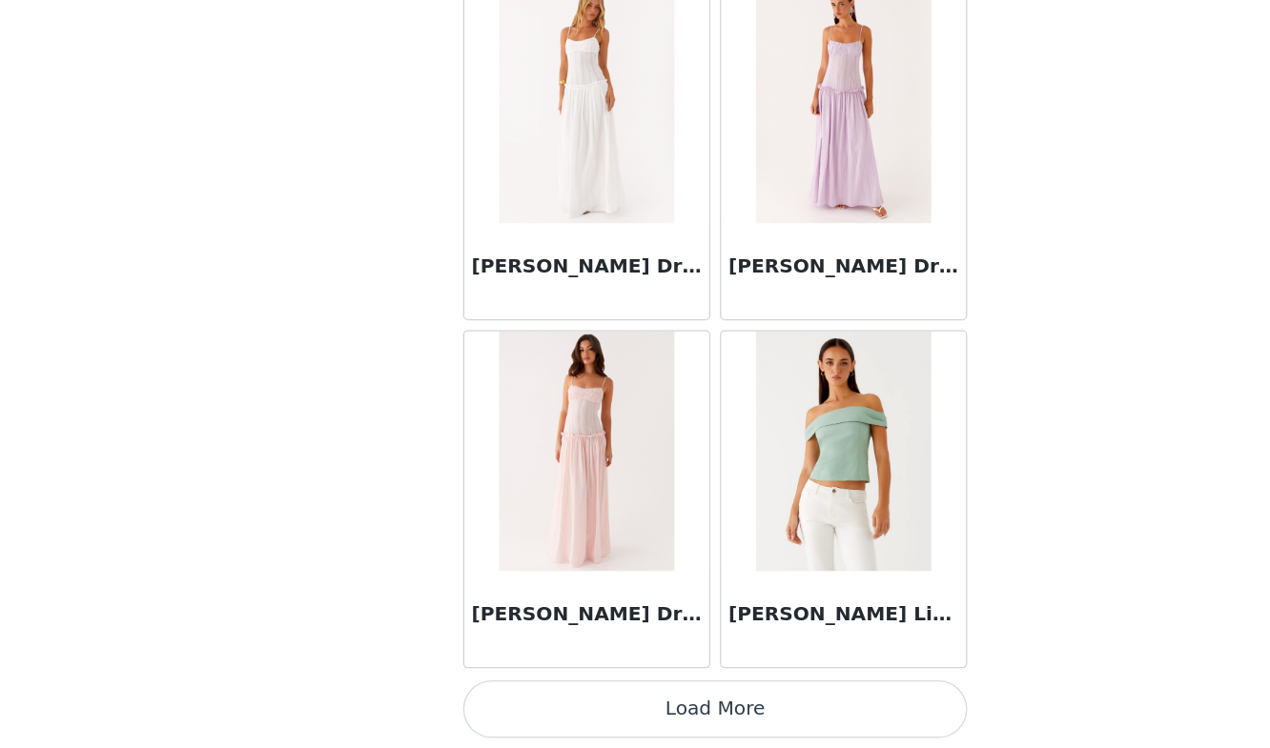
scroll to position [57462, 0]
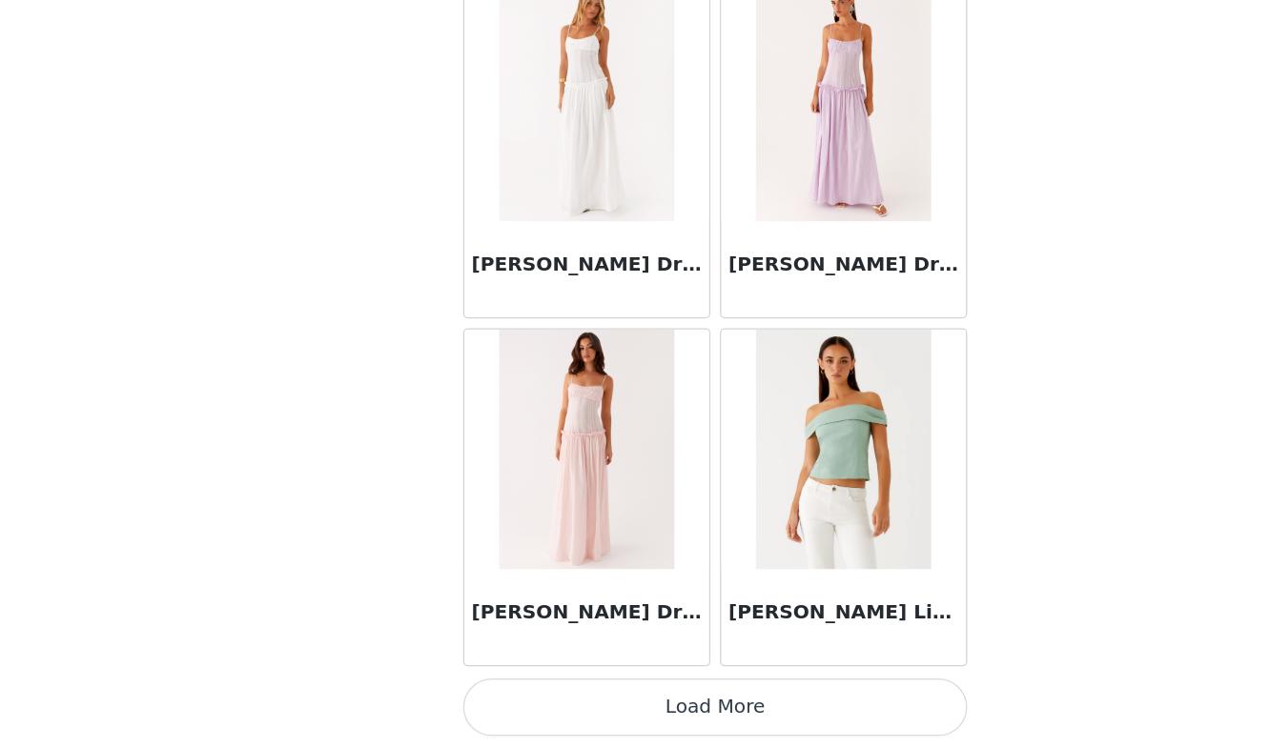
click at [584, 716] on button "Load More" at bounding box center [635, 716] width 400 height 46
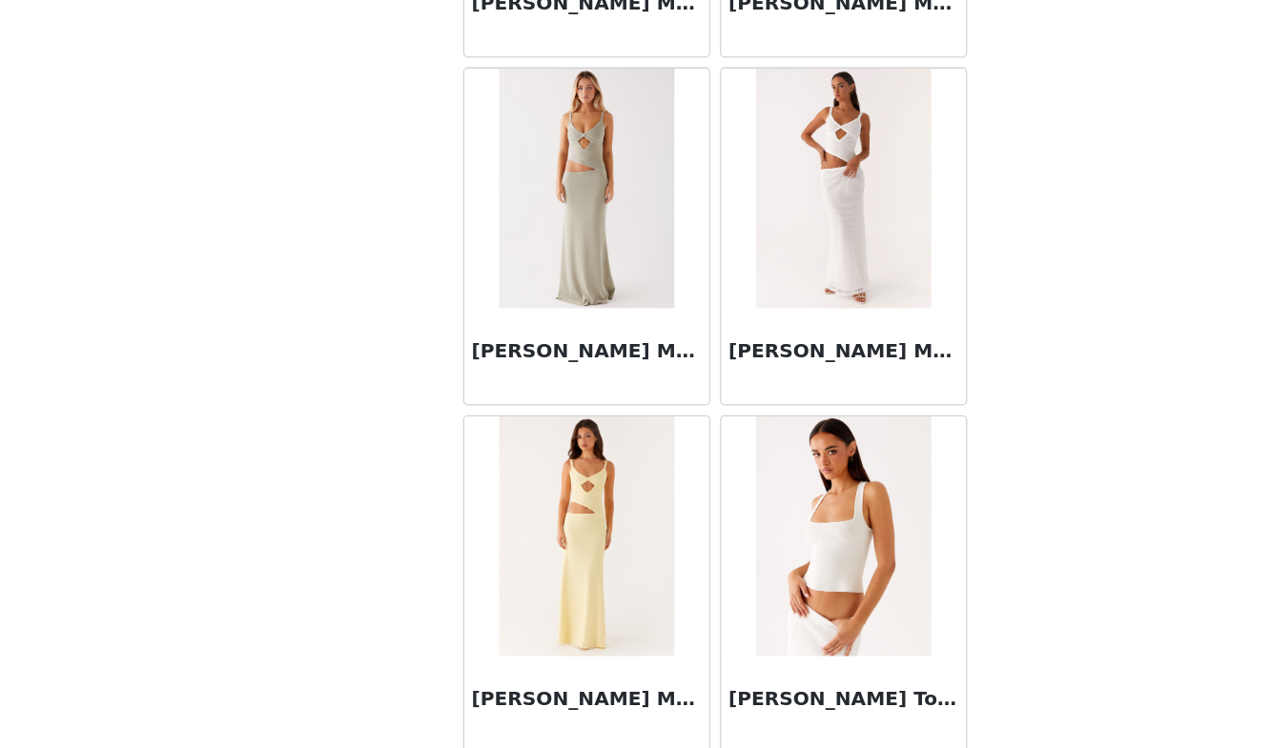
scroll to position [59599, 0]
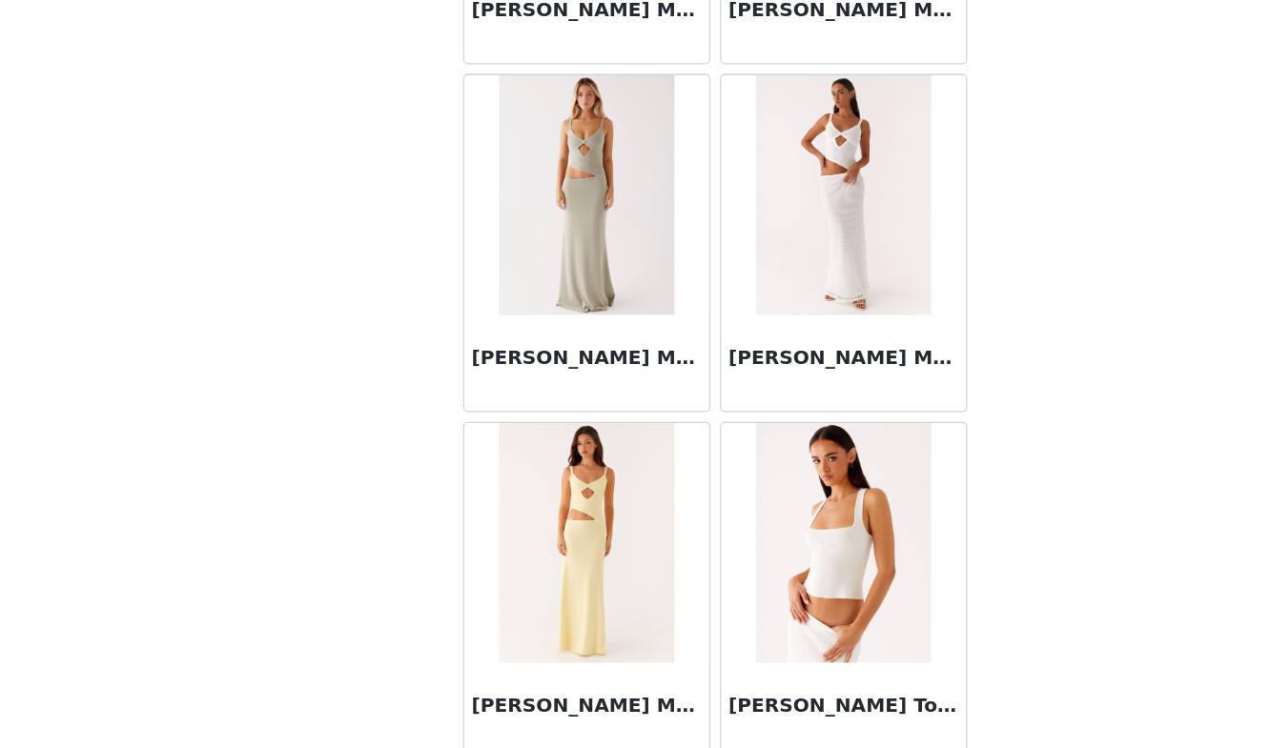
click at [710, 308] on img at bounding box center [736, 309] width 138 height 191
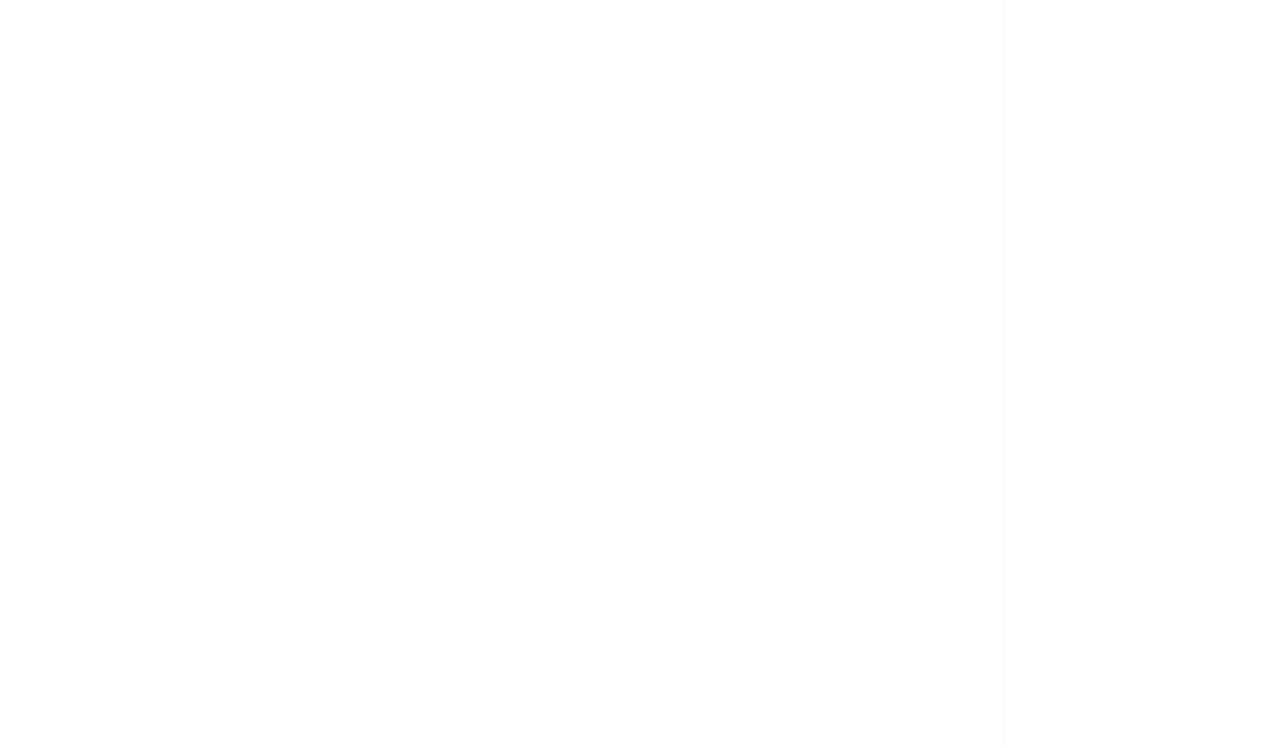
scroll to position [0, 0]
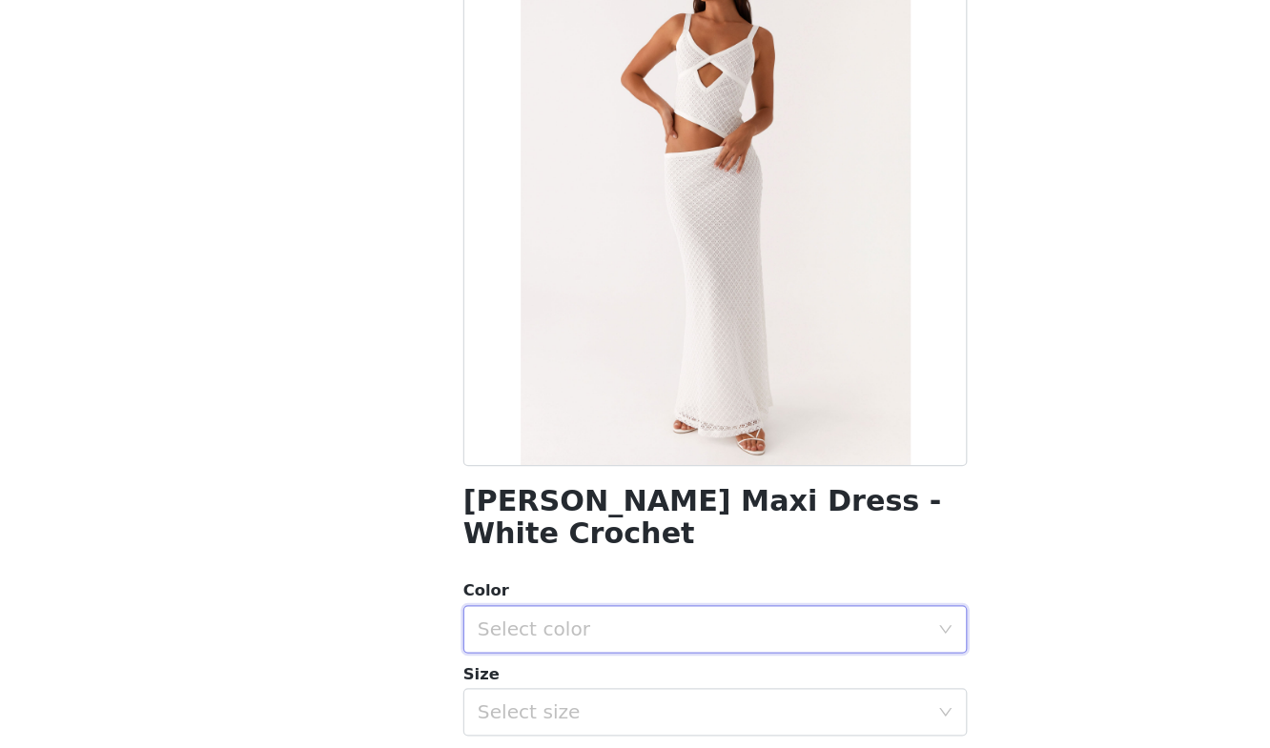
click at [615, 640] on div "Select color" at bounding box center [628, 654] width 365 height 36
click at [576, 662] on li "White Crochet" at bounding box center [635, 670] width 400 height 31
click at [567, 710] on div "Select size" at bounding box center [624, 719] width 357 height 19
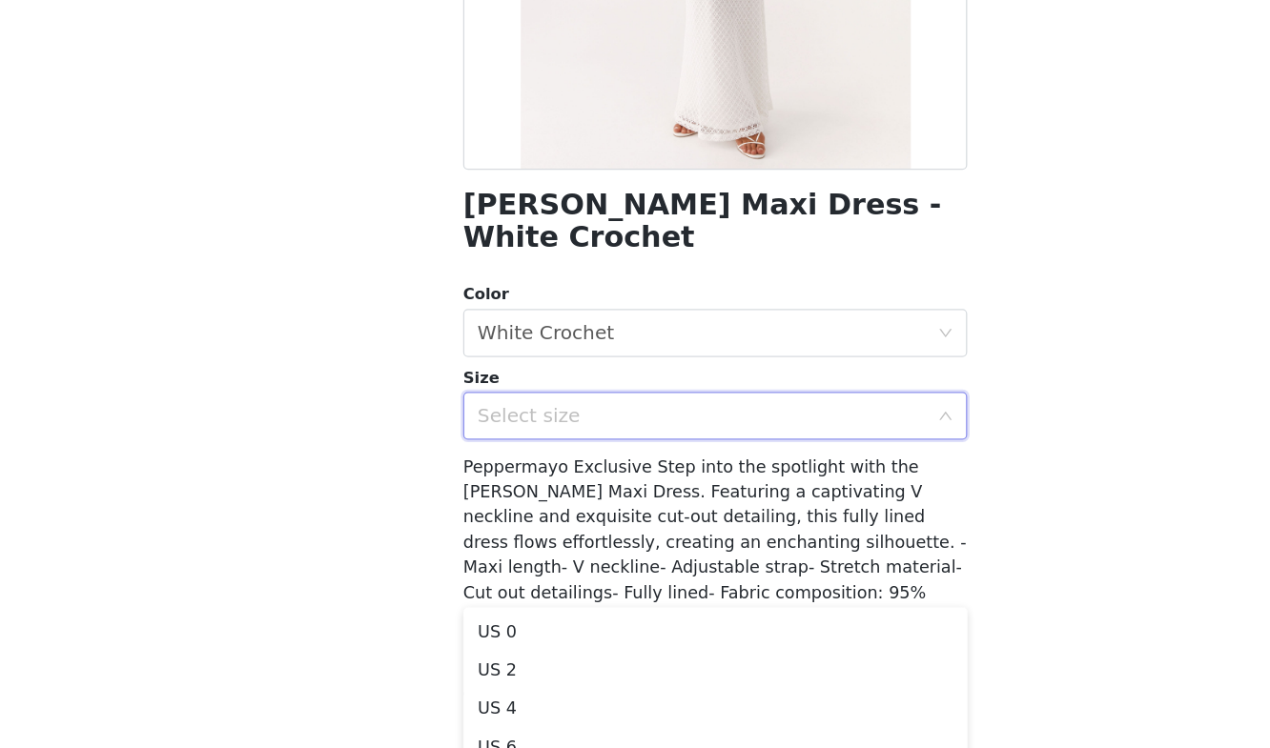
scroll to position [192, 0]
click at [490, 684] on li "US 4" at bounding box center [635, 689] width 400 height 31
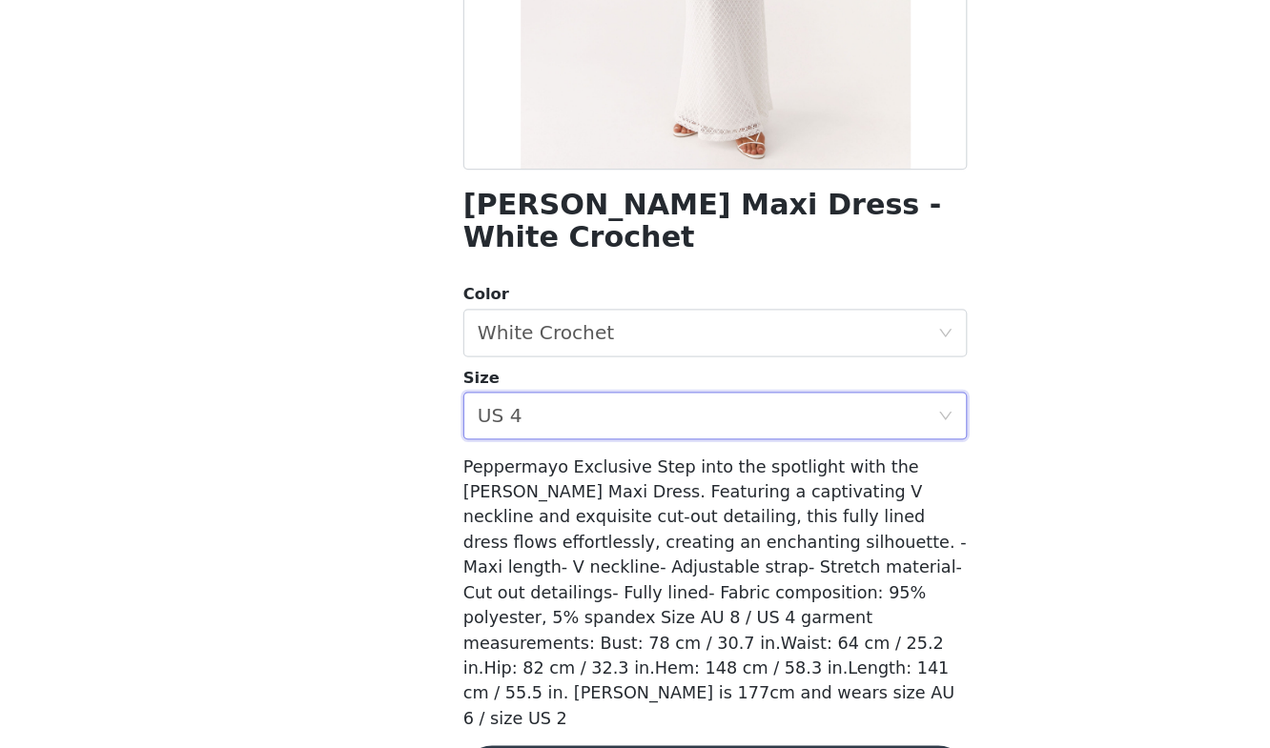
scroll to position [83, 0]
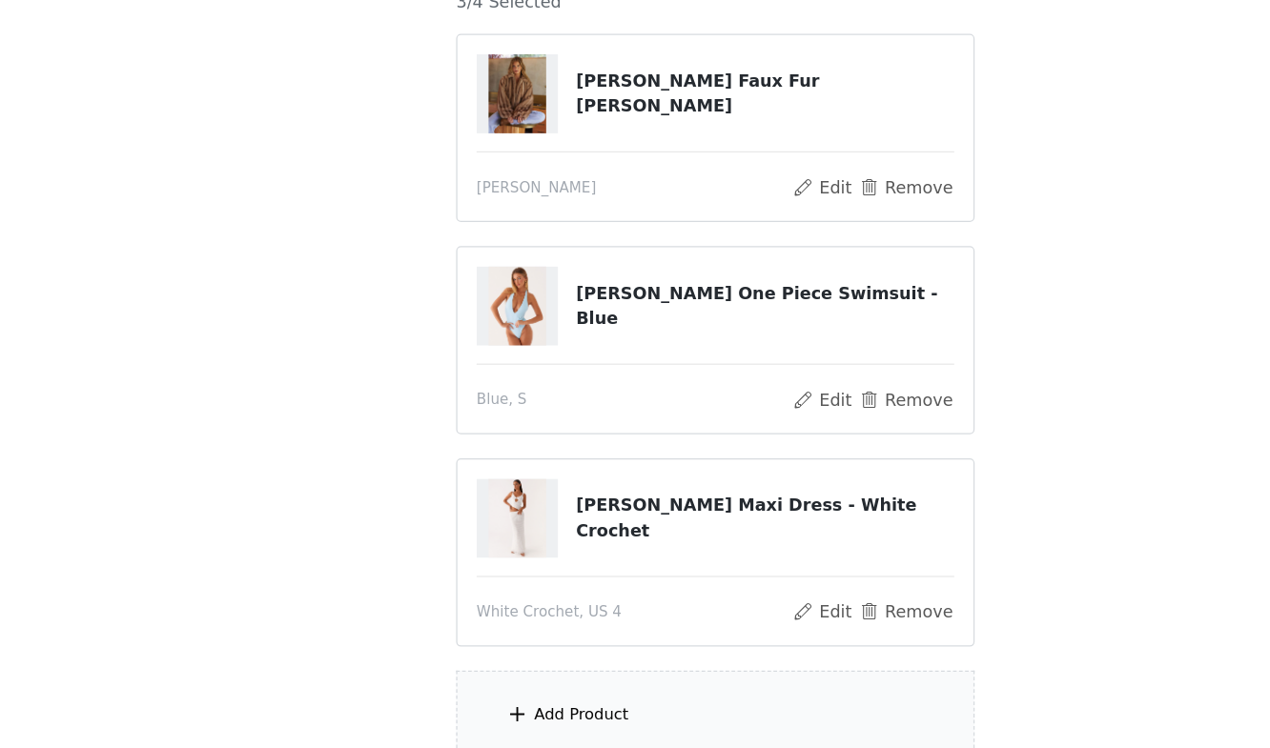
click at [530, 715] on div "Add Product" at bounding box center [528, 721] width 75 height 19
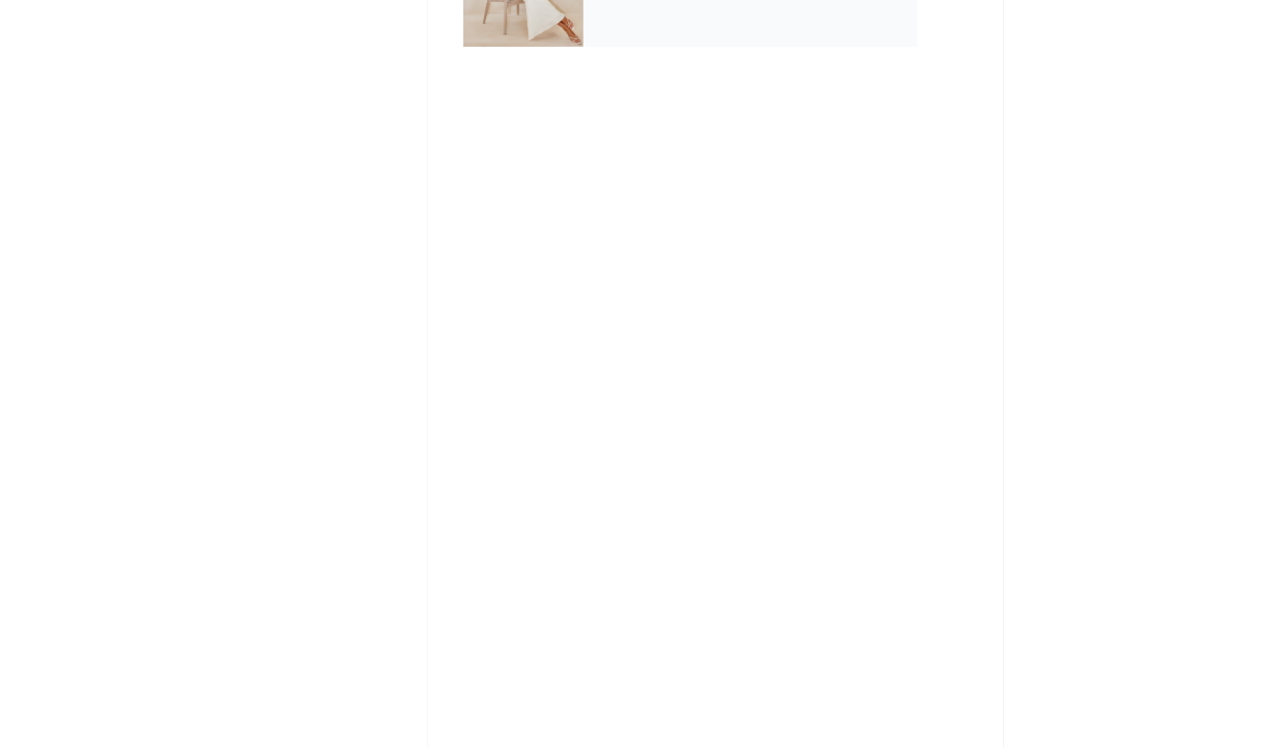
click at [622, 189] on div "September Gifting" at bounding box center [662, 142] width 265 height 95
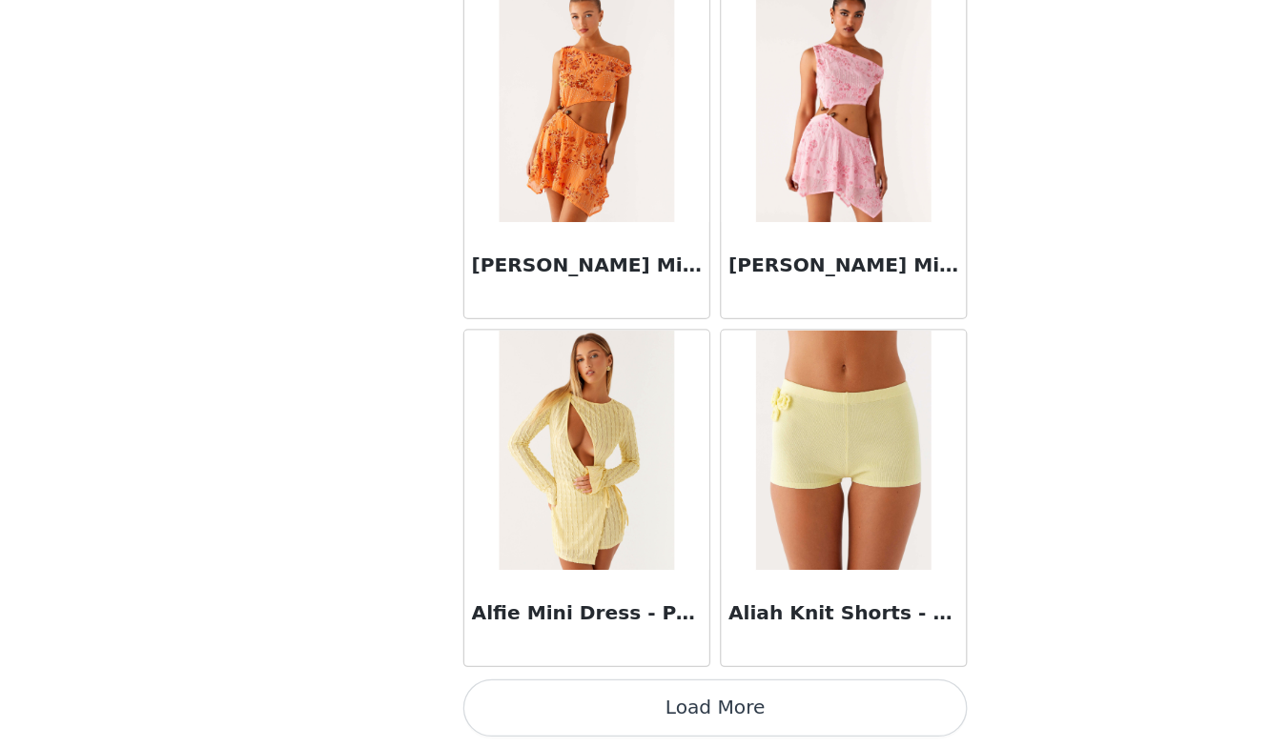
click at [620, 702] on button "Load More" at bounding box center [635, 716] width 400 height 46
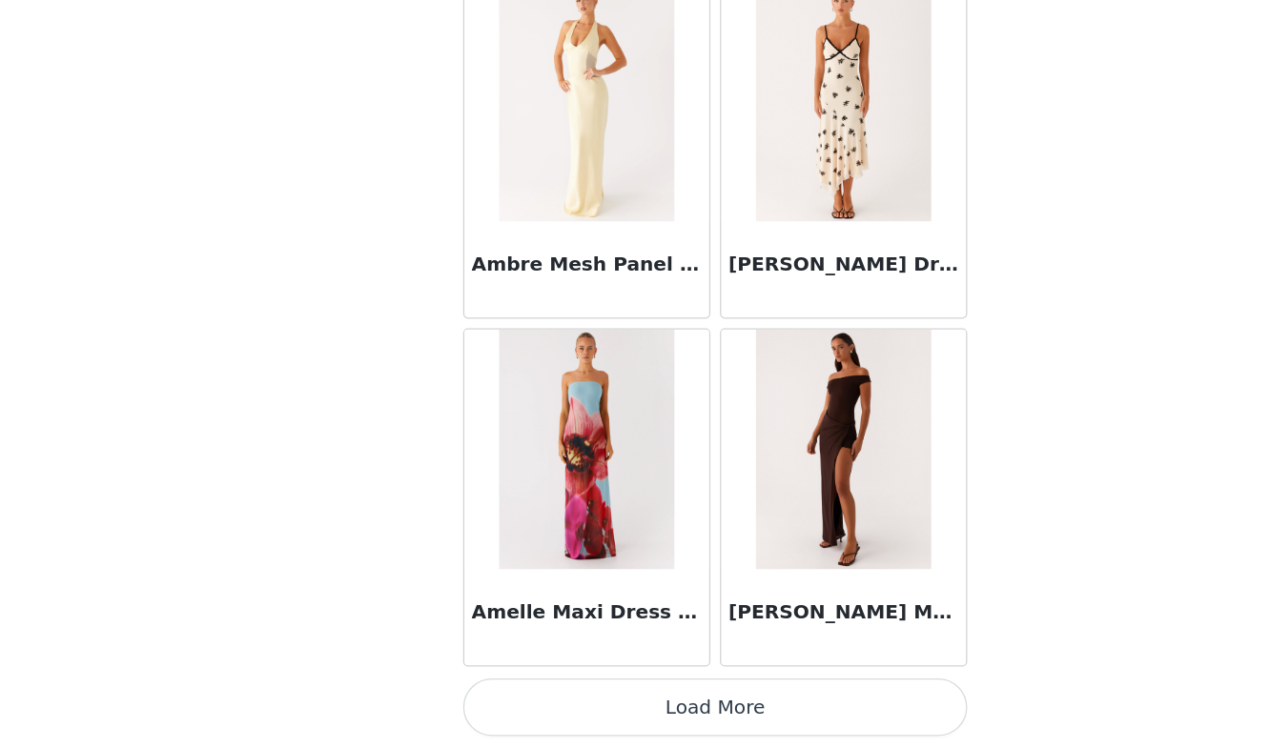
scroll to position [252, 0]
click at [589, 709] on button "Load More" at bounding box center [635, 716] width 400 height 46
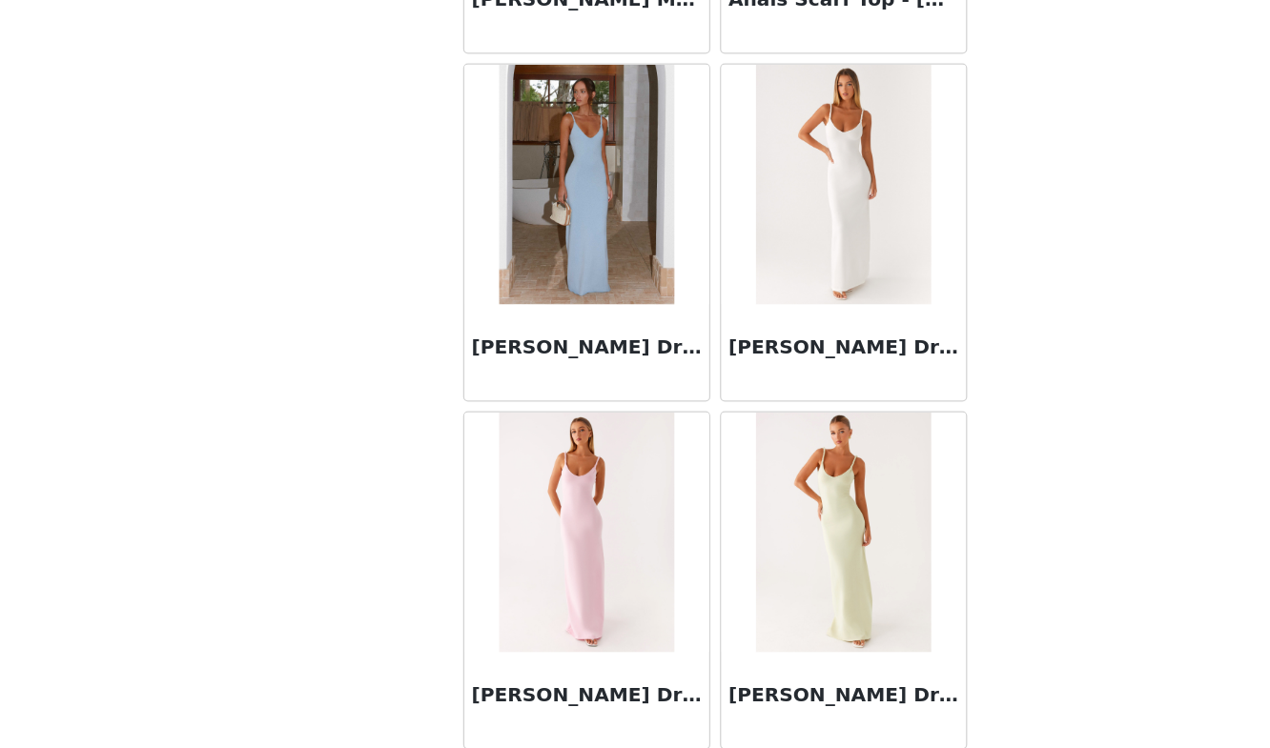
scroll to position [7698, 0]
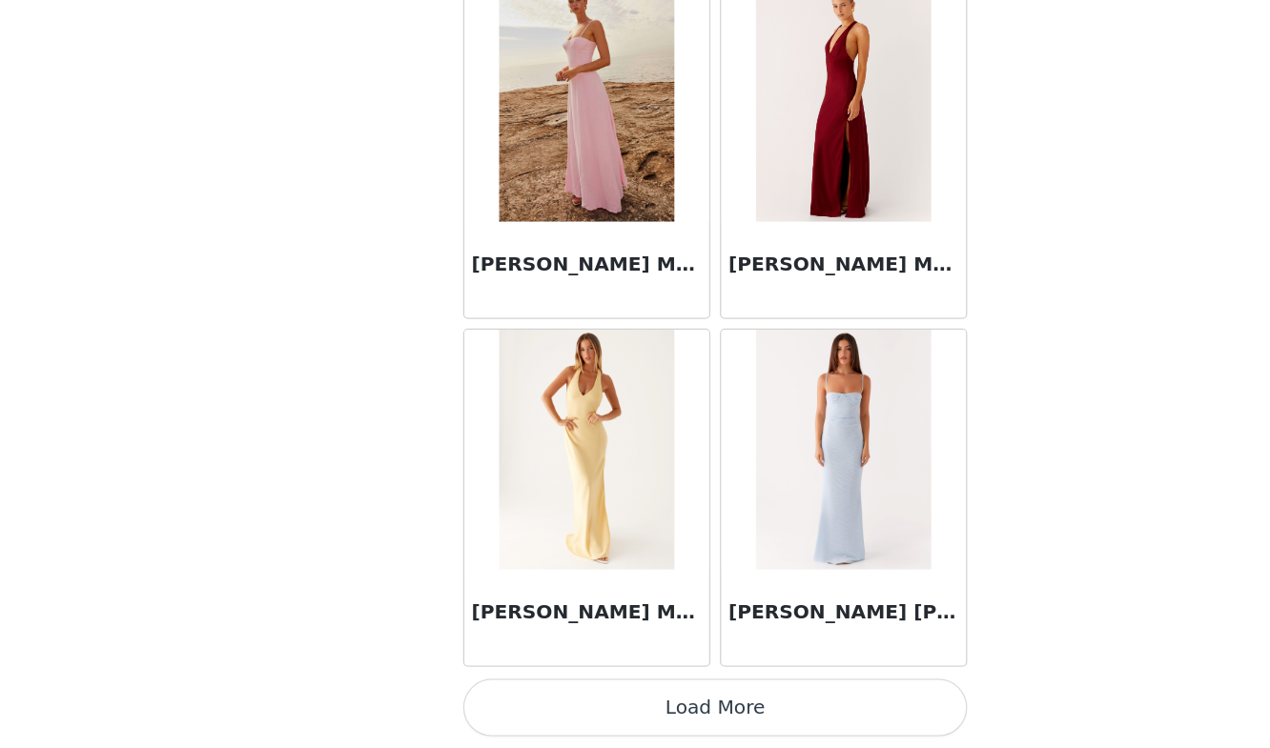
click at [546, 716] on button "Load More" at bounding box center [635, 716] width 400 height 46
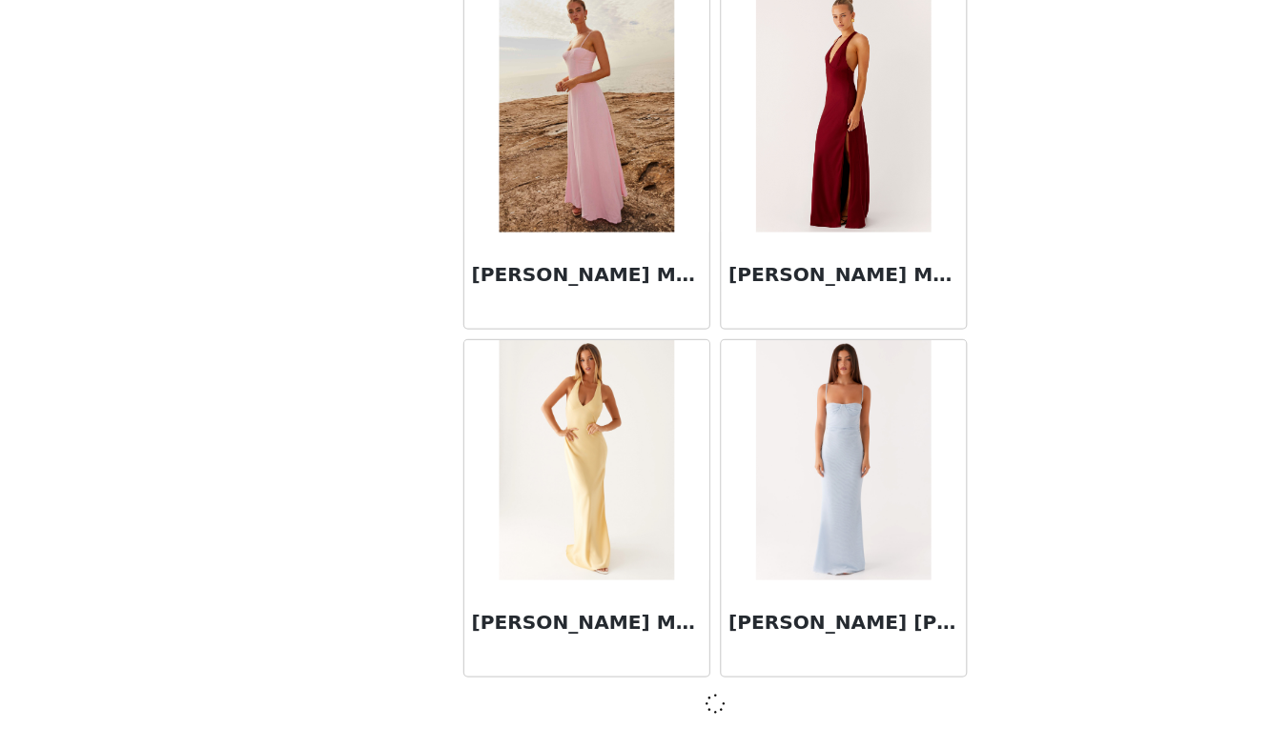
scroll to position [7690, 0]
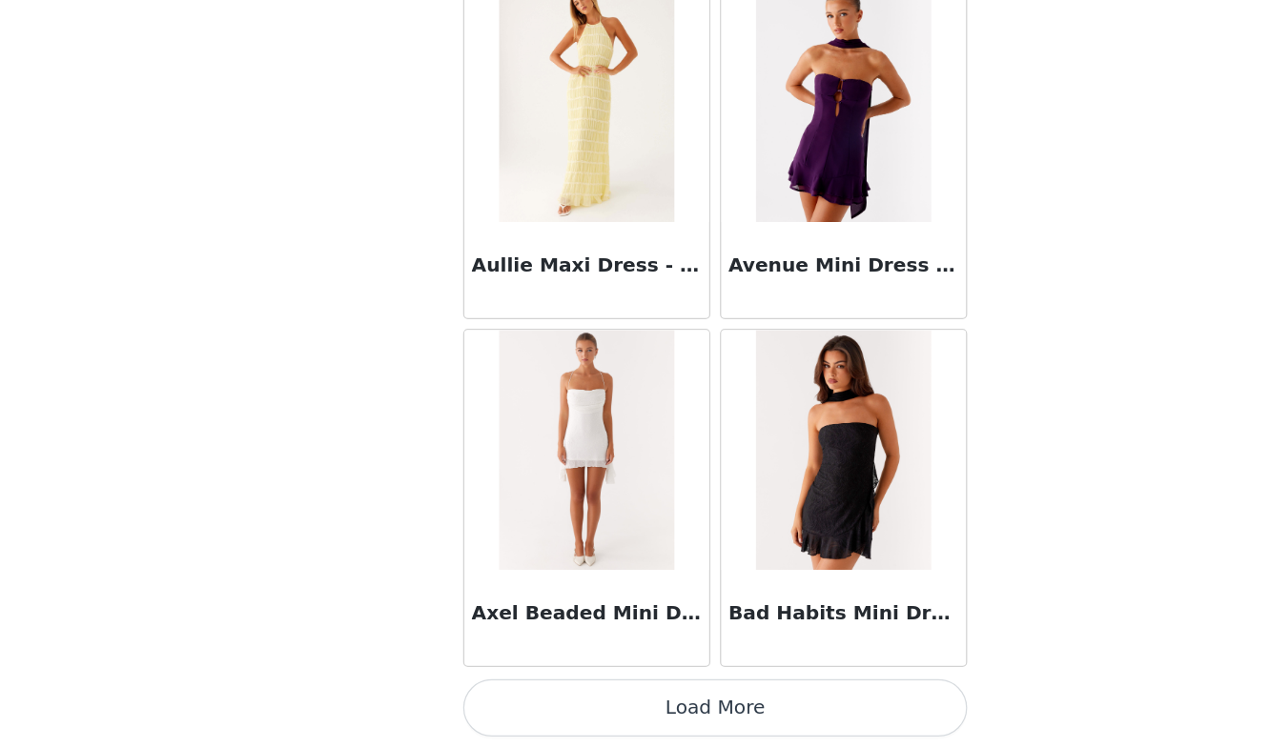
click at [548, 708] on button "Load More" at bounding box center [635, 716] width 400 height 46
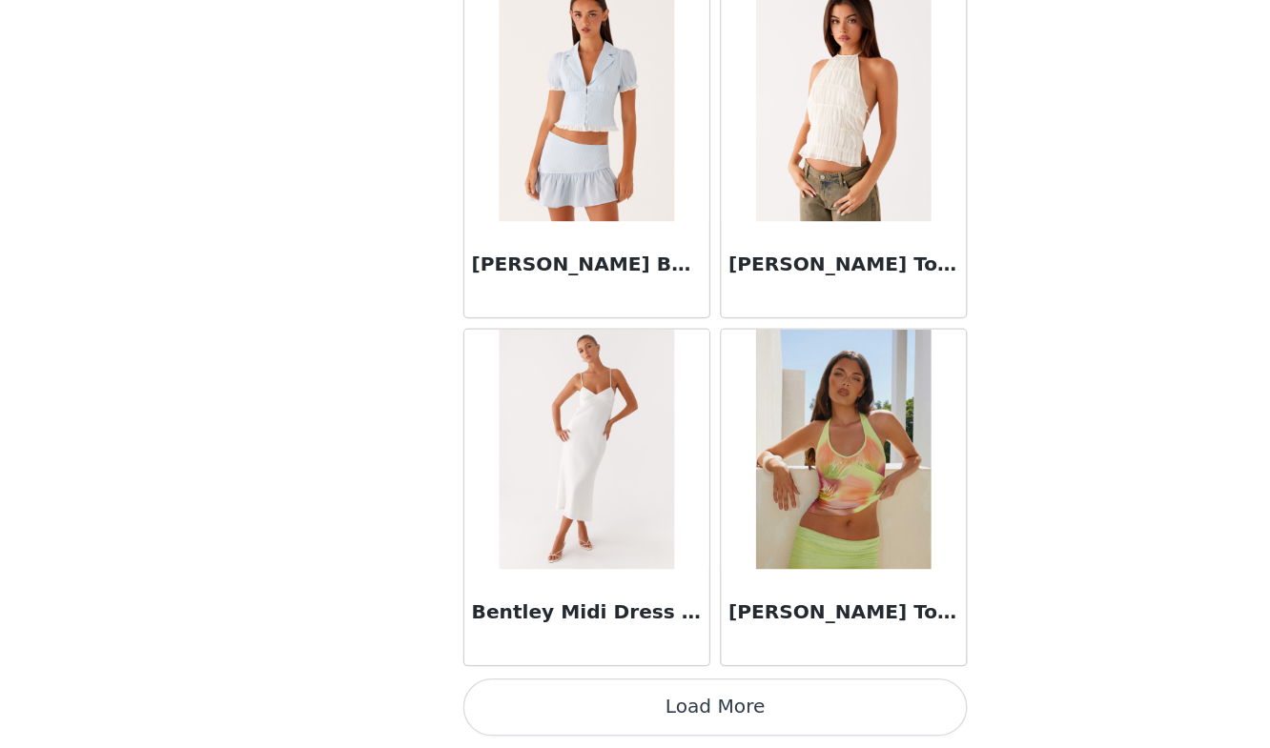
click at [548, 708] on button "Load More" at bounding box center [635, 716] width 400 height 46
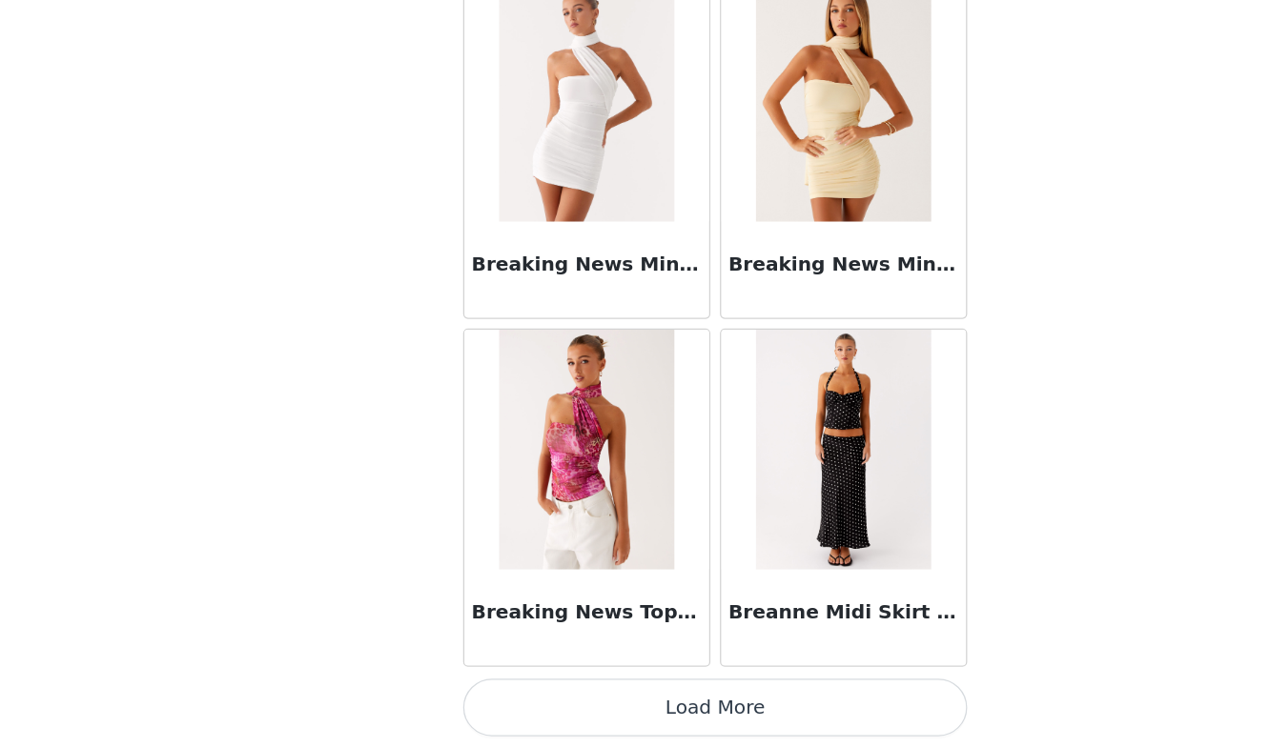
click at [545, 707] on button "Load More" at bounding box center [635, 716] width 400 height 46
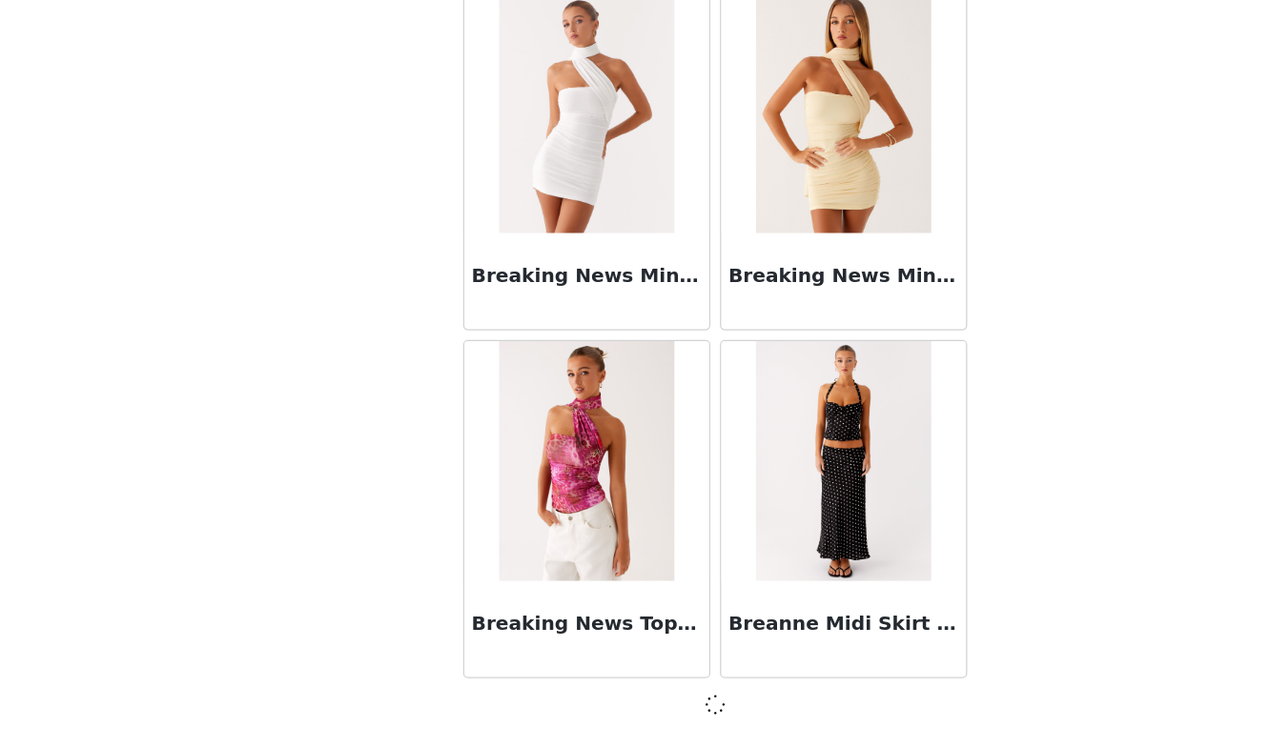
scroll to position [15983, 0]
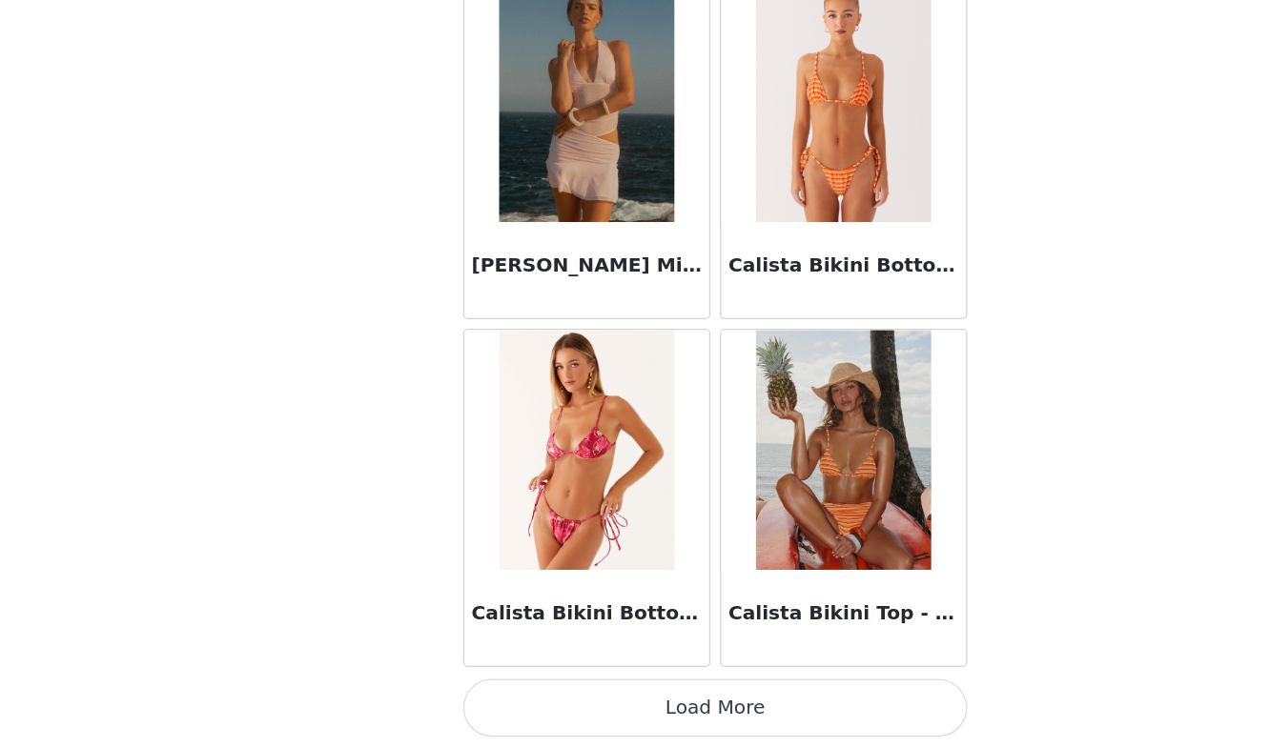
click at [545, 708] on button "Load More" at bounding box center [635, 716] width 400 height 46
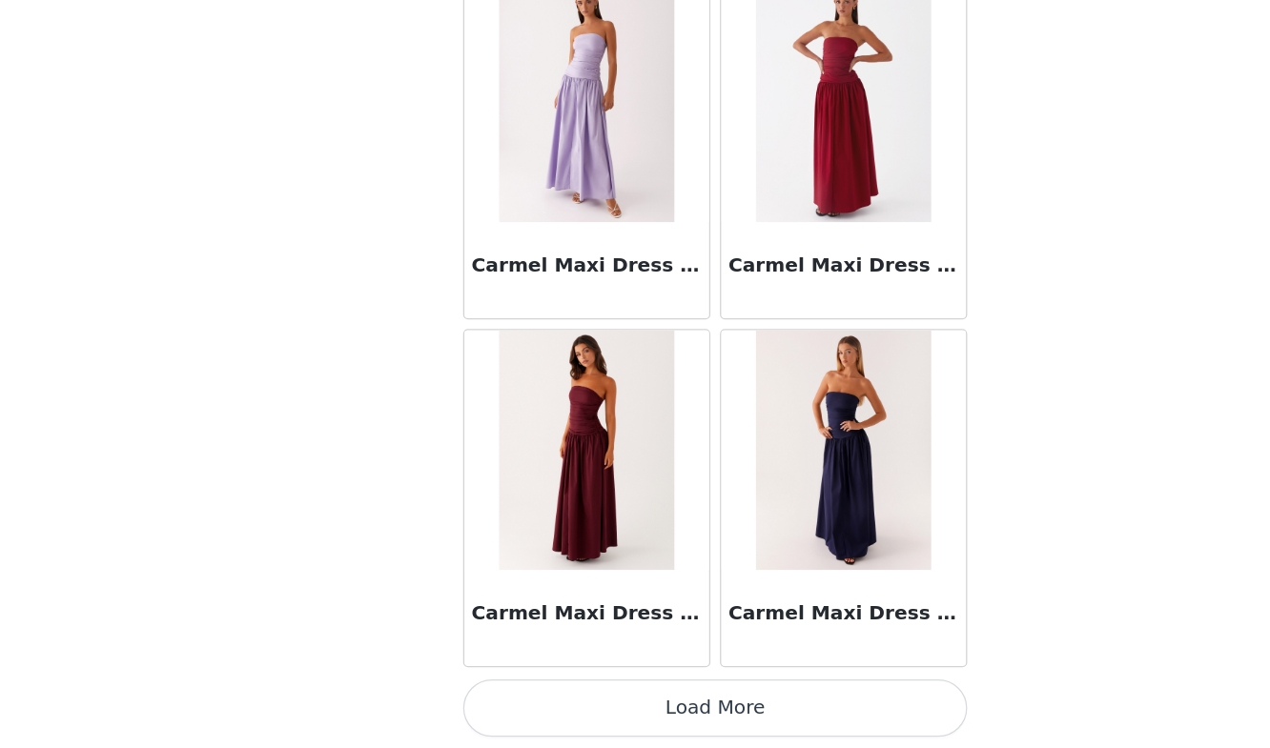
click at [545, 708] on button "Load More" at bounding box center [635, 716] width 400 height 46
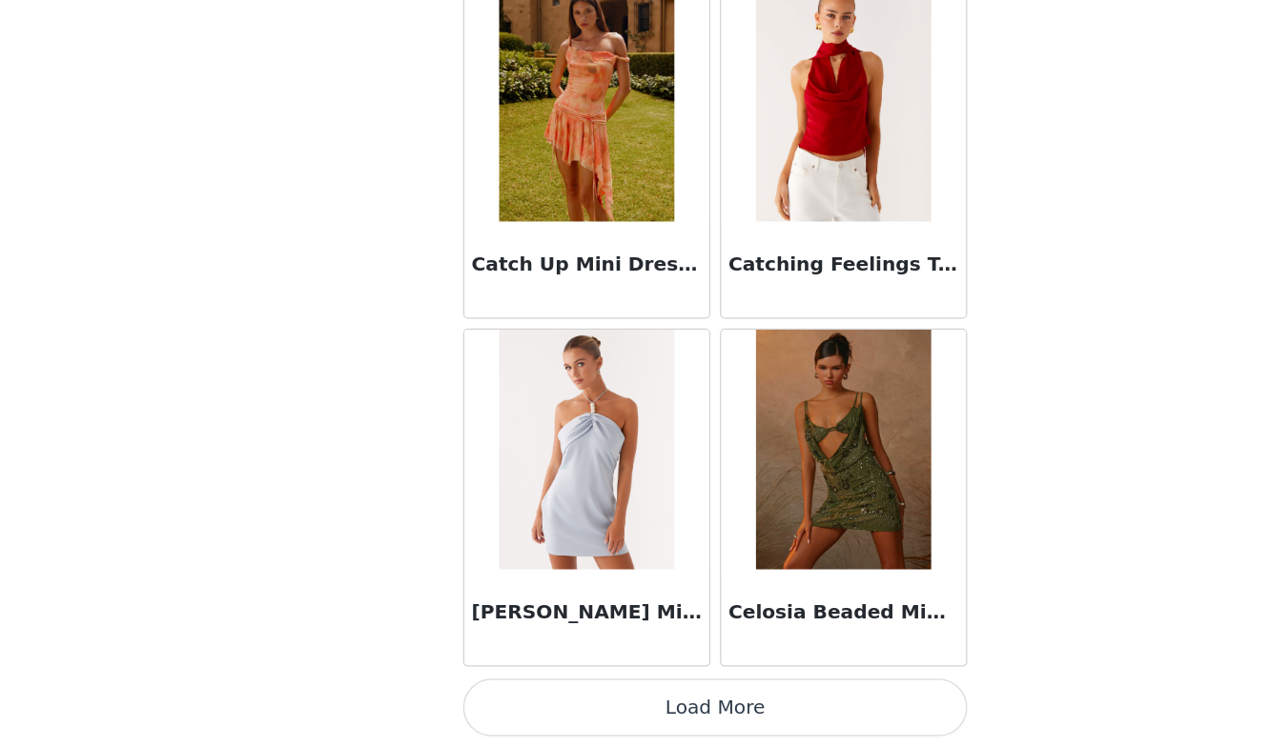
click at [545, 708] on button "Load More" at bounding box center [635, 716] width 400 height 46
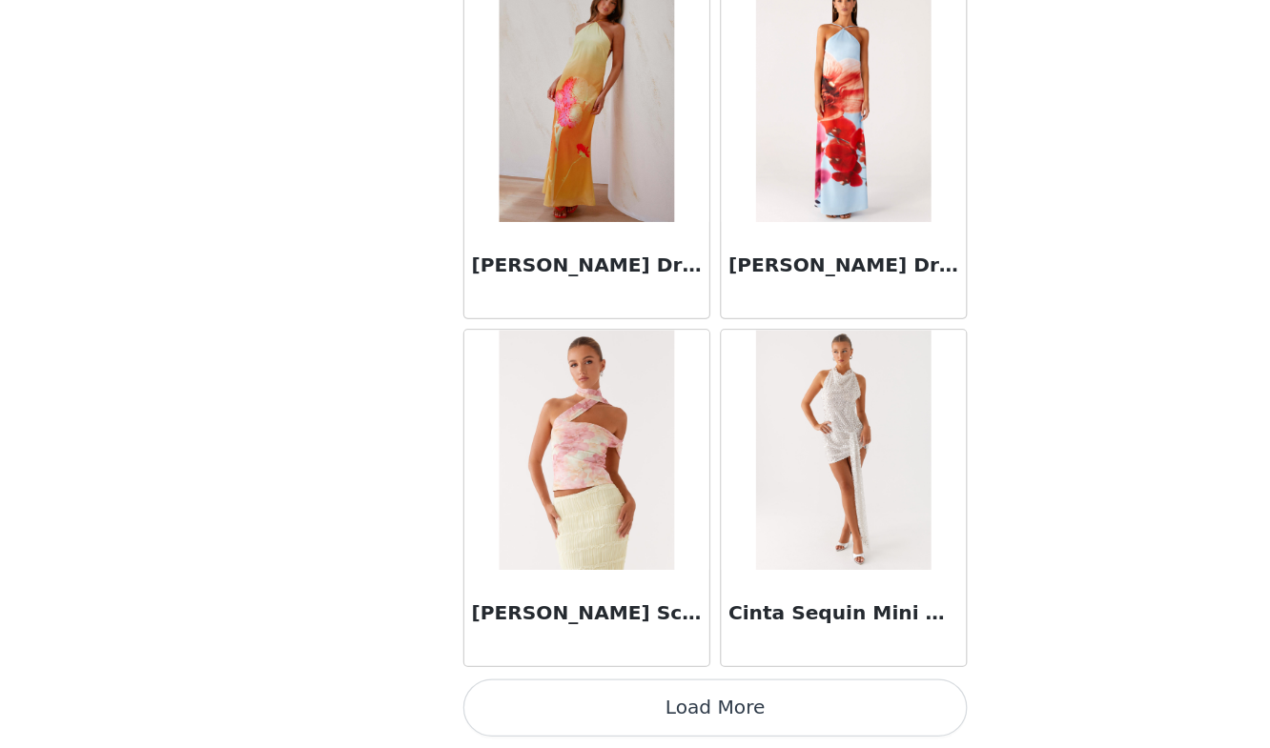
click at [545, 708] on button "Load More" at bounding box center [635, 716] width 400 height 46
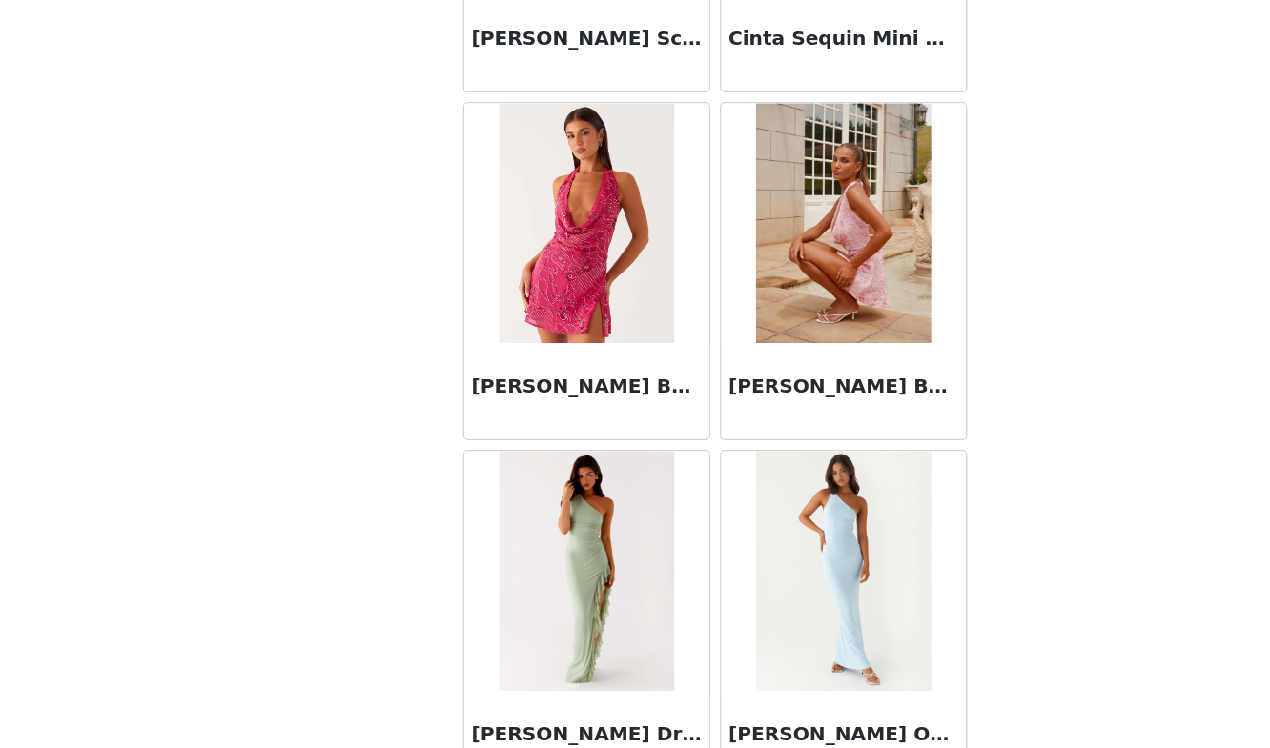
scroll to position [29815, 0]
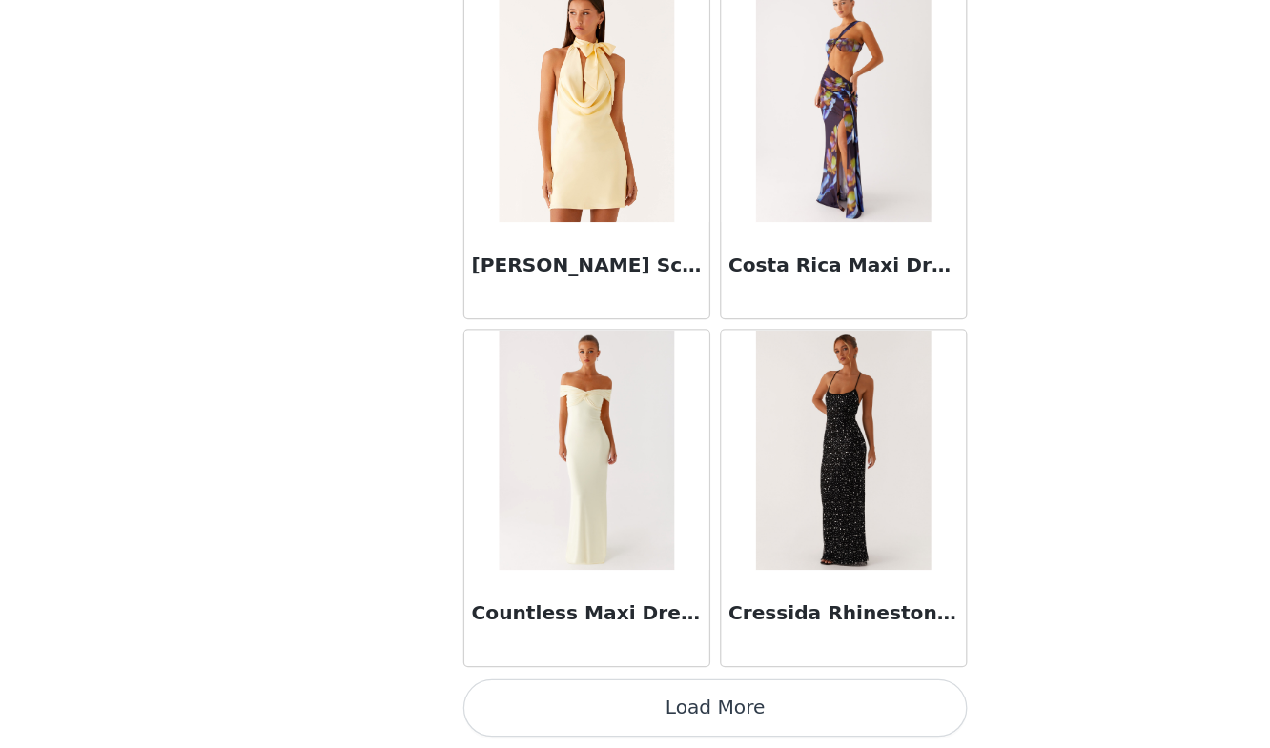
click at [545, 708] on button "Load More" at bounding box center [635, 716] width 400 height 46
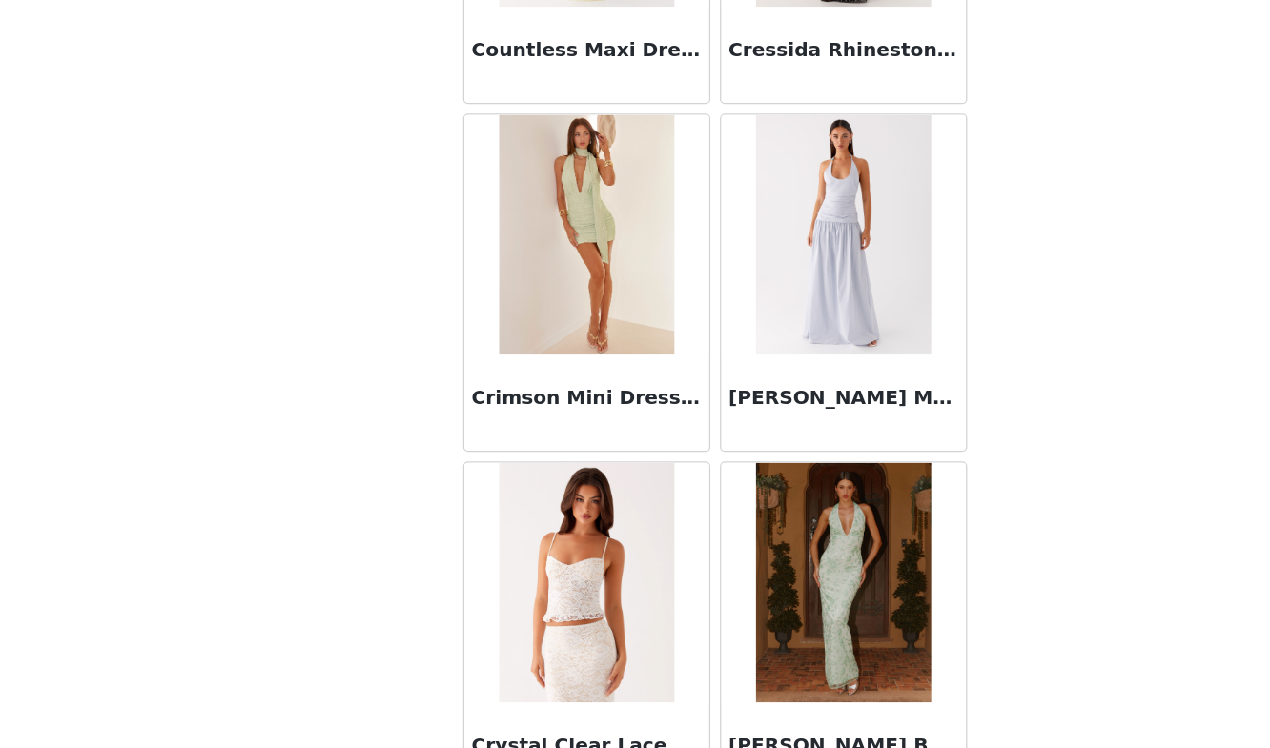
scroll to position [32580, 0]
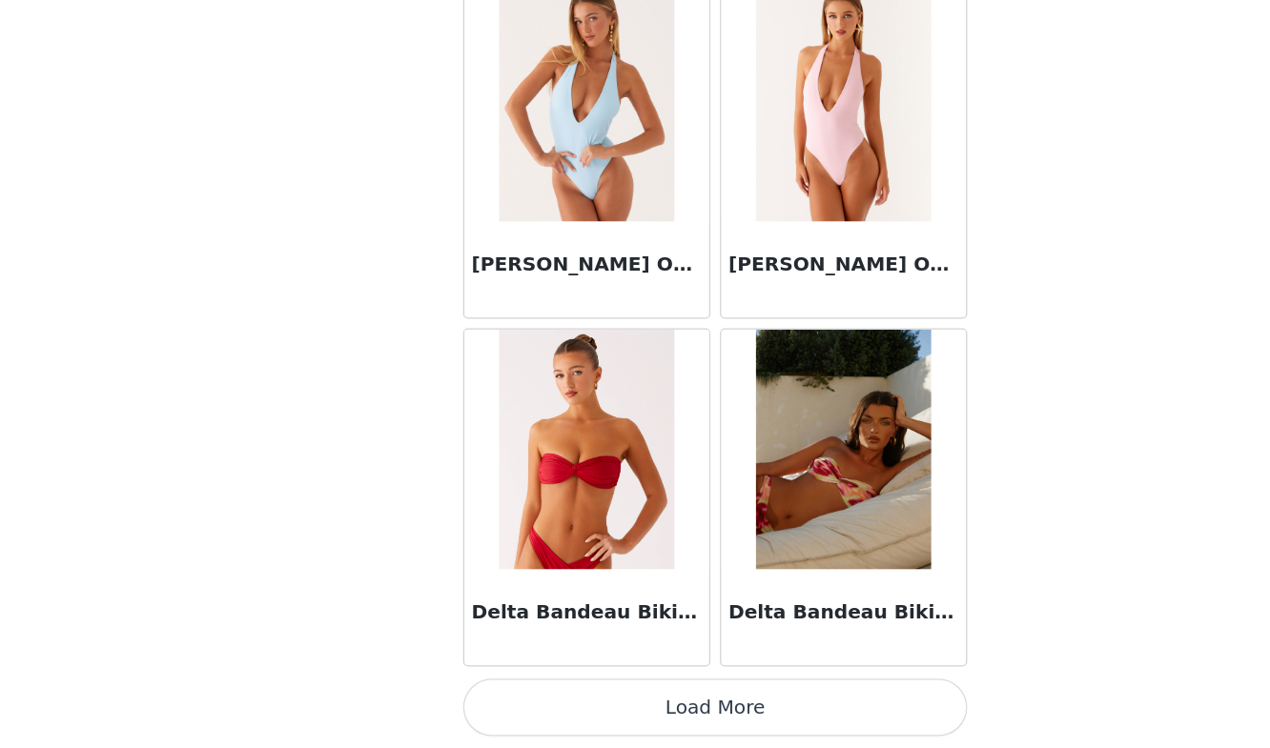
click at [545, 708] on button "Load More" at bounding box center [635, 716] width 400 height 46
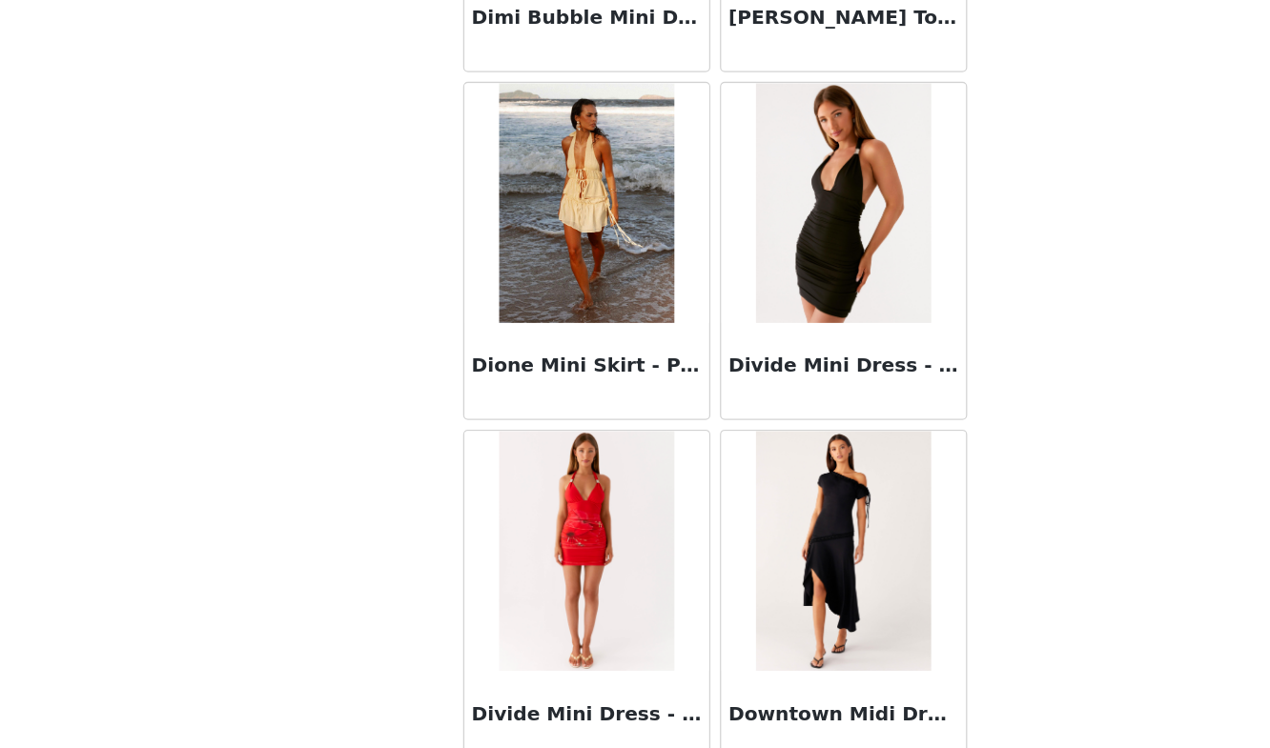
scroll to position [35345, 0]
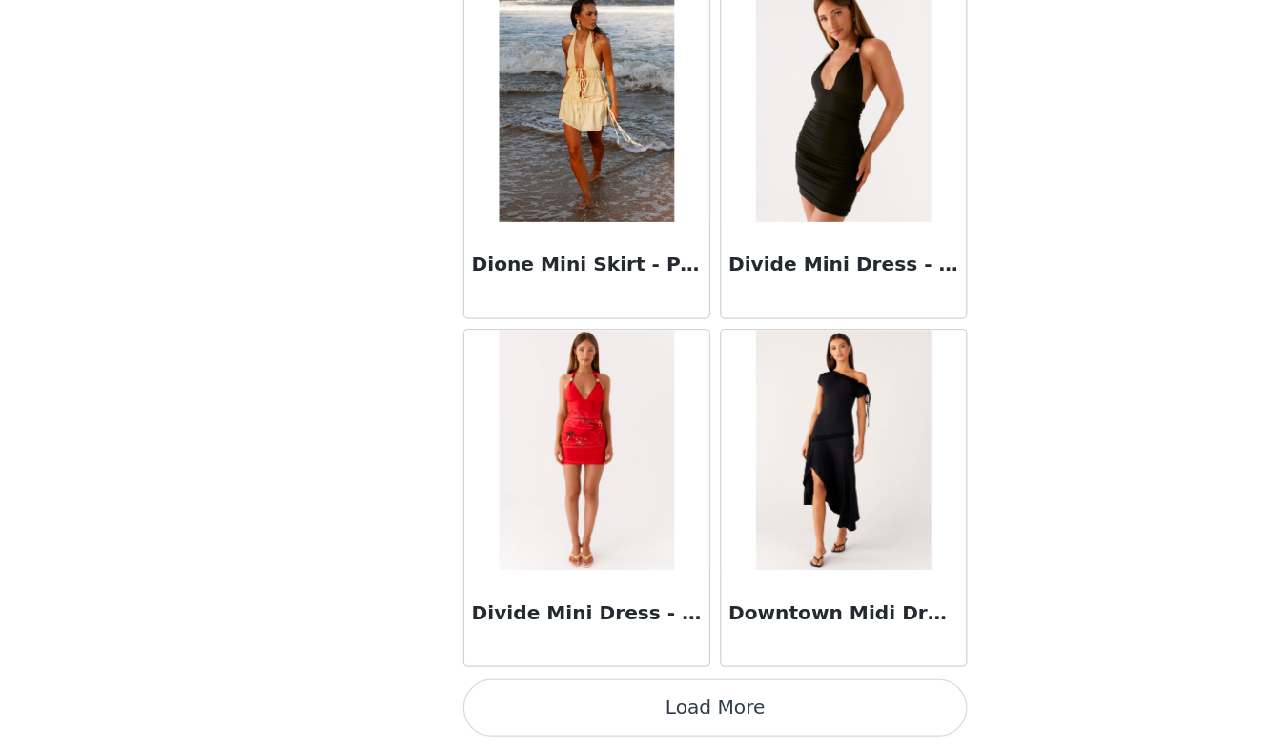
click at [549, 701] on button "Load More" at bounding box center [635, 716] width 400 height 46
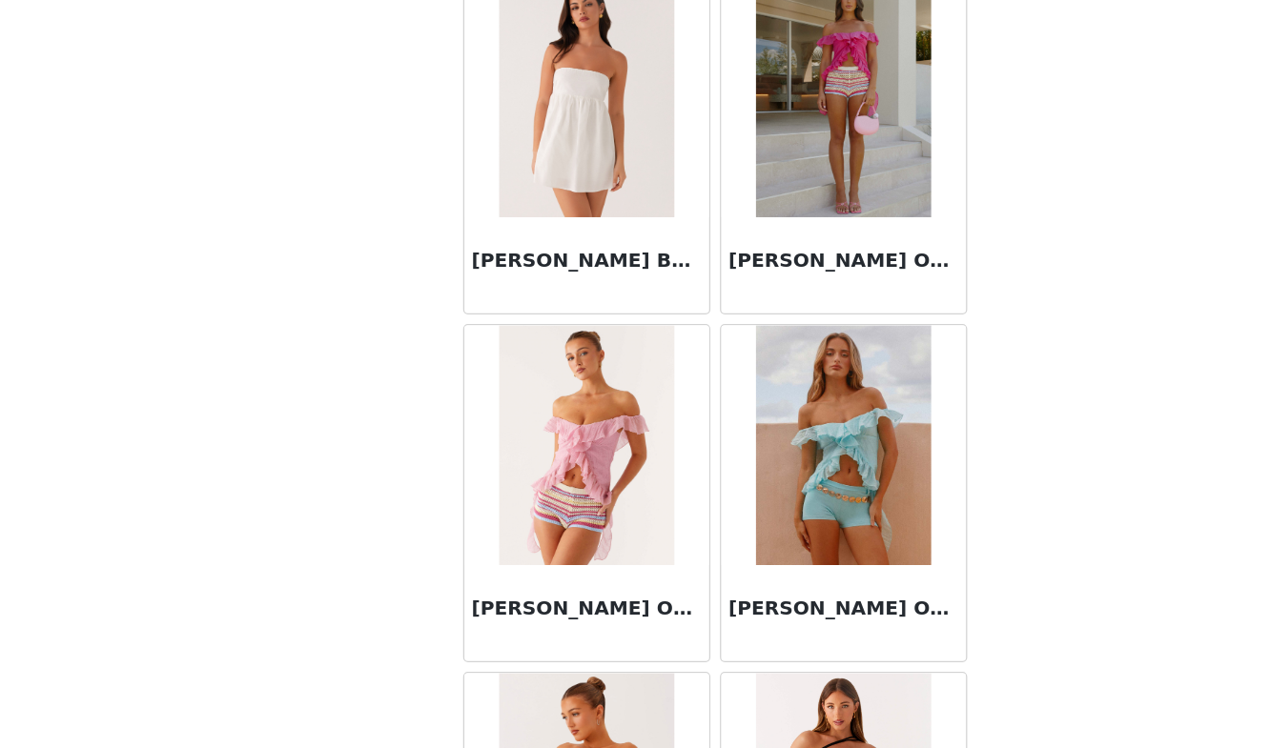
scroll to position [36178, 0]
click at [729, 485] on img at bounding box center [736, 507] width 138 height 191
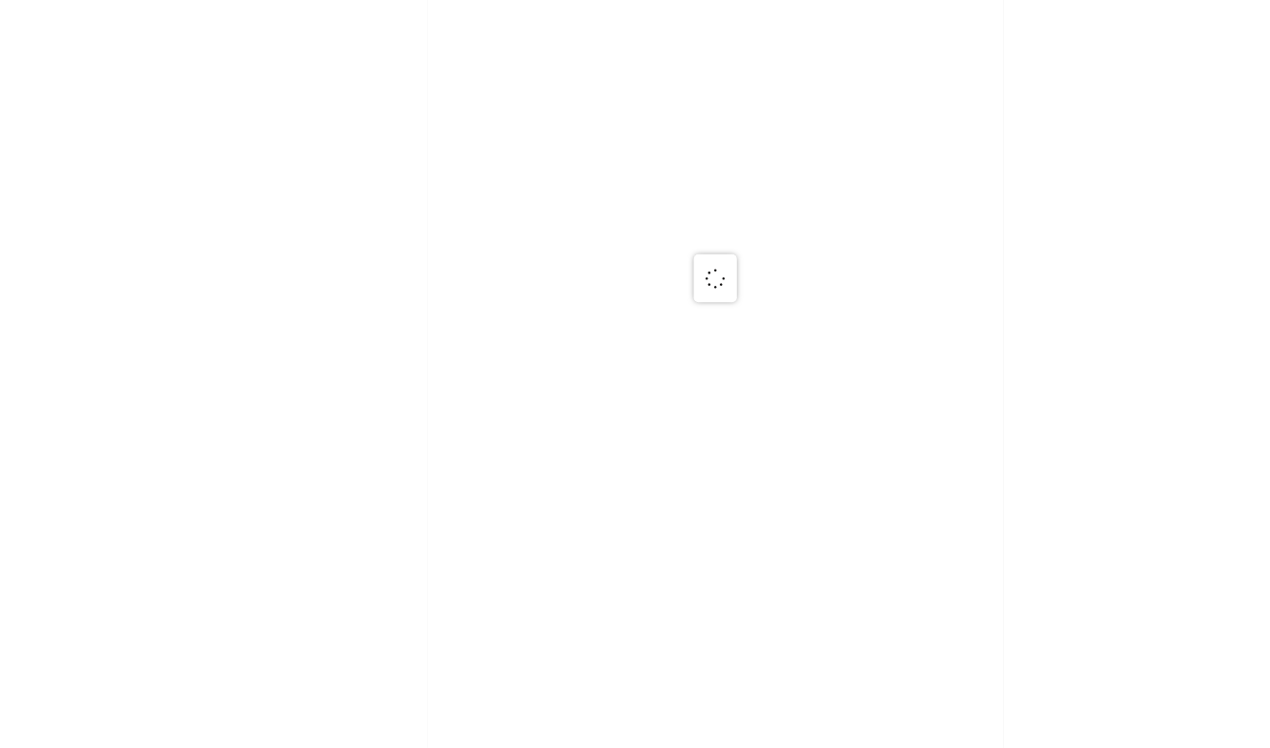
scroll to position [0, 0]
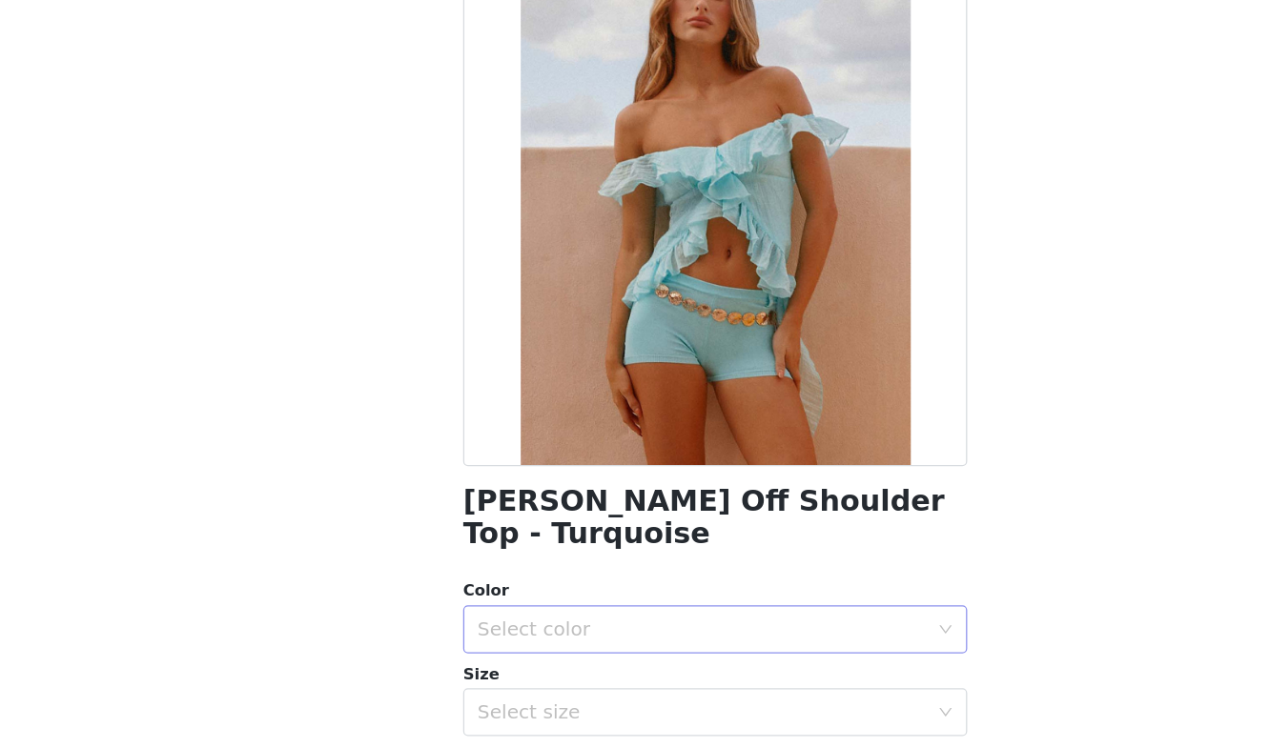
click at [645, 644] on div "Select color" at bounding box center [624, 653] width 357 height 19
click at [570, 672] on li "Turquoise" at bounding box center [635, 670] width 400 height 31
click at [562, 710] on div "Select size" at bounding box center [624, 719] width 357 height 19
click at [523, 731] on li "US 4" at bounding box center [635, 733] width 400 height 31
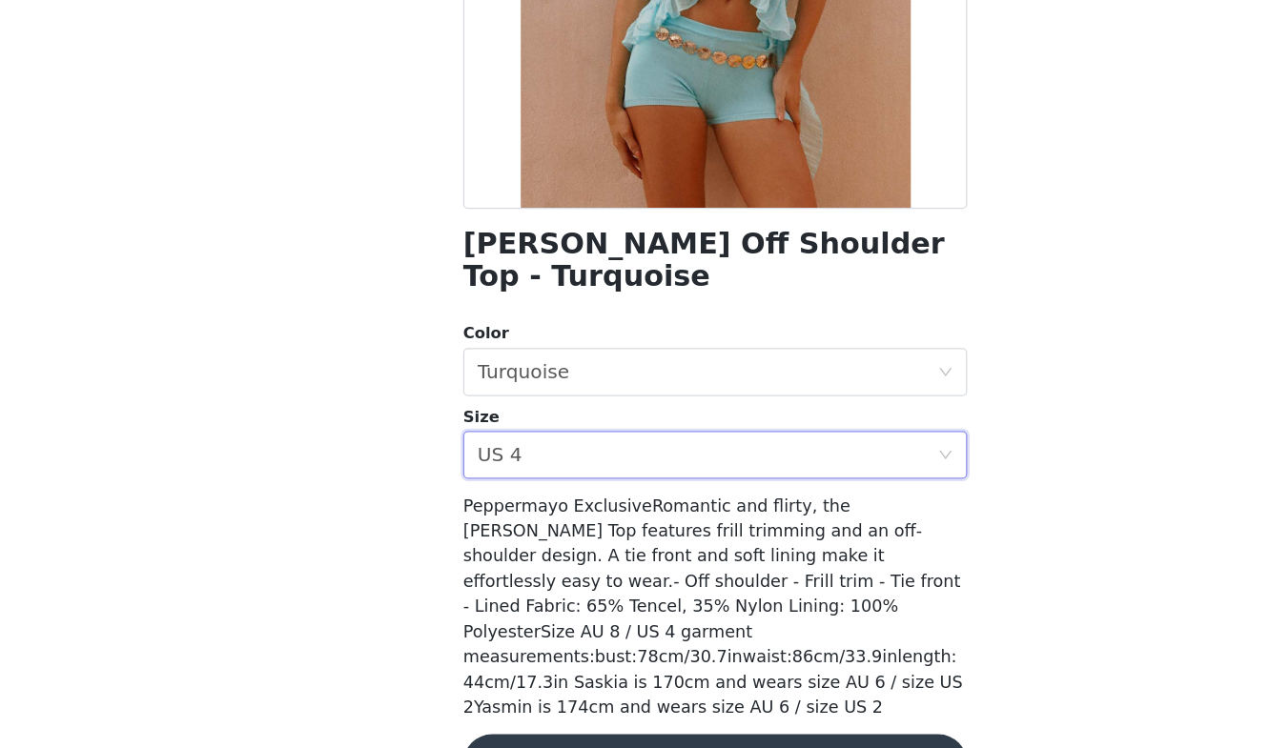
scroll to position [216, 0]
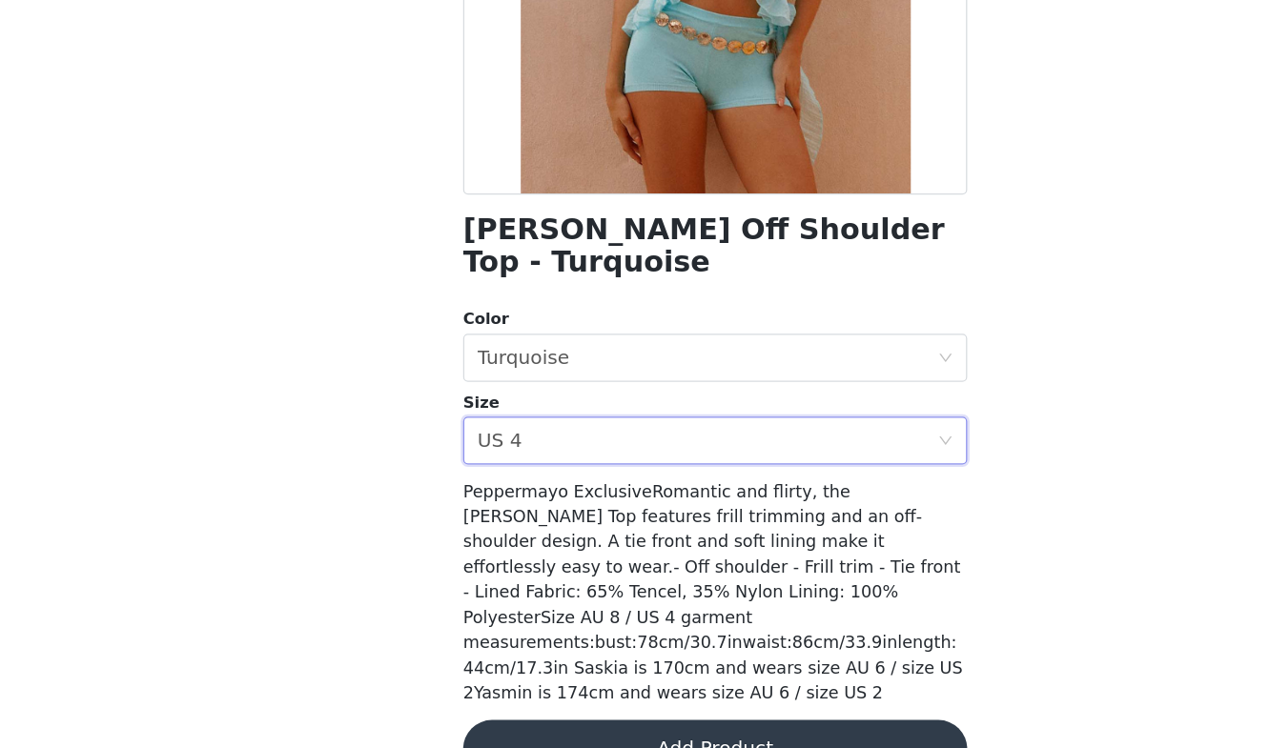
click at [562, 725] on button "Add Product" at bounding box center [635, 748] width 400 height 46
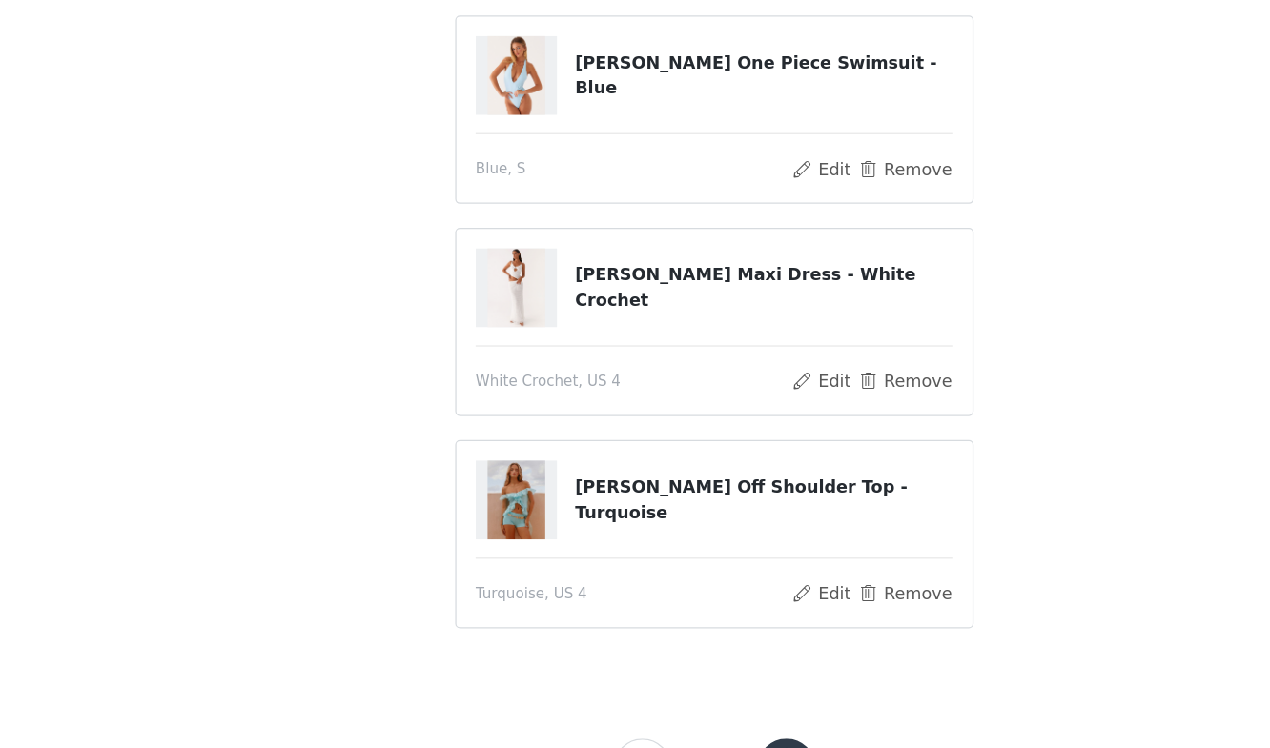
scroll to position [297, 0]
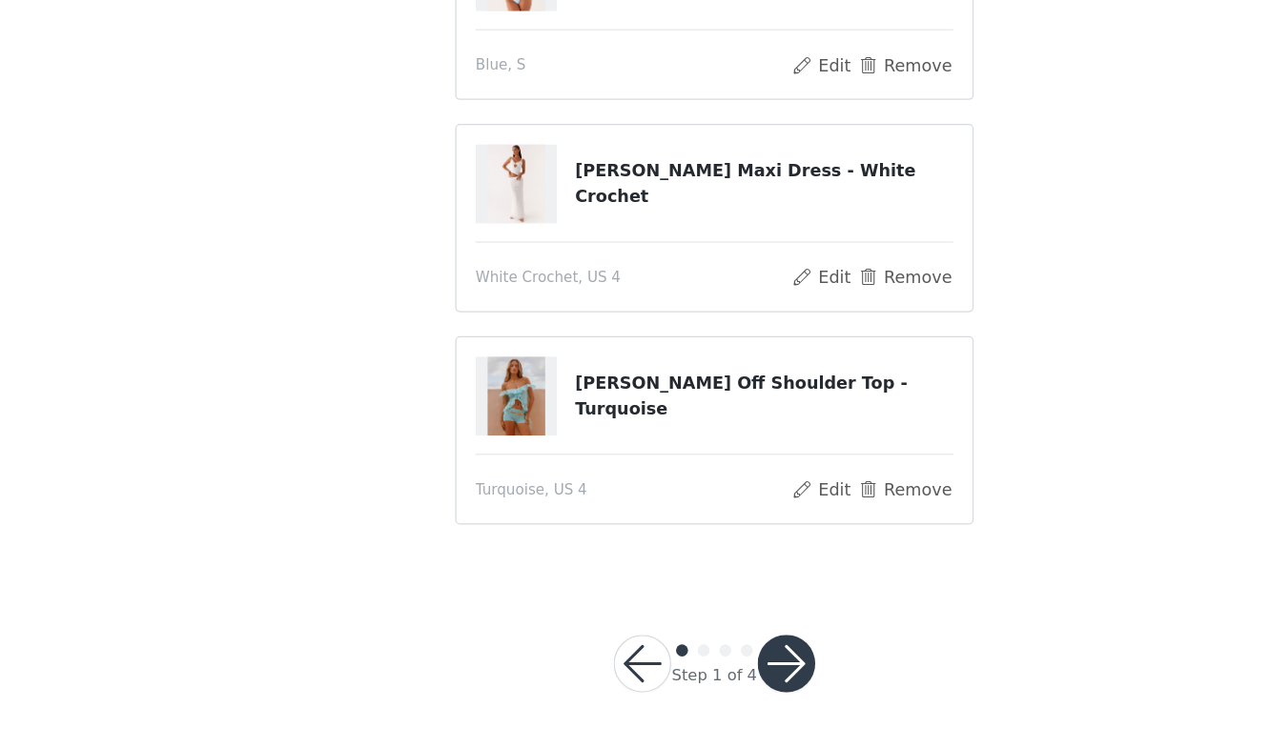
click at [693, 668] on button "button" at bounding box center [692, 681] width 46 height 46
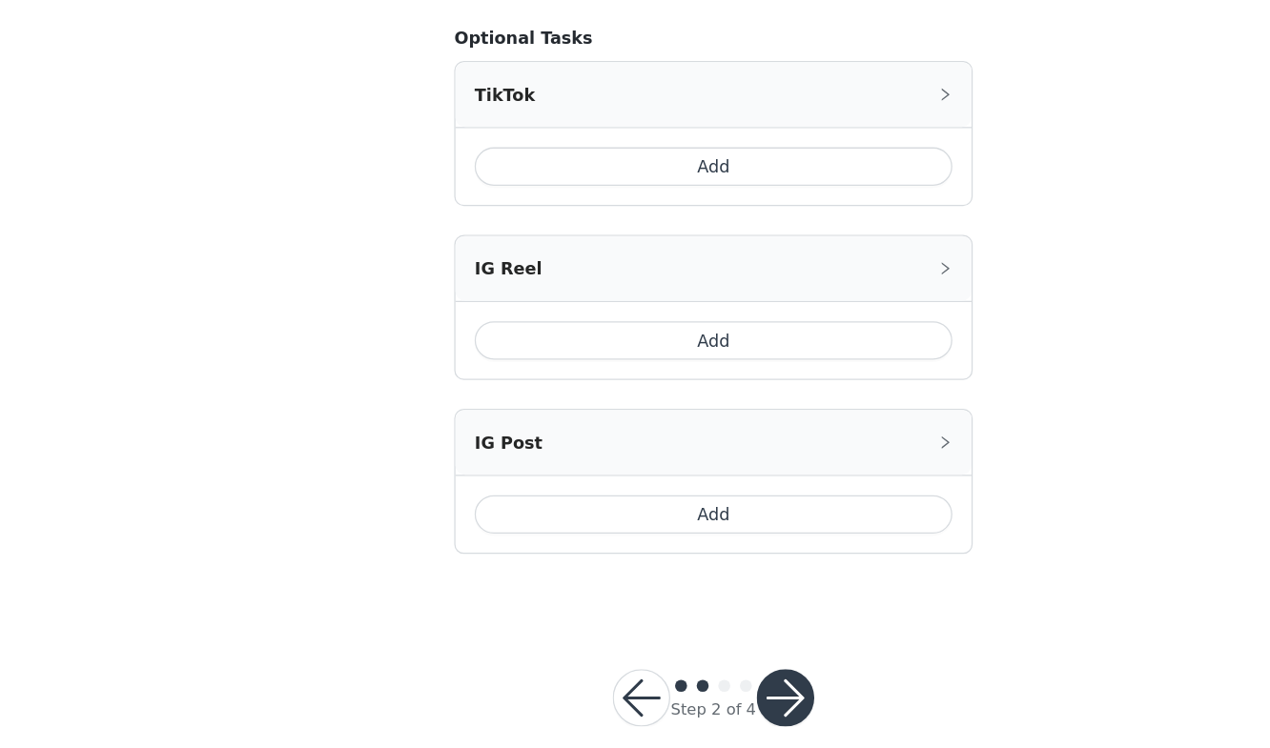
scroll to position [1109, 0]
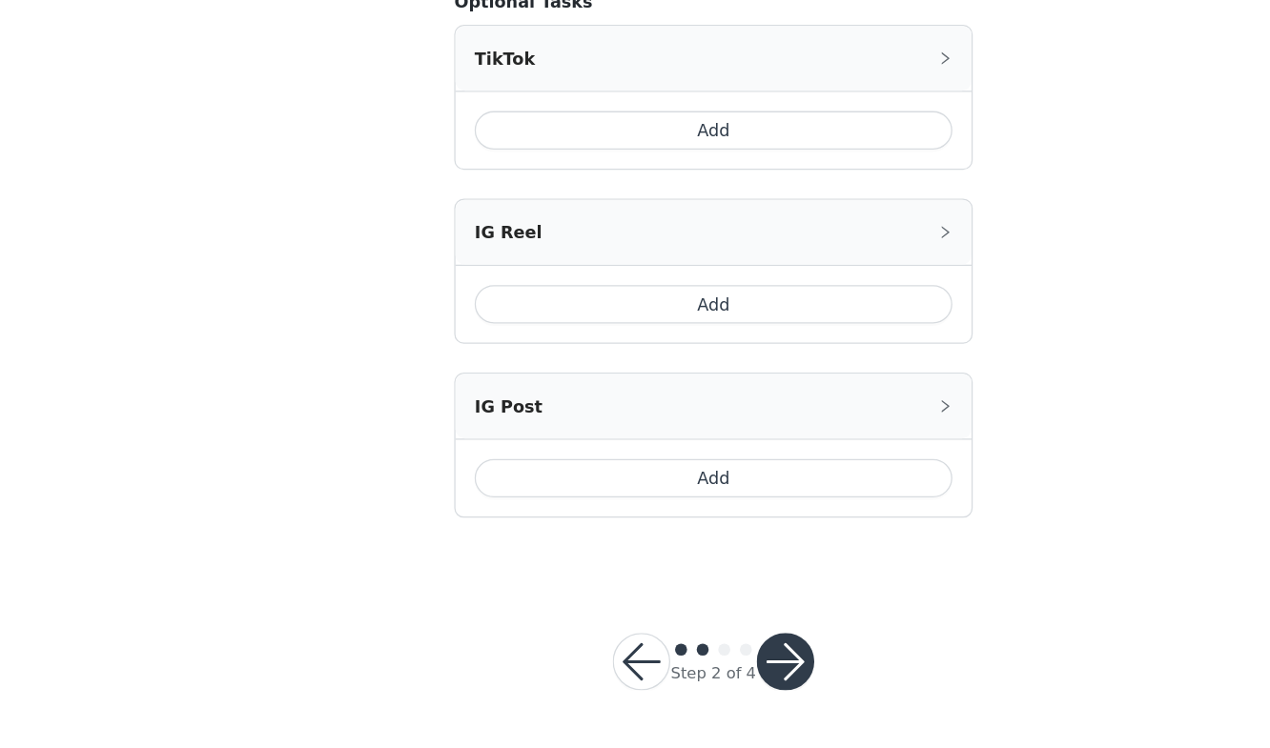
click at [693, 670] on button "button" at bounding box center [692, 680] width 46 height 46
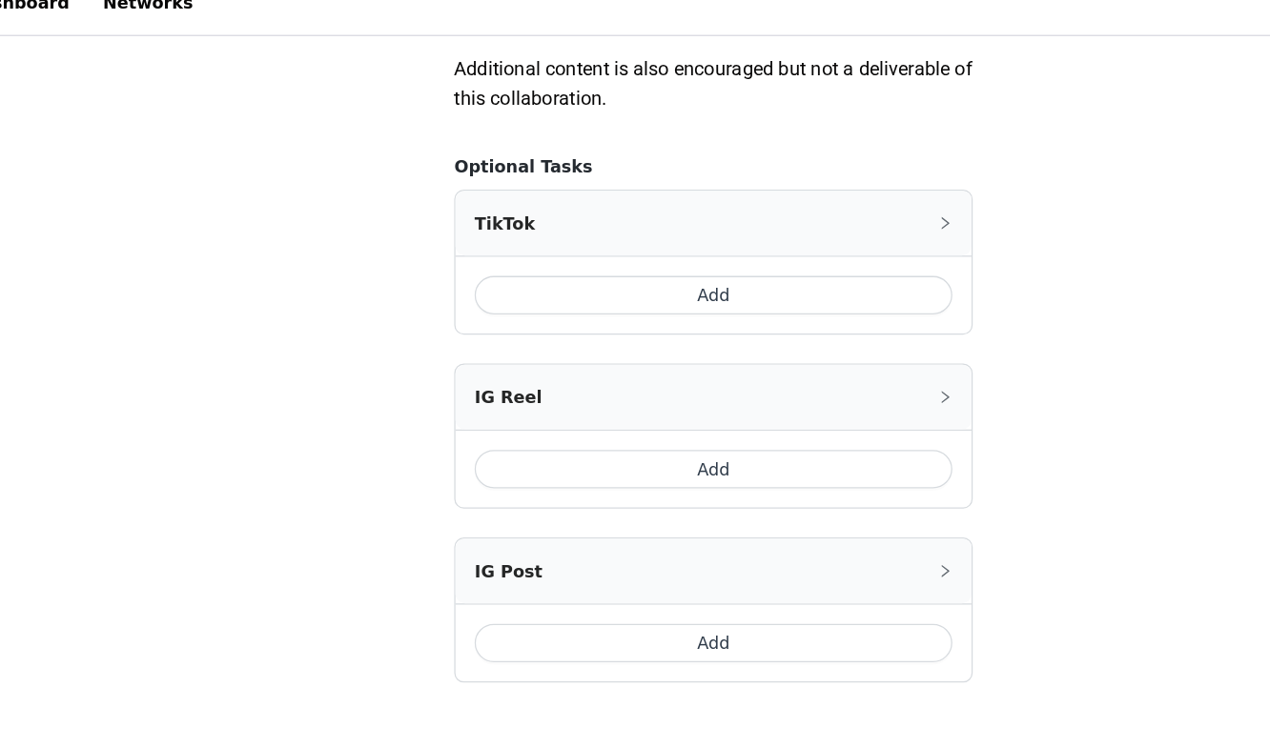
click at [654, 257] on button "Add" at bounding box center [634, 257] width 379 height 31
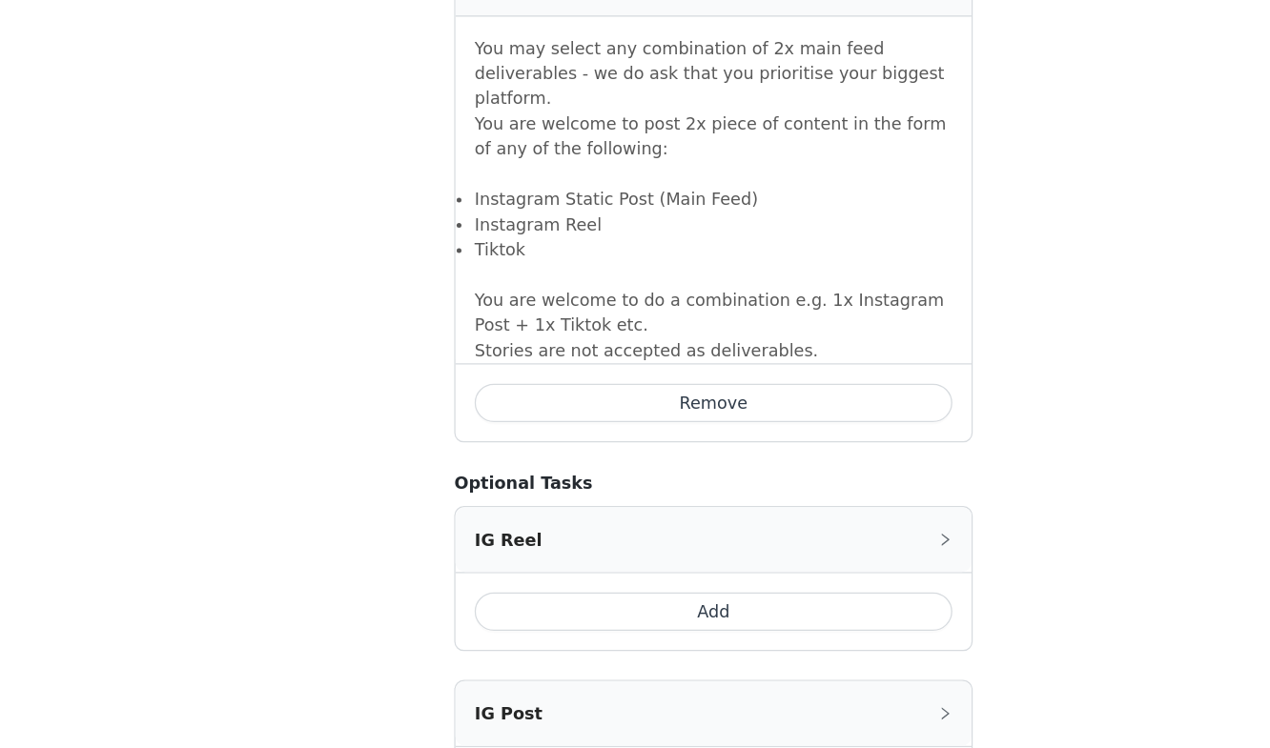
scroll to position [1448, 0]
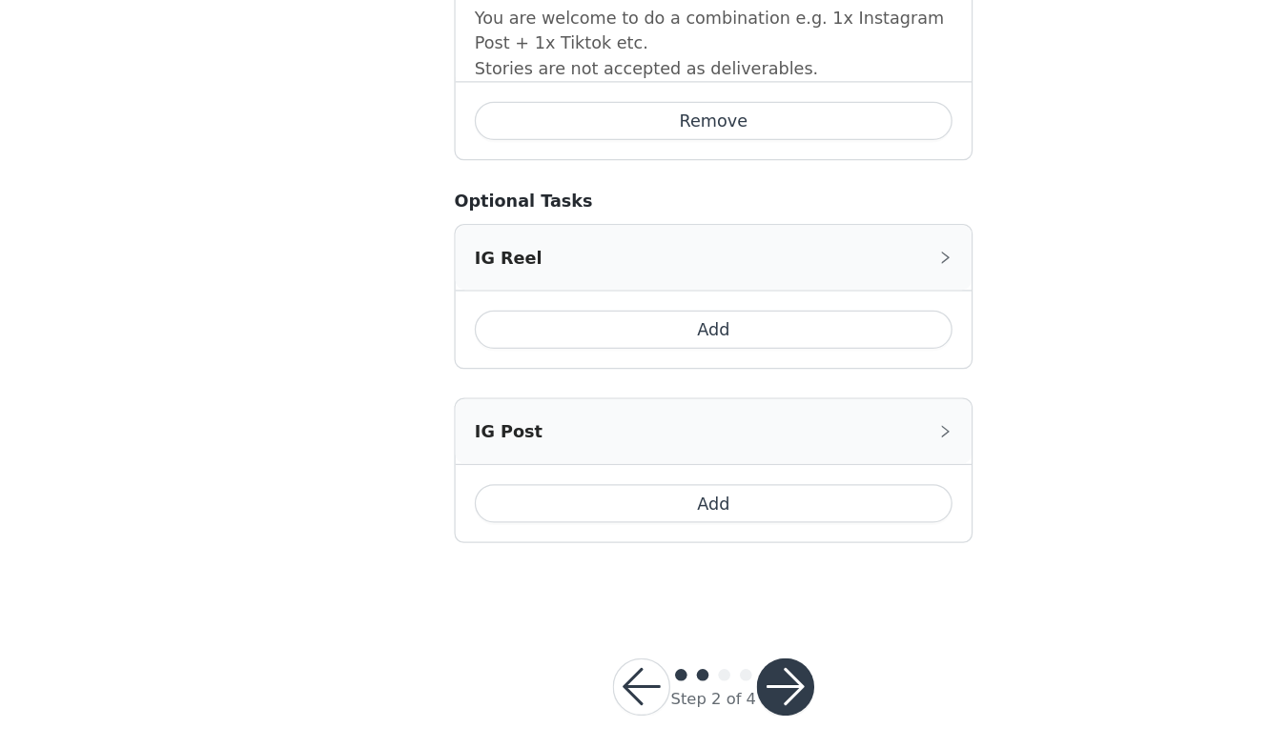
click at [694, 677] on button "button" at bounding box center [692, 700] width 46 height 46
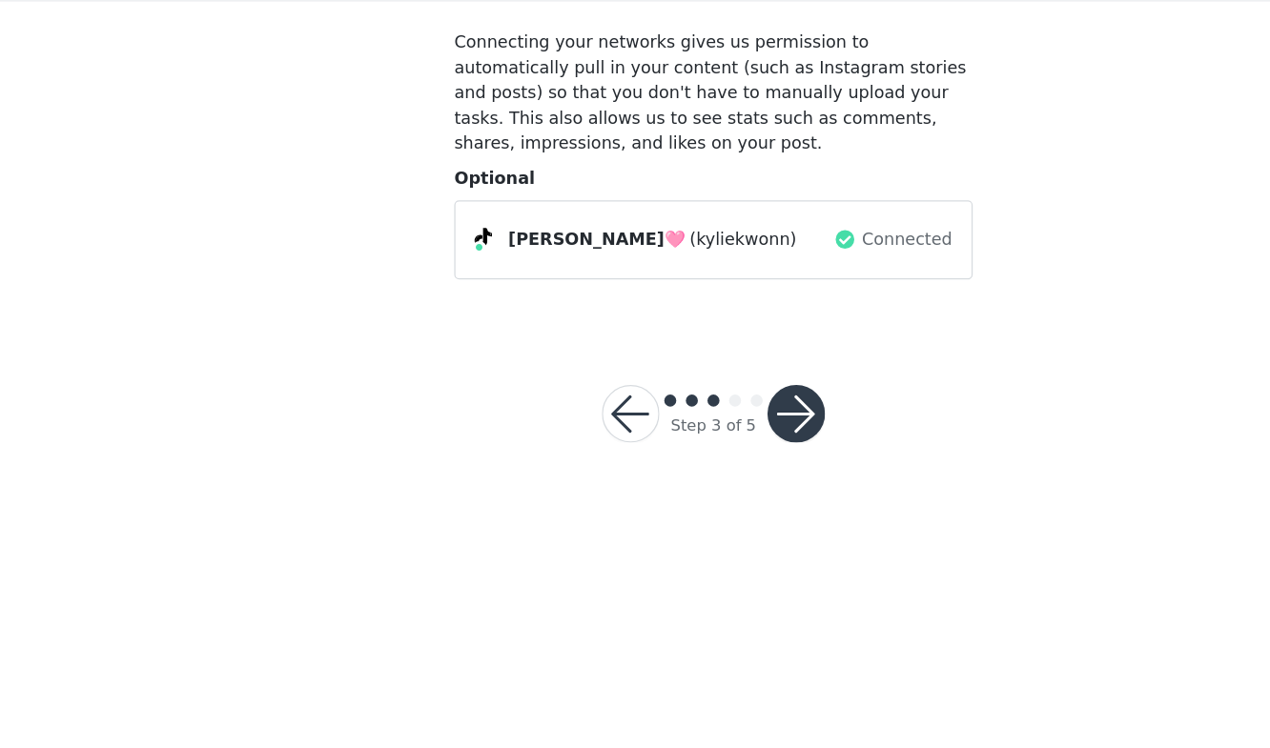
click at [697, 487] on button "button" at bounding box center [701, 483] width 46 height 46
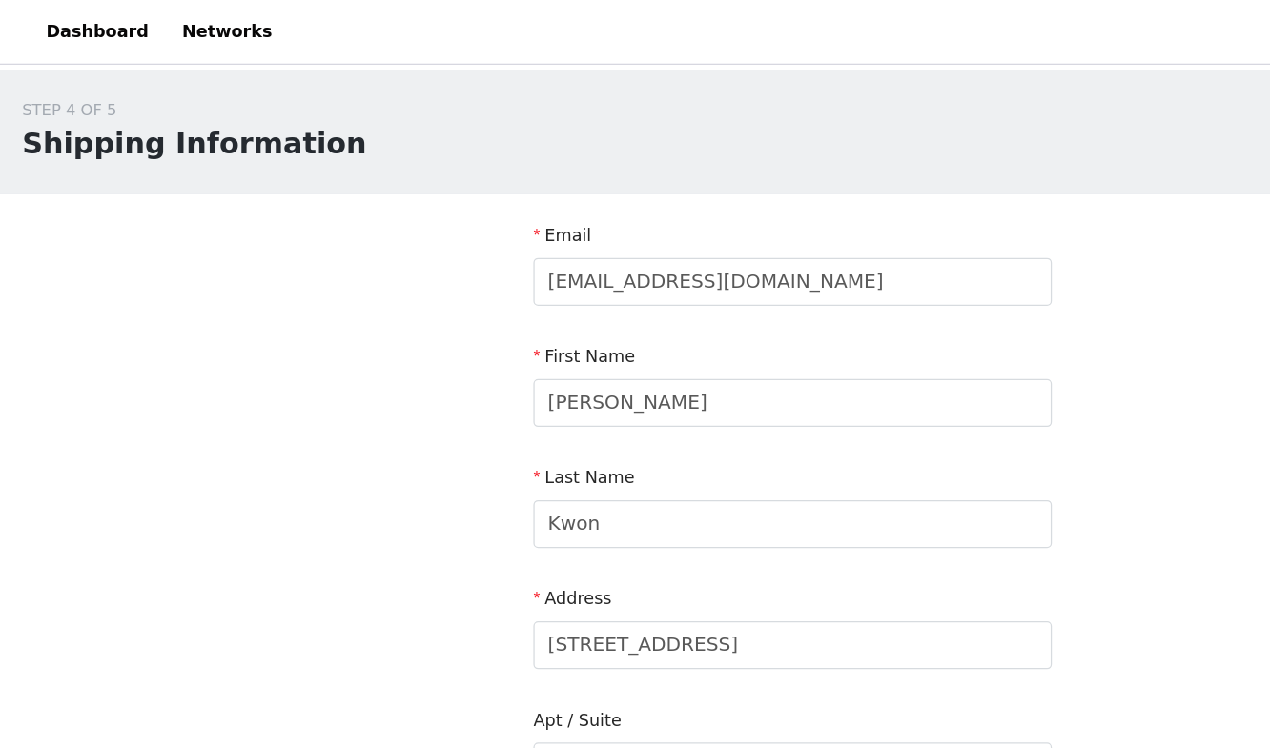
scroll to position [551, 0]
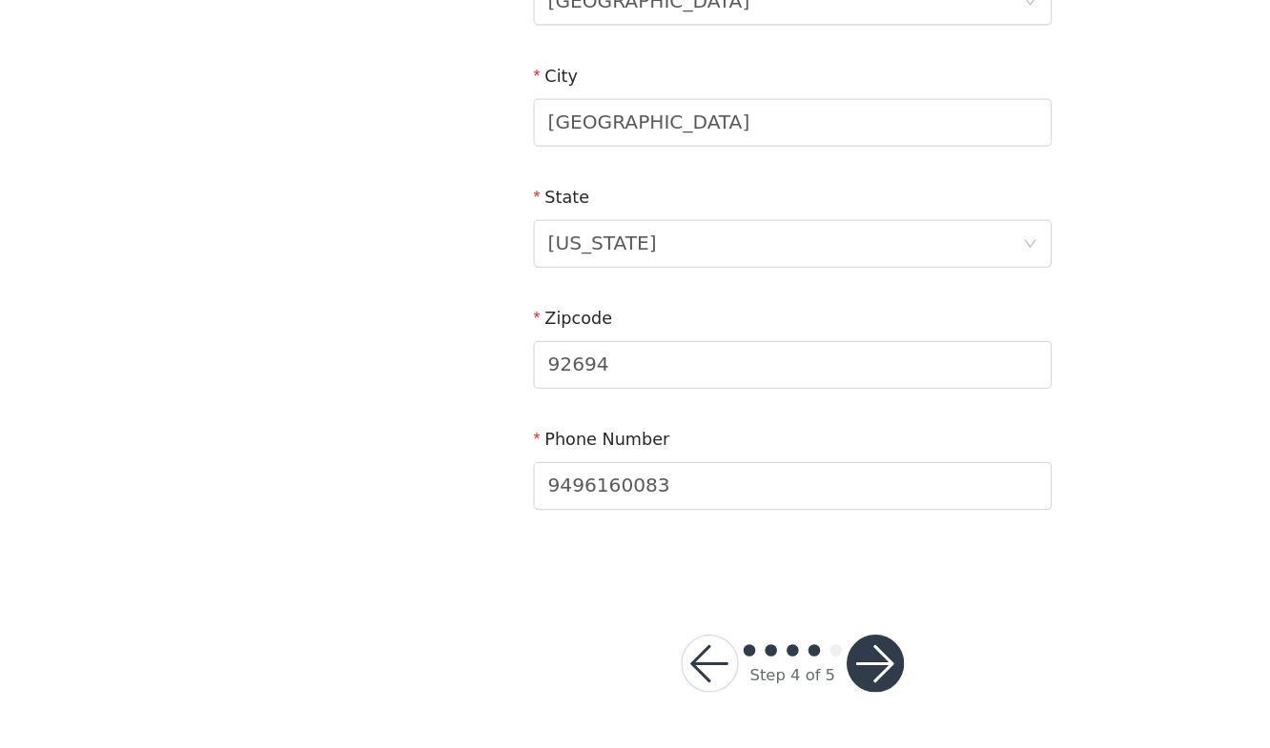
click at [688, 681] on button "button" at bounding box center [701, 681] width 46 height 46
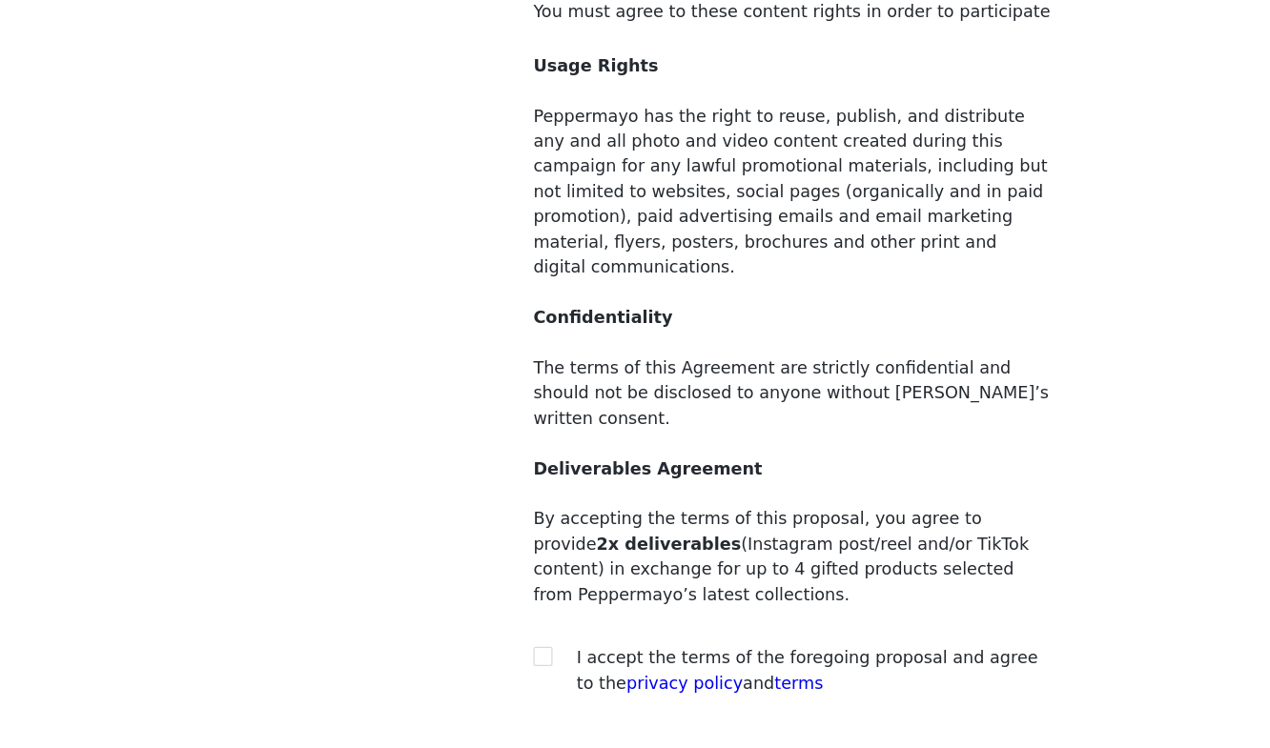
scroll to position [133, 0]
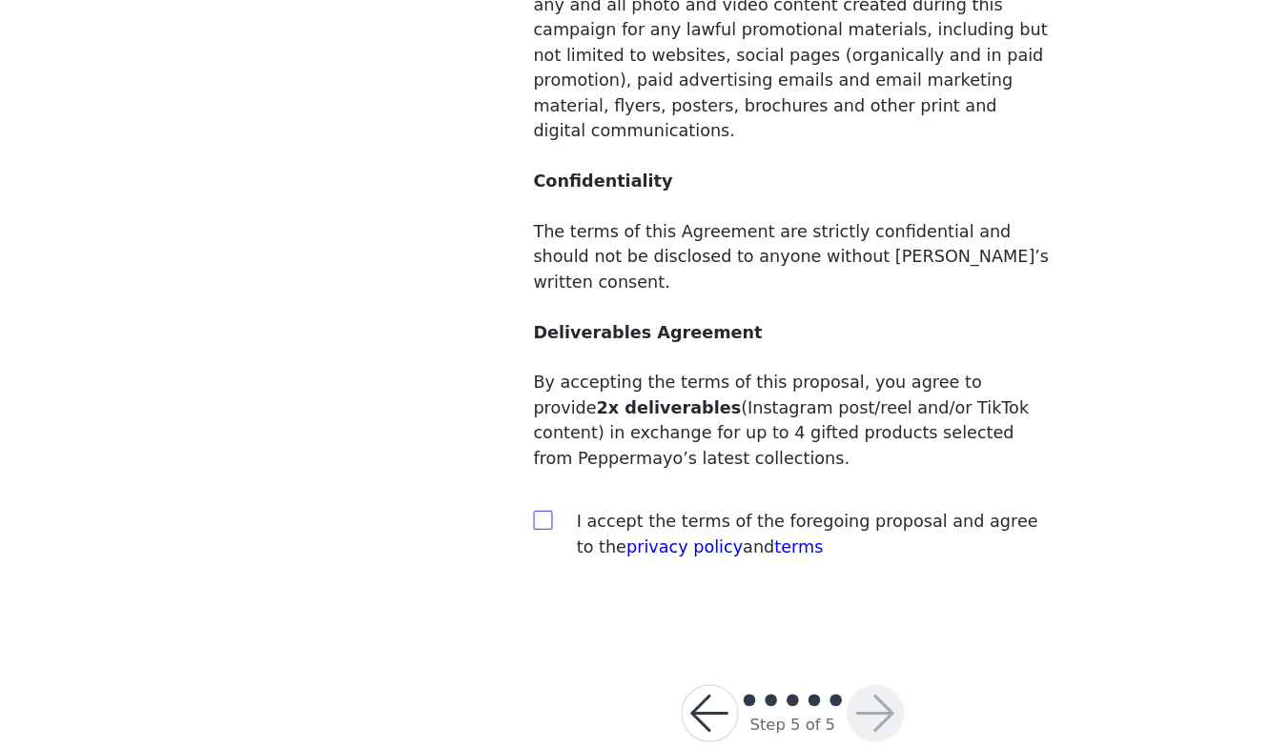
click at [438, 560] on input "checkbox" at bounding box center [435, 566] width 13 height 13
checkbox input "true"
click at [690, 698] on button "button" at bounding box center [701, 721] width 46 height 46
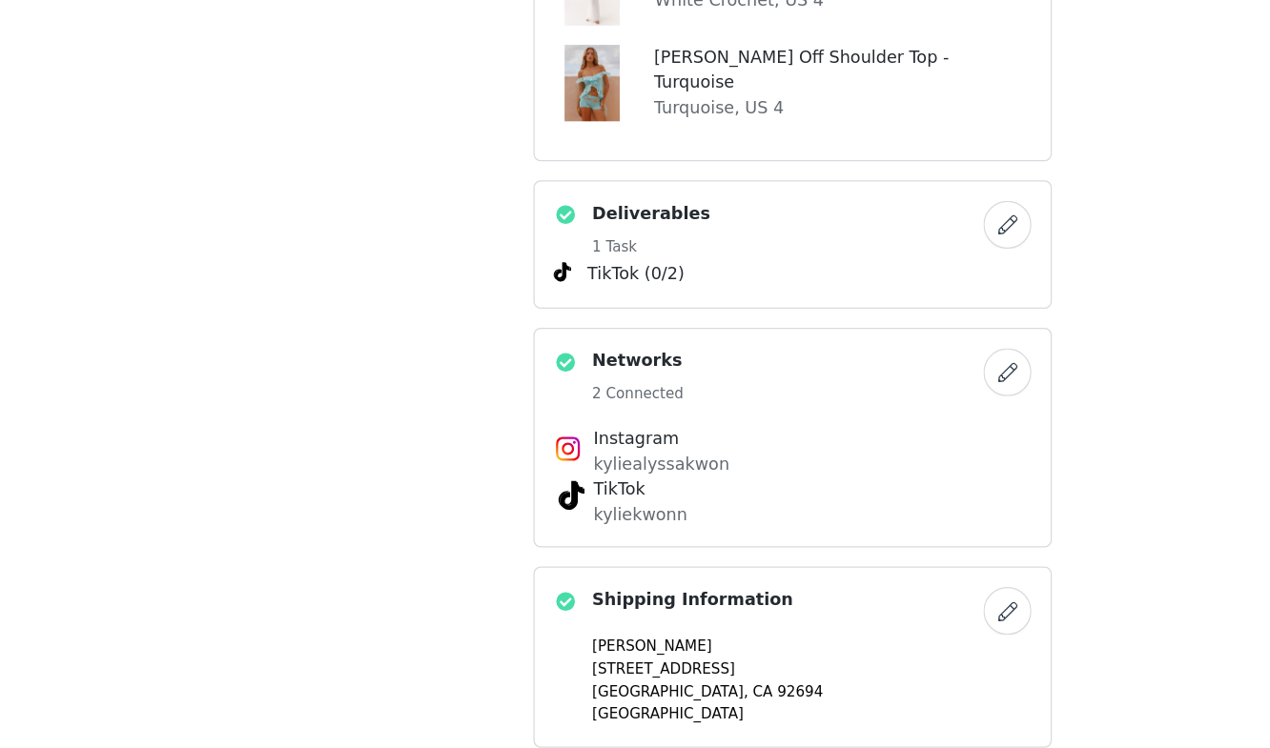
scroll to position [924, 0]
